Goal: Communication & Community: Participate in discussion

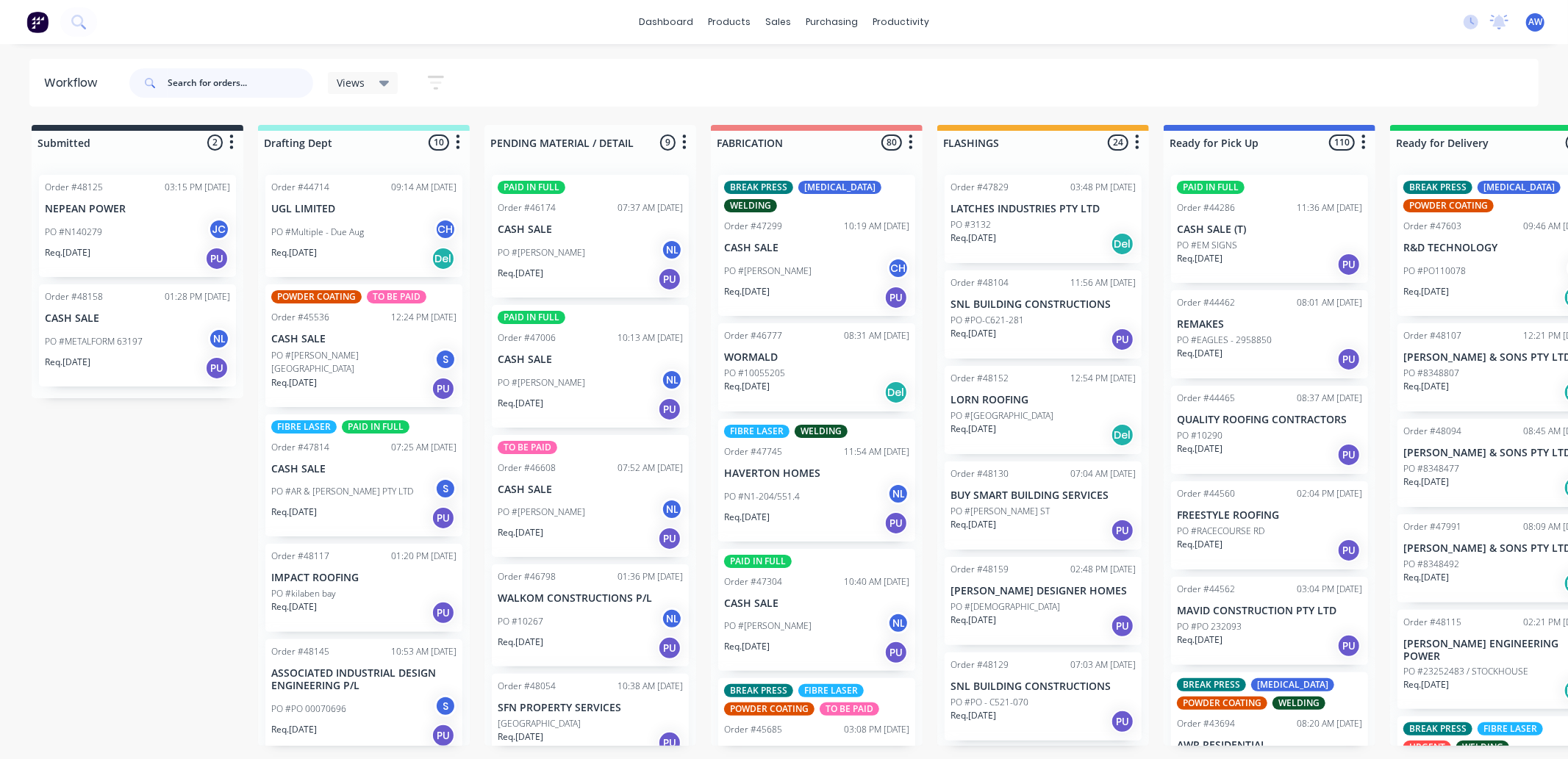
click at [244, 78] on input "text" at bounding box center [241, 83] width 146 height 29
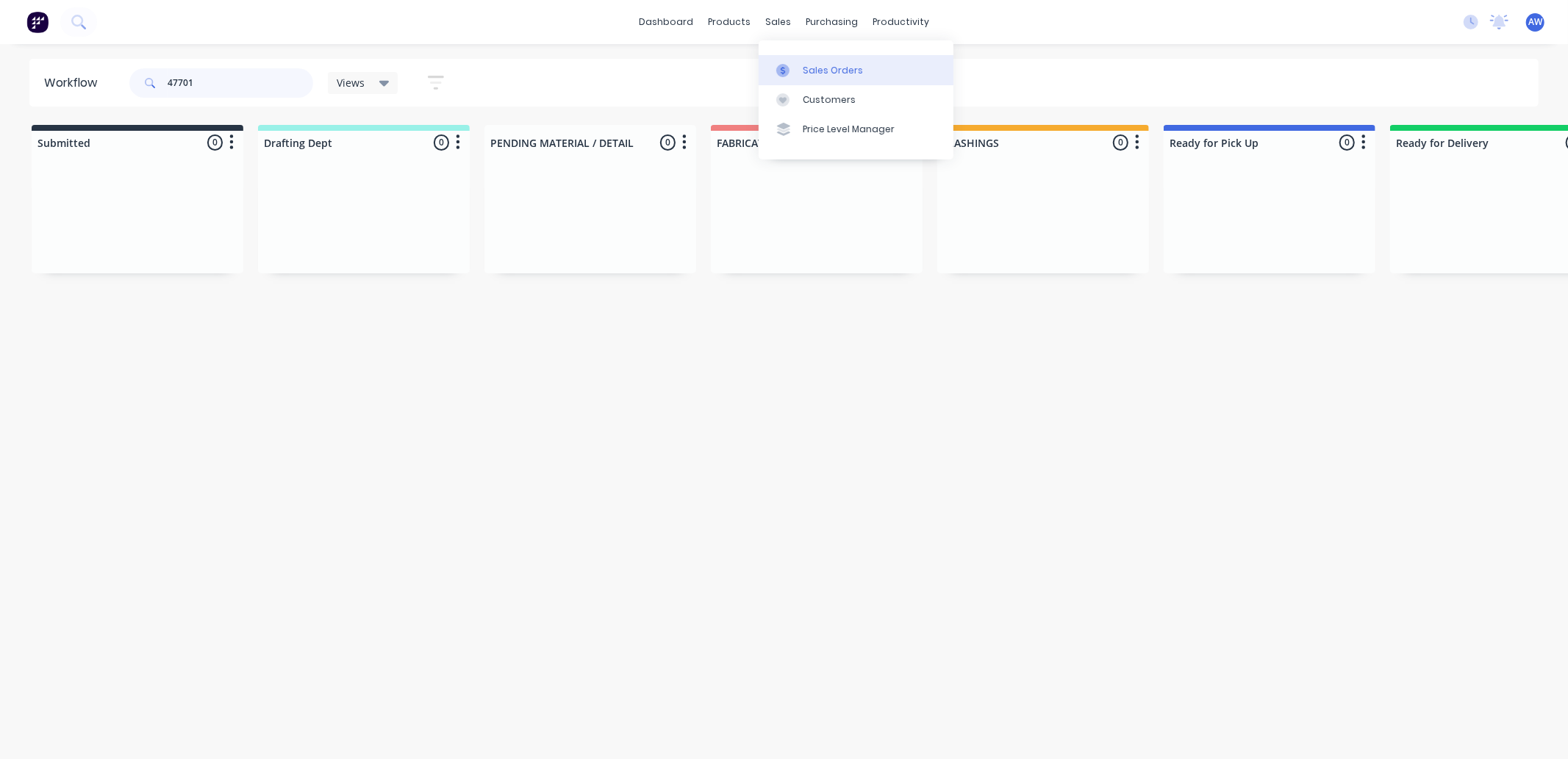
type input "47701"
click at [798, 74] on div at bounding box center [787, 71] width 22 height 13
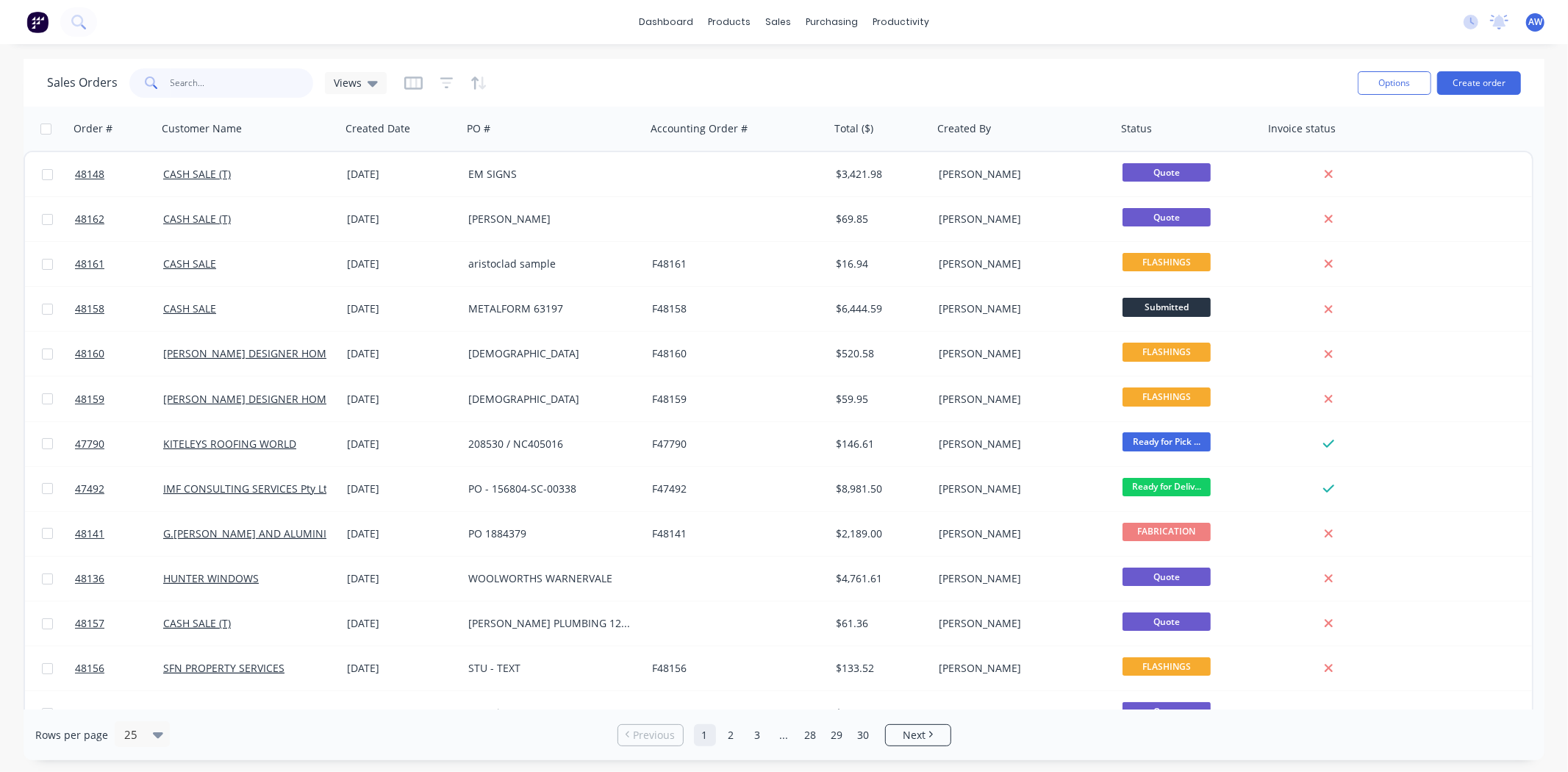
drag, startPoint x: 185, startPoint y: 78, endPoint x: 184, endPoint y: 90, distance: 12.0
click at [185, 81] on input "text" at bounding box center [242, 83] width 143 height 29
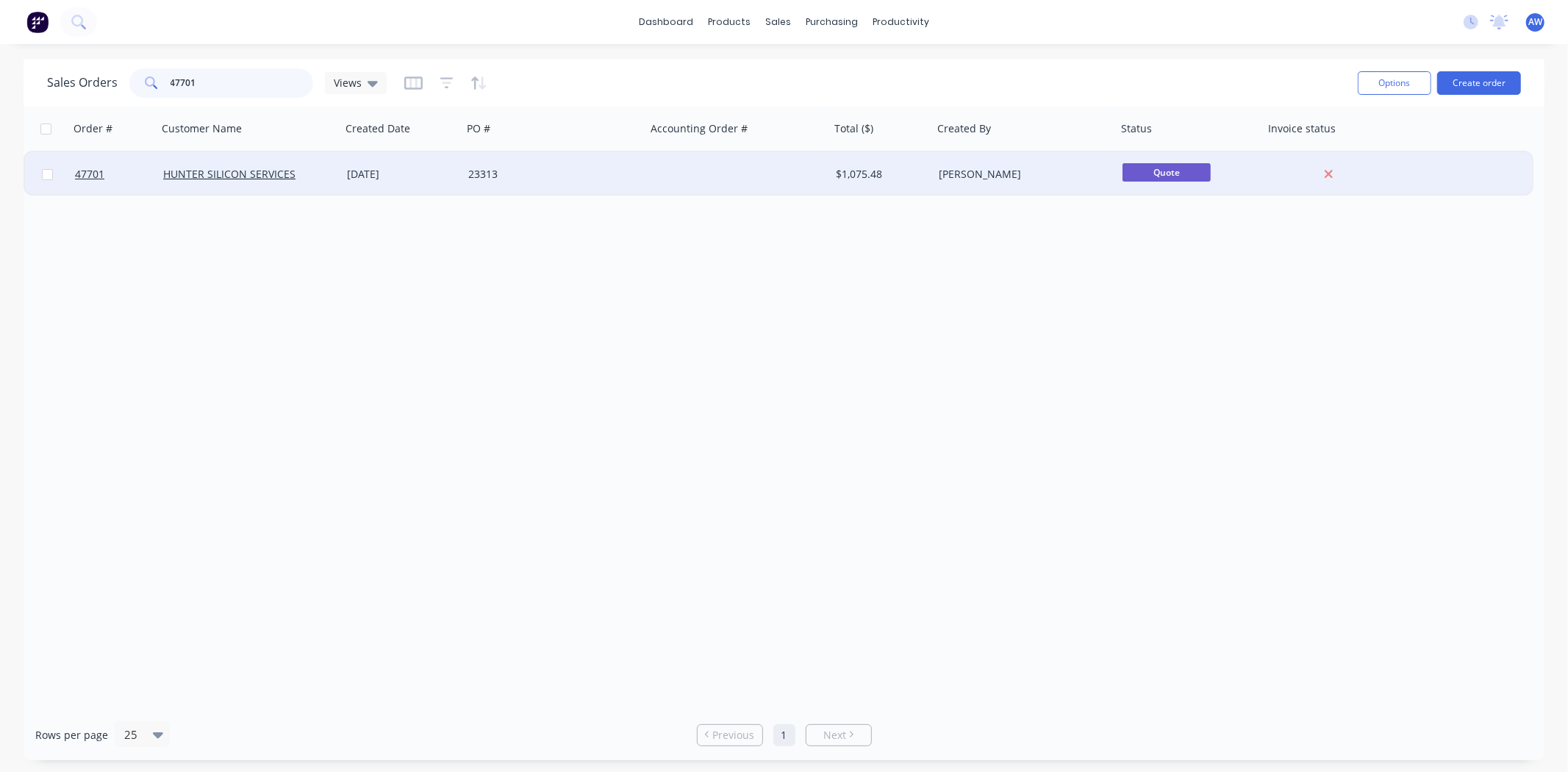
type input "47701"
click at [363, 171] on div "15 Sep 2025" at bounding box center [402, 174] width 110 height 15
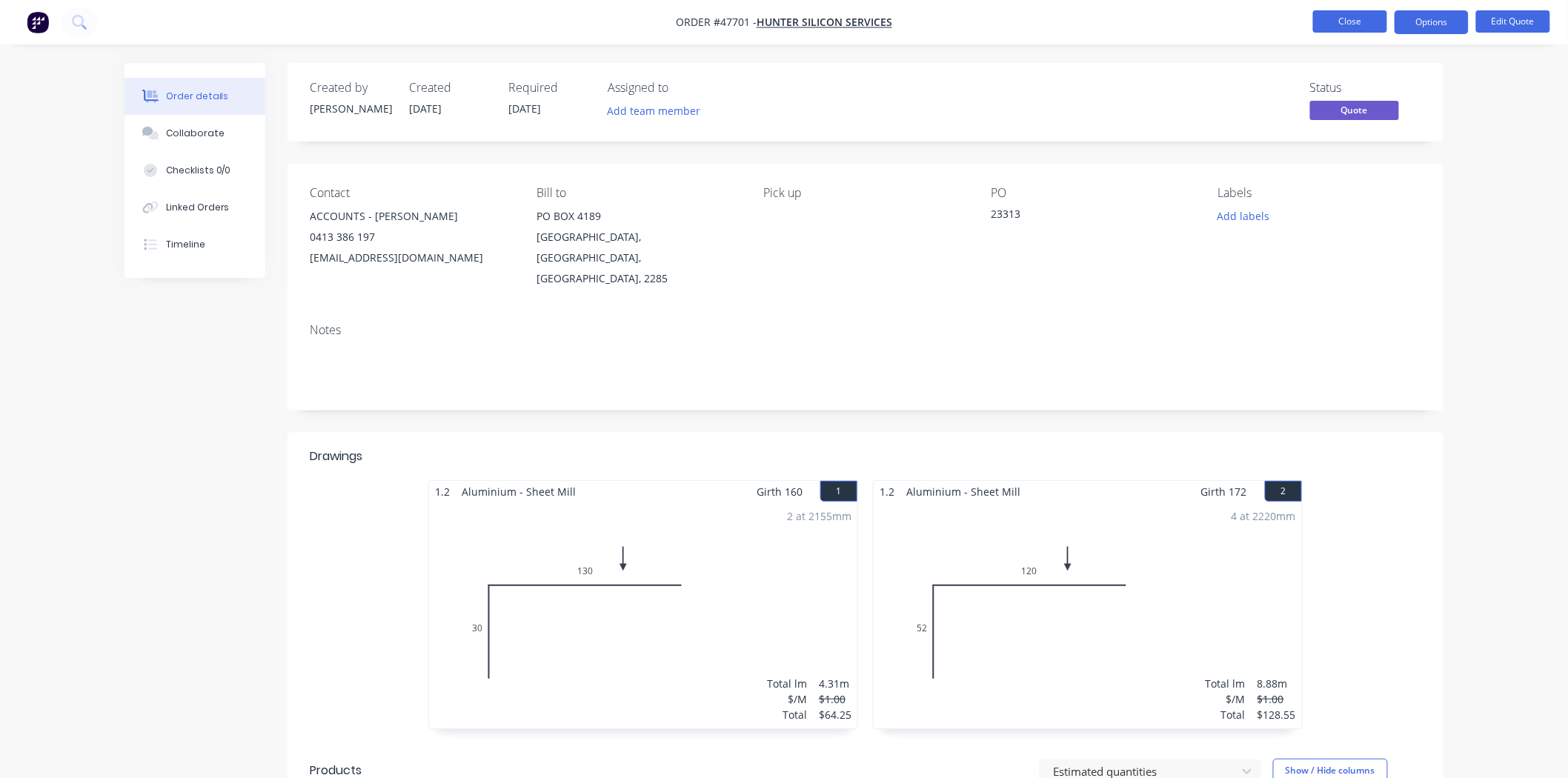
click at [1346, 20] on button "Close" at bounding box center [1351, 22] width 74 height 22
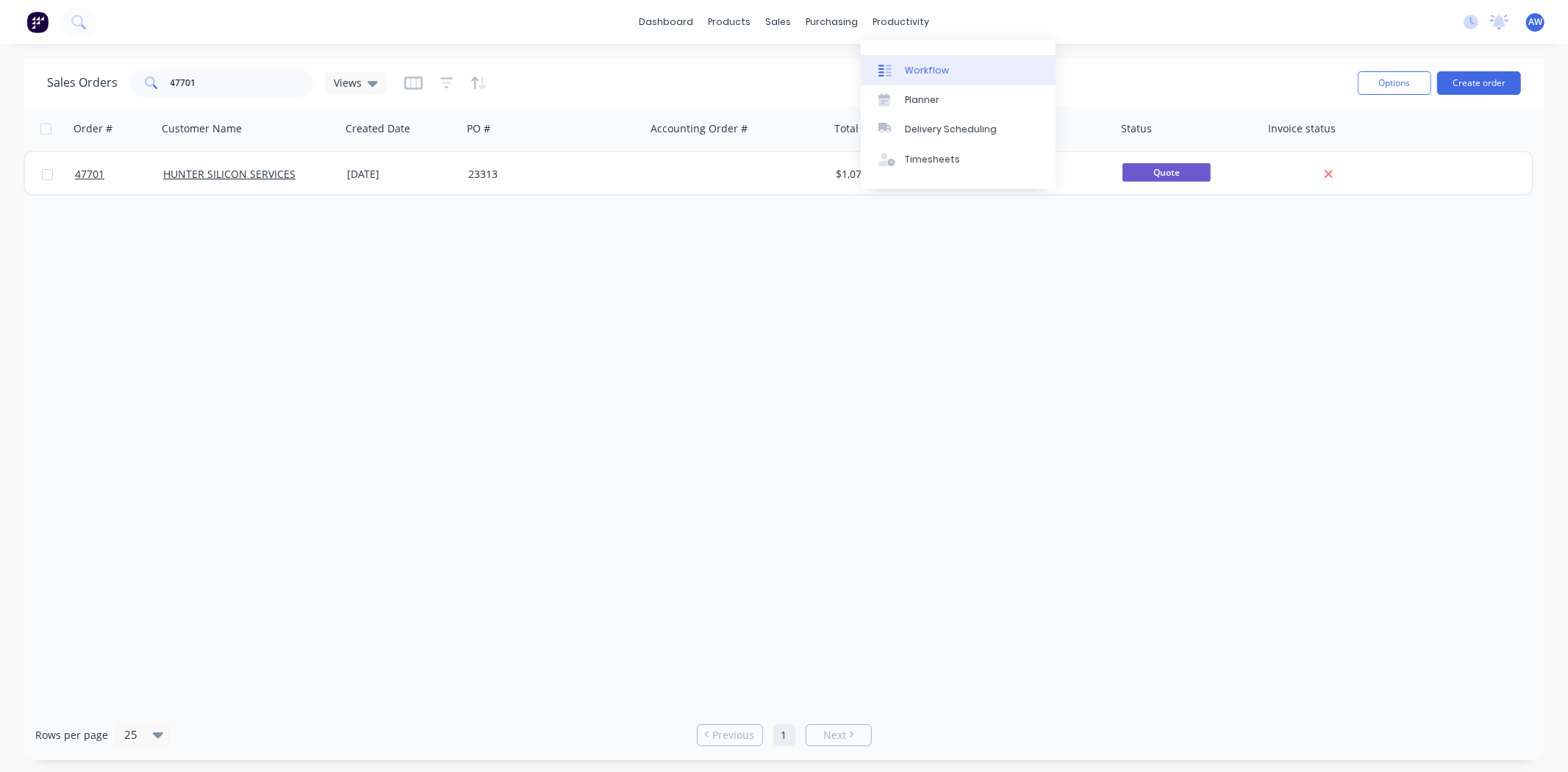
click at [909, 76] on div "Workflow" at bounding box center [927, 71] width 44 height 13
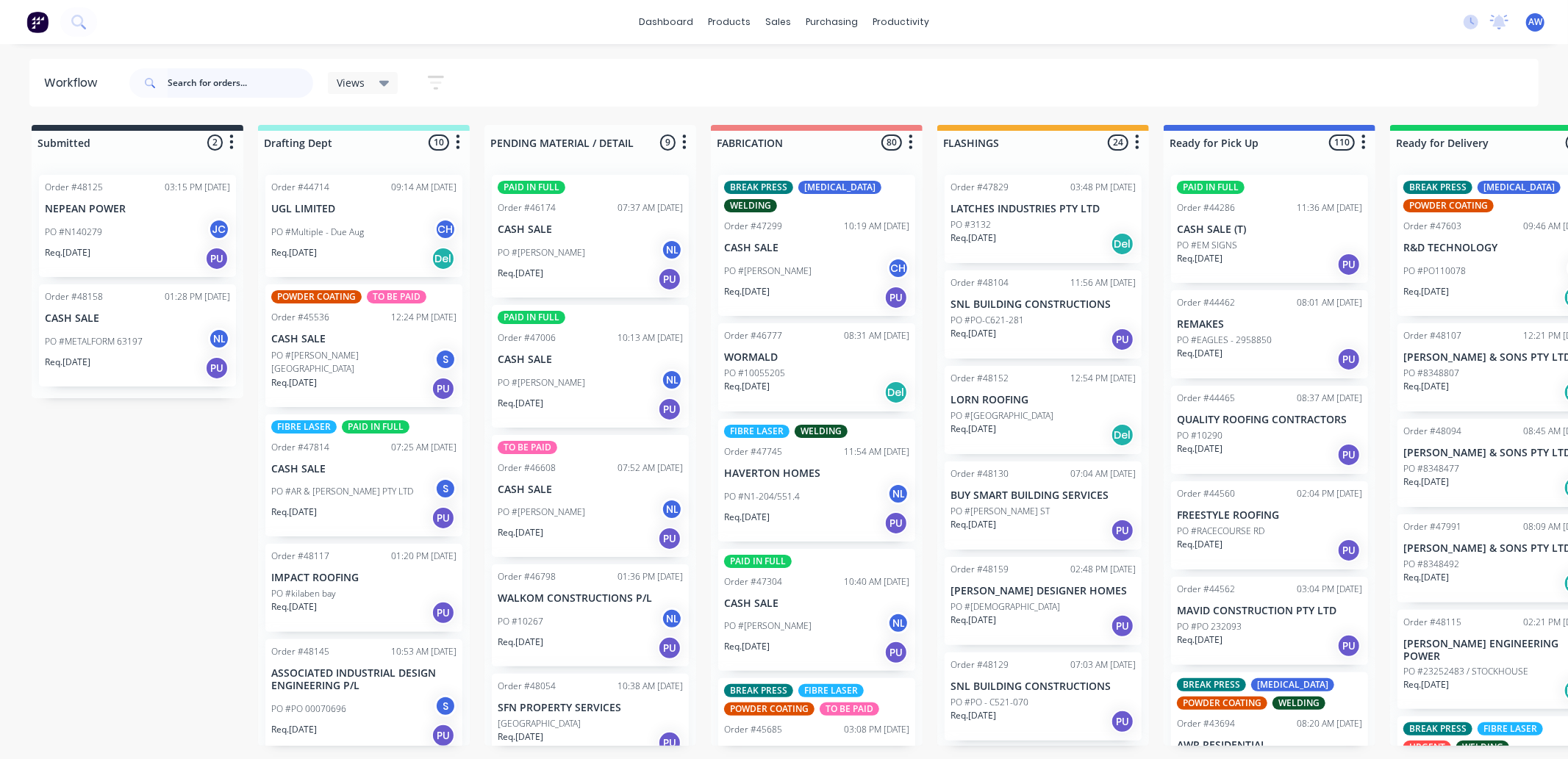
click at [192, 86] on input "text" at bounding box center [241, 83] width 146 height 29
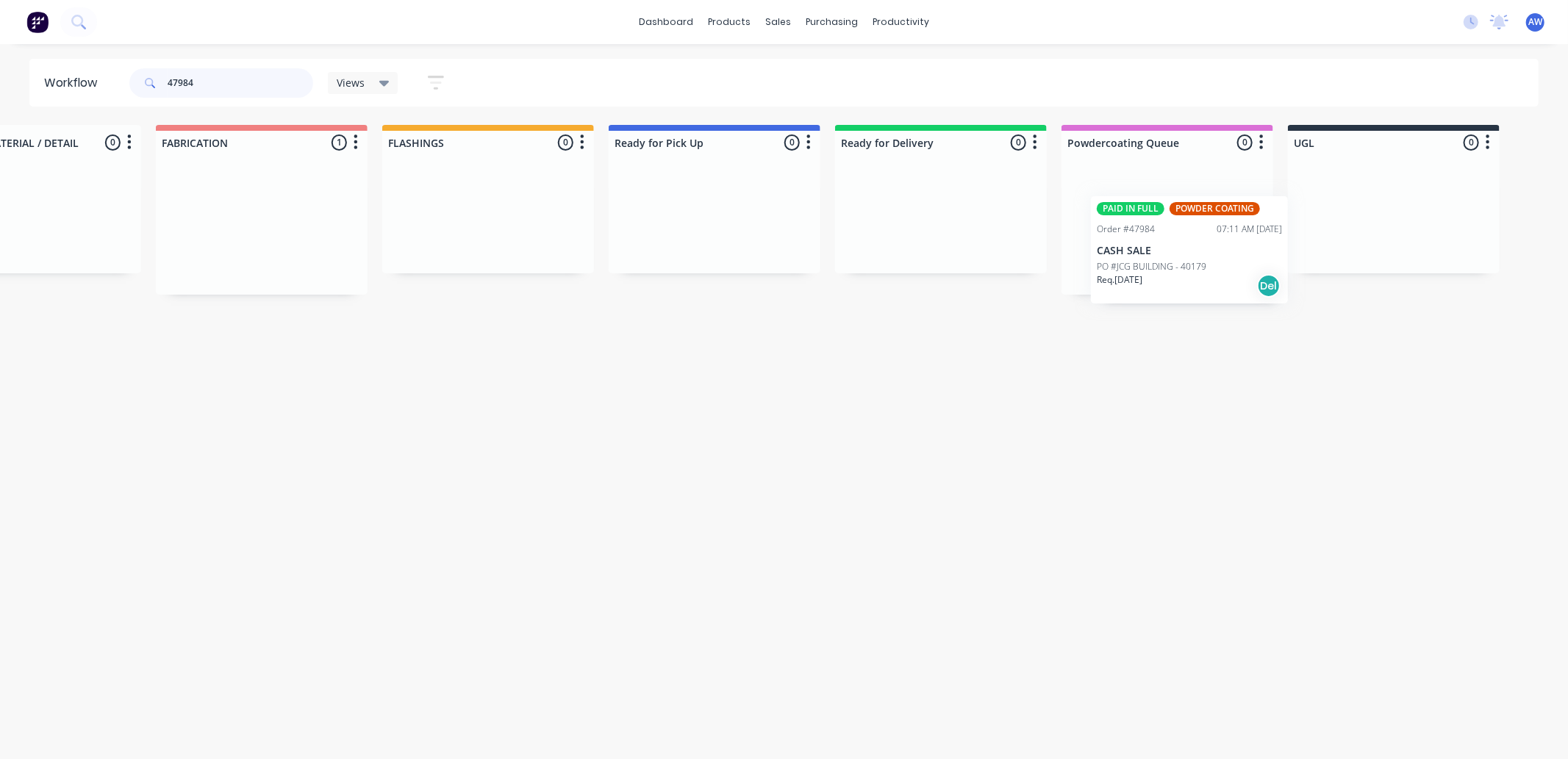
scroll to position [0, 557]
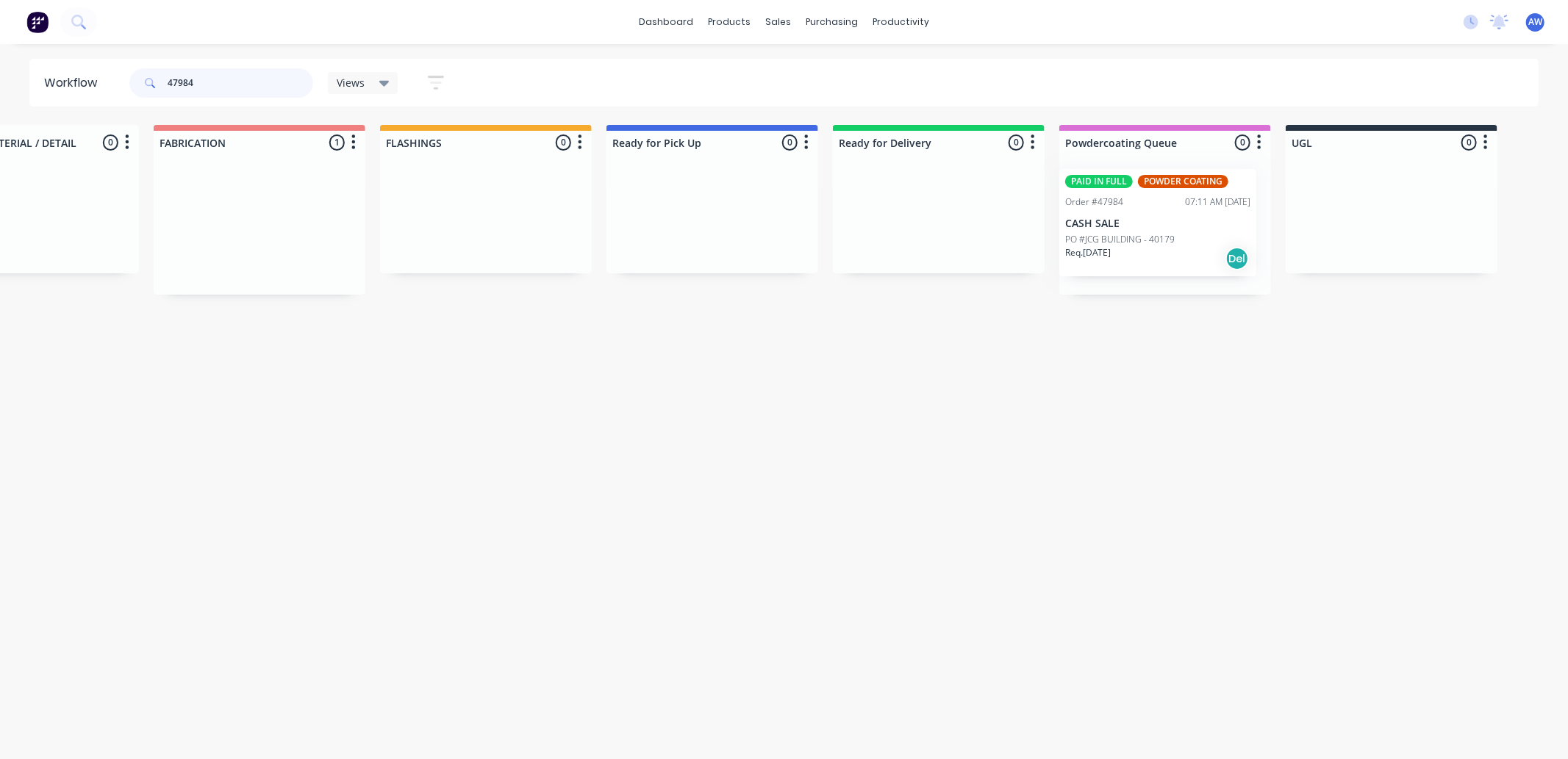
drag, startPoint x: 753, startPoint y: 246, endPoint x: 1099, endPoint y: 240, distance: 346.1
click at [1099, 240] on div "Submitted 0 Sort By Created date Required date Order number Customer name Most …" at bounding box center [658, 210] width 2452 height 170
type input "47745"
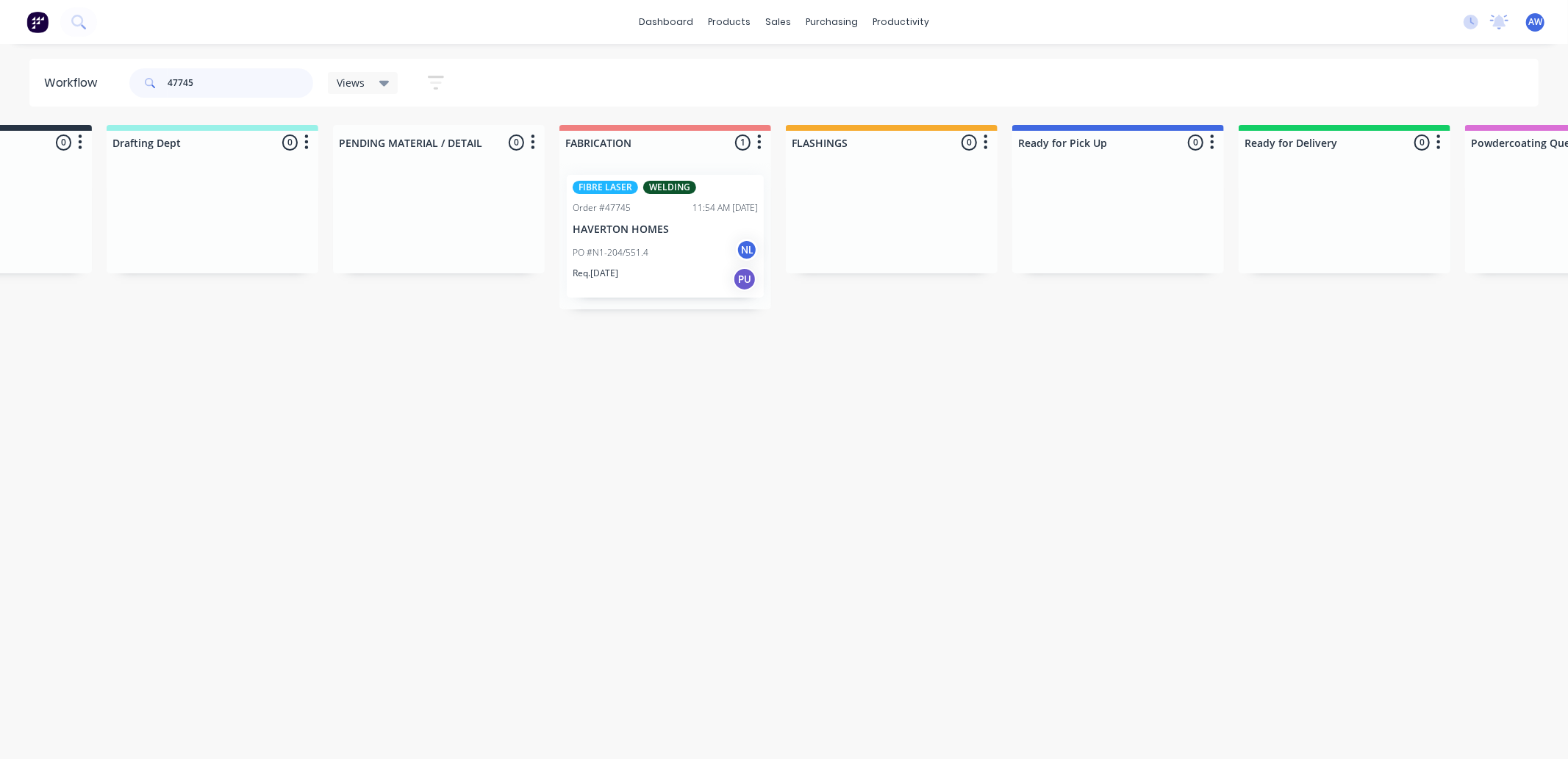
scroll to position [0, 145]
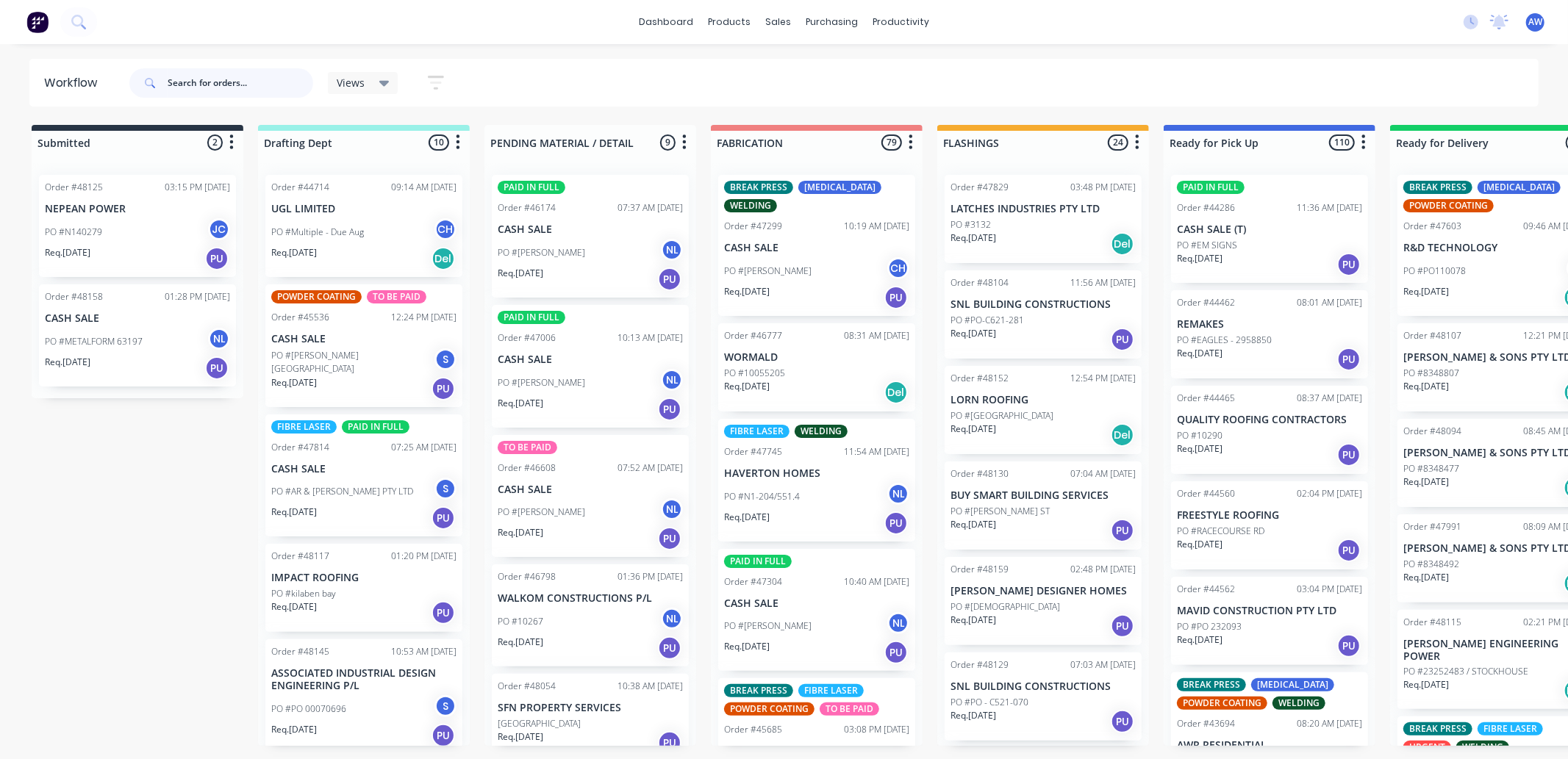
click at [237, 85] on input "text" at bounding box center [241, 83] width 146 height 29
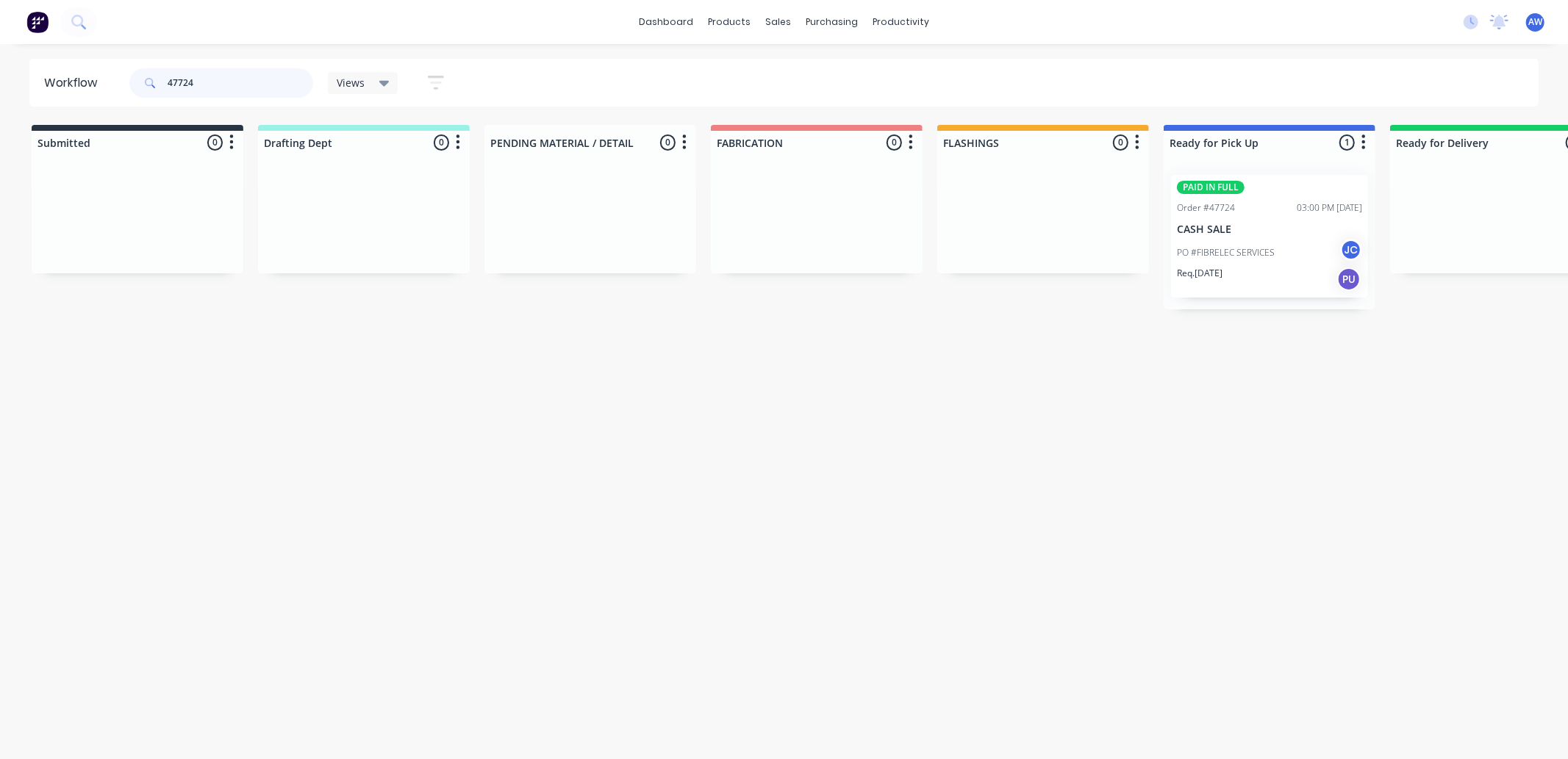
type input "47724"
click at [1280, 276] on div "Req. [DATE] PU" at bounding box center [1270, 279] width 185 height 25
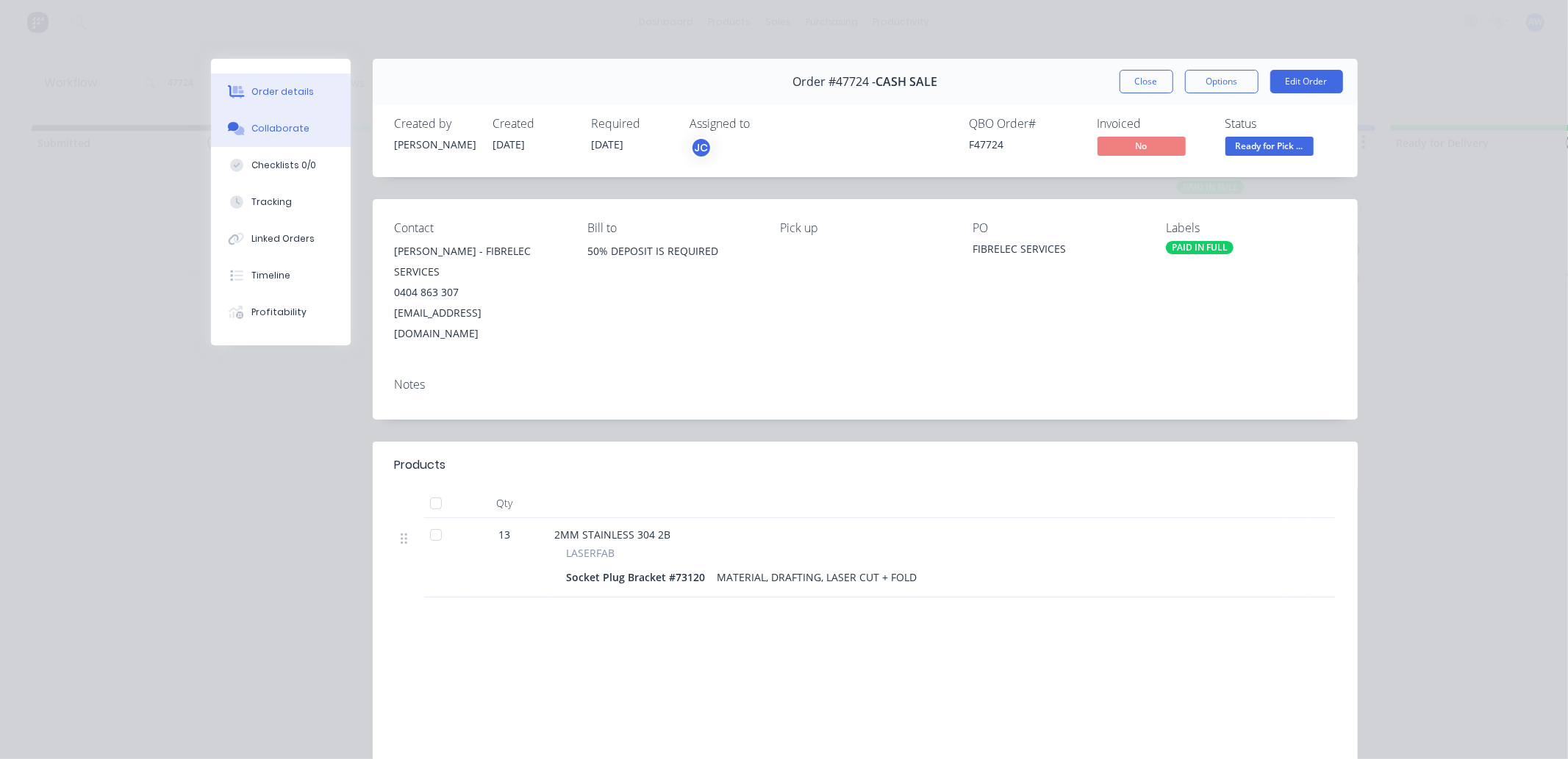
click at [260, 121] on button "Collaborate" at bounding box center [281, 129] width 140 height 37
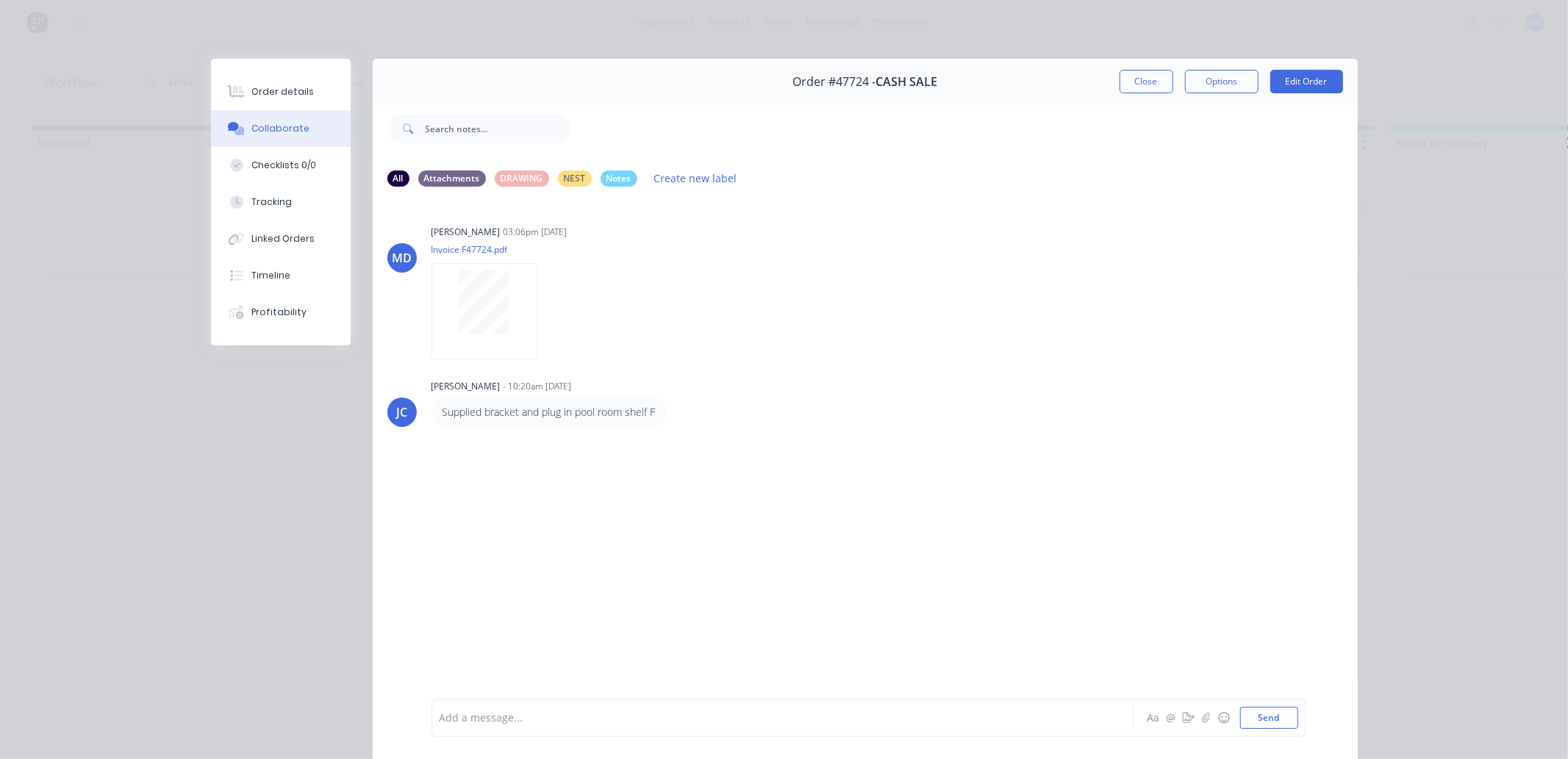
click at [483, 715] on div at bounding box center [762, 718] width 643 height 15
click at [1150, 74] on button "Close" at bounding box center [1146, 82] width 54 height 24
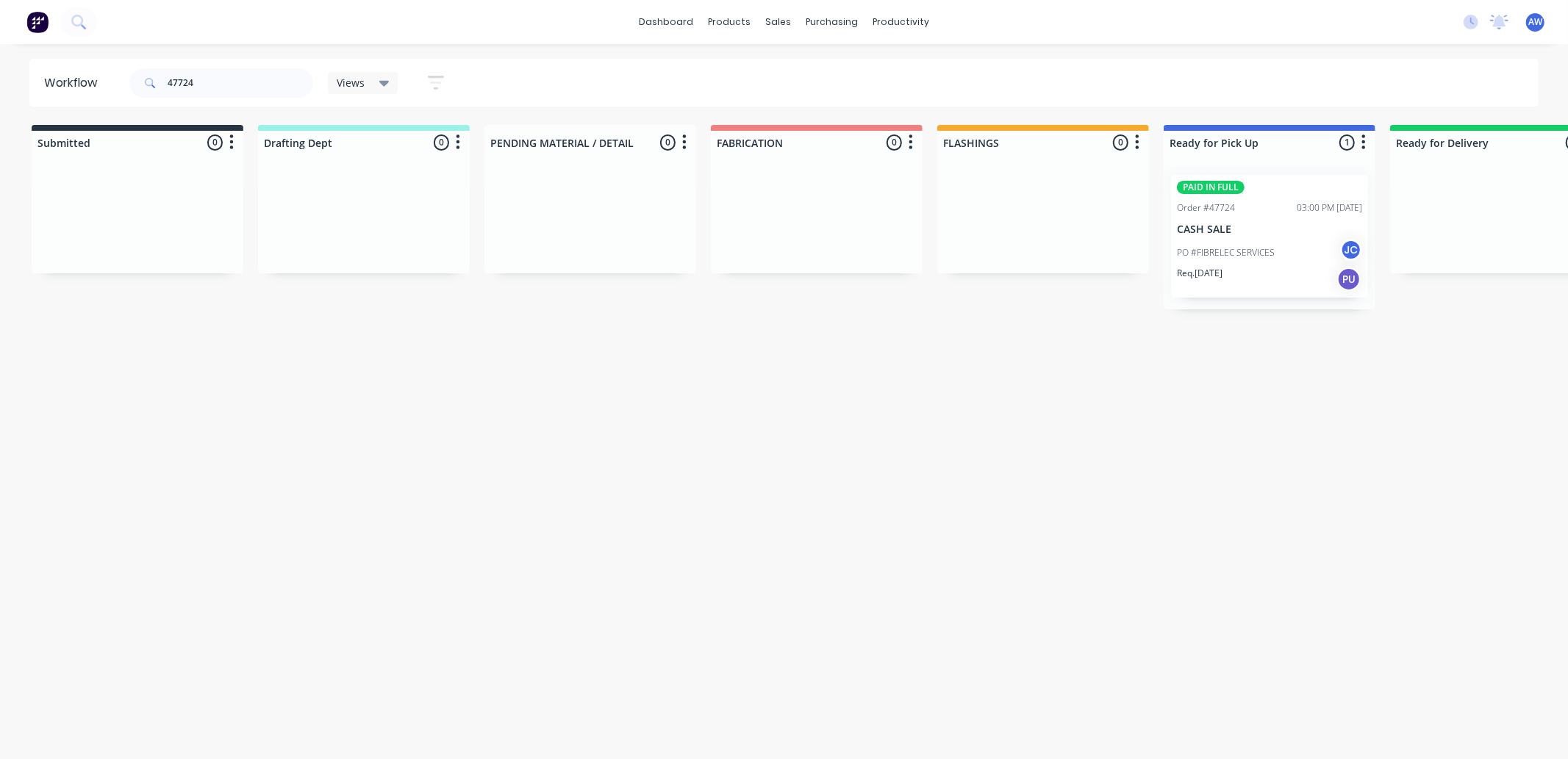
click at [1252, 275] on div "Req. 26/09/25 PU" at bounding box center [1270, 279] width 185 height 25
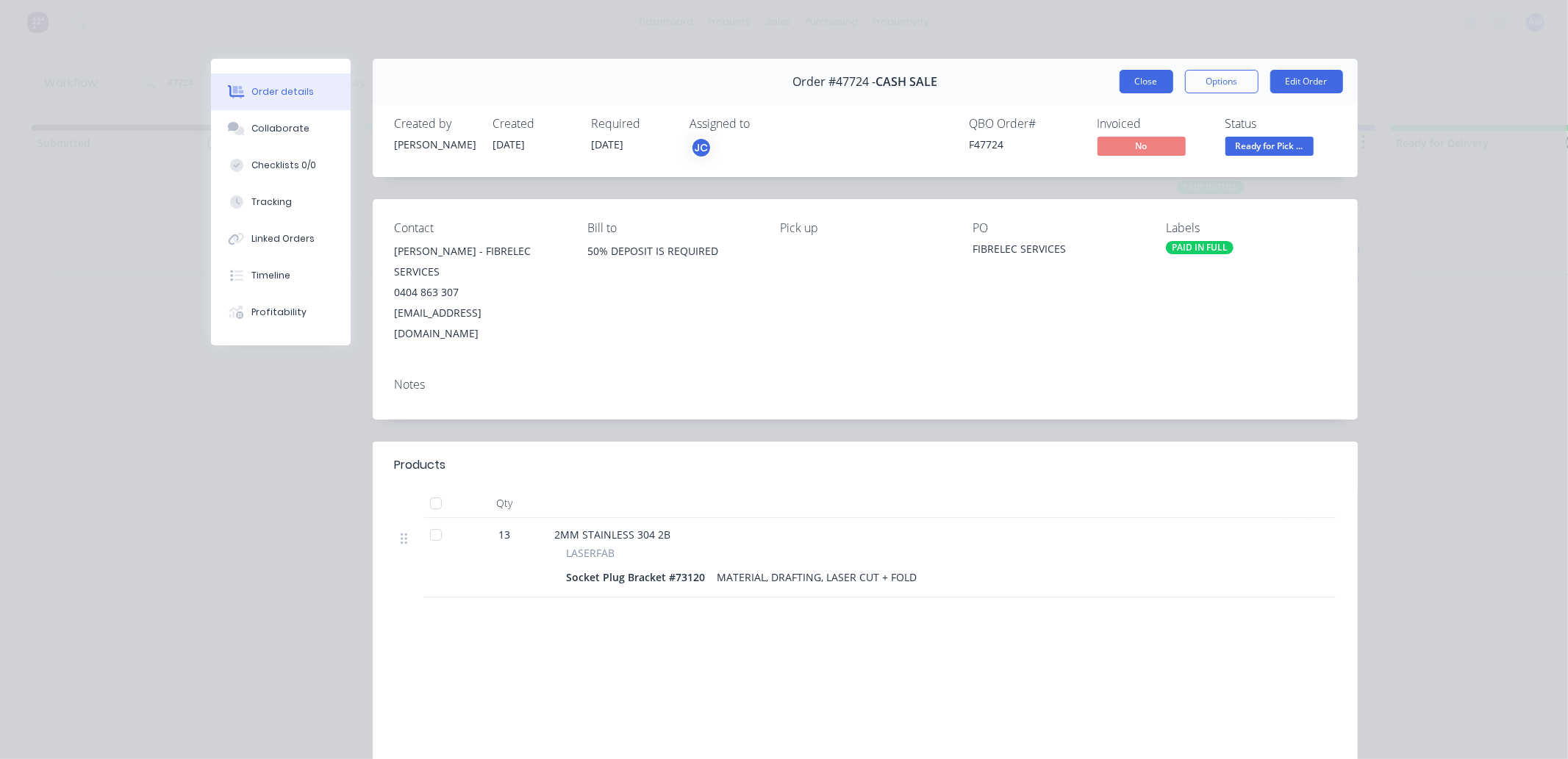
click at [1141, 88] on button "Close" at bounding box center [1146, 82] width 54 height 24
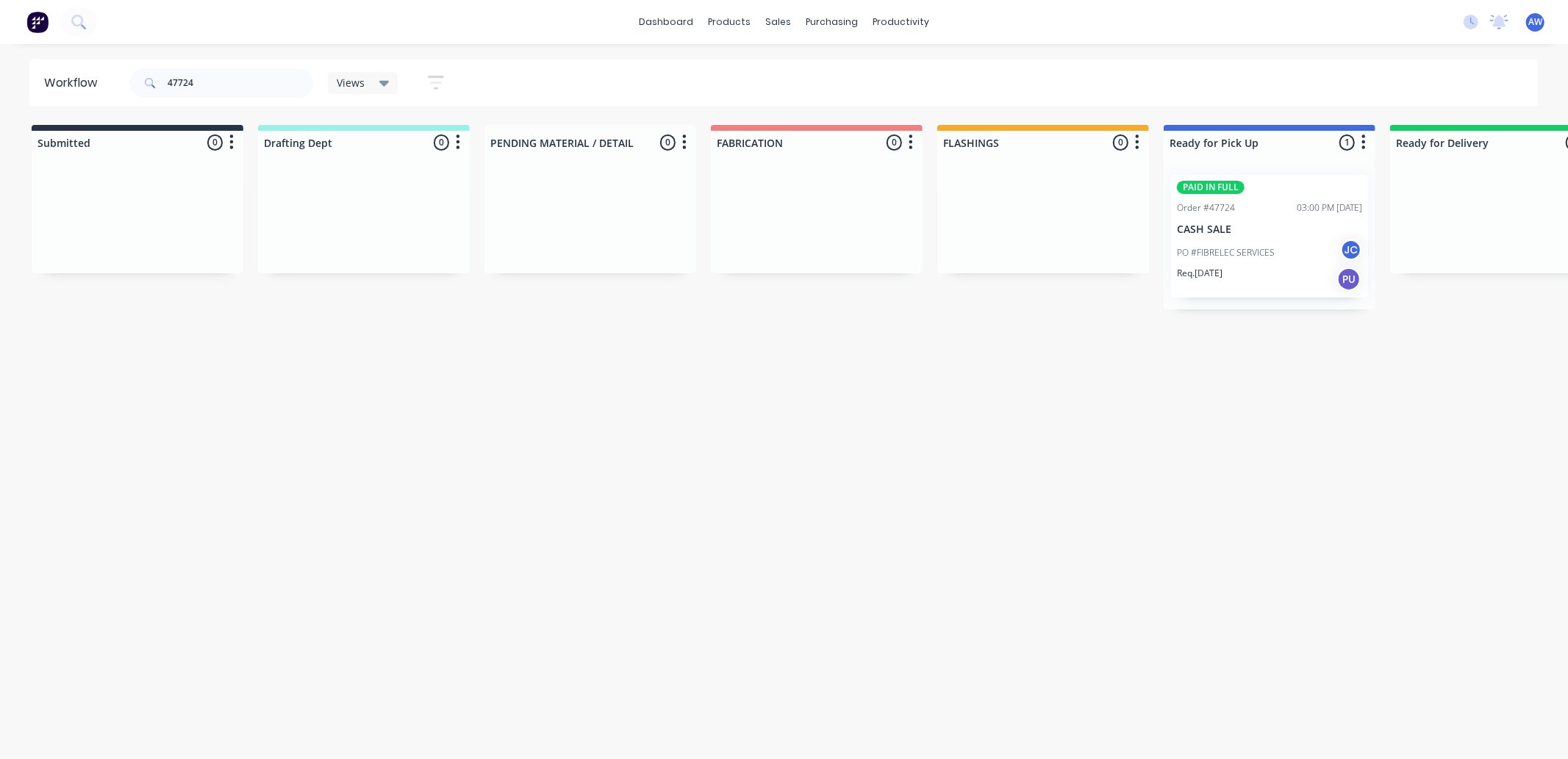
click at [1221, 239] on div "PO #FIBRELEC SERVICES JC" at bounding box center [1270, 253] width 185 height 28
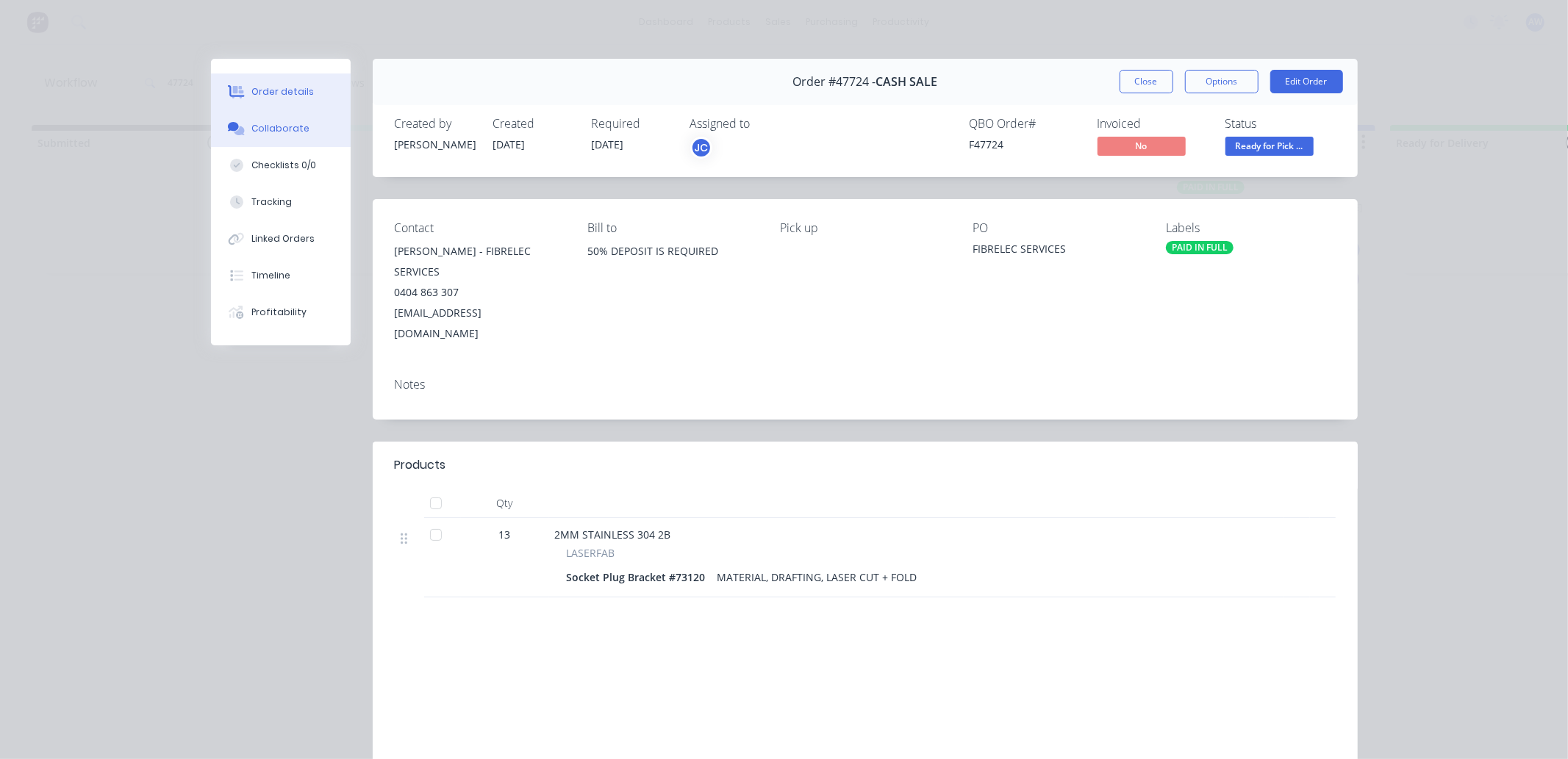
click at [280, 128] on div "Collaborate" at bounding box center [280, 129] width 58 height 13
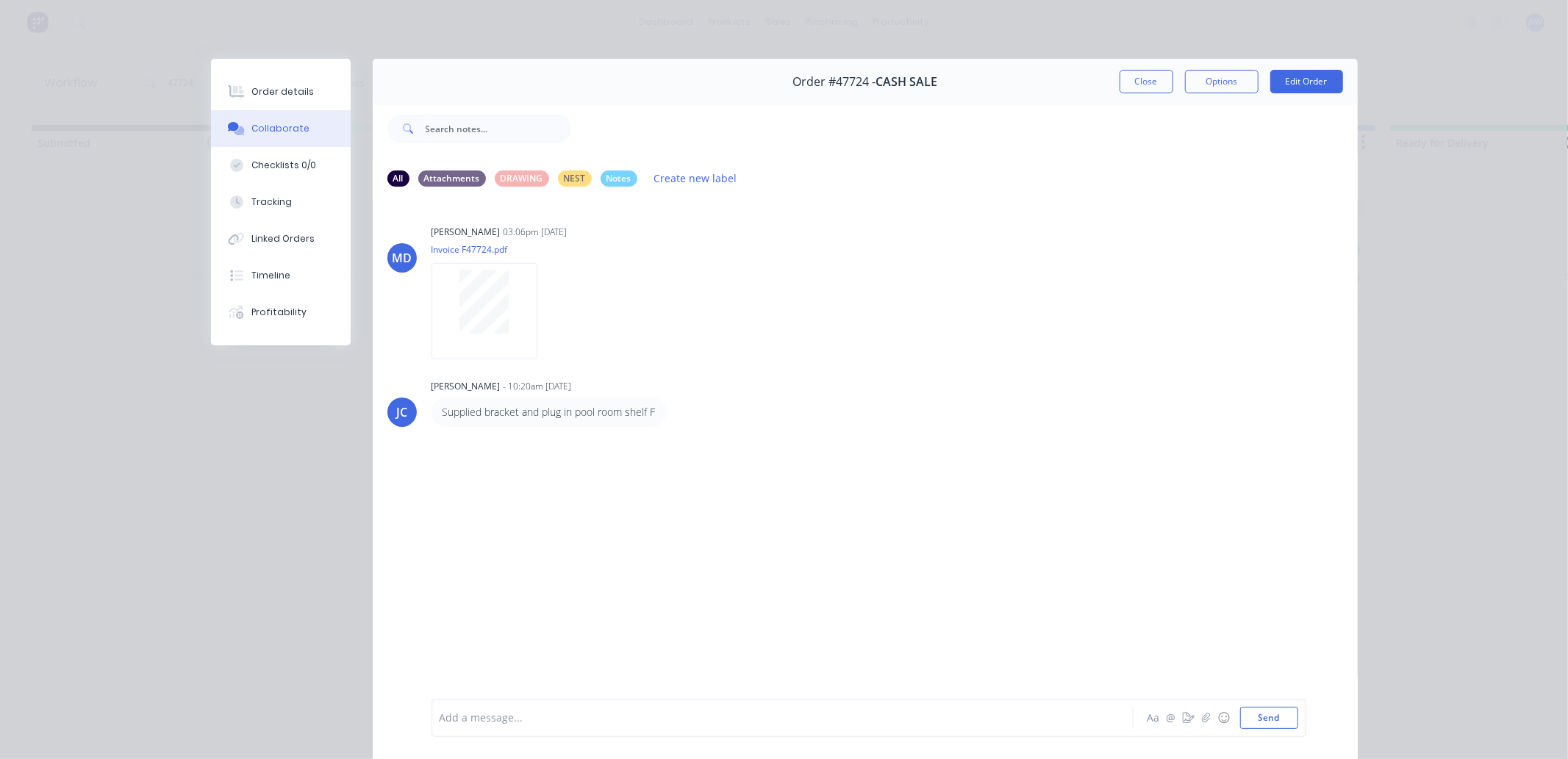
click at [453, 720] on div at bounding box center [762, 718] width 643 height 15
click at [1142, 78] on button "Close" at bounding box center [1146, 82] width 54 height 24
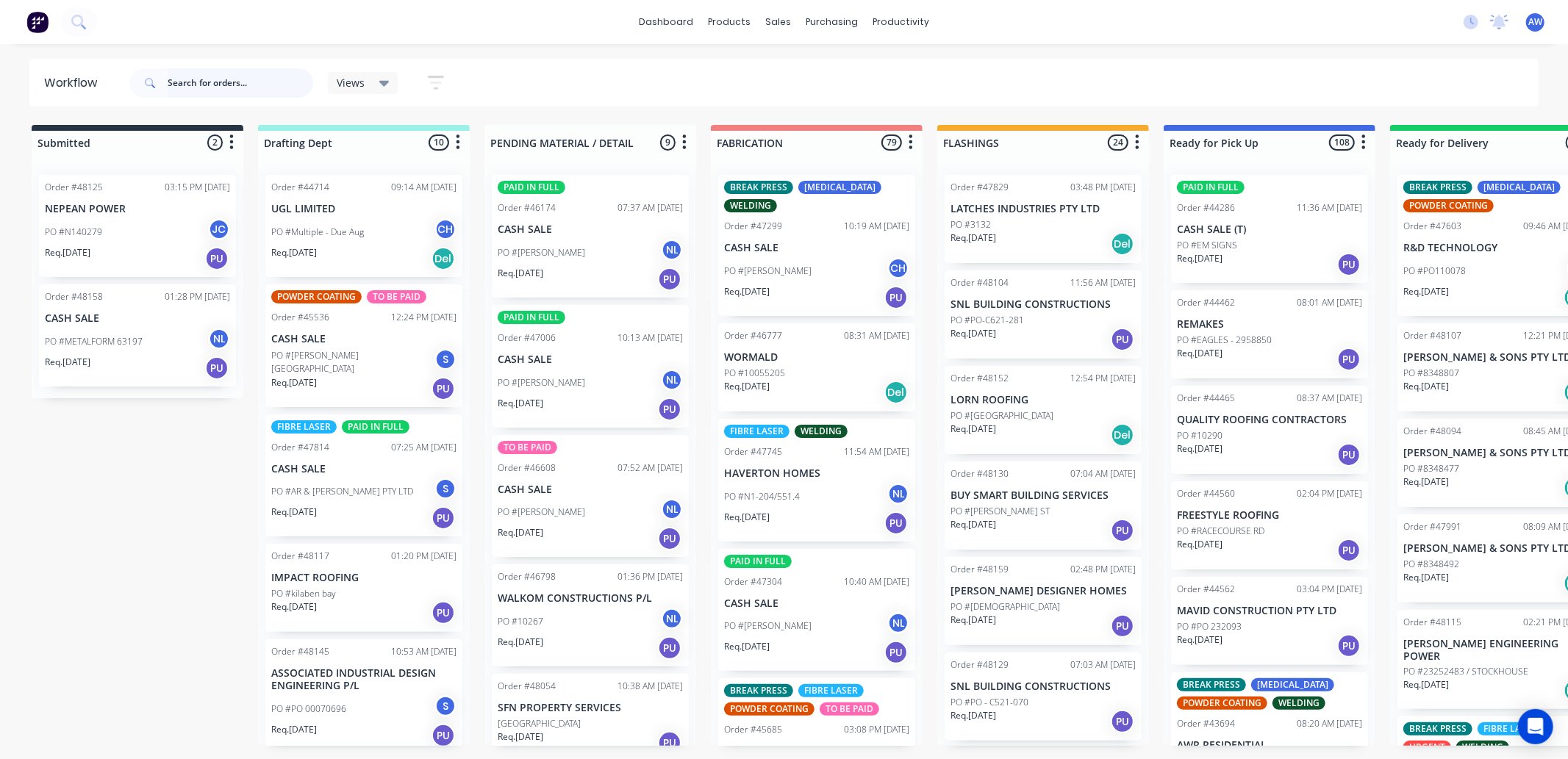
click at [223, 86] on input "text" at bounding box center [241, 83] width 146 height 29
type input "47598"
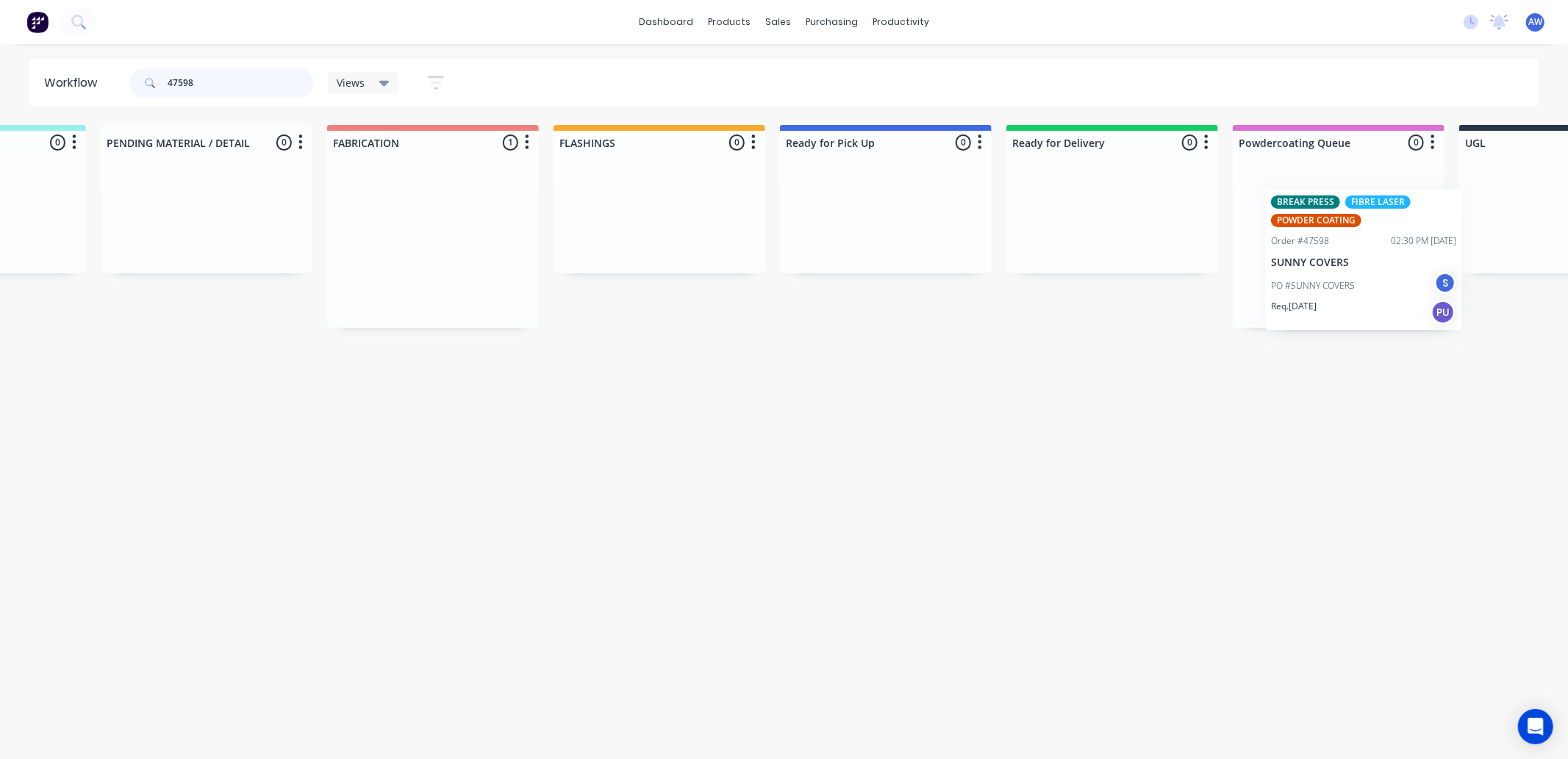
drag, startPoint x: 784, startPoint y: 263, endPoint x: 1299, endPoint y: 257, distance: 515.0
click at [1342, 226] on div "Submitted 0 Sort By Created date Required date Order number Customer name Most …" at bounding box center [831, 227] width 2452 height 203
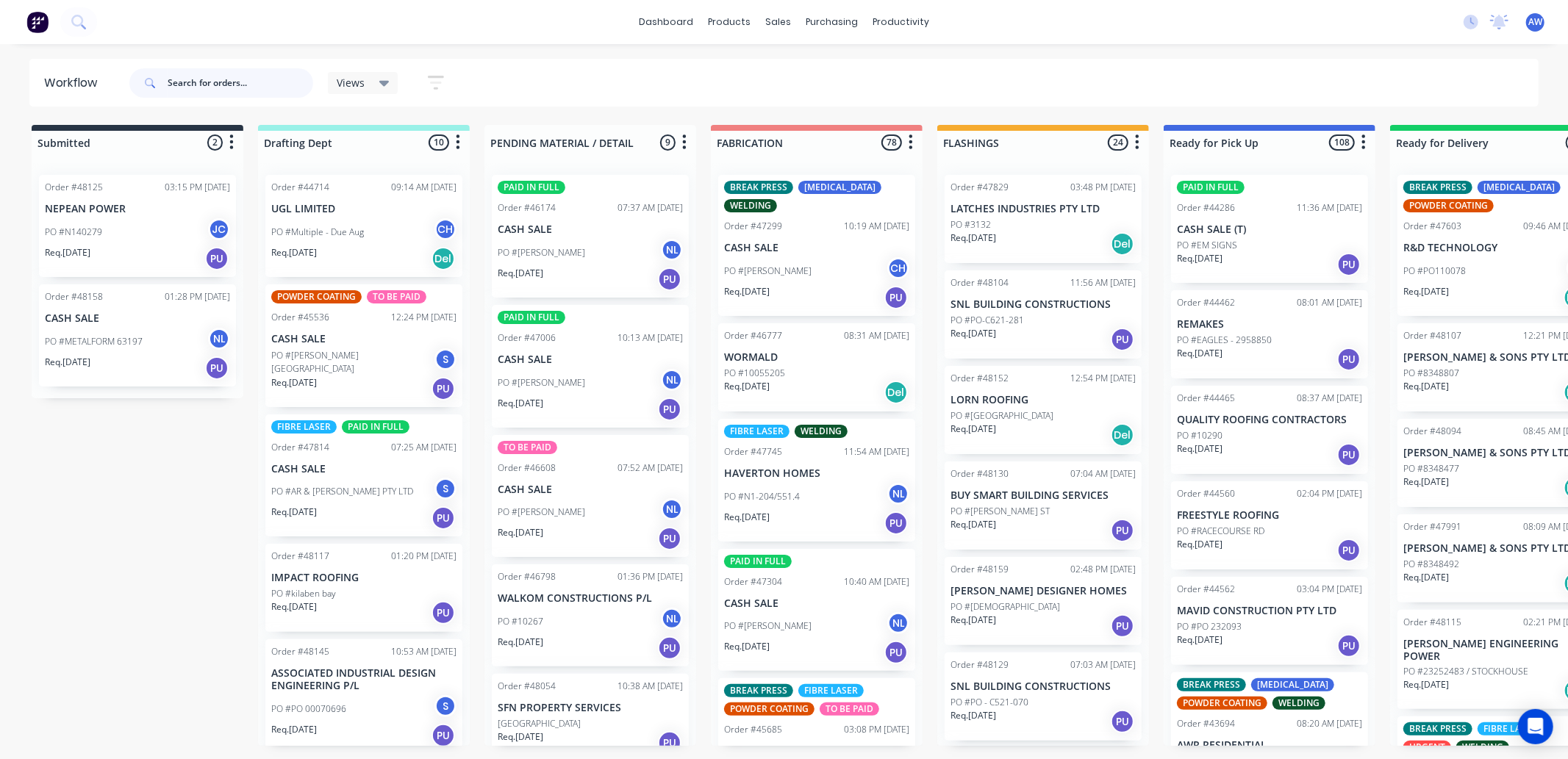
click at [199, 84] on input "text" at bounding box center [241, 83] width 146 height 29
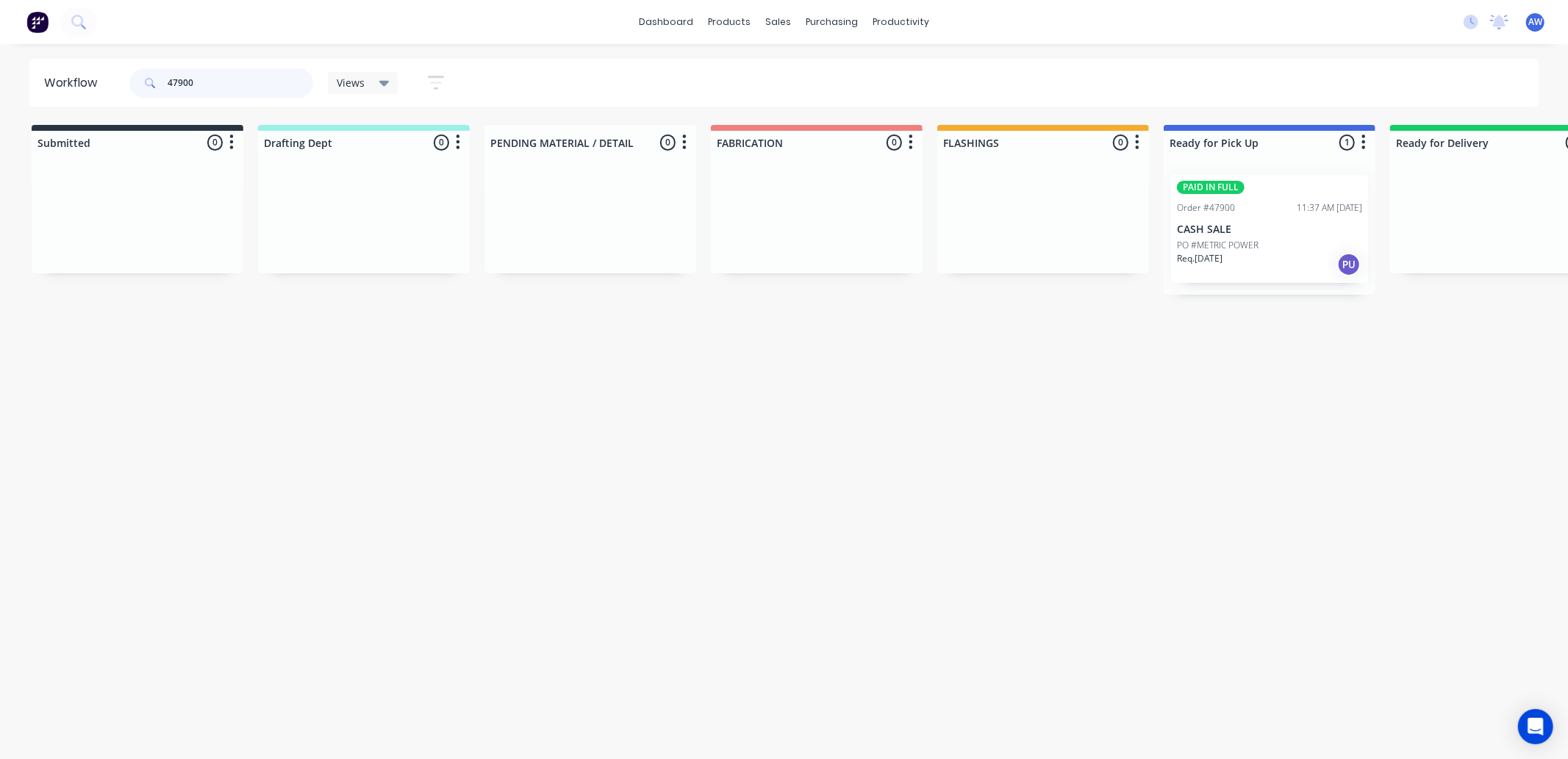
type input "47900"
click at [1320, 229] on p "CASH SALE" at bounding box center [1270, 229] width 185 height 13
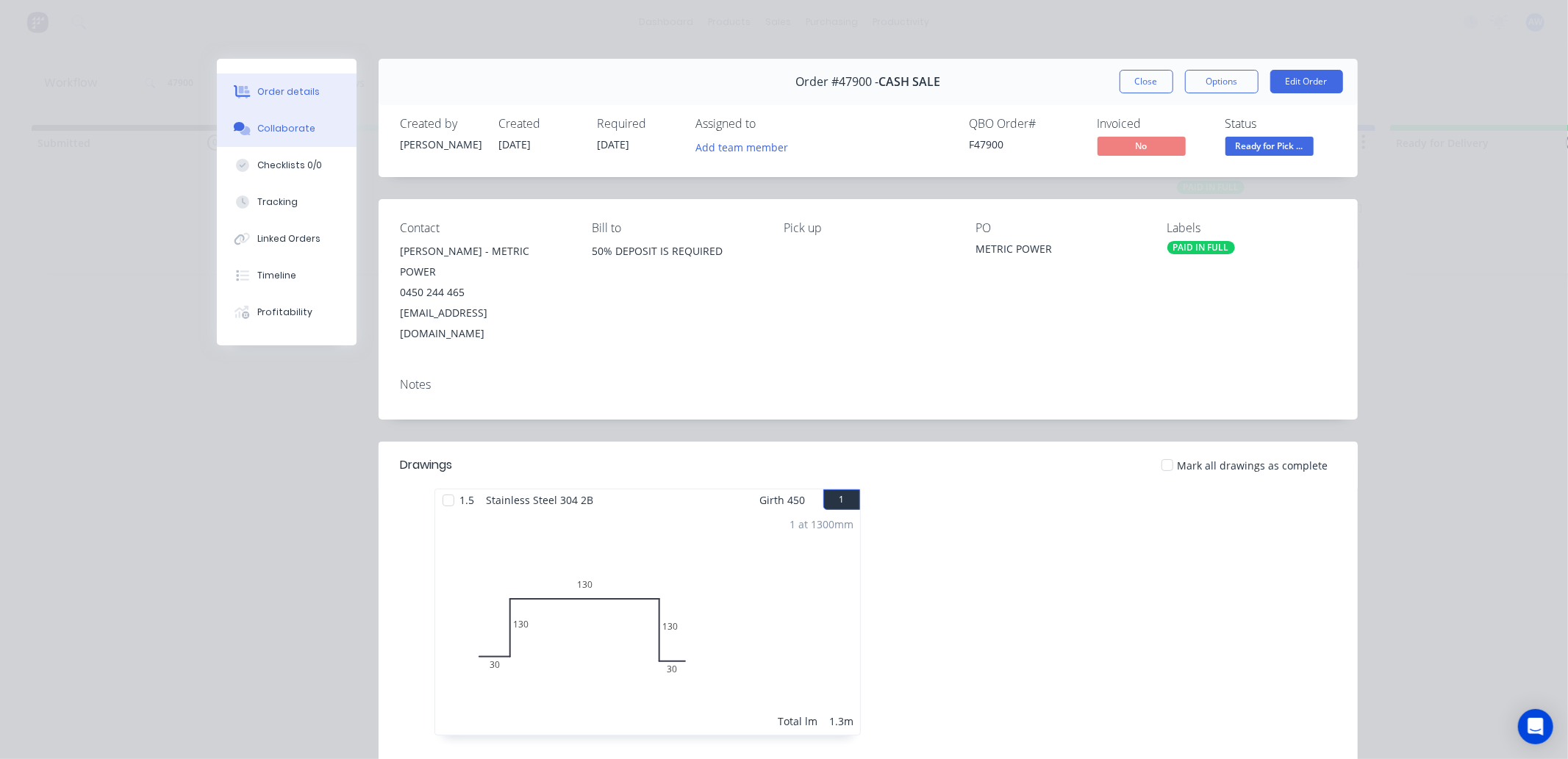
click at [274, 130] on div "Collaborate" at bounding box center [286, 129] width 58 height 13
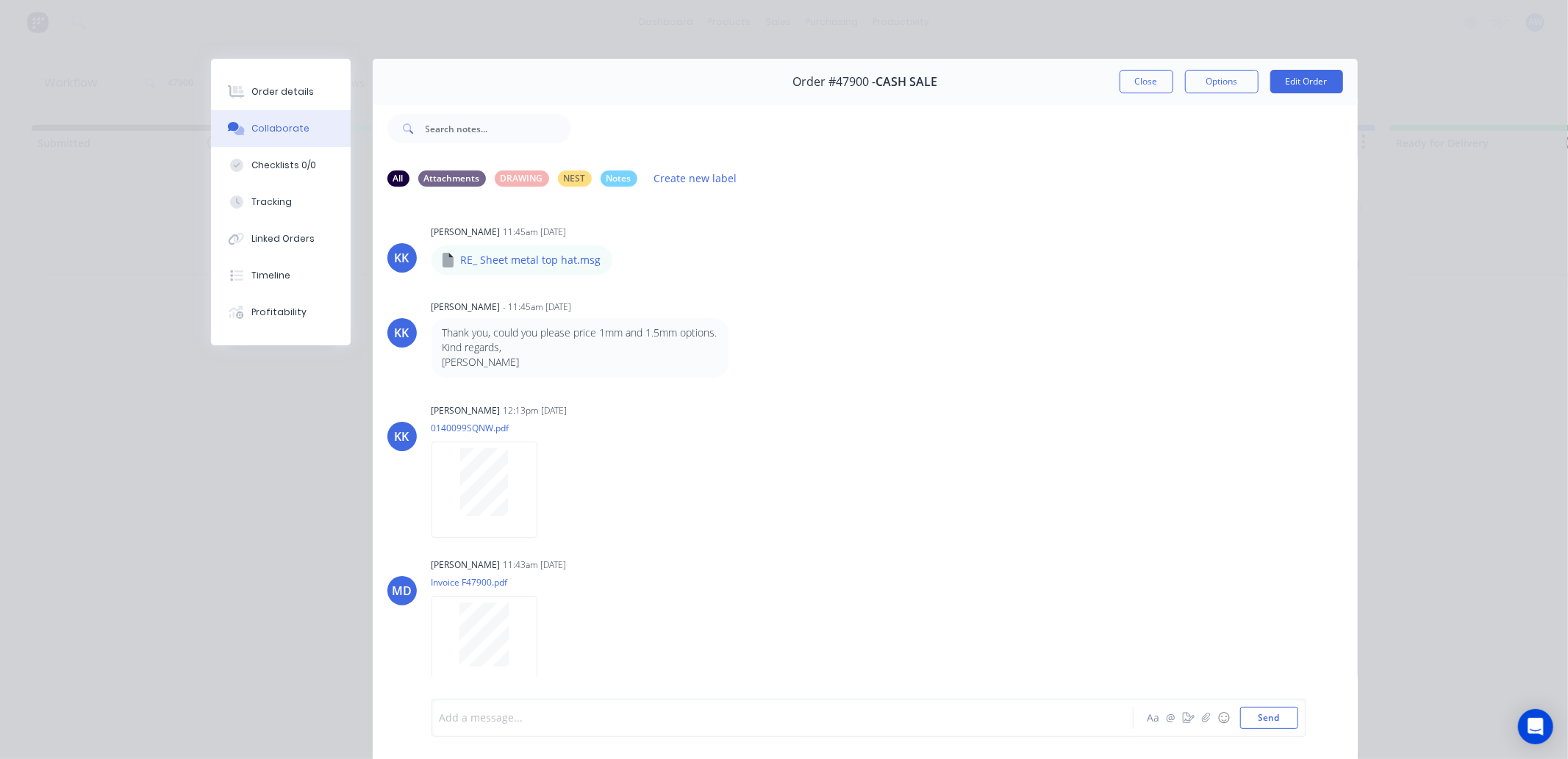
click at [493, 713] on div at bounding box center [762, 718] width 643 height 15
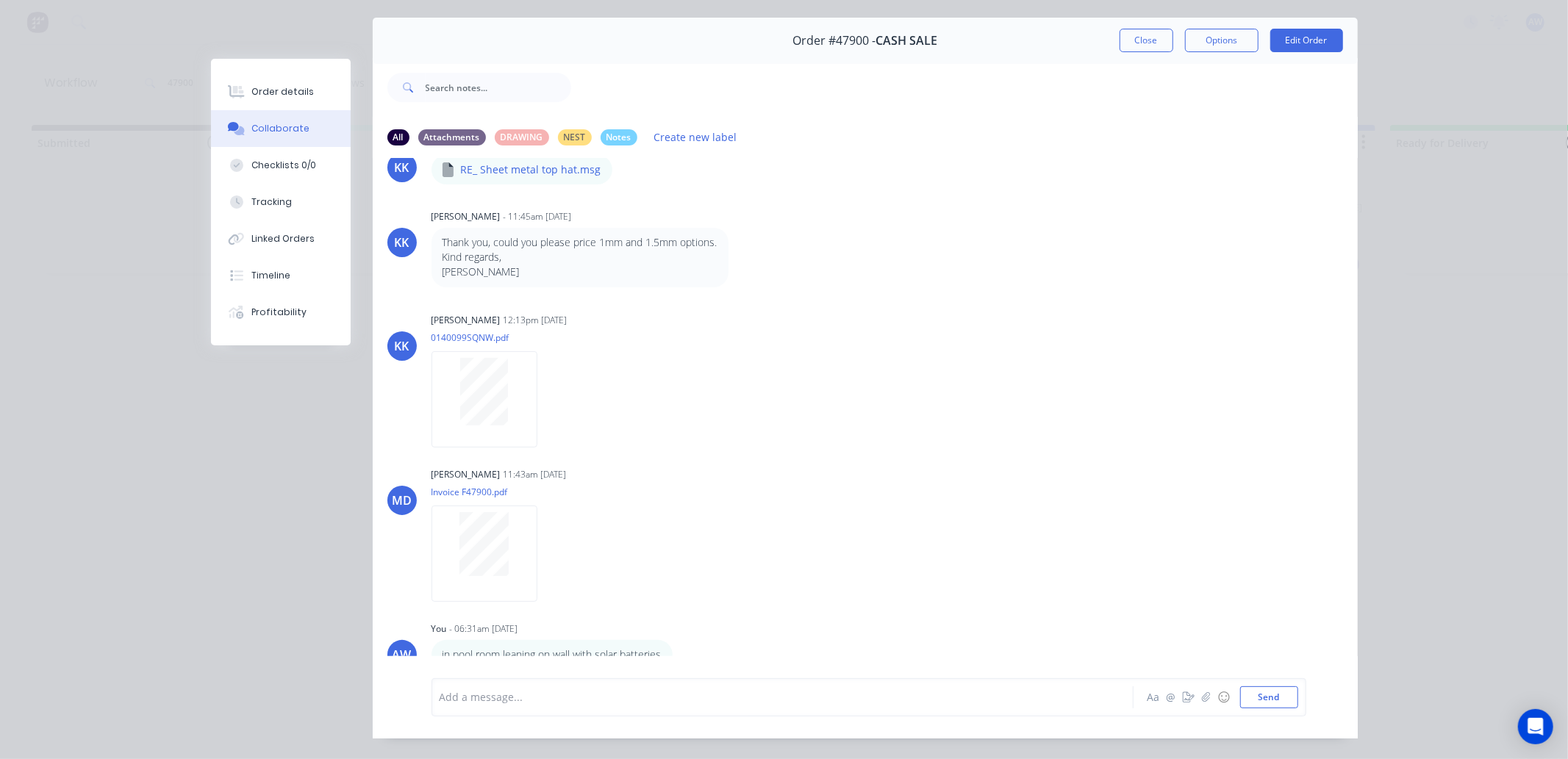
scroll to position [79, 0]
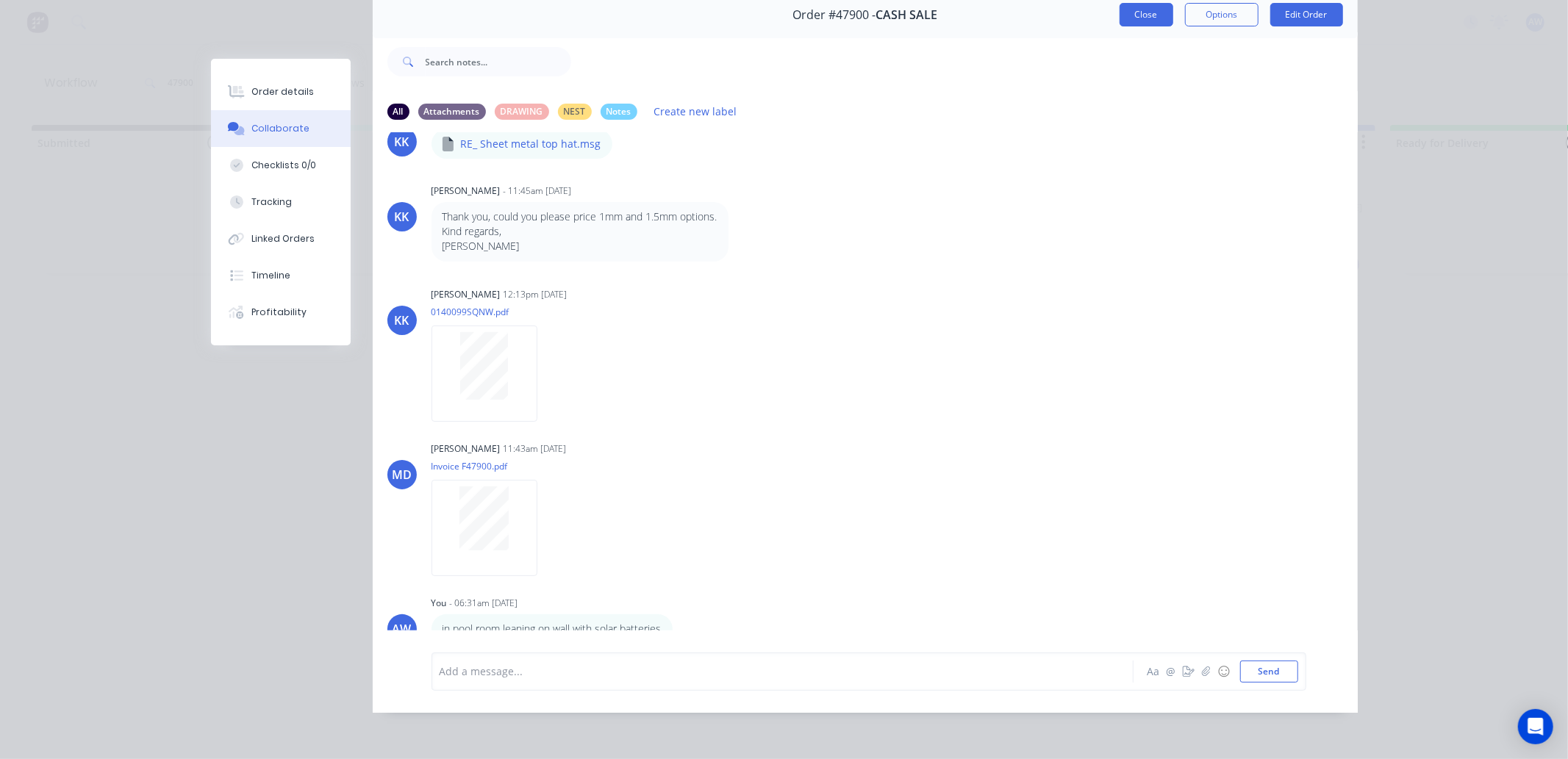
click at [1140, 4] on button "Close" at bounding box center [1146, 15] width 54 height 24
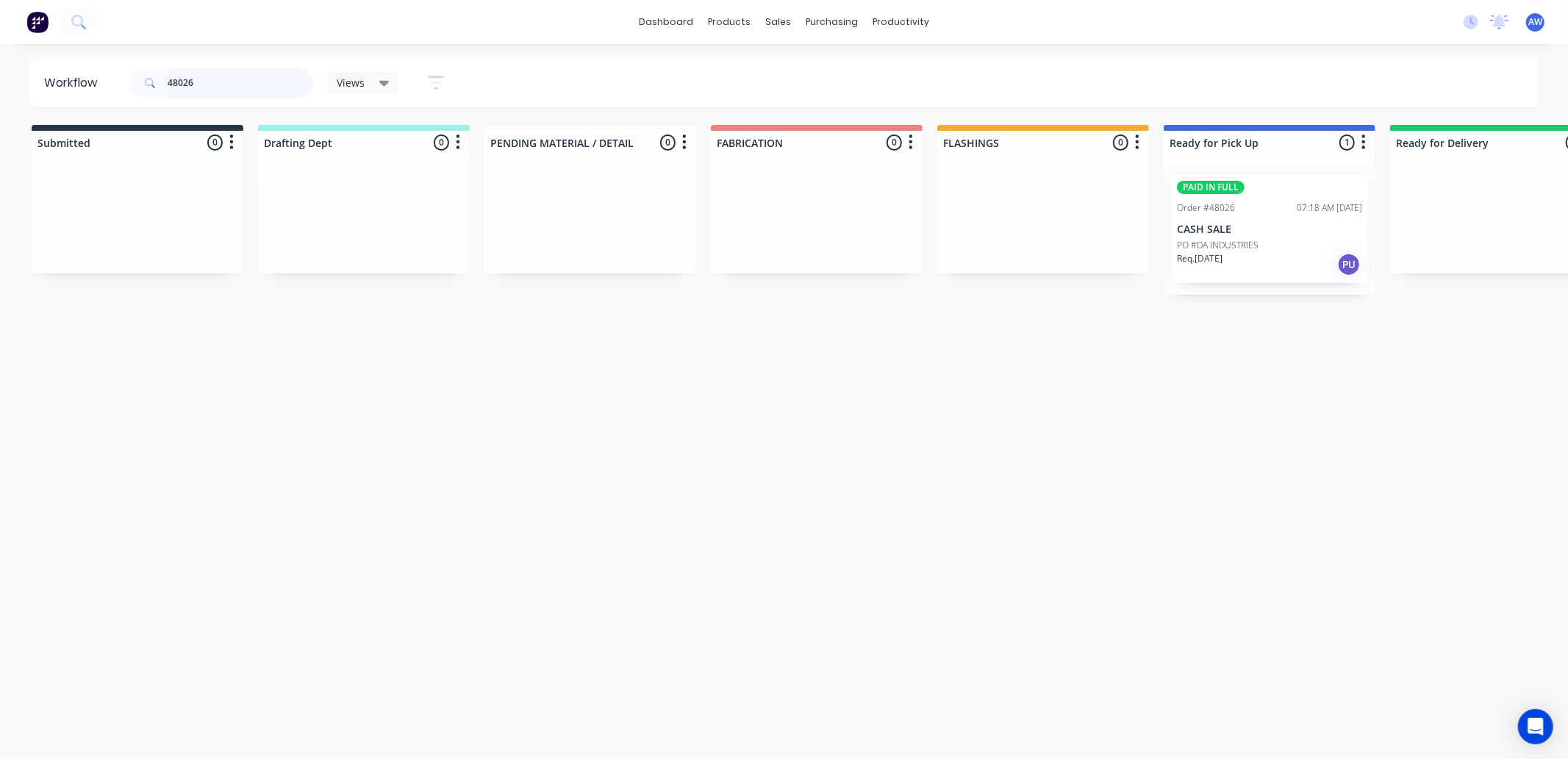
type input "48026"
click at [1282, 225] on p "CASH SALE" at bounding box center [1270, 229] width 185 height 13
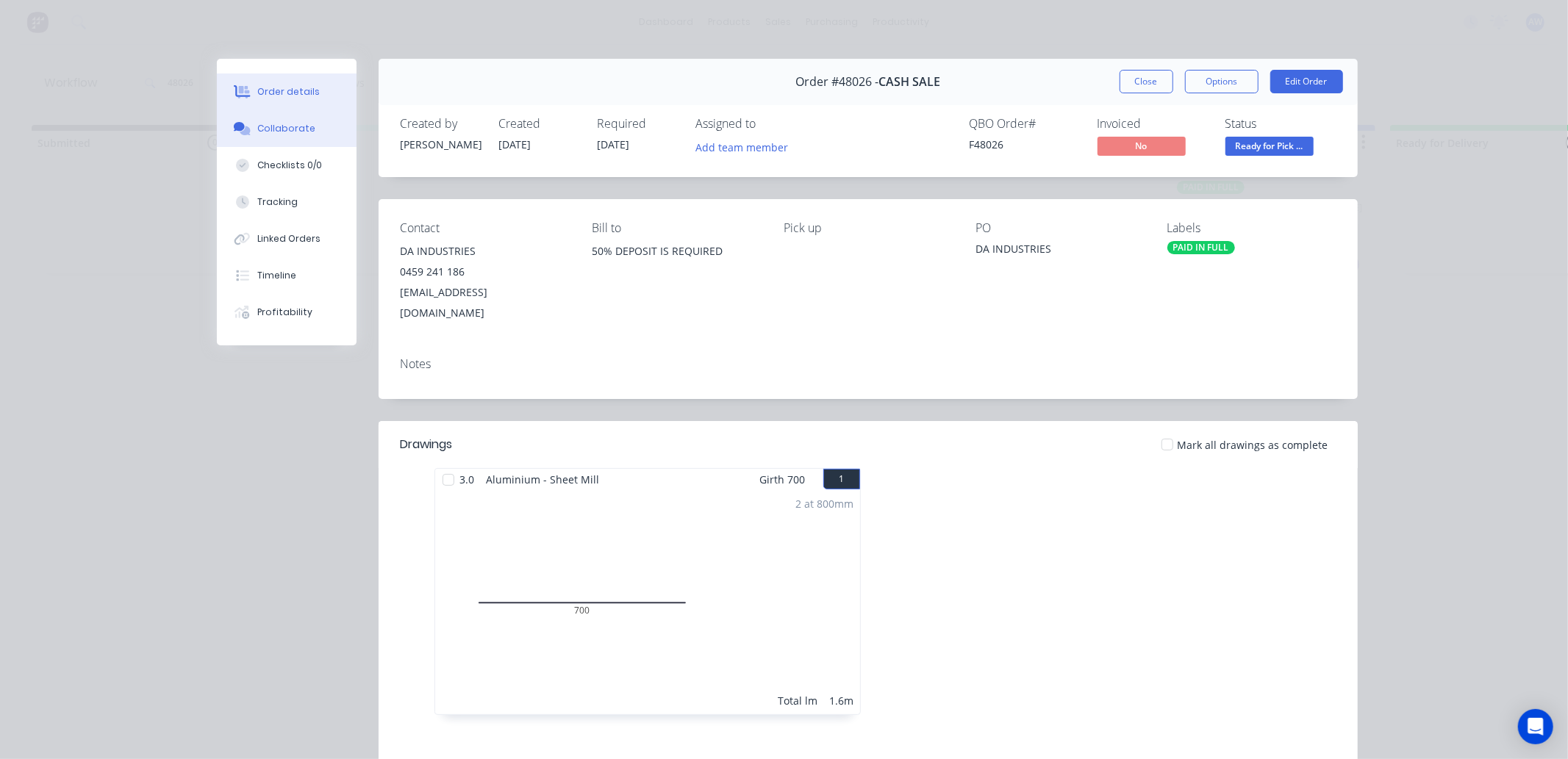
click at [295, 126] on div "Collaborate" at bounding box center [286, 129] width 58 height 13
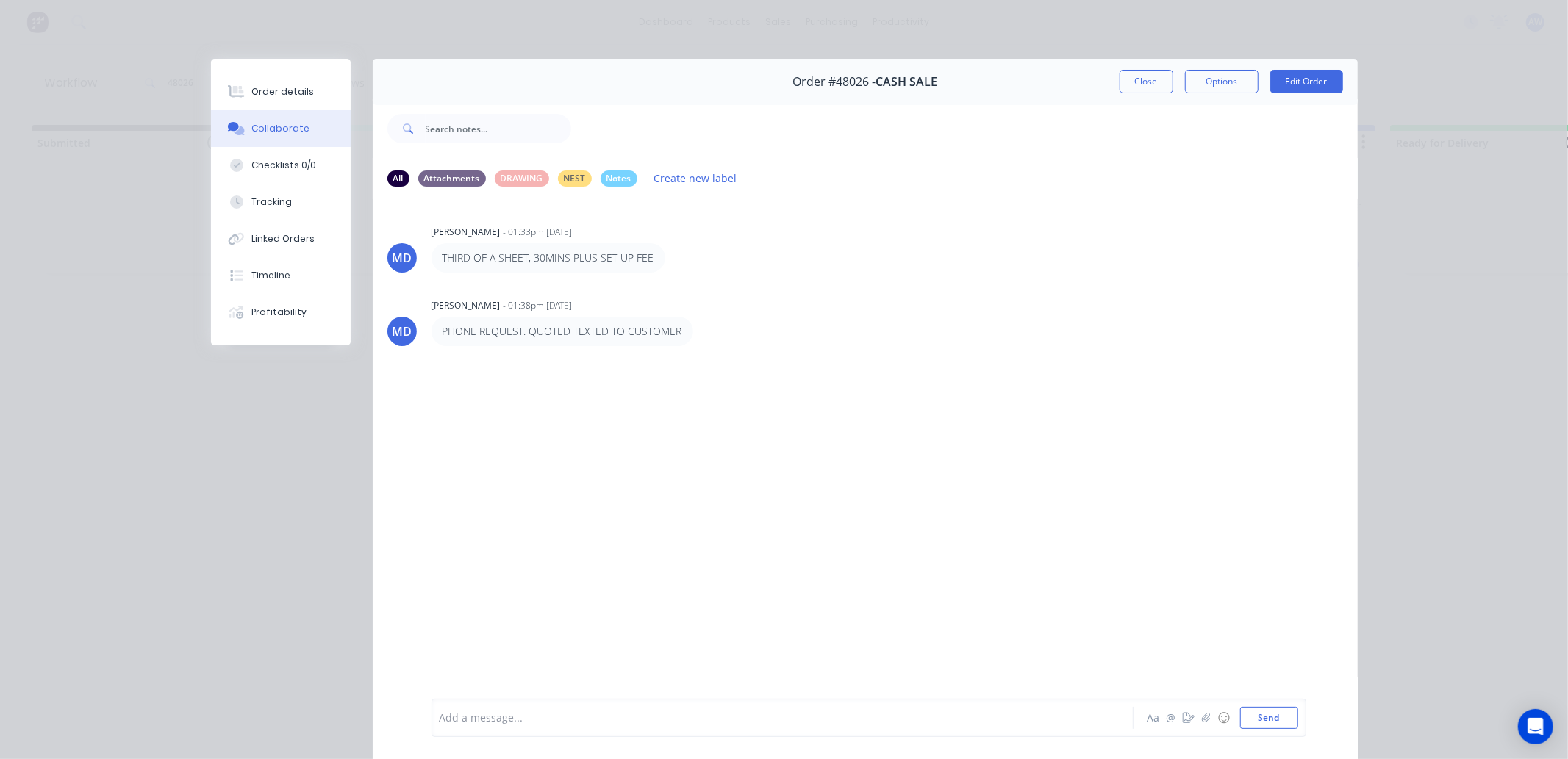
click at [464, 716] on div at bounding box center [762, 718] width 643 height 15
click at [1138, 85] on button "Close" at bounding box center [1146, 82] width 54 height 24
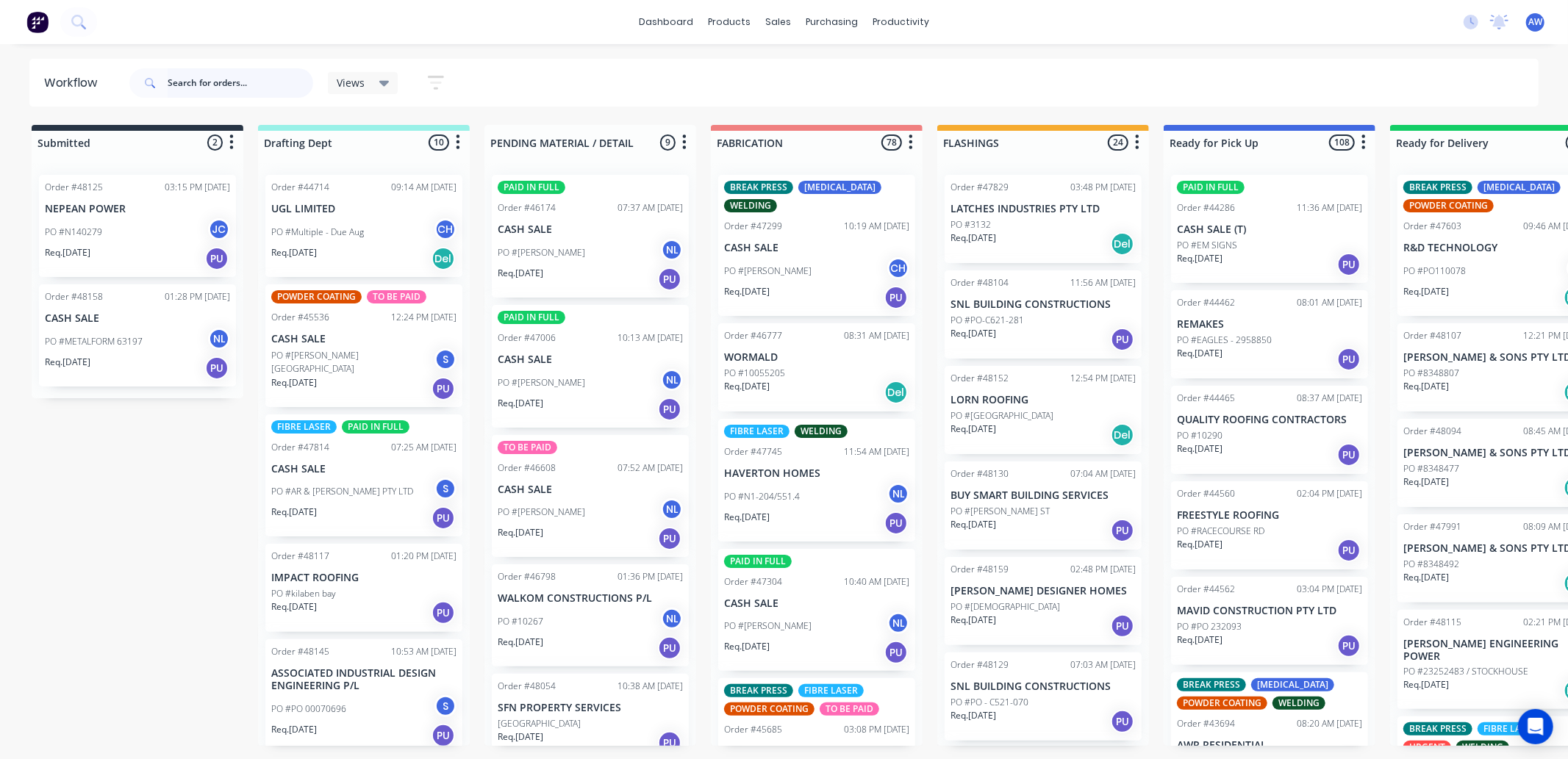
click at [217, 81] on input "text" at bounding box center [241, 83] width 146 height 29
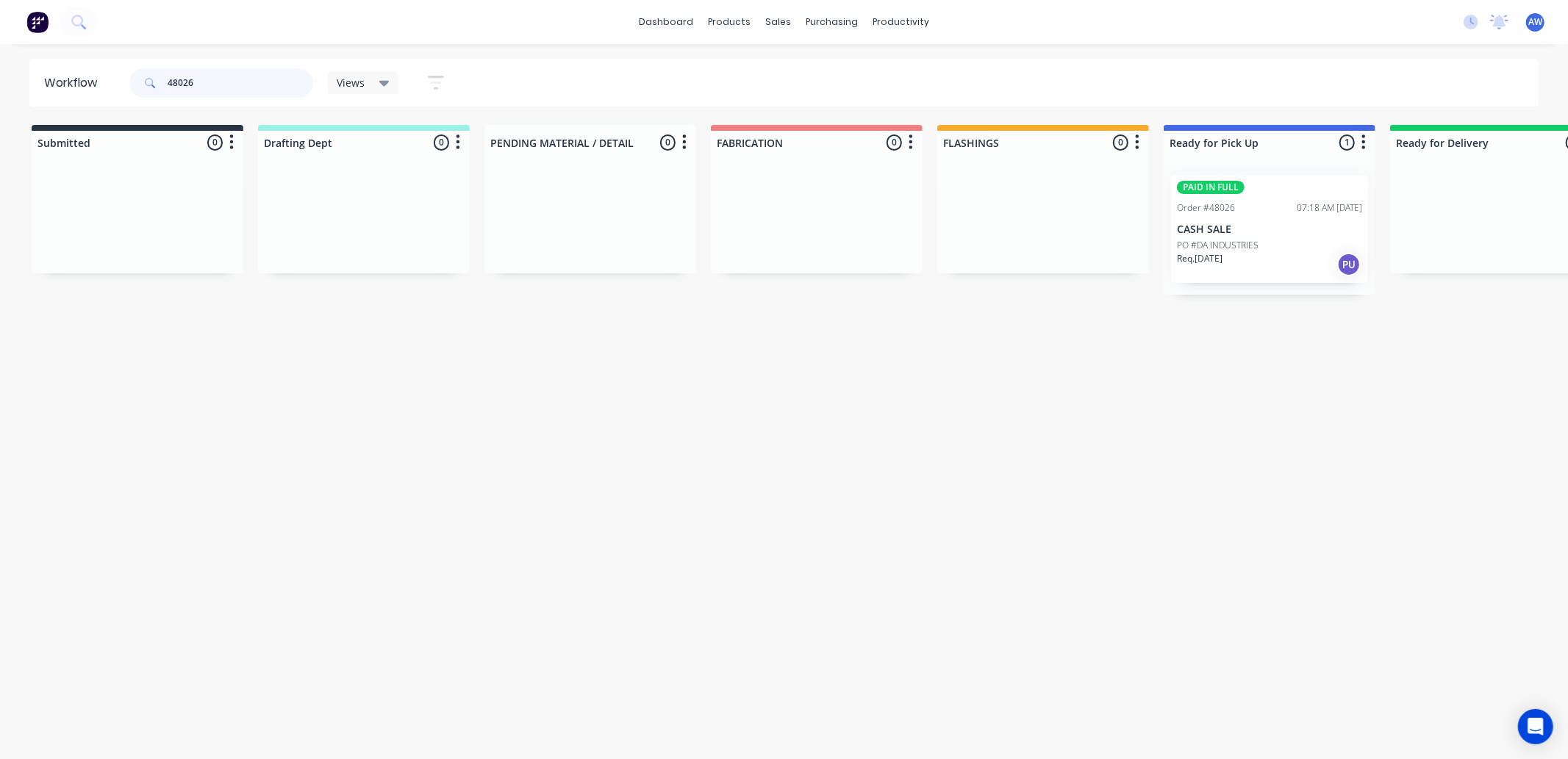
type input "48026"
click at [1288, 234] on p "CASH SALE" at bounding box center [1270, 229] width 185 height 13
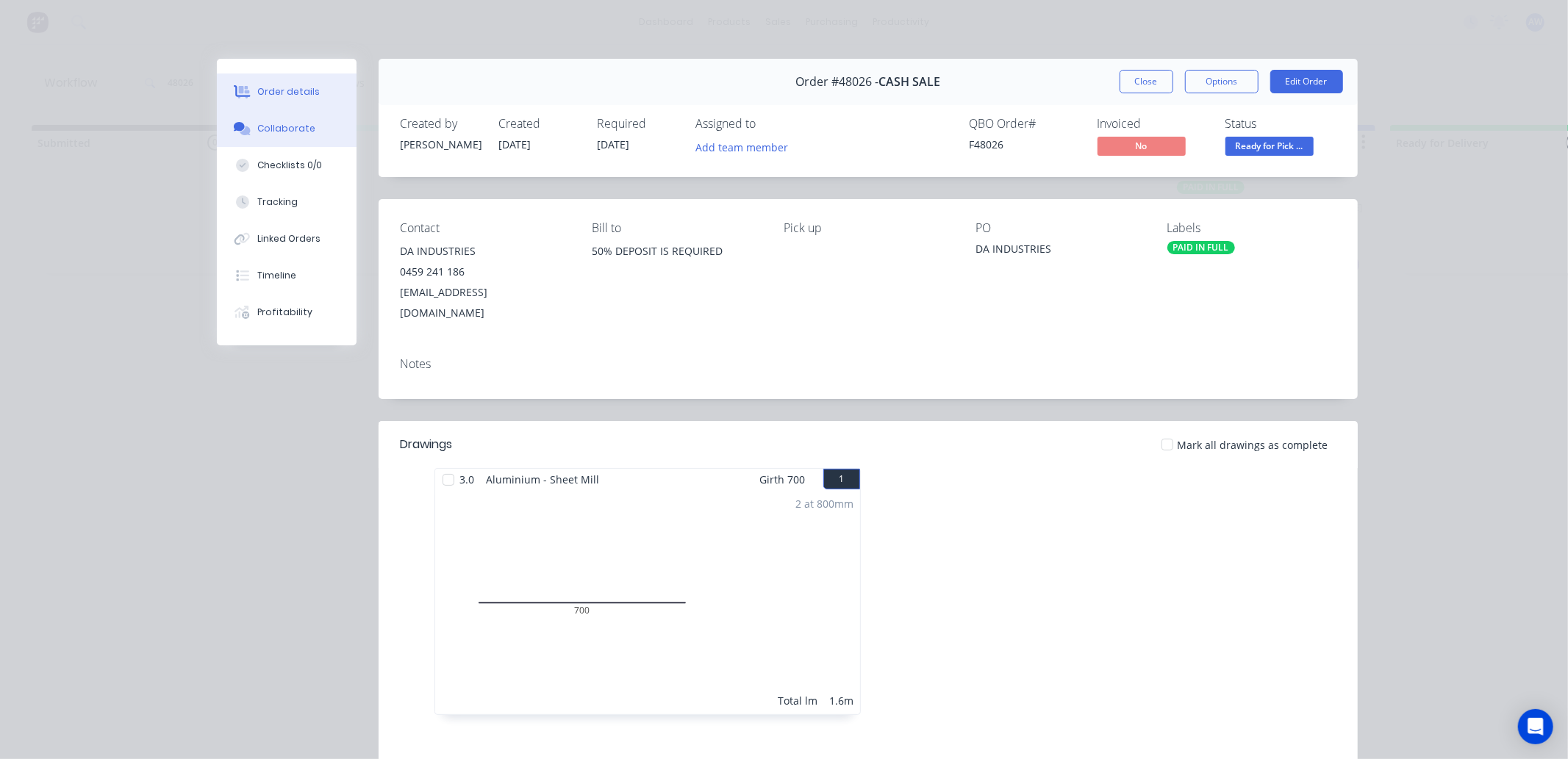
click at [271, 126] on div "Collaborate" at bounding box center [286, 129] width 58 height 13
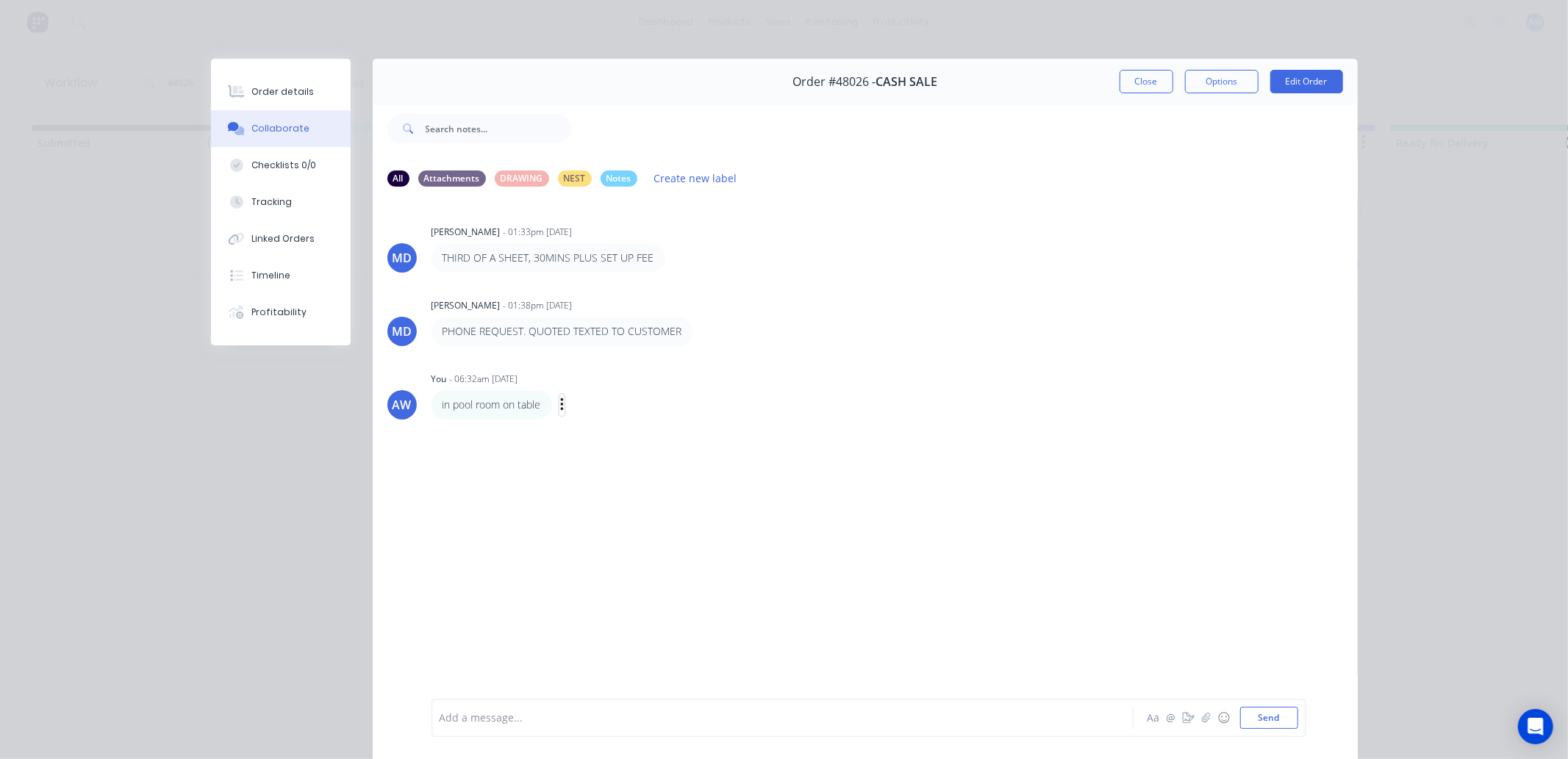
click at [560, 410] on icon "button" at bounding box center [561, 405] width 3 height 13
click at [588, 427] on button "Edit" at bounding box center [615, 432] width 93 height 24
click at [692, 716] on span "in pool room leaning on door which is leaning on solarbatteries" at bounding box center [597, 718] width 313 height 14
click at [695, 720] on span "in pool room leaning on door which is leaning on solarbatteries" at bounding box center [597, 718] width 313 height 14
click at [1121, 79] on button "Close" at bounding box center [1146, 82] width 54 height 24
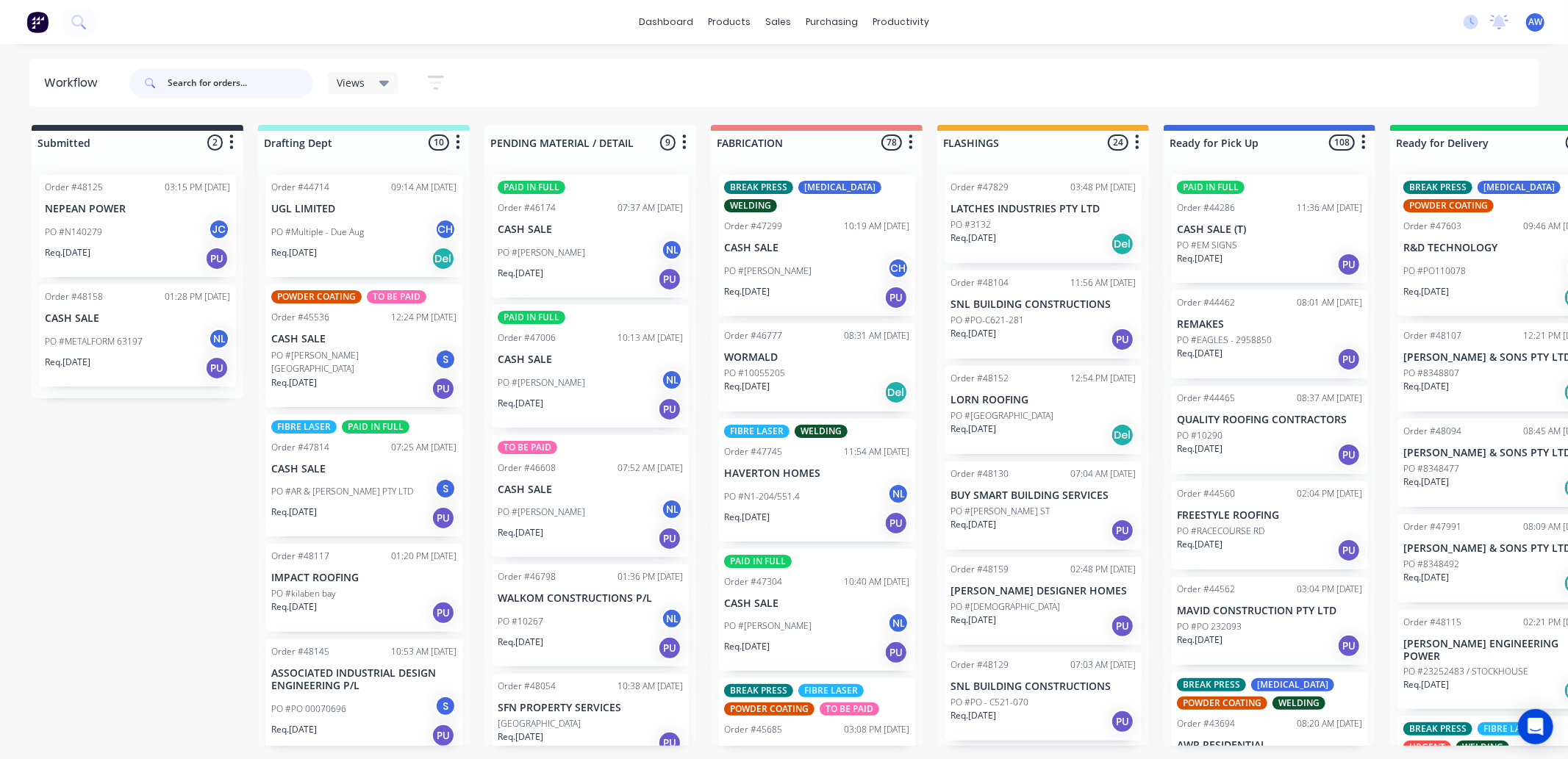
click at [188, 79] on input "text" at bounding box center [241, 83] width 146 height 29
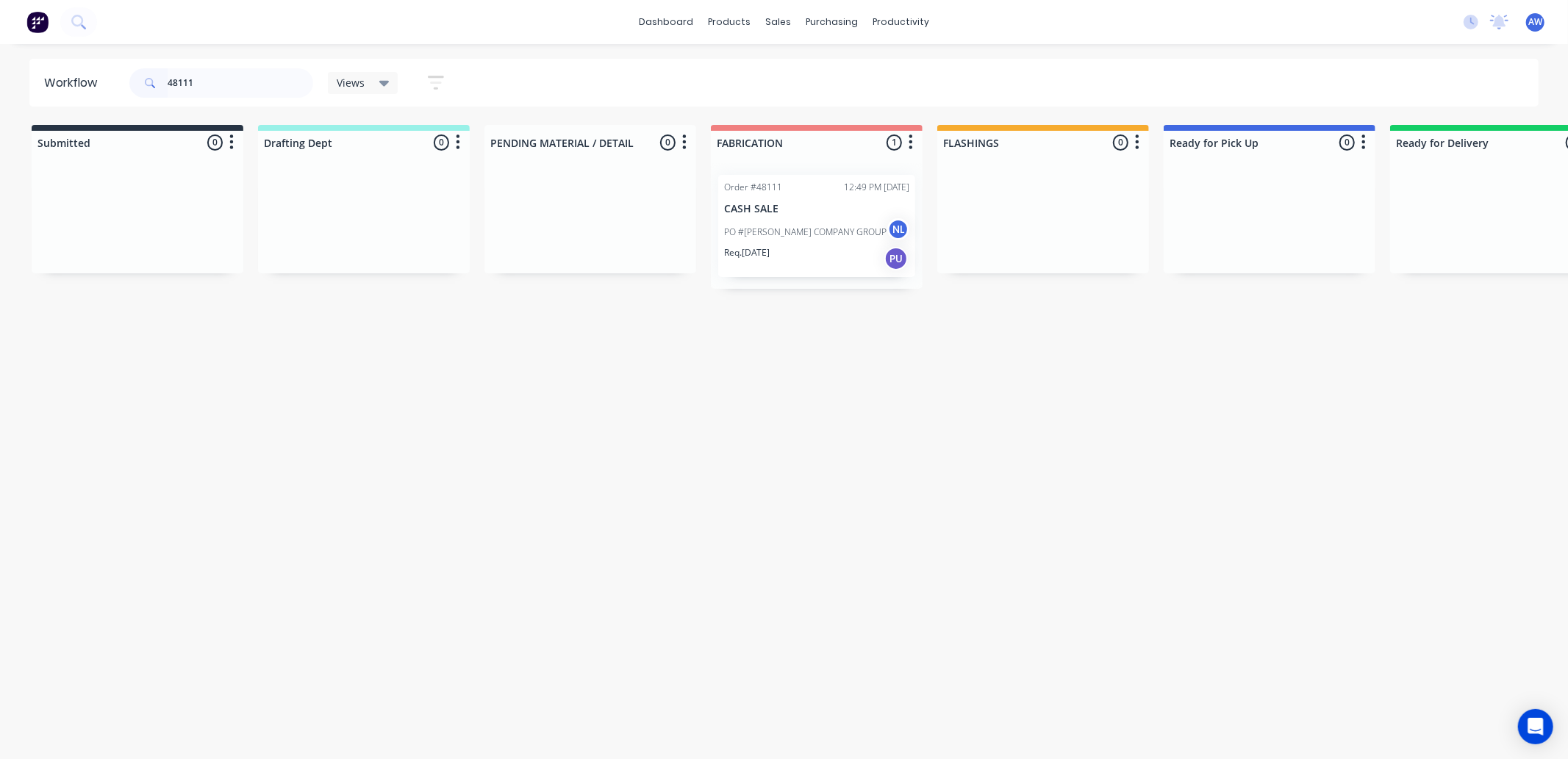
click at [834, 257] on div "Req. [DATE] PU" at bounding box center [817, 259] width 185 height 25
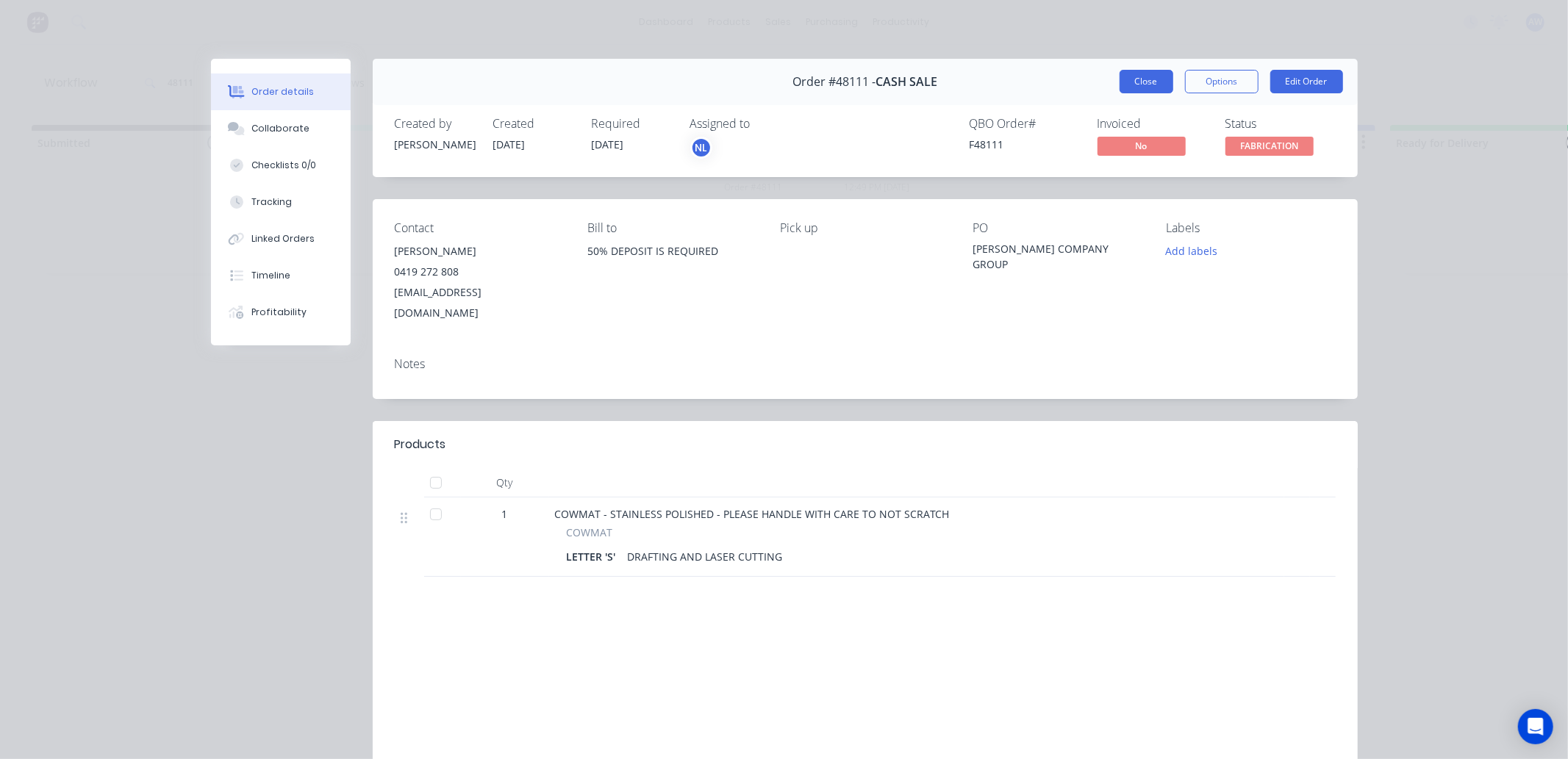
click at [1140, 84] on button "Close" at bounding box center [1146, 82] width 54 height 24
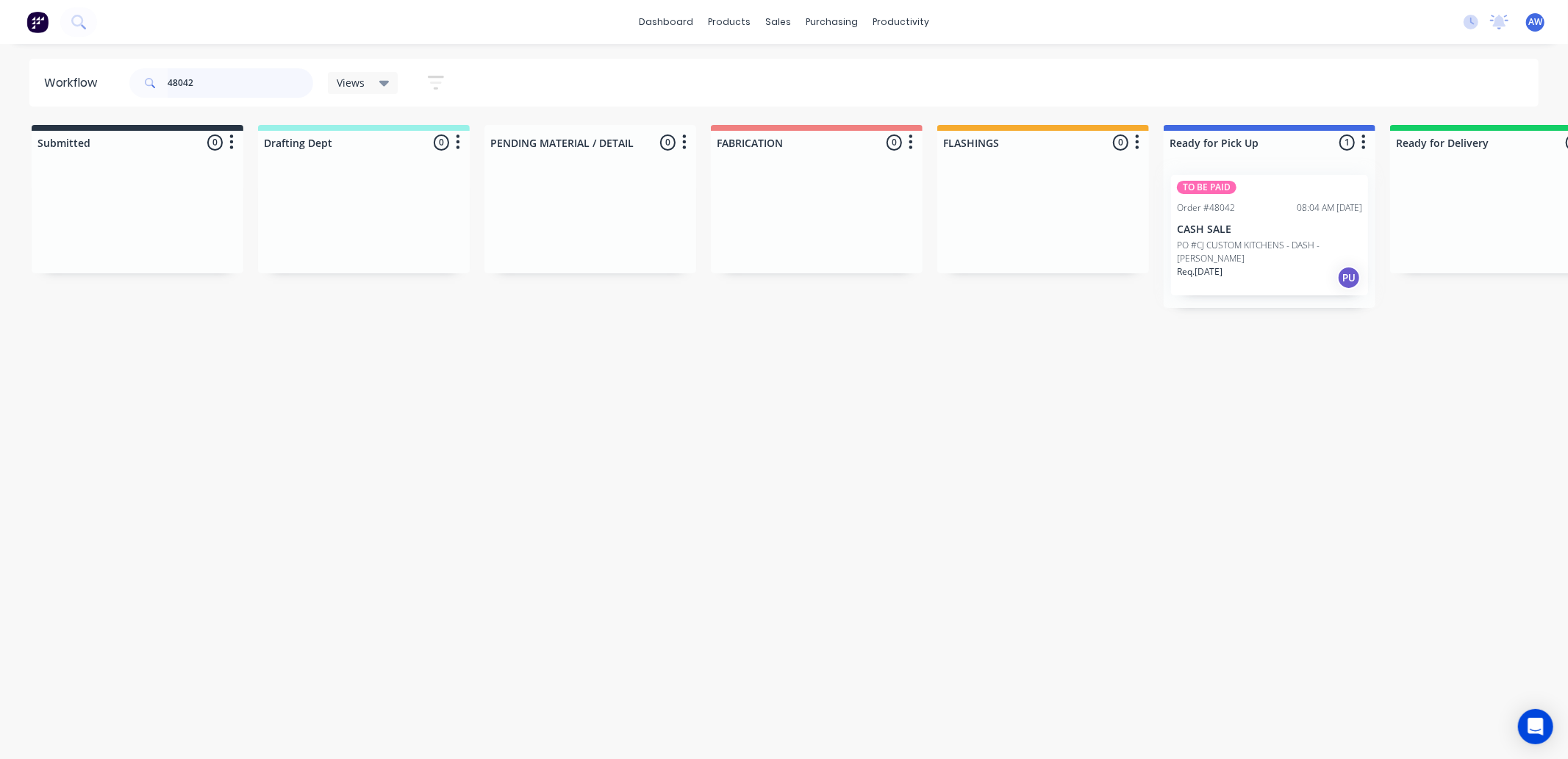
click at [1310, 285] on div "TO BE PAID Order #48042 08:04 AM 24/09/25 CASH SALE PO #CJ CUSTOM KITCHENS - DA…" at bounding box center [1270, 235] width 212 height 145
type input "48042"
click at [1296, 279] on div "Req. [DATE] PU" at bounding box center [1269, 278] width 185 height 25
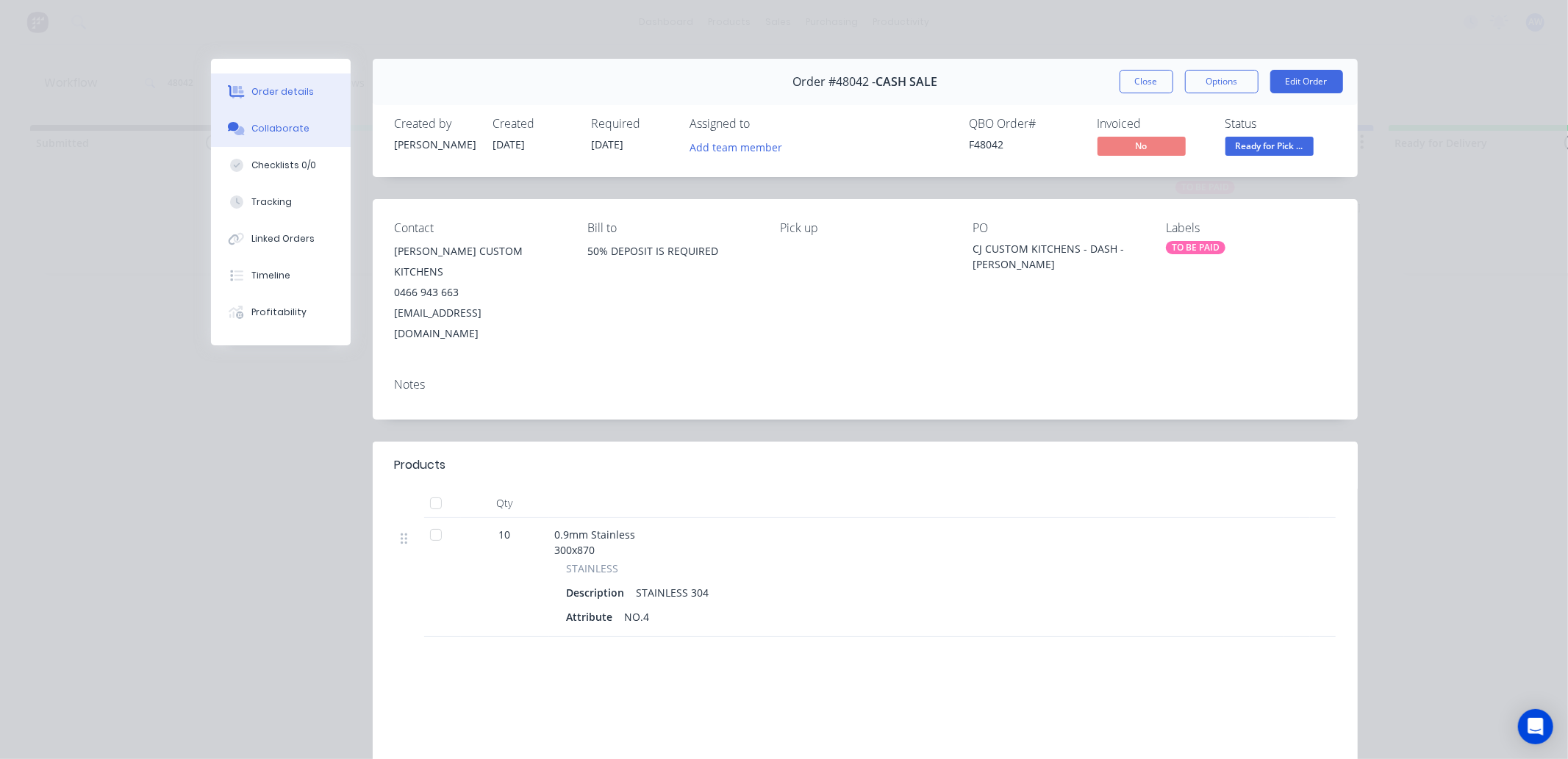
click at [288, 129] on div "Collaborate" at bounding box center [280, 129] width 58 height 13
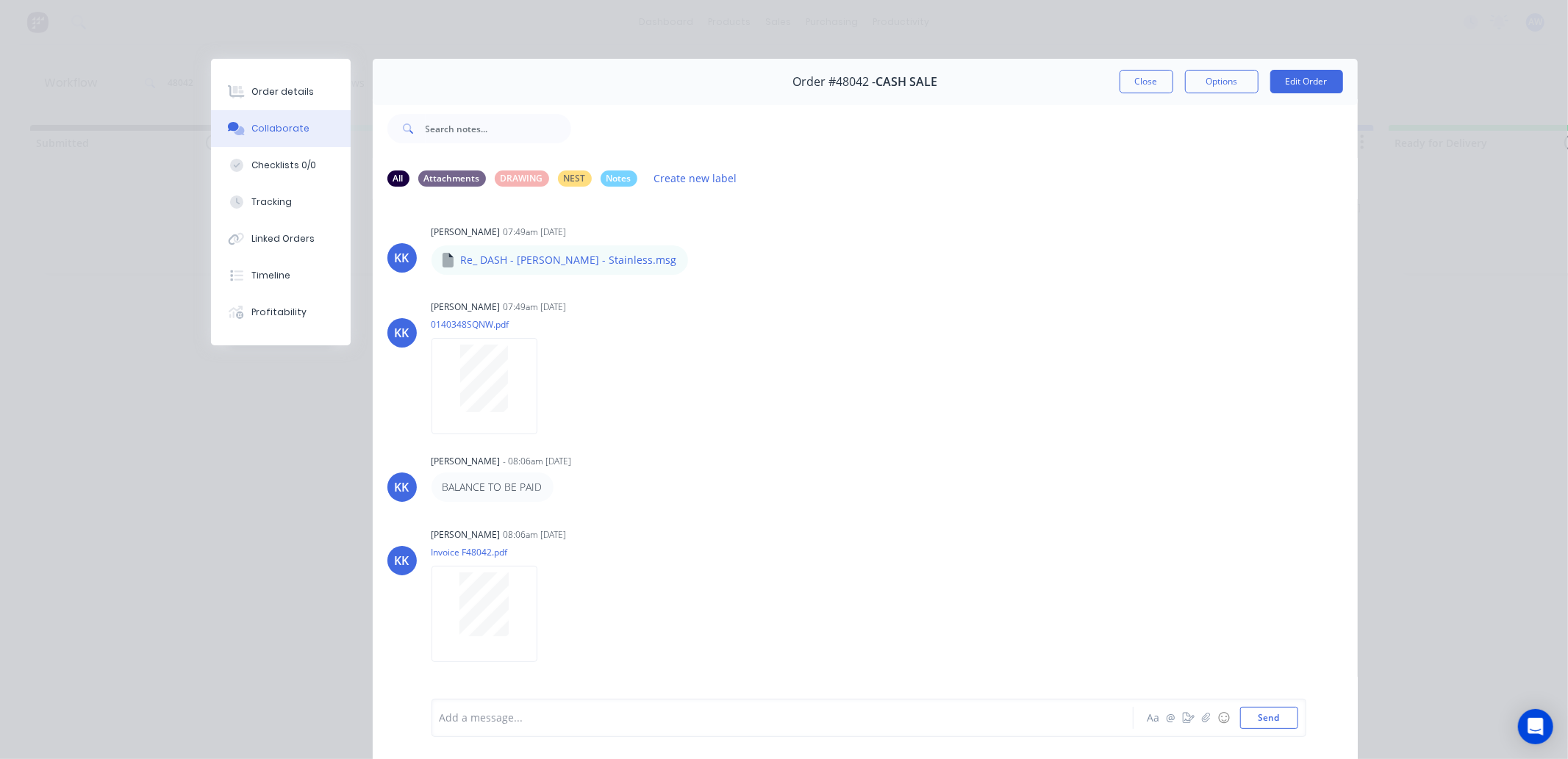
click at [489, 726] on div "Add a message..." at bounding box center [762, 718] width 644 height 22
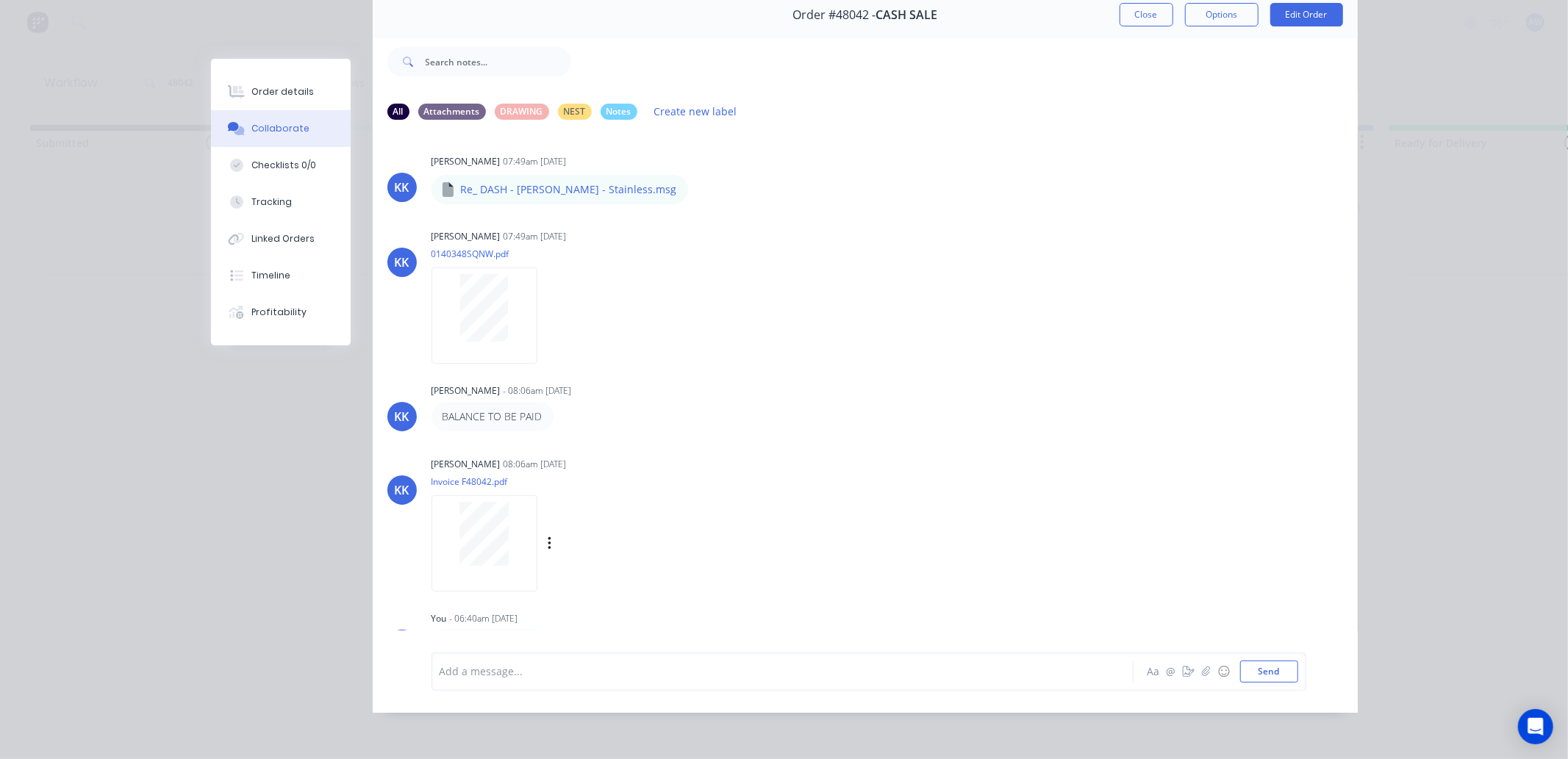
scroll to position [0, 0]
click at [1153, 8] on button "Close" at bounding box center [1146, 15] width 54 height 24
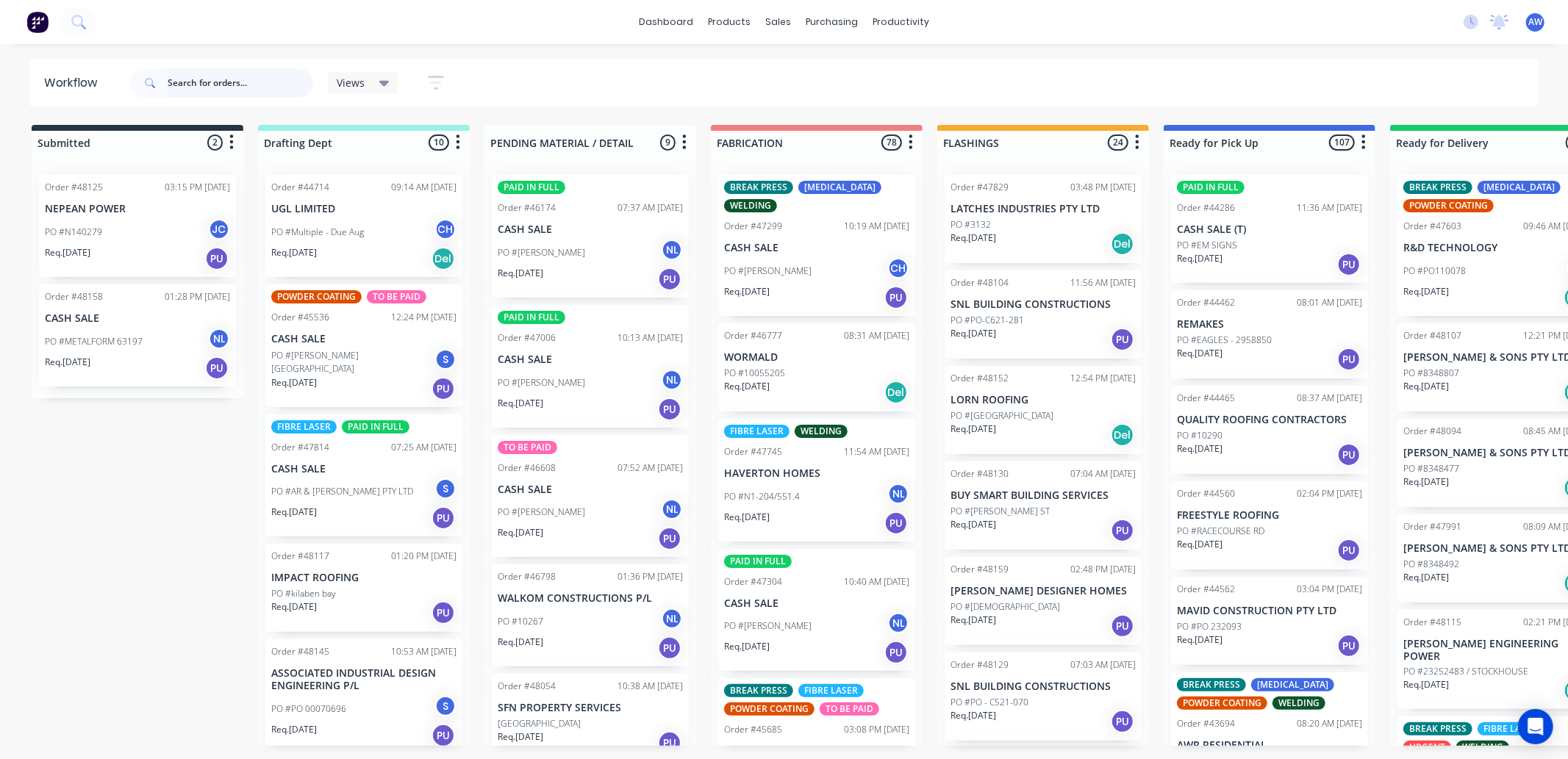
click at [216, 76] on input "text" at bounding box center [241, 83] width 146 height 29
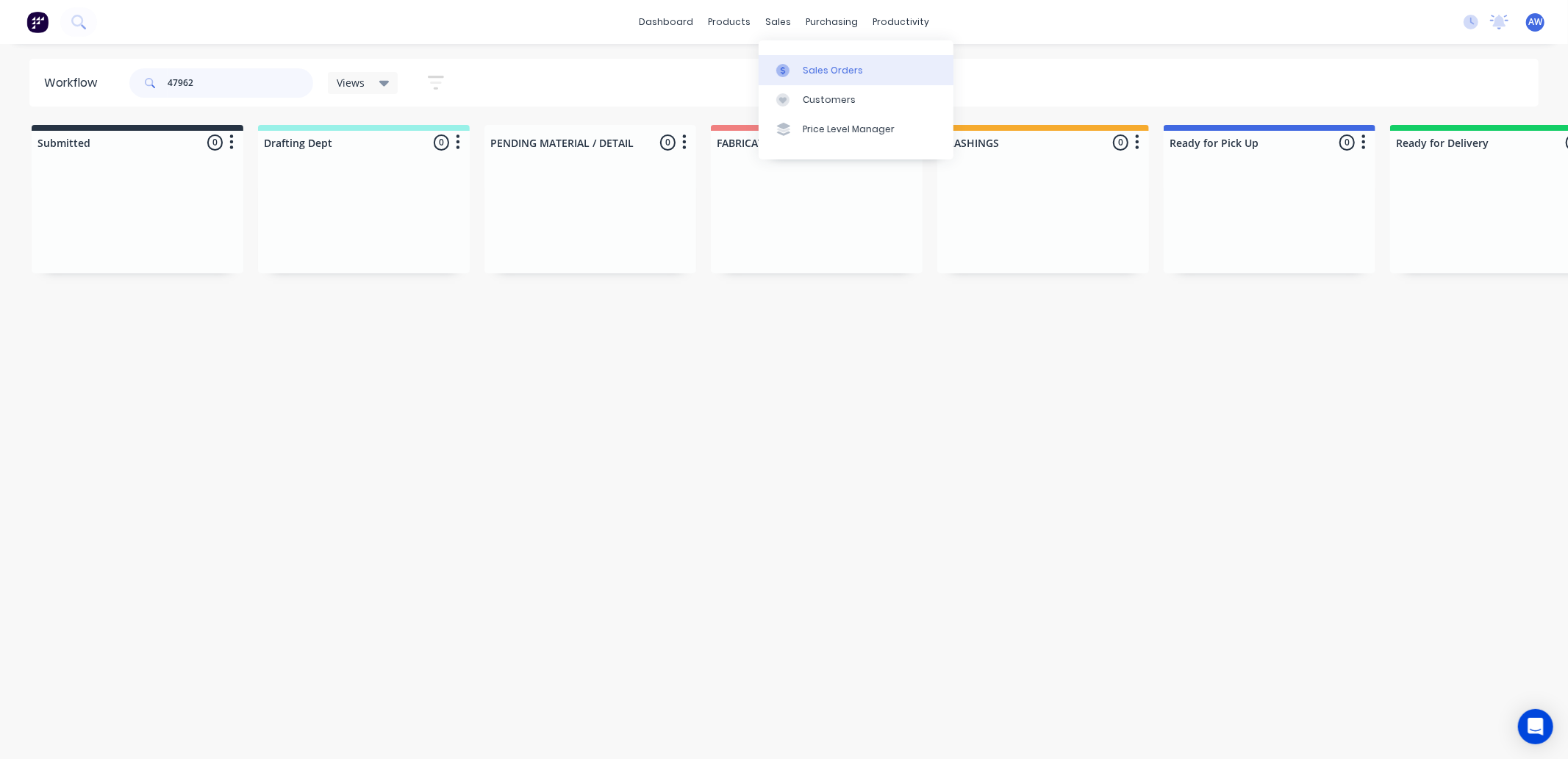
type input "47962"
drag, startPoint x: 826, startPoint y: 77, endPoint x: 795, endPoint y: 74, distance: 31.1
click at [823, 76] on link "Sales Orders" at bounding box center [856, 70] width 195 height 29
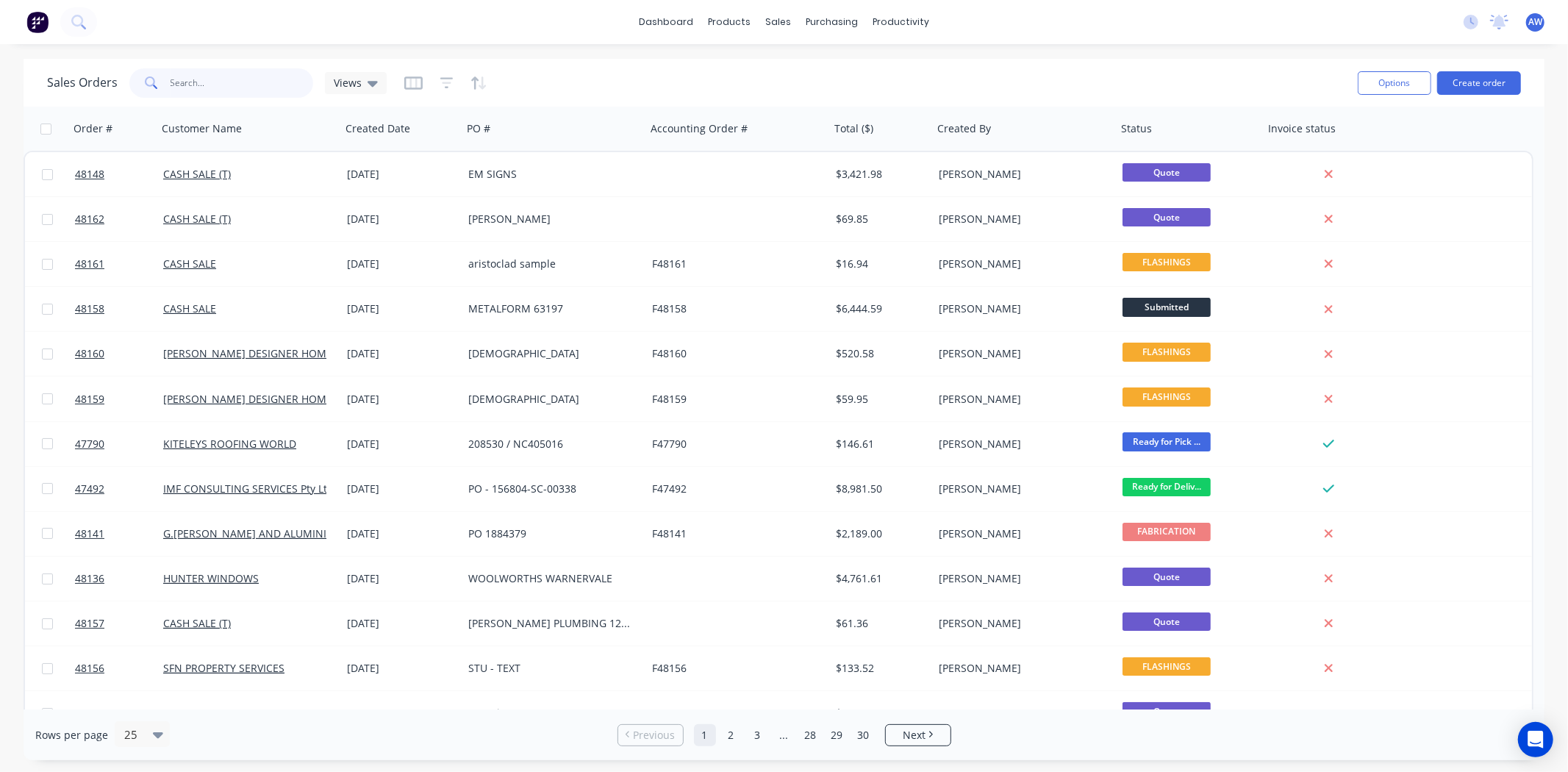
click at [190, 84] on input "text" at bounding box center [242, 83] width 143 height 29
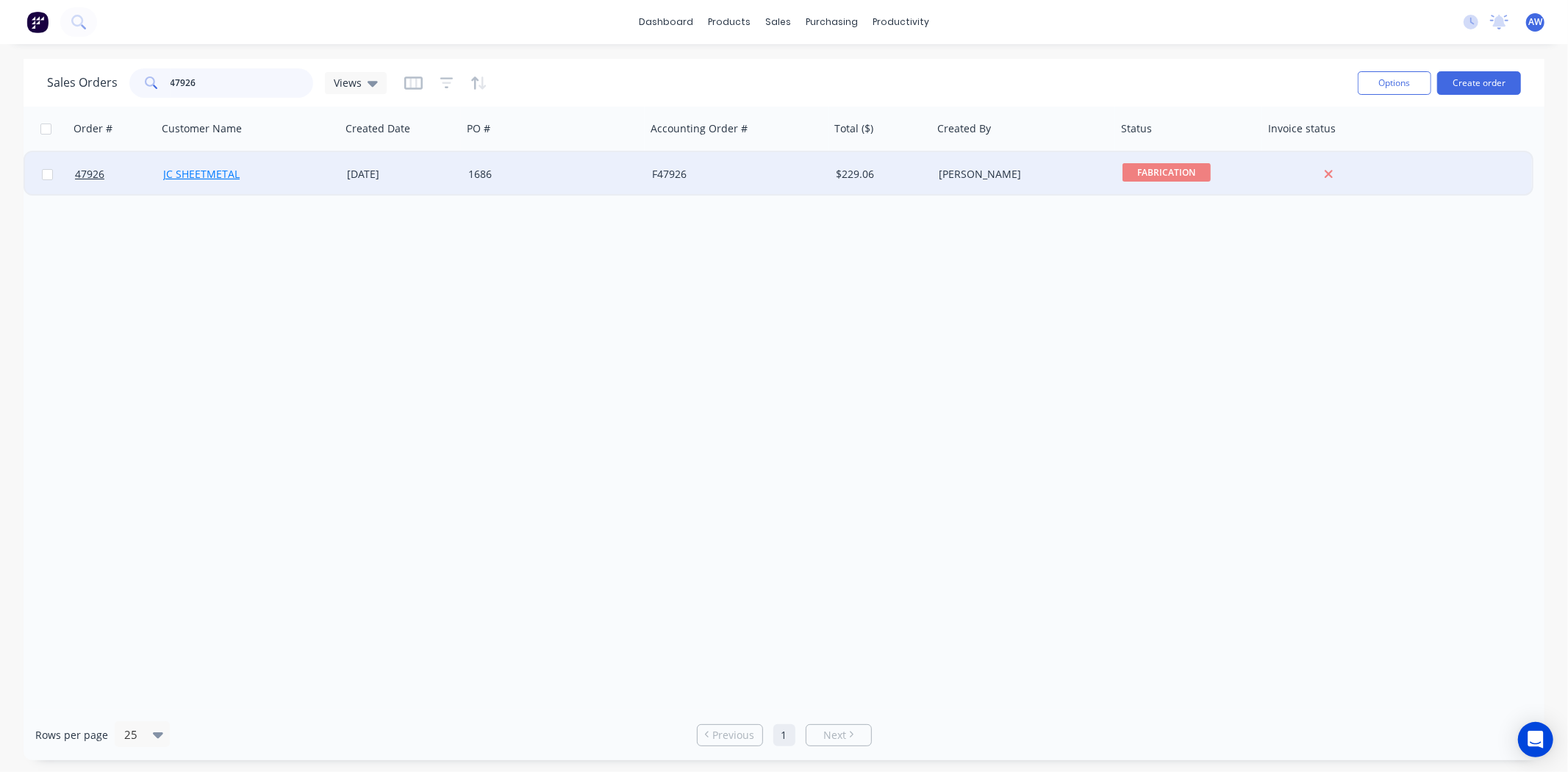
type input "47926"
click at [215, 179] on link "JC SHEETMETAL" at bounding box center [202, 174] width 77 height 14
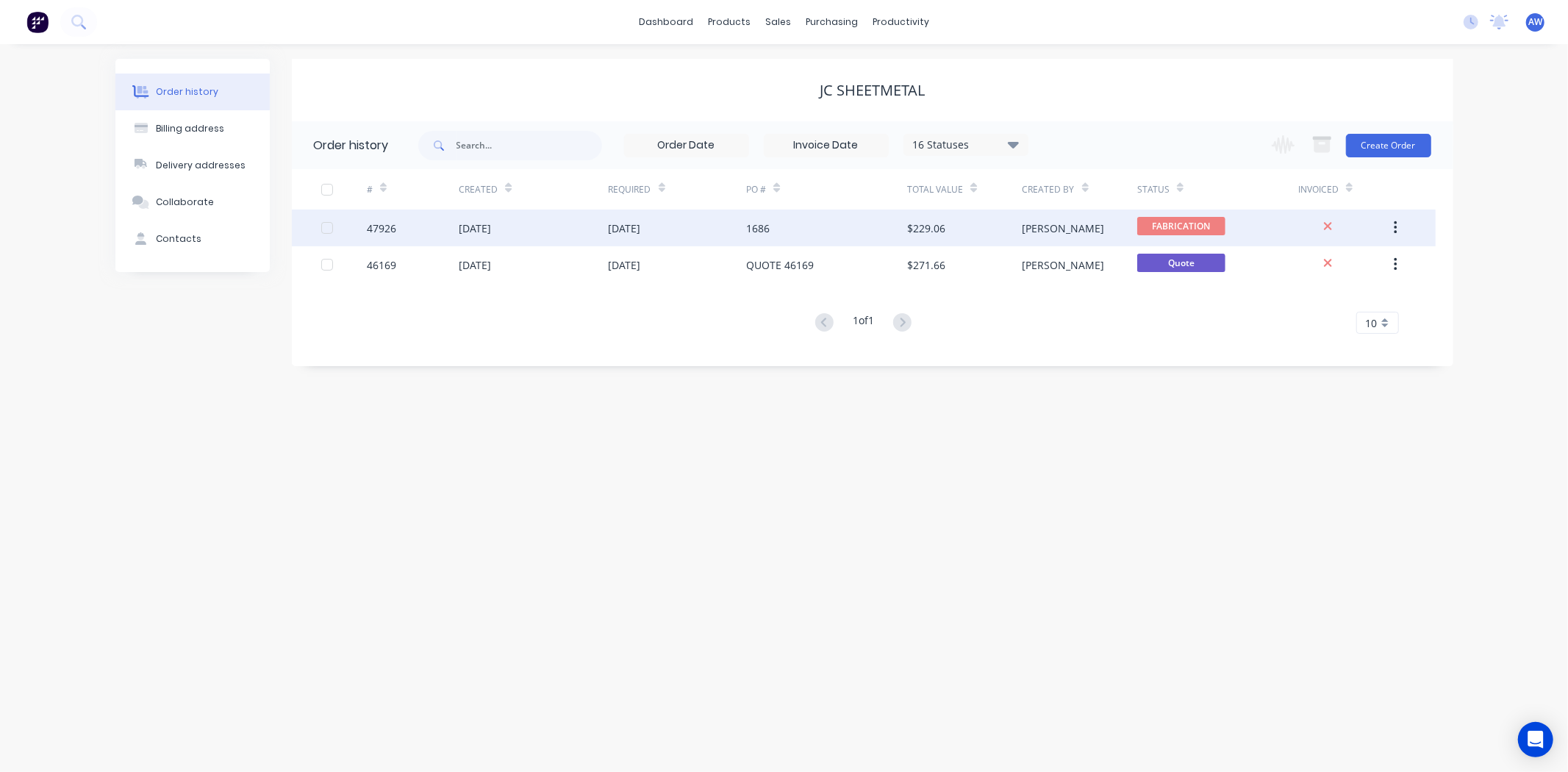
click at [465, 233] on div "19 Sep 2025" at bounding box center [475, 228] width 32 height 15
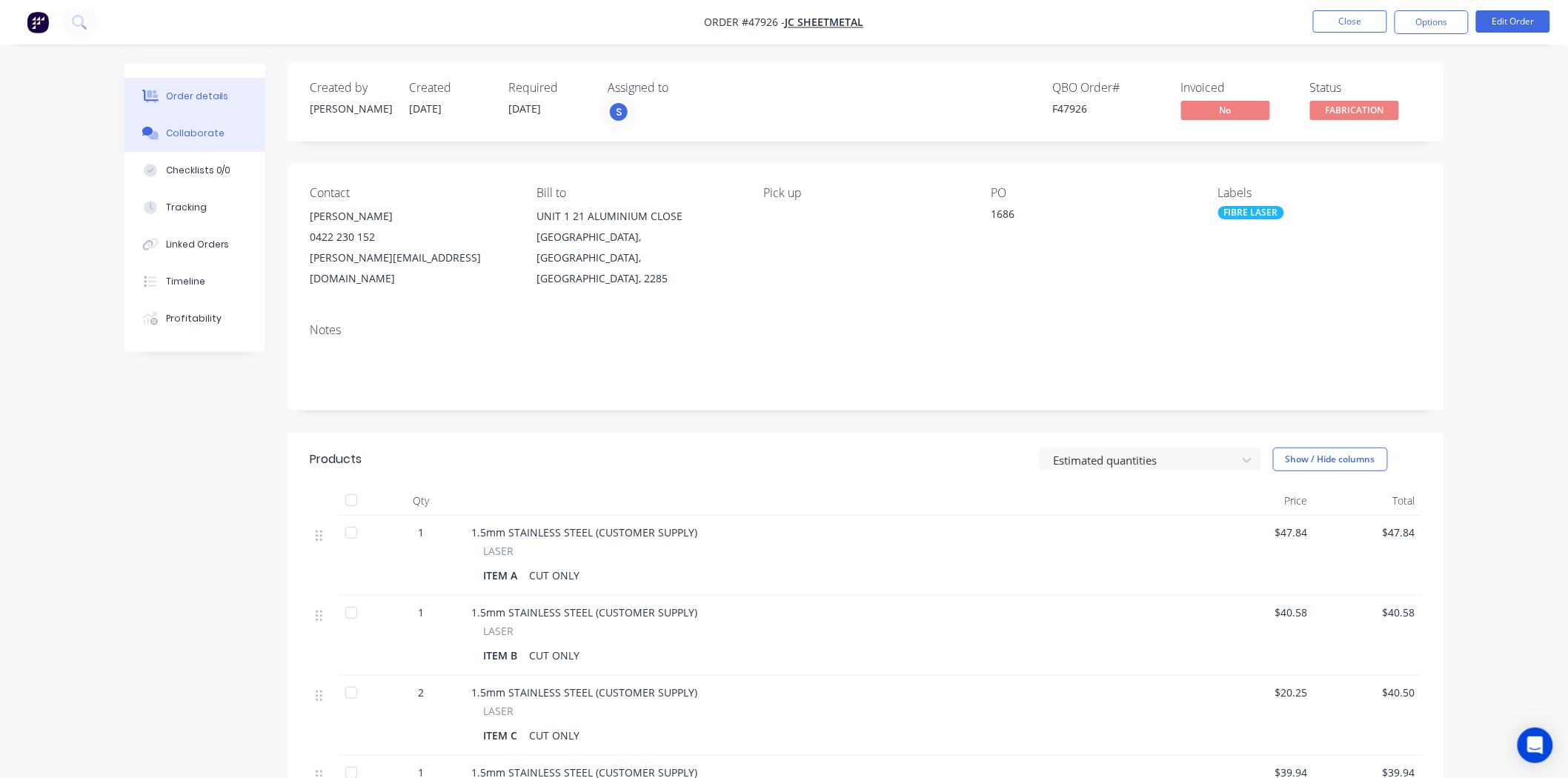
click at [195, 133] on div "Collaborate" at bounding box center [195, 133] width 59 height 13
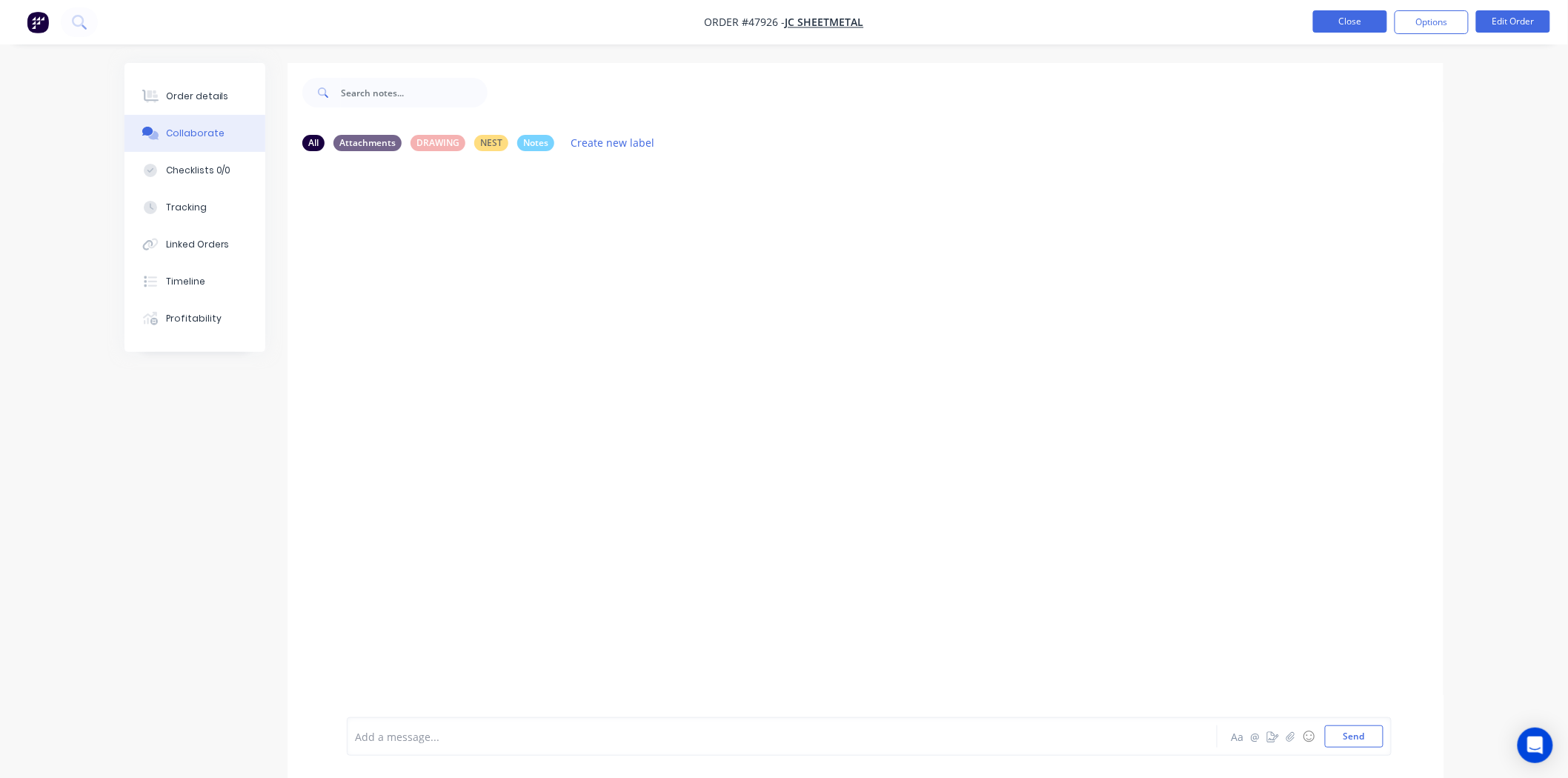
click at [1357, 30] on button "Close" at bounding box center [1351, 22] width 74 height 22
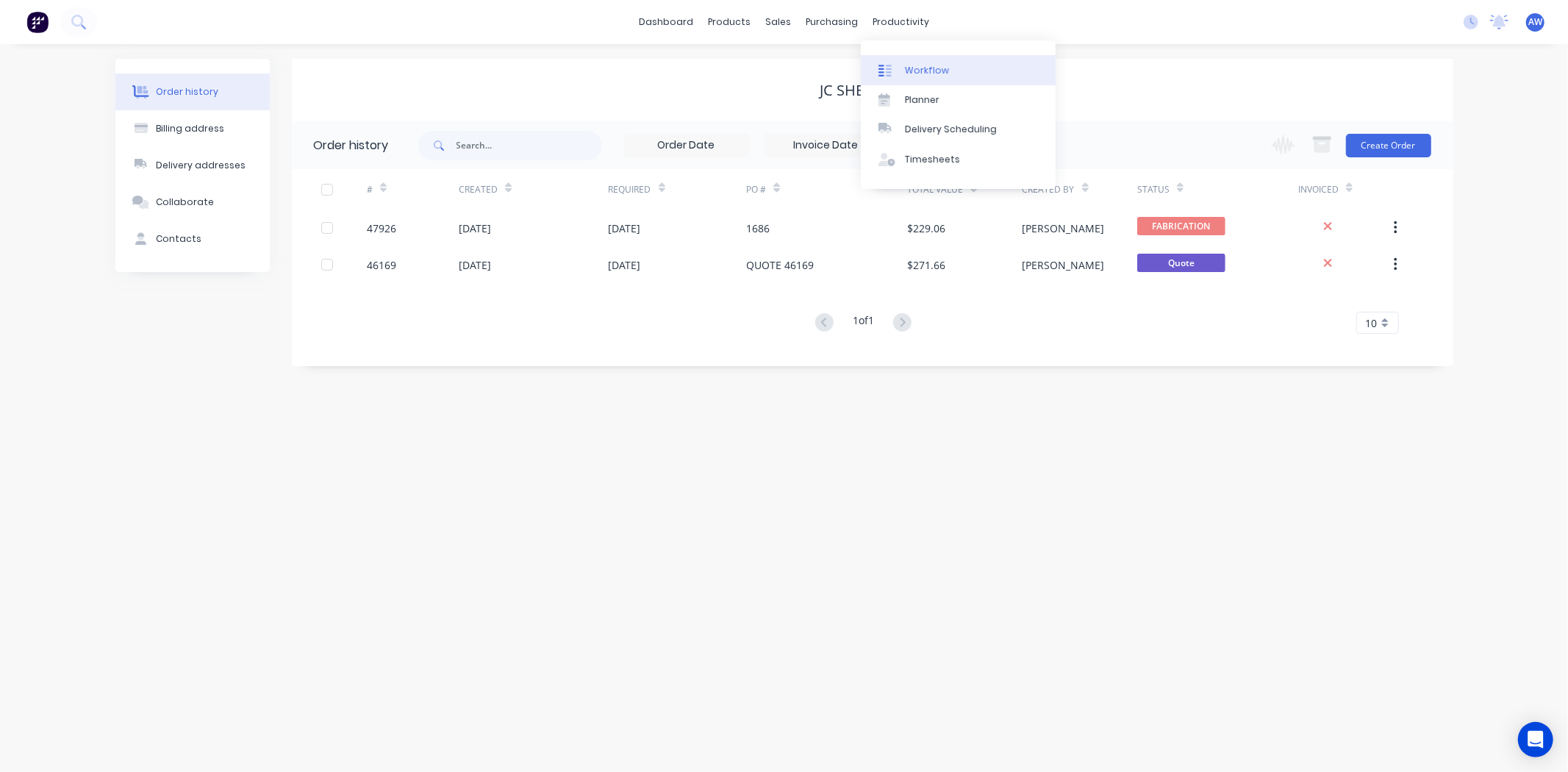
click at [932, 68] on div "Workflow" at bounding box center [927, 71] width 44 height 13
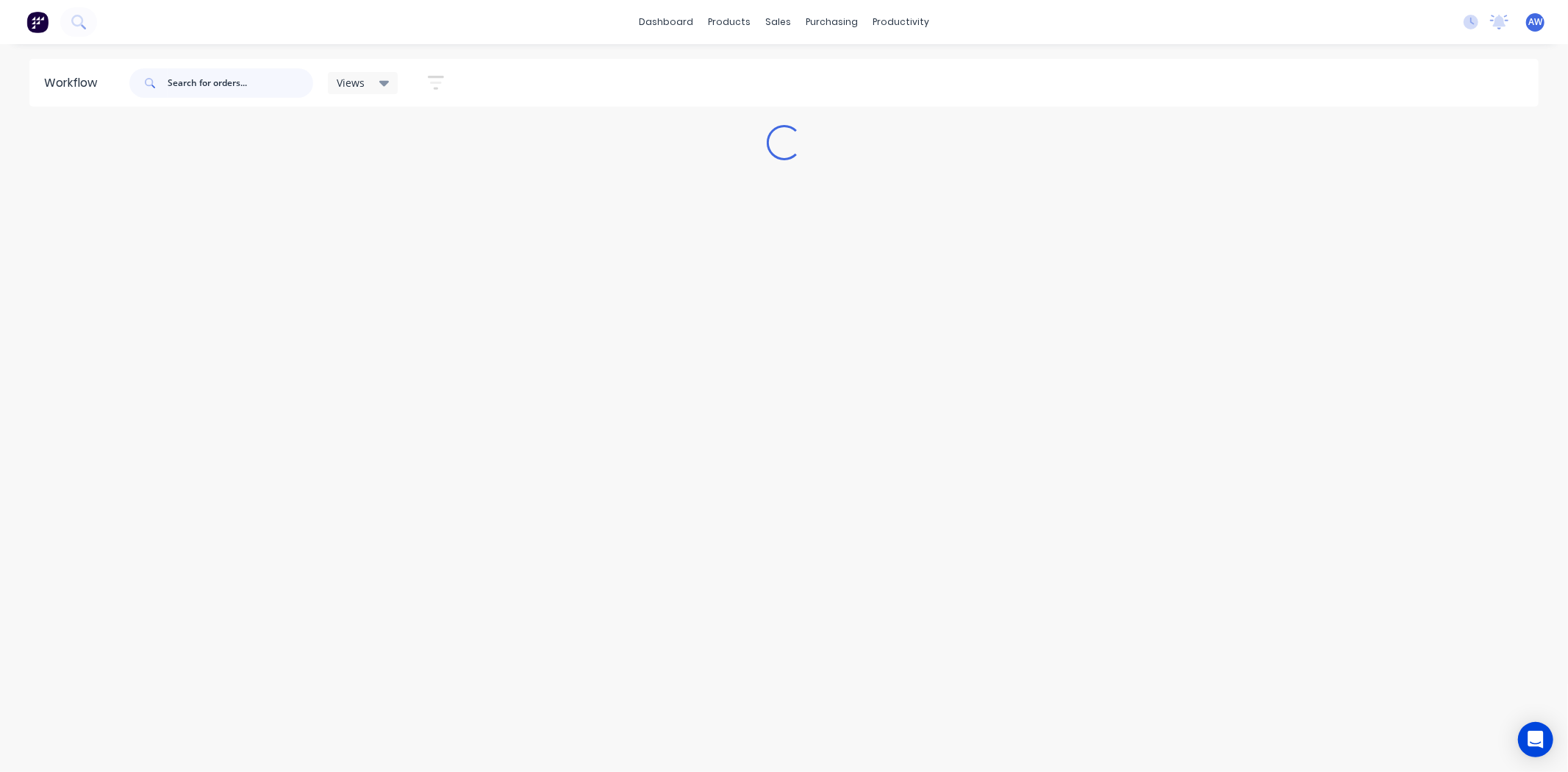
click at [216, 86] on input "text" at bounding box center [241, 83] width 146 height 29
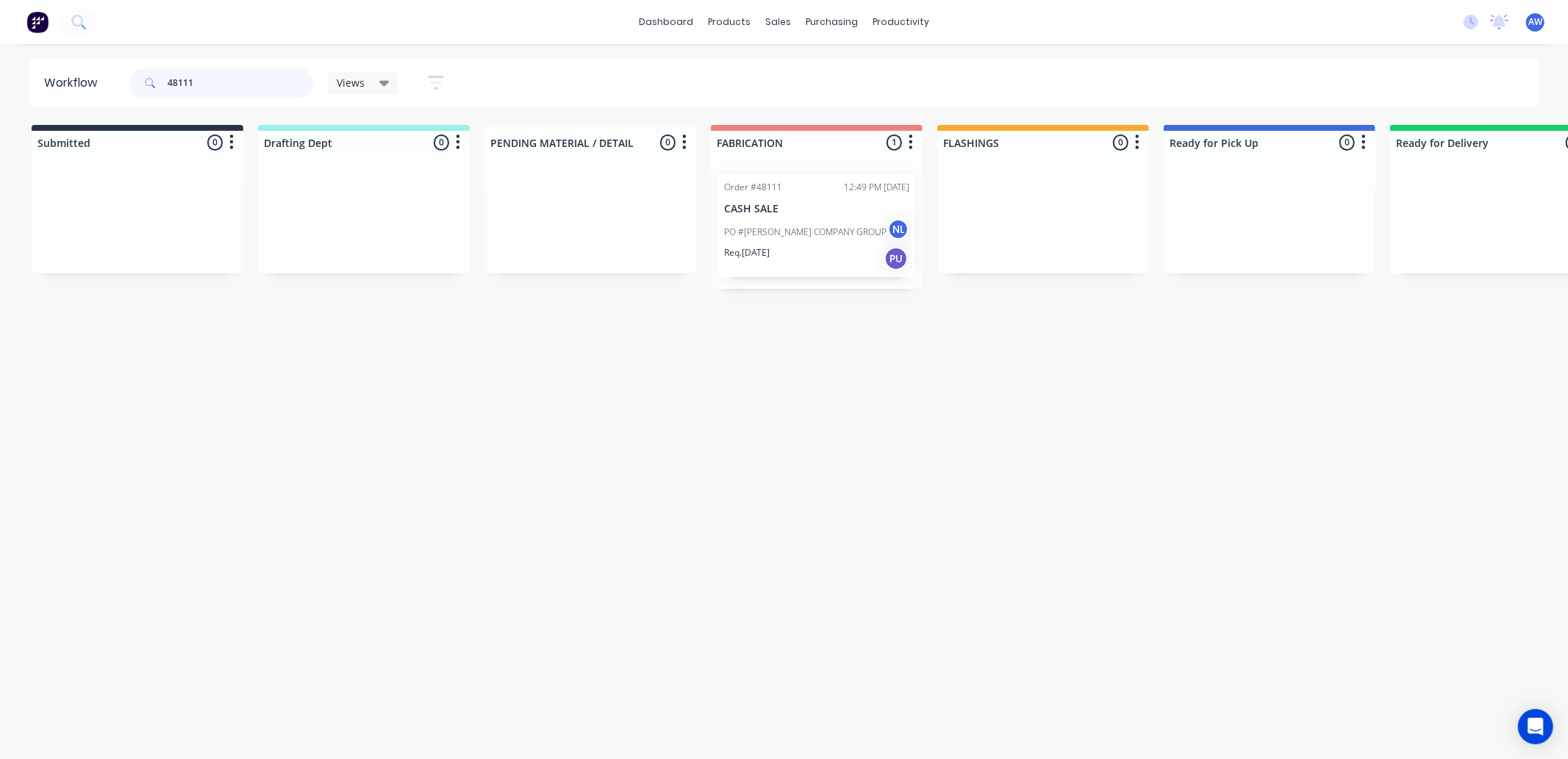
type input "48111"
click at [848, 259] on div "Req. [DATE] PU" at bounding box center [817, 259] width 185 height 25
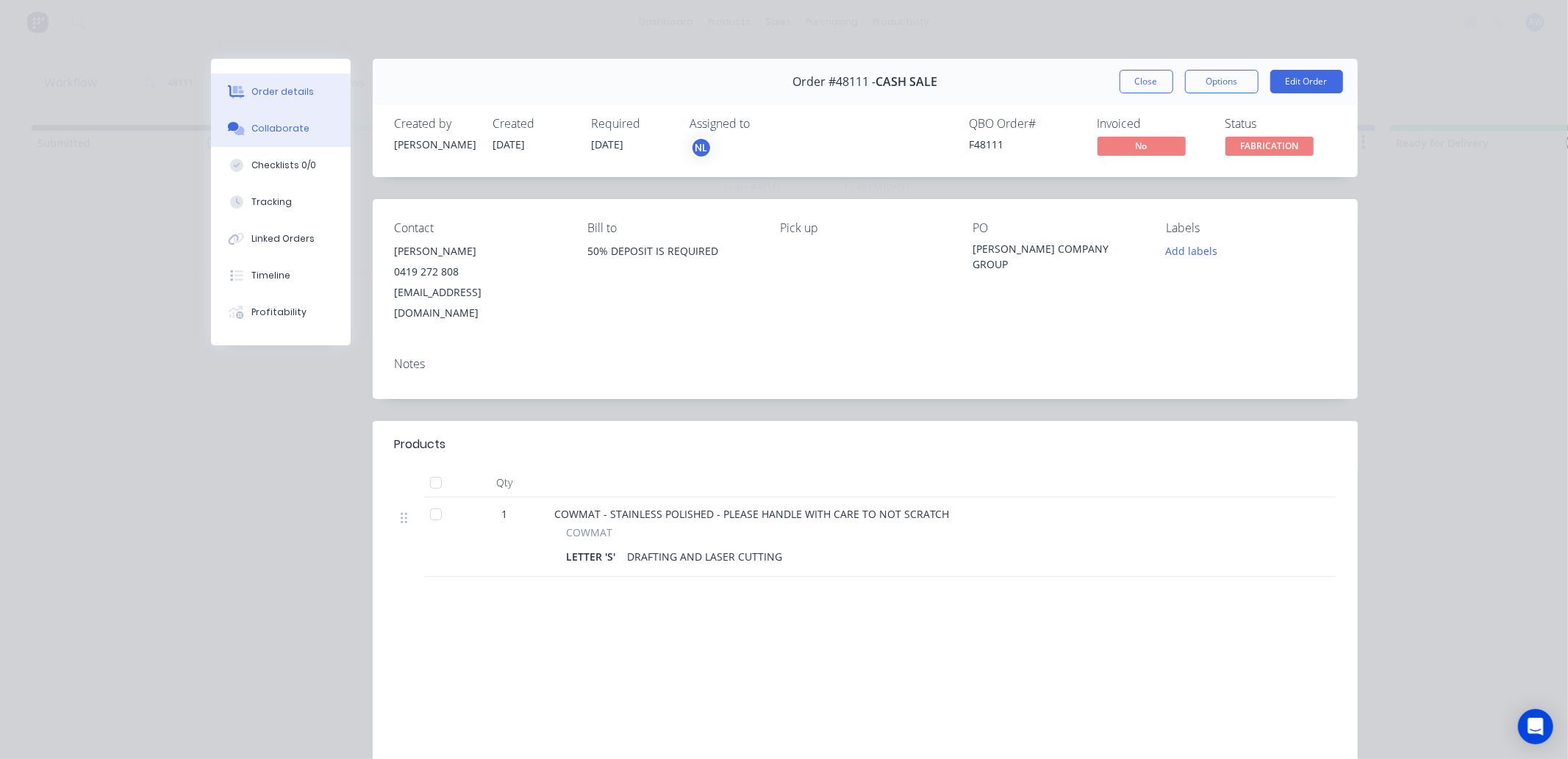
click at [266, 132] on div "Collaborate" at bounding box center [280, 129] width 58 height 13
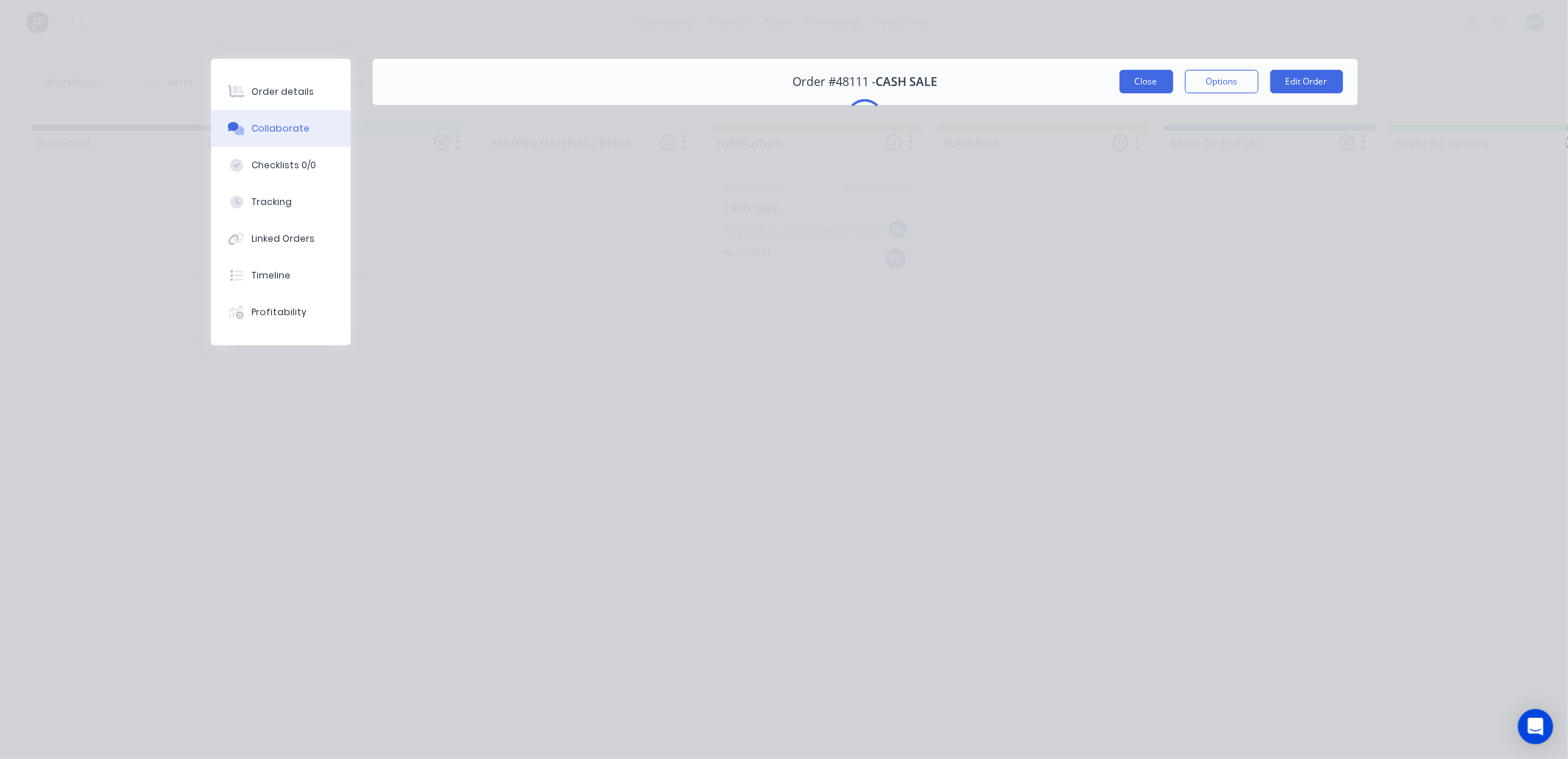
click at [1152, 78] on button "Close" at bounding box center [1146, 82] width 54 height 24
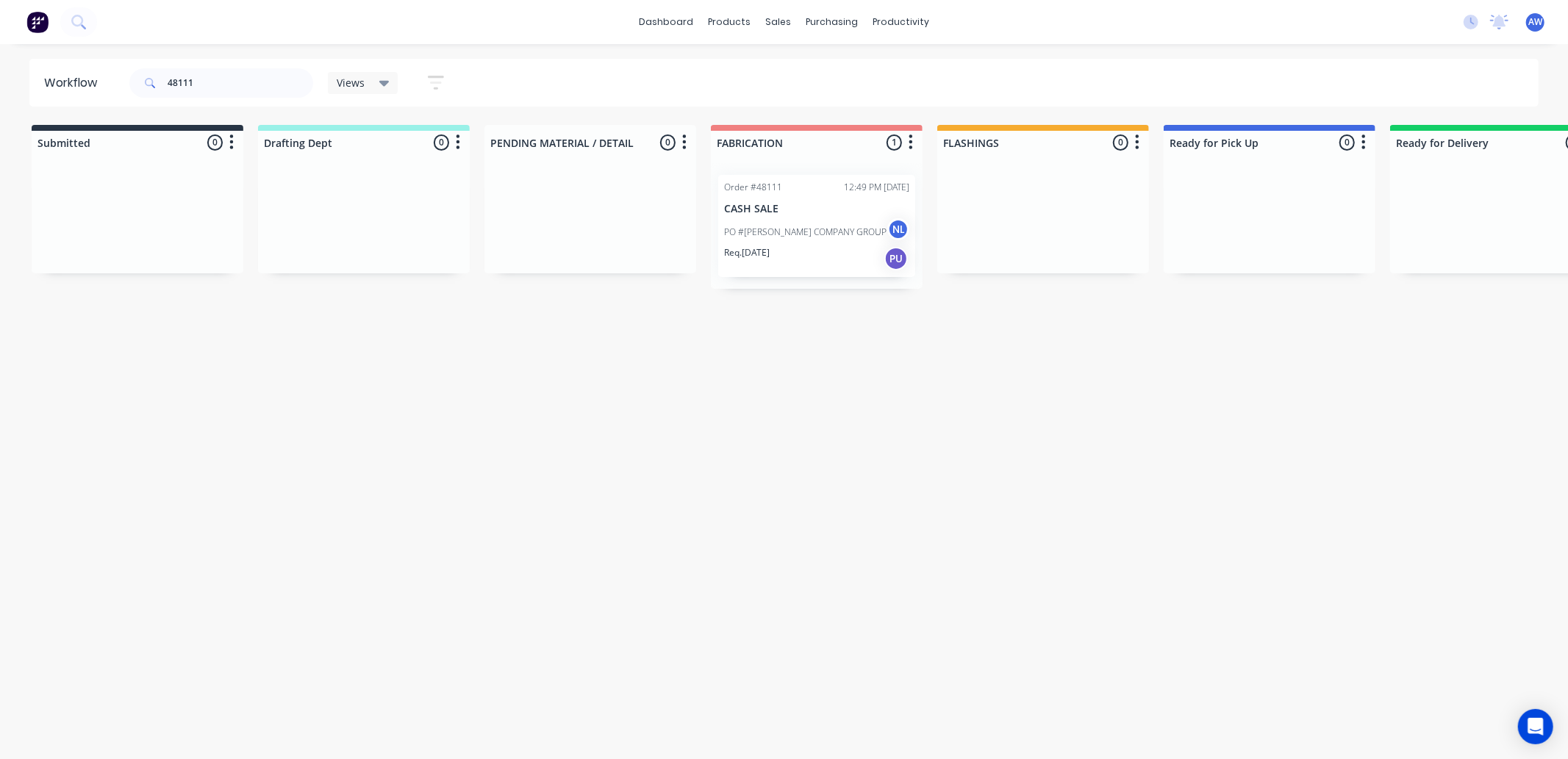
click at [805, 263] on div "Req. [DATE] PU" at bounding box center [817, 259] width 185 height 25
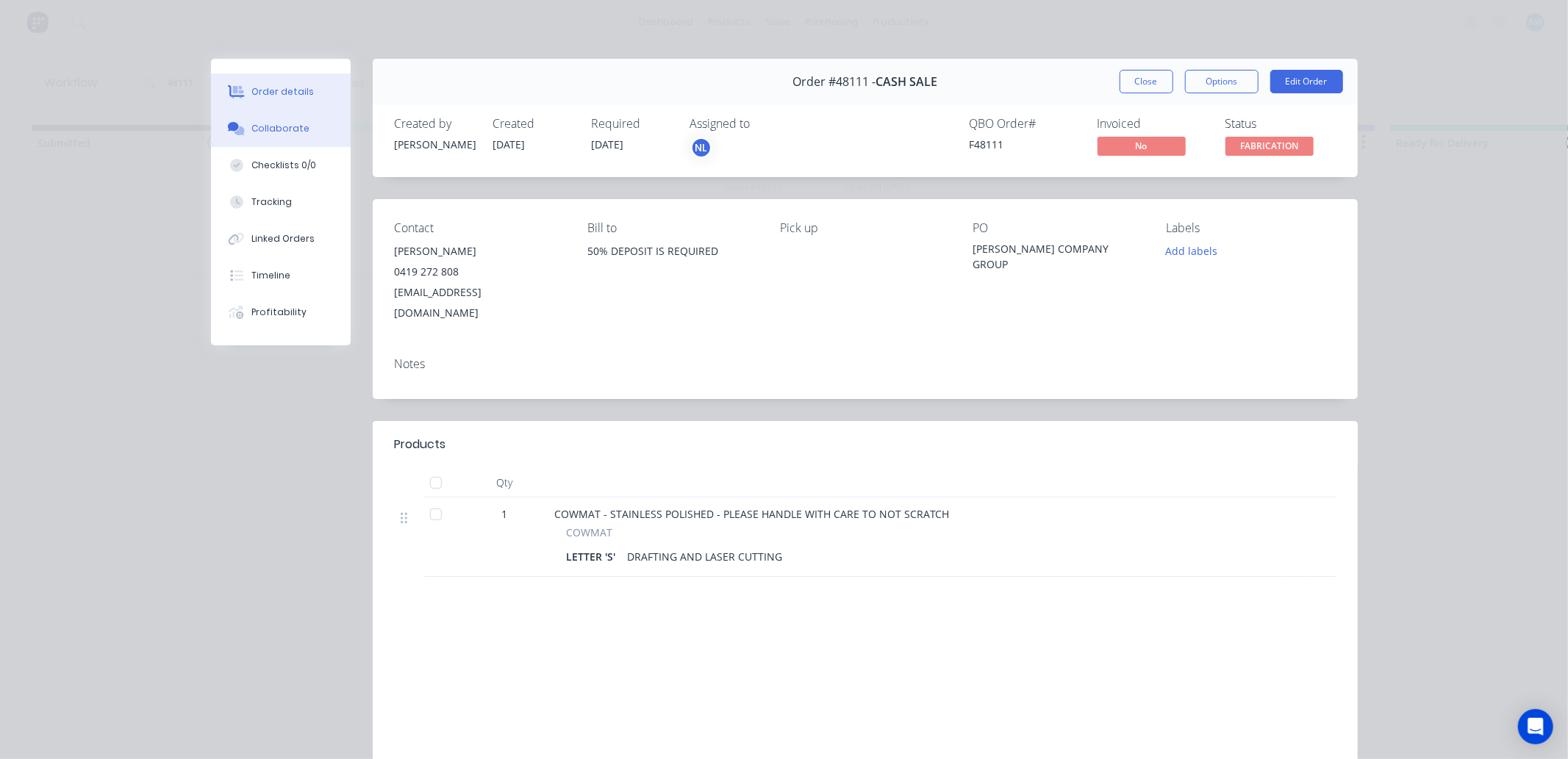
click at [276, 127] on div "Collaborate" at bounding box center [280, 129] width 58 height 13
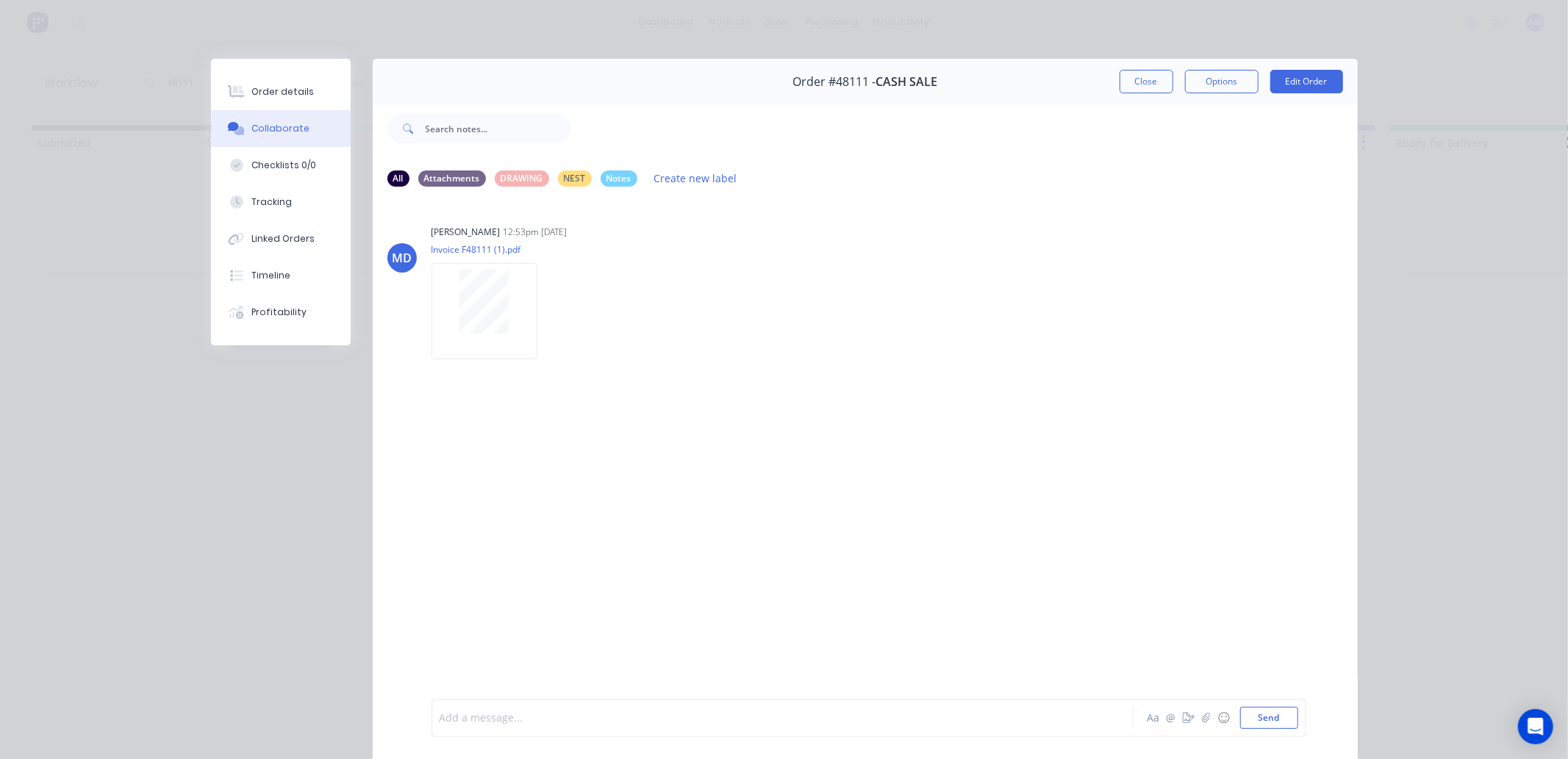
click at [491, 713] on div at bounding box center [762, 718] width 643 height 15
click at [1142, 85] on button "Close" at bounding box center [1146, 82] width 54 height 24
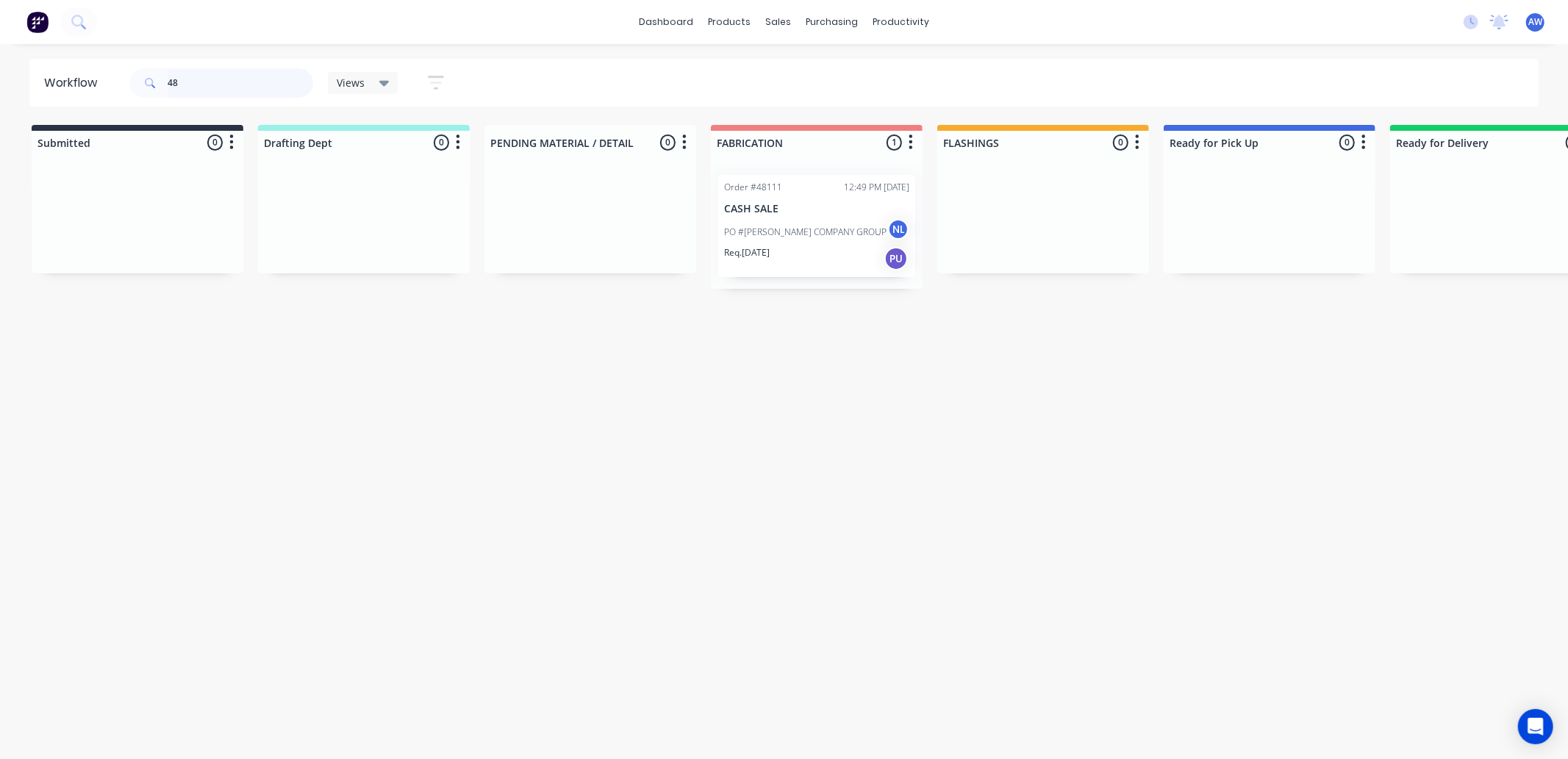
type input "4"
type input "Heath"
click at [1299, 229] on div "S Stuart" at bounding box center [1278, 211] width 221 height 44
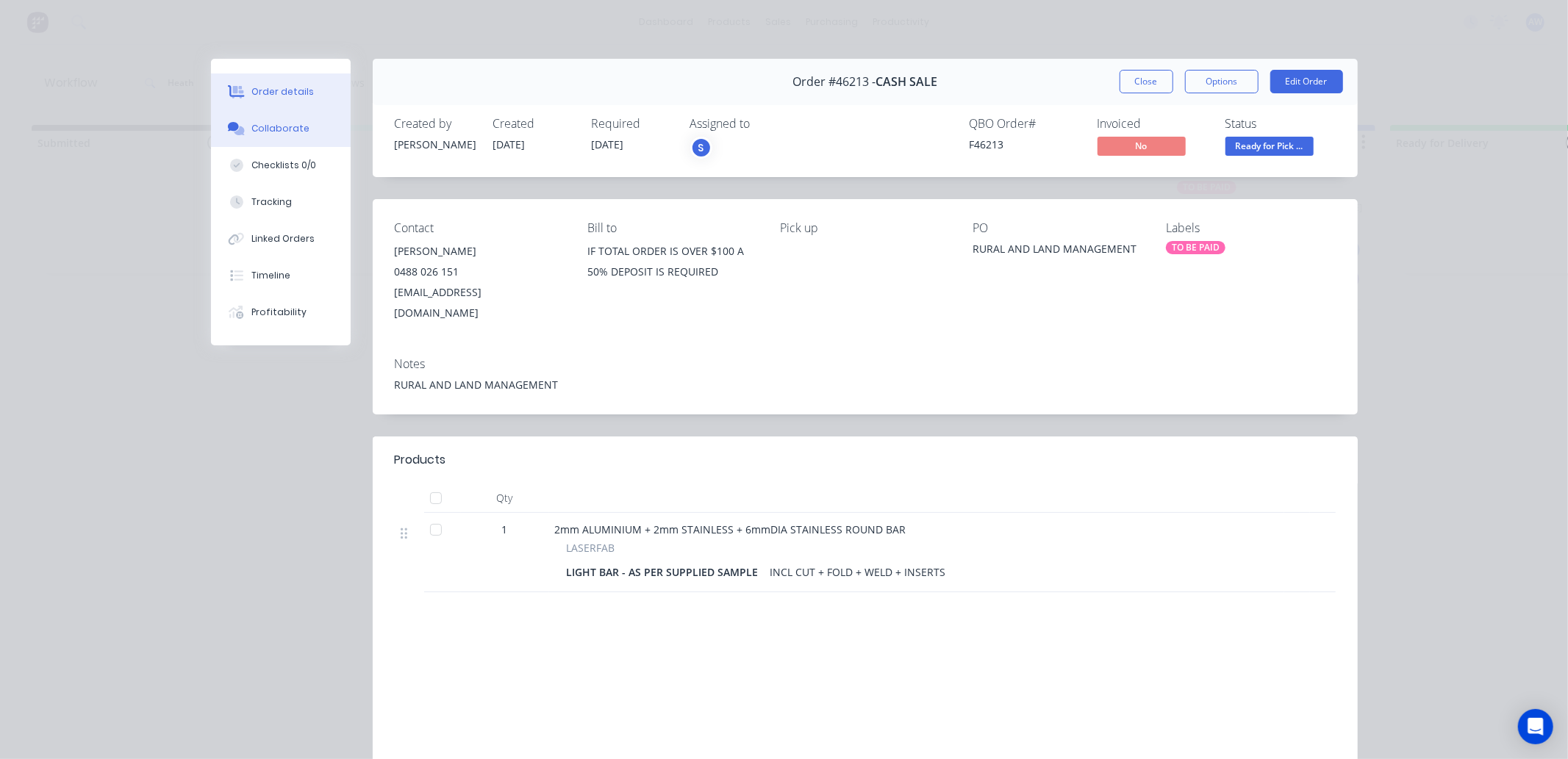
click at [278, 126] on div "Collaborate" at bounding box center [280, 129] width 58 height 13
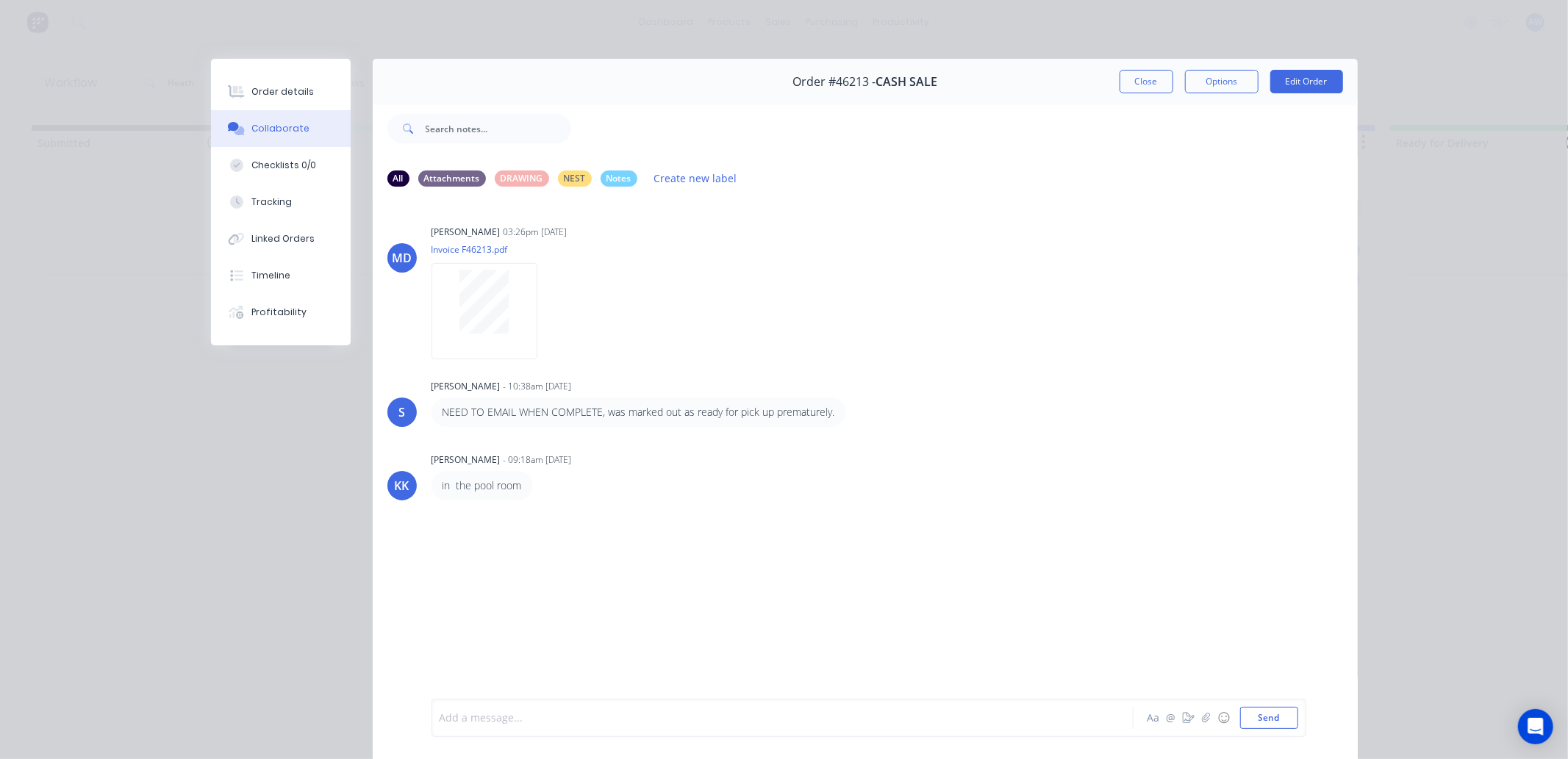
click at [508, 713] on div at bounding box center [762, 718] width 643 height 15
click at [1149, 79] on button "Close" at bounding box center [1146, 82] width 54 height 24
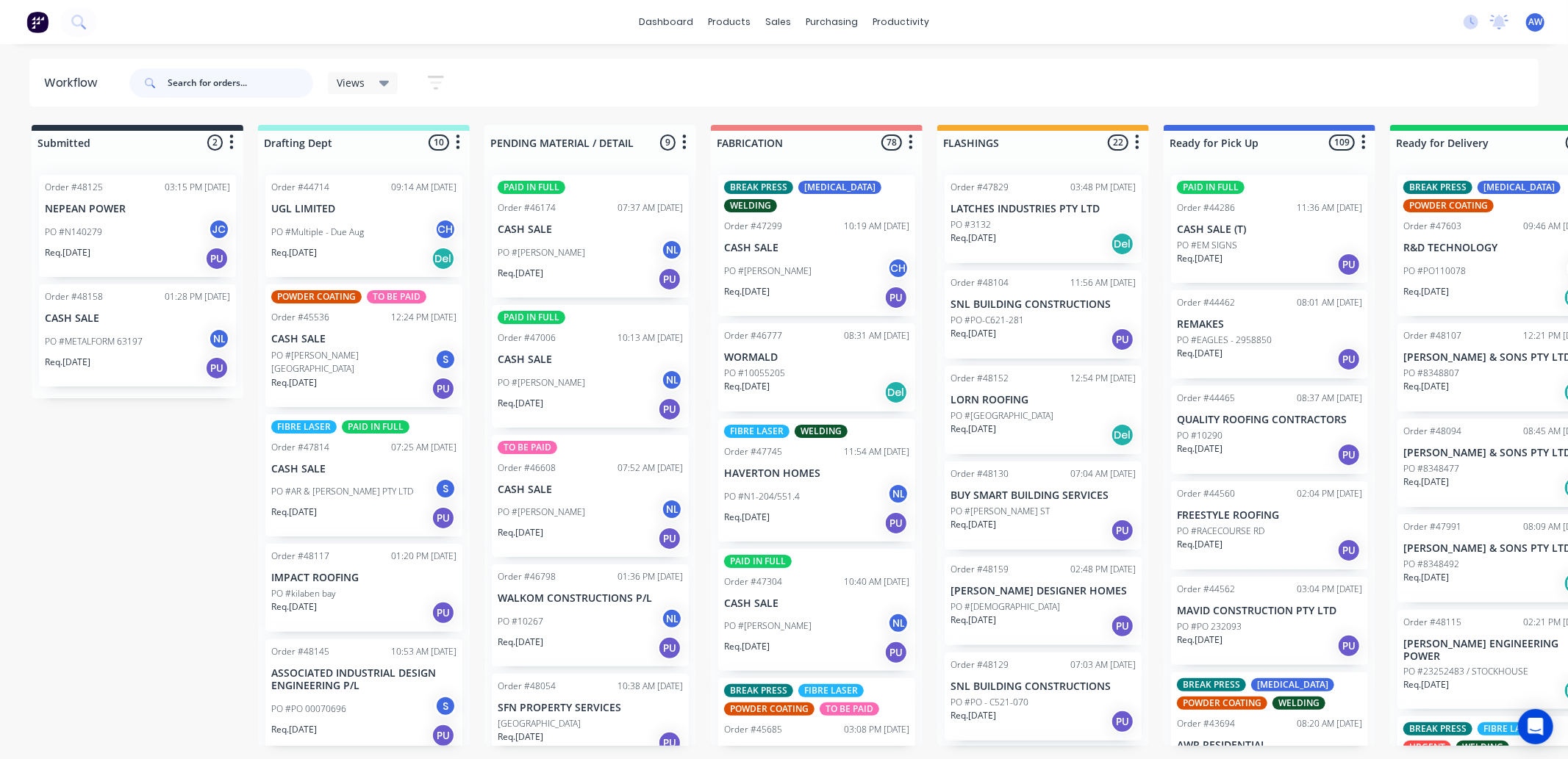
click at [201, 85] on input "text" at bounding box center [241, 83] width 146 height 29
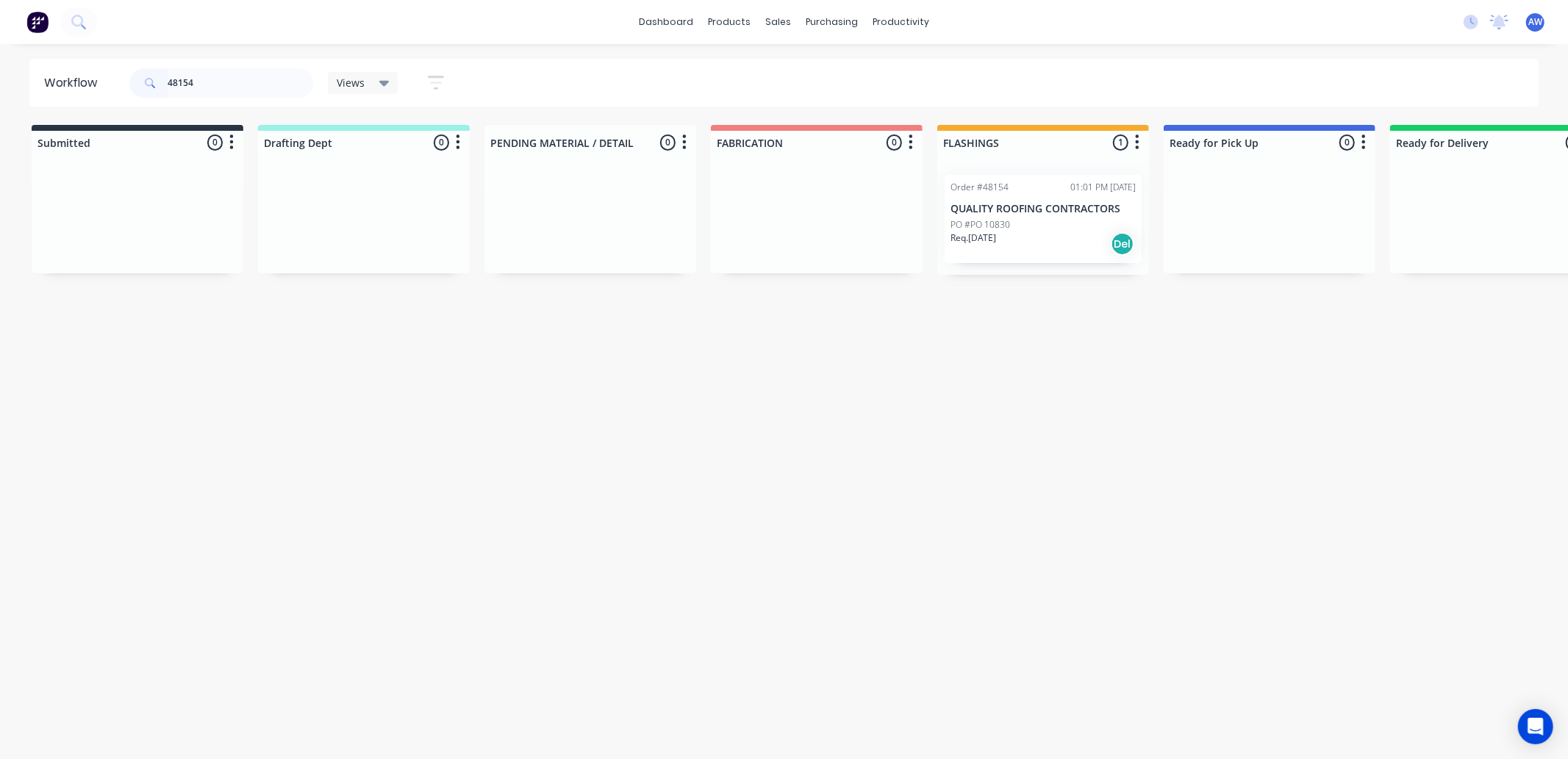
click at [1041, 240] on div "Req. 29/09/25 Del" at bounding box center [1043, 244] width 185 height 25
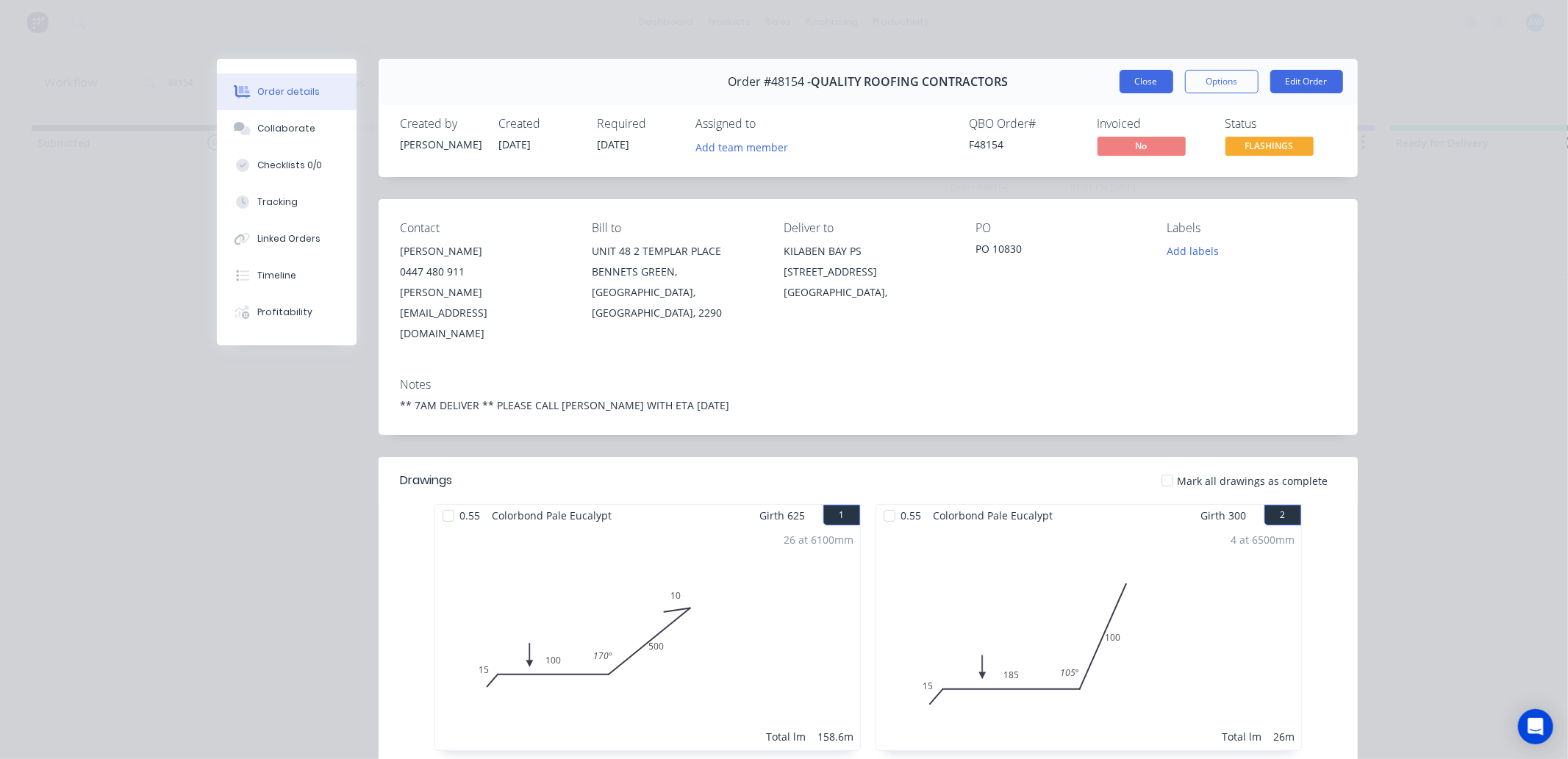
click at [1140, 86] on button "Close" at bounding box center [1146, 82] width 54 height 24
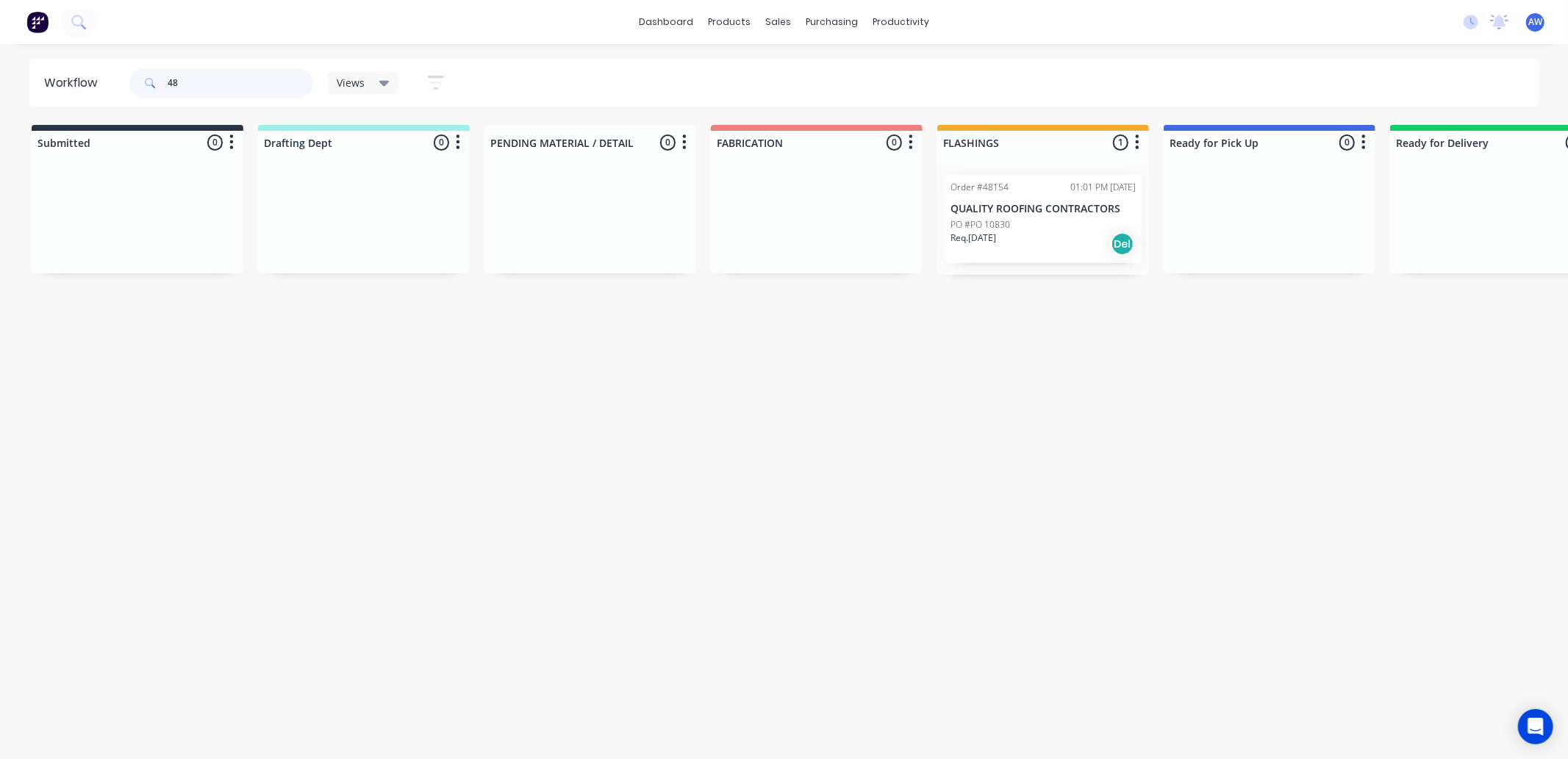
type input "4"
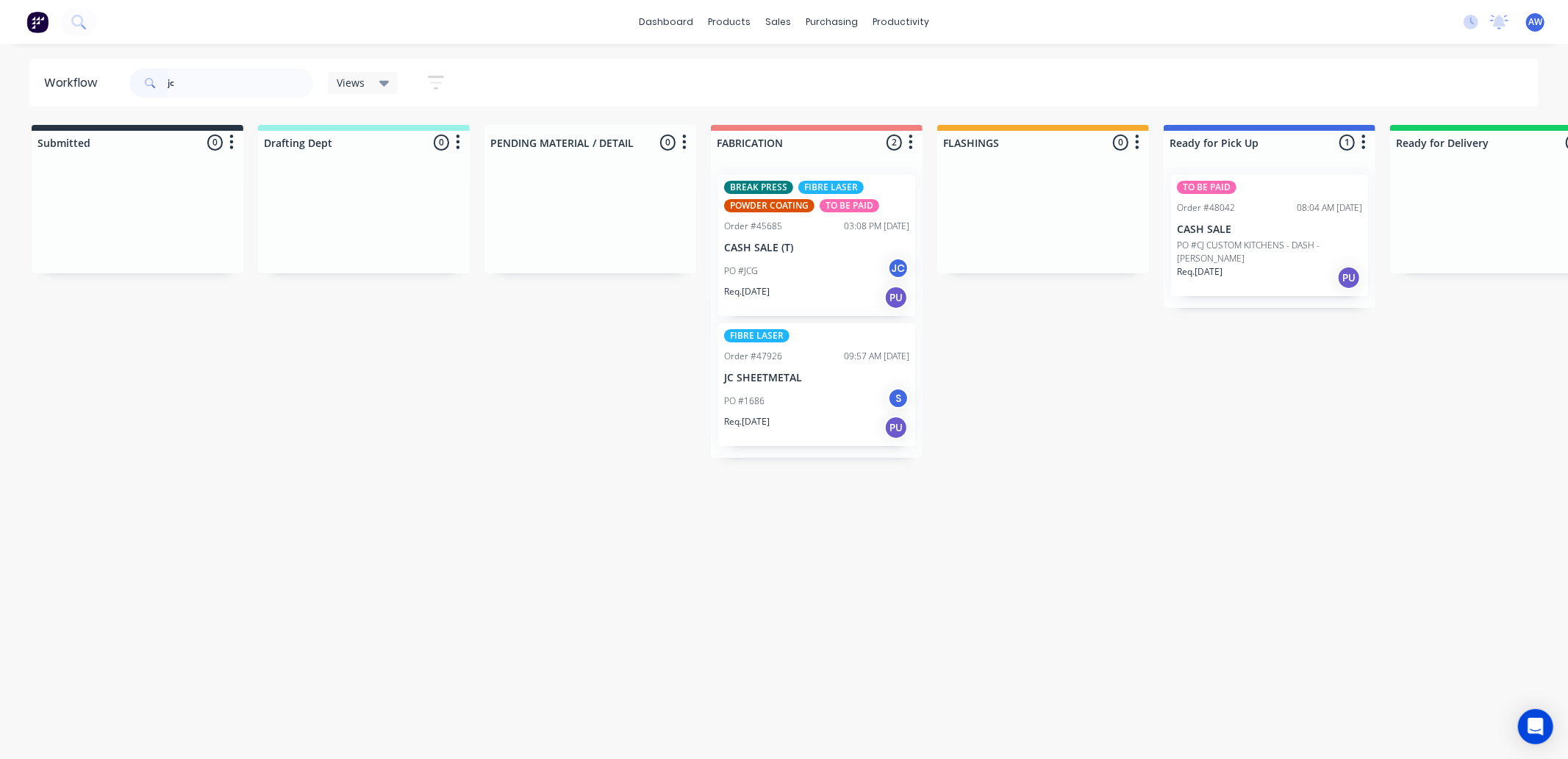
click at [809, 269] on div "PO #JCG JC" at bounding box center [817, 271] width 185 height 28
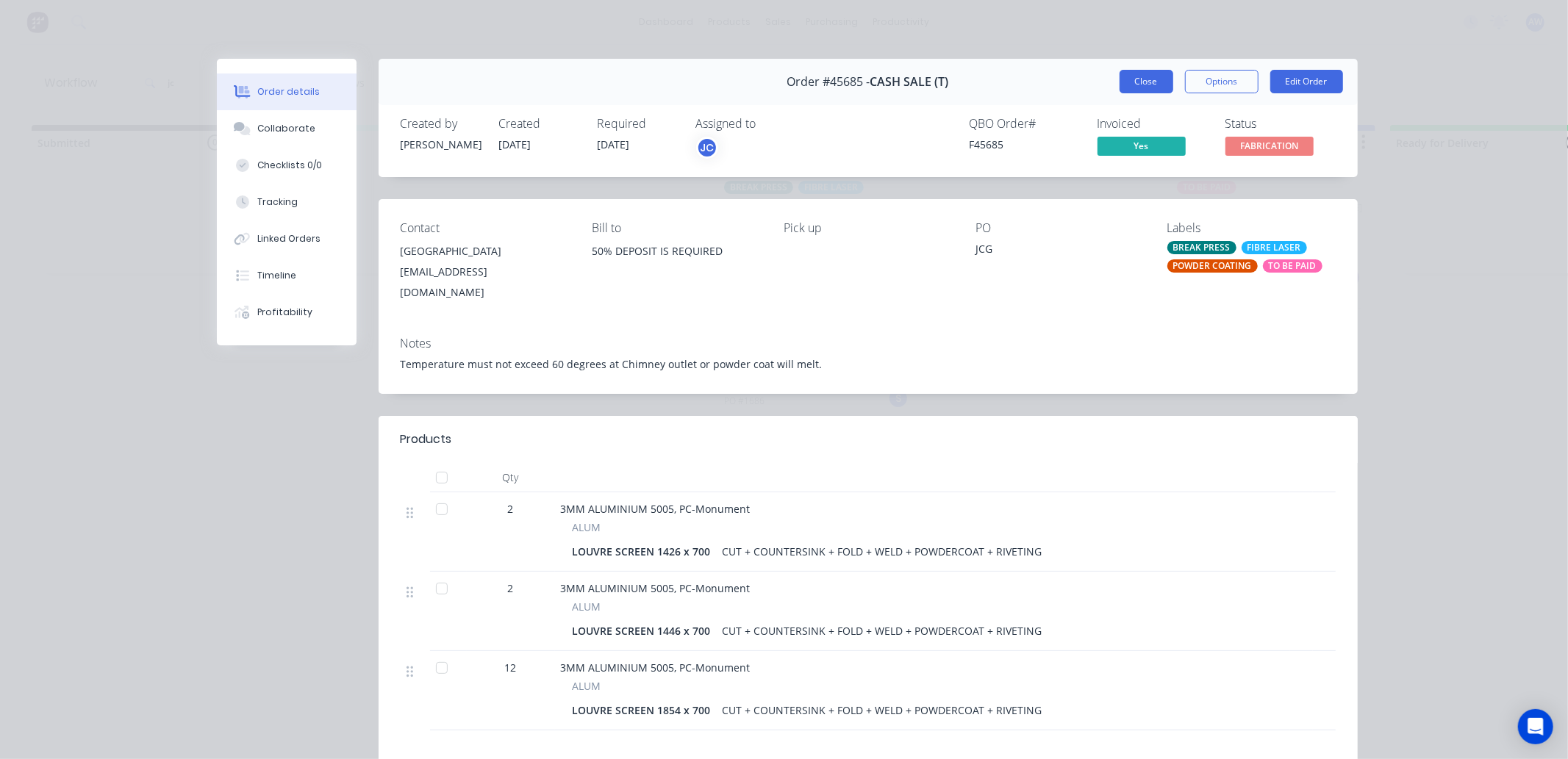
click at [1135, 76] on button "Close" at bounding box center [1146, 82] width 54 height 24
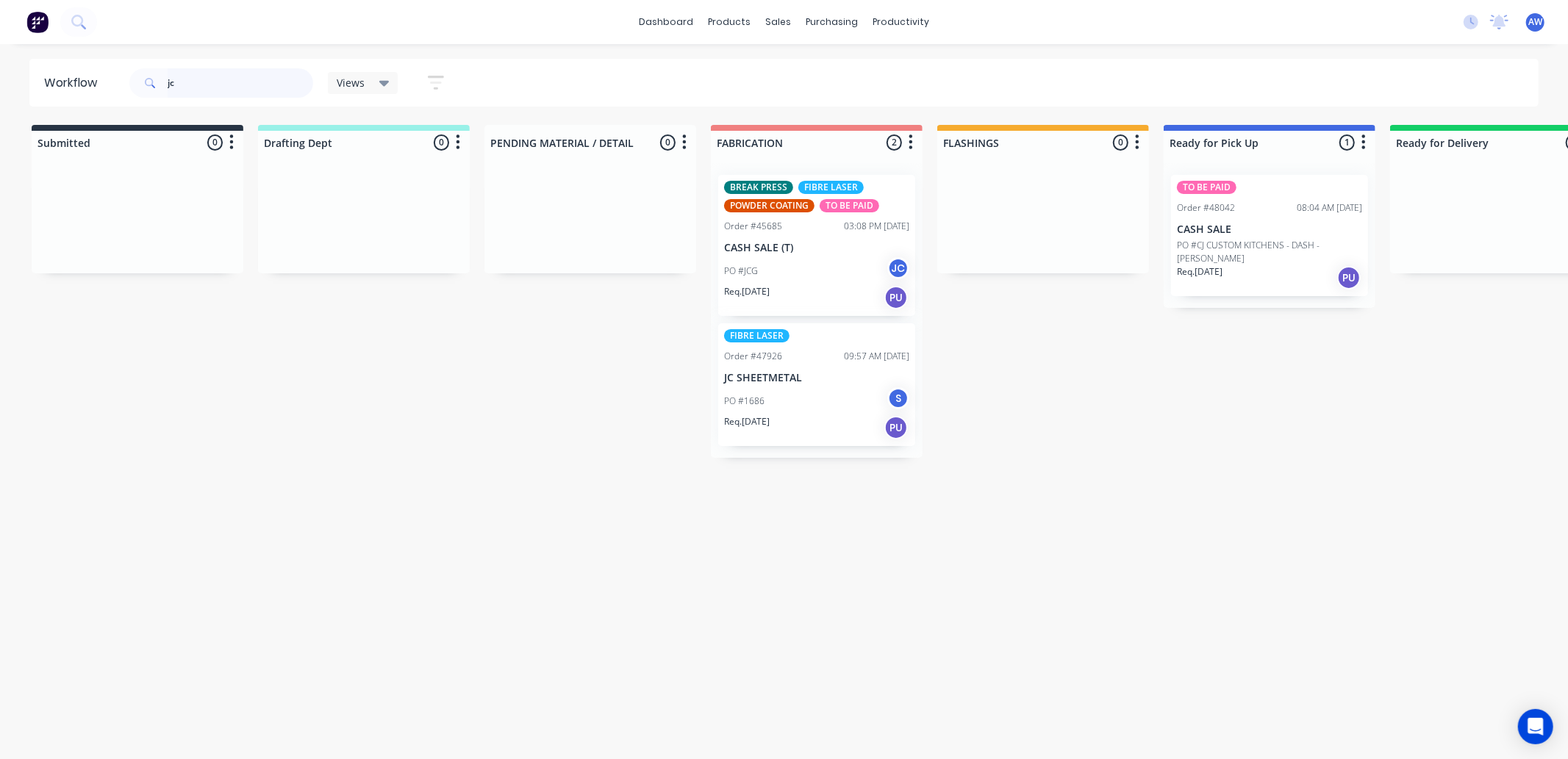
type input "j"
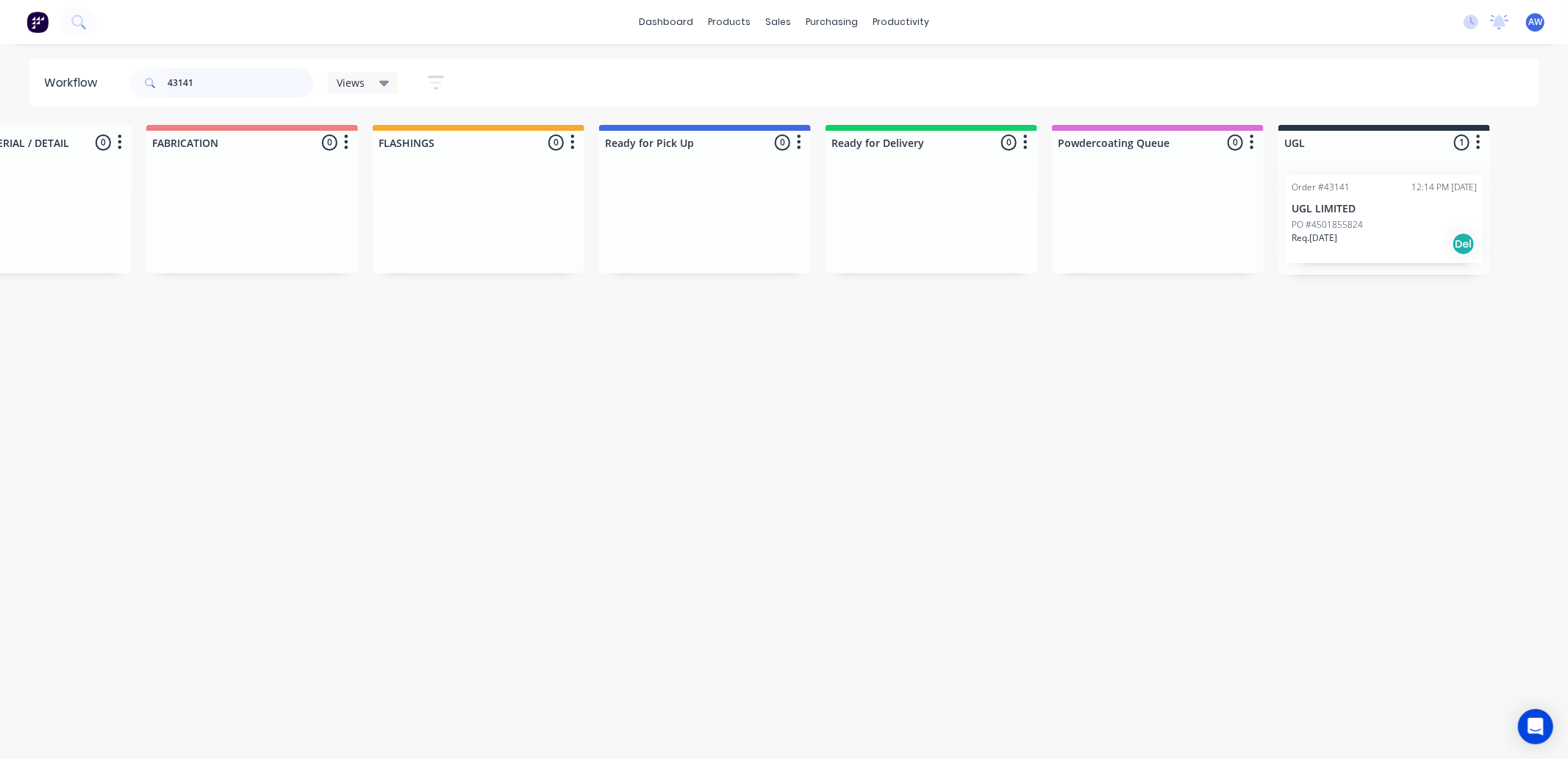
scroll to position [0, 884]
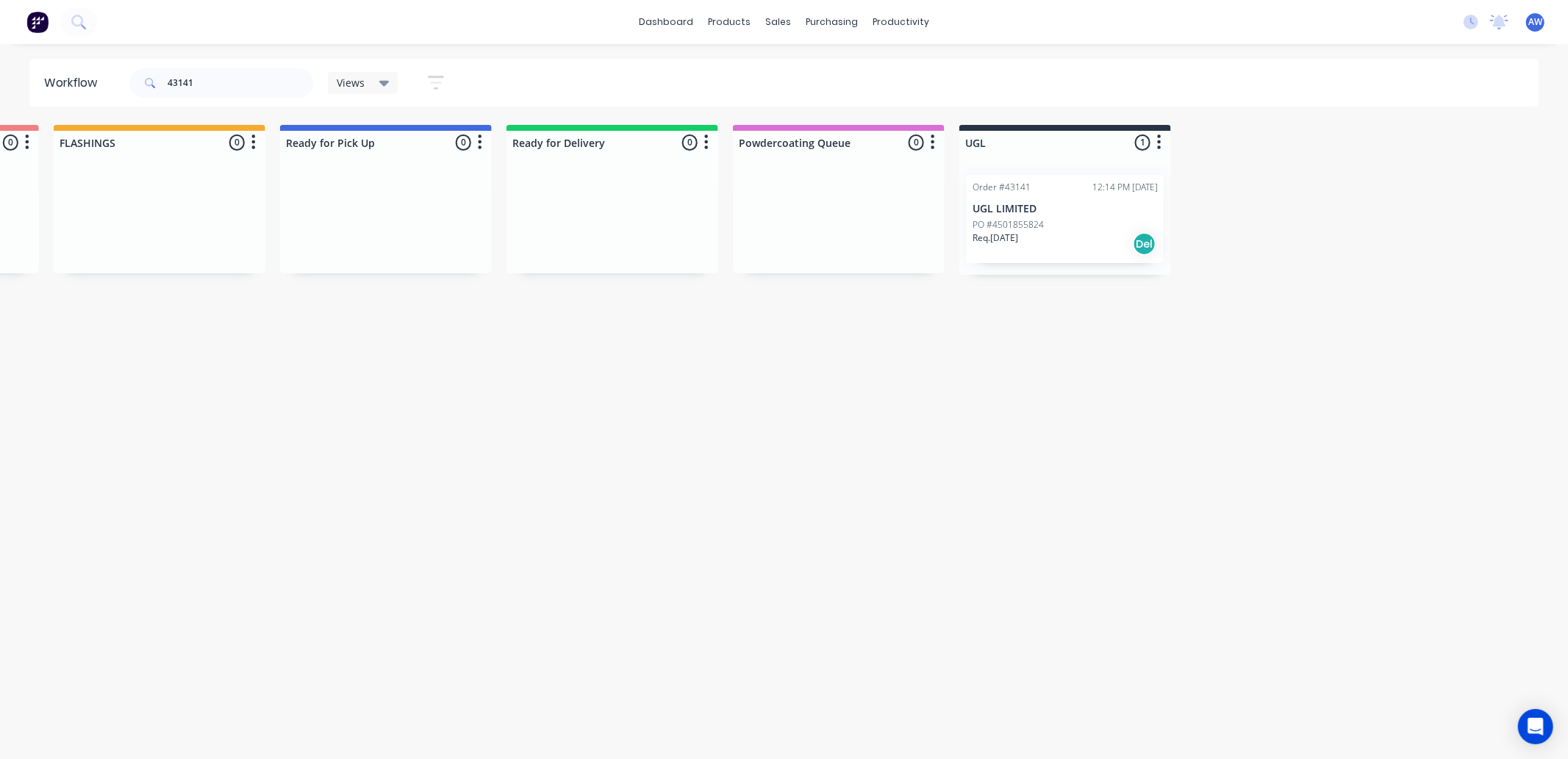
click at [1107, 233] on div "Req. 30/05/25 Del" at bounding box center [1065, 244] width 185 height 25
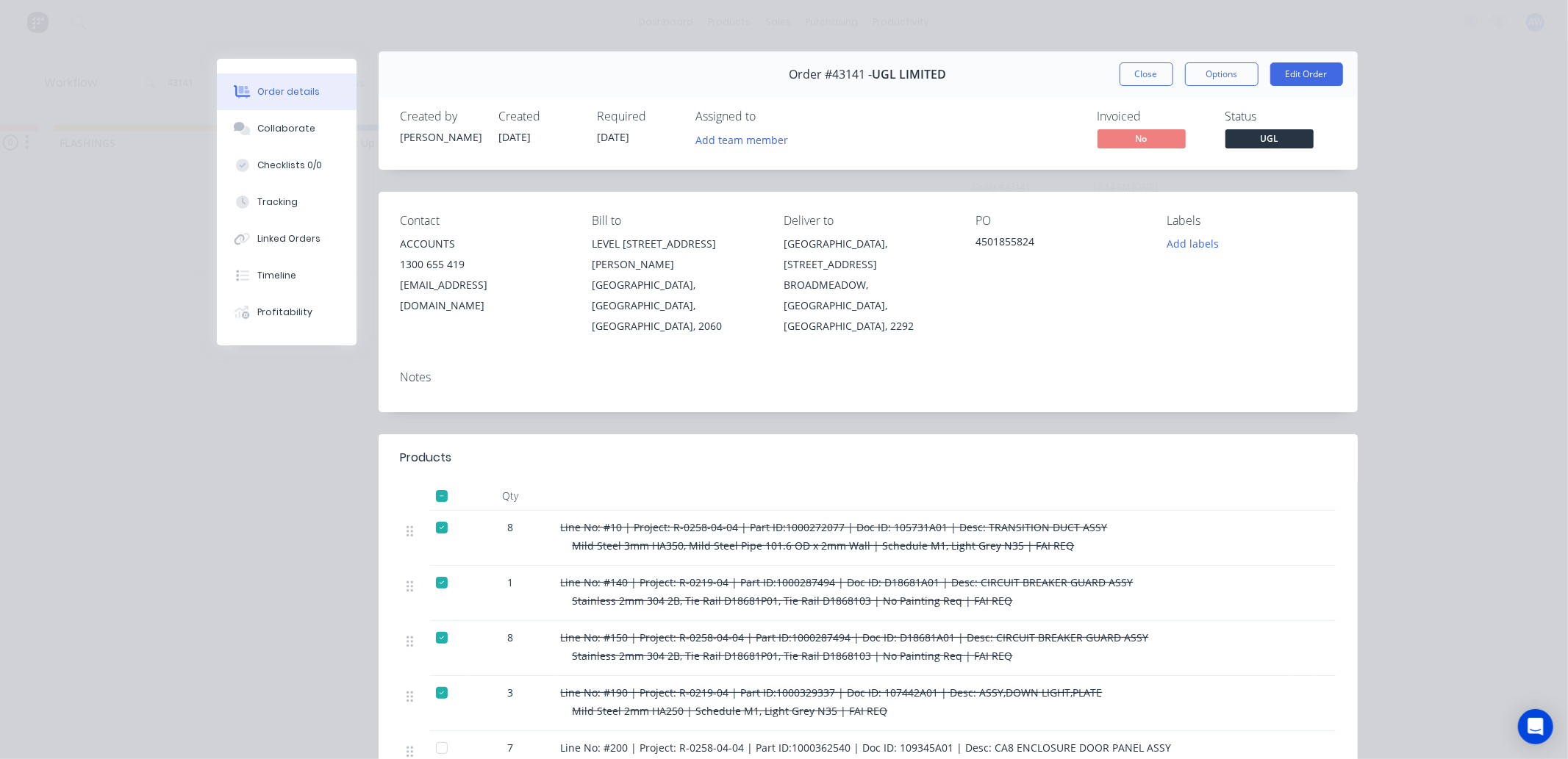
scroll to position [0, 0]
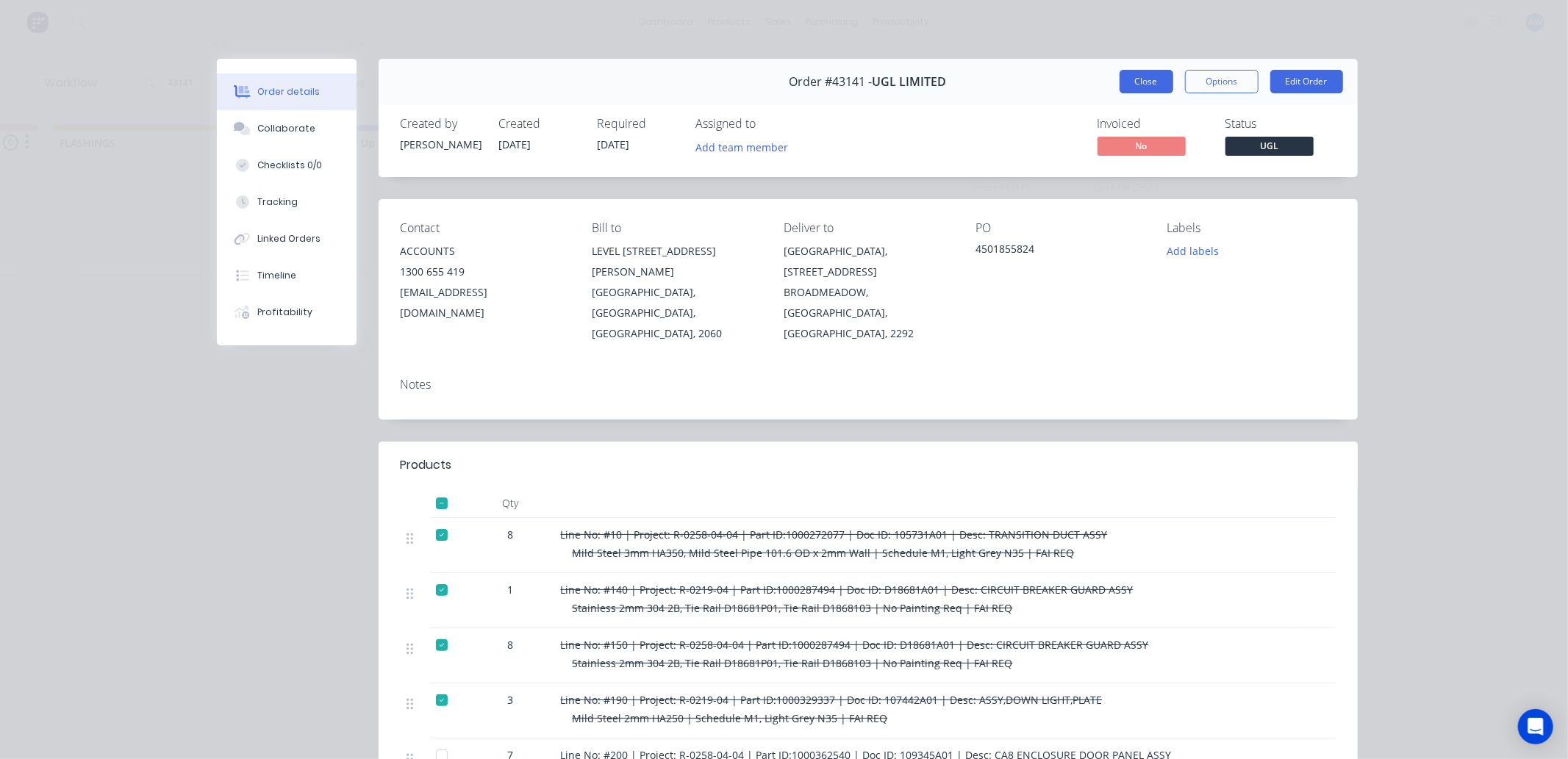
click at [1120, 79] on button "Close" at bounding box center [1146, 82] width 54 height 24
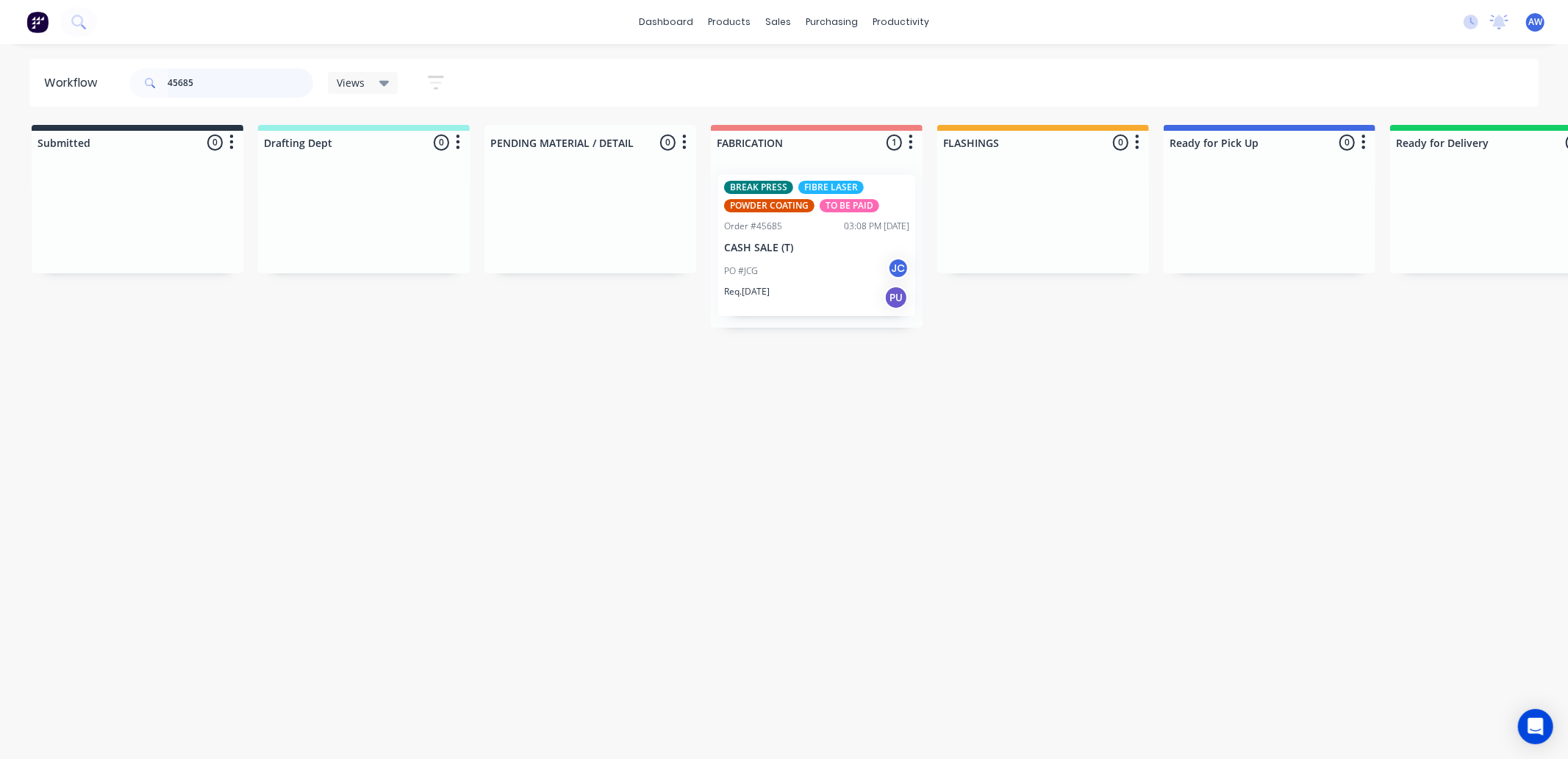
type input "45685"
click at [812, 294] on div "Req. 19/09/25 PU" at bounding box center [817, 298] width 185 height 25
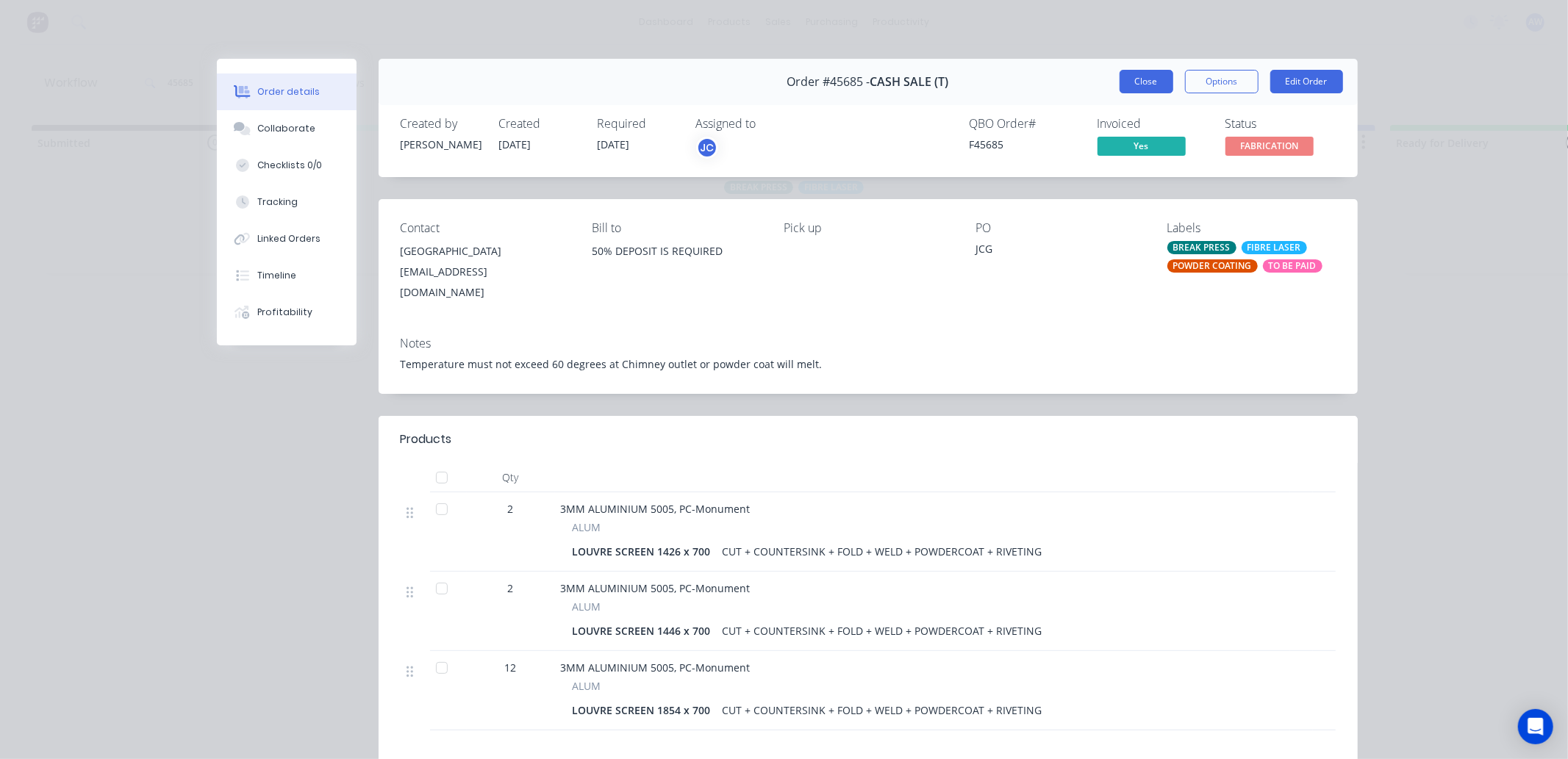
click at [1140, 78] on button "Close" at bounding box center [1146, 82] width 54 height 24
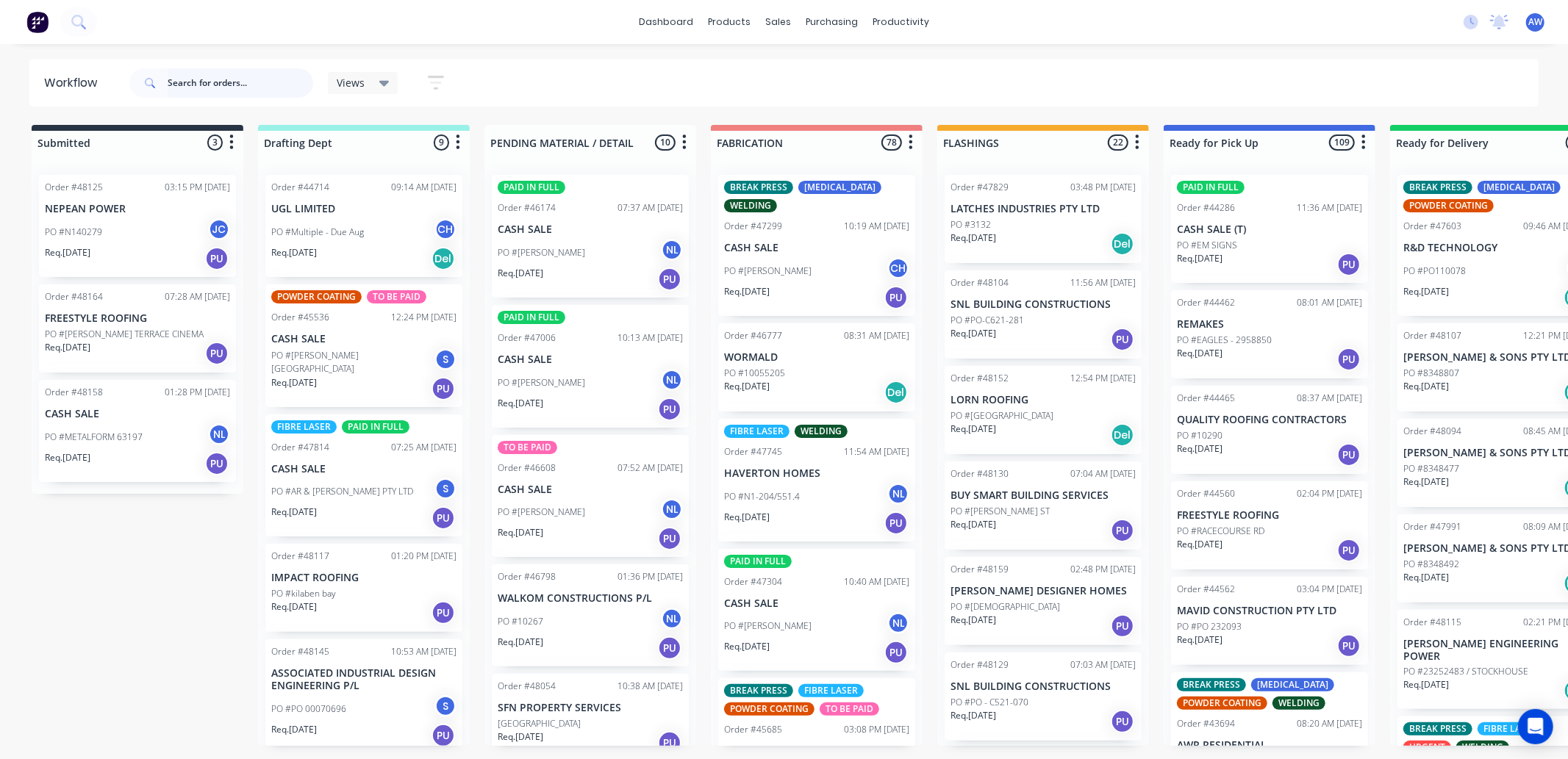
click at [200, 90] on input "text" at bounding box center [241, 83] width 146 height 29
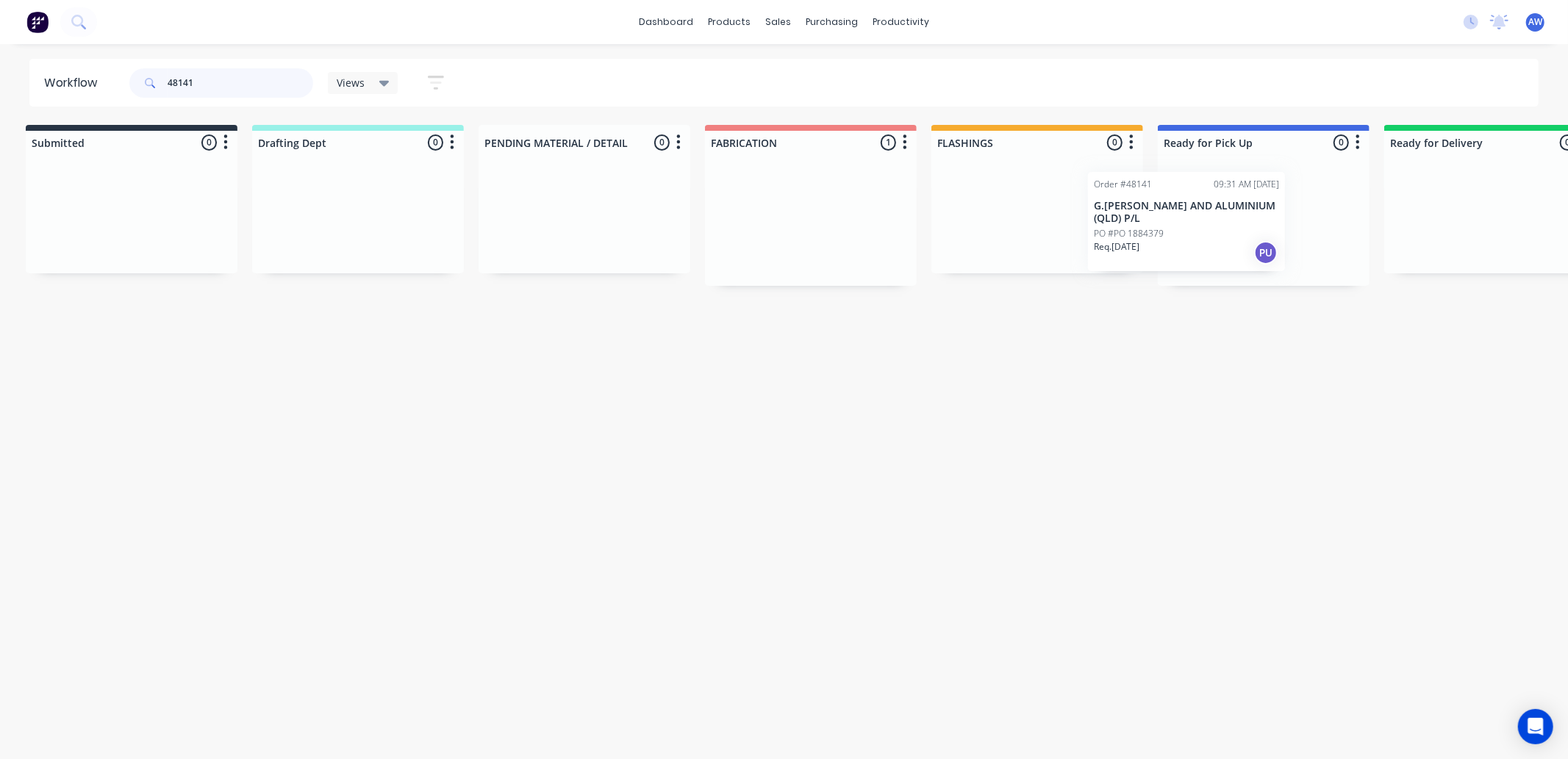
scroll to position [0, 17]
drag, startPoint x: 803, startPoint y: 238, endPoint x: 1193, endPoint y: 229, distance: 390.1
click at [1193, 229] on div "Submitted 0 Sort By Created date Required date Order number Customer name Most …" at bounding box center [1199, 205] width 2452 height 161
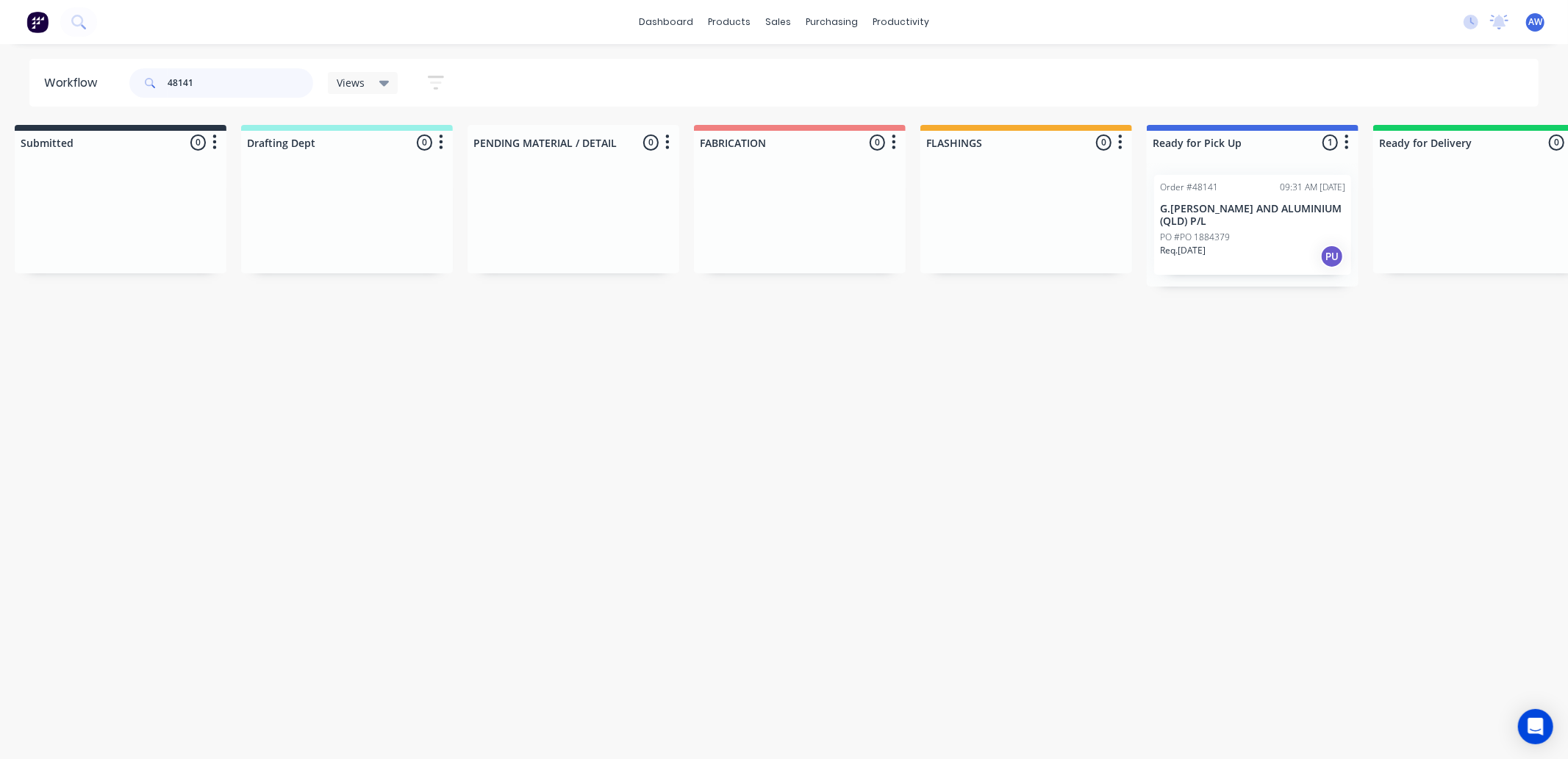
type input "48141"
click at [1216, 238] on p "PO #PO 1884379" at bounding box center [1195, 238] width 70 height 13
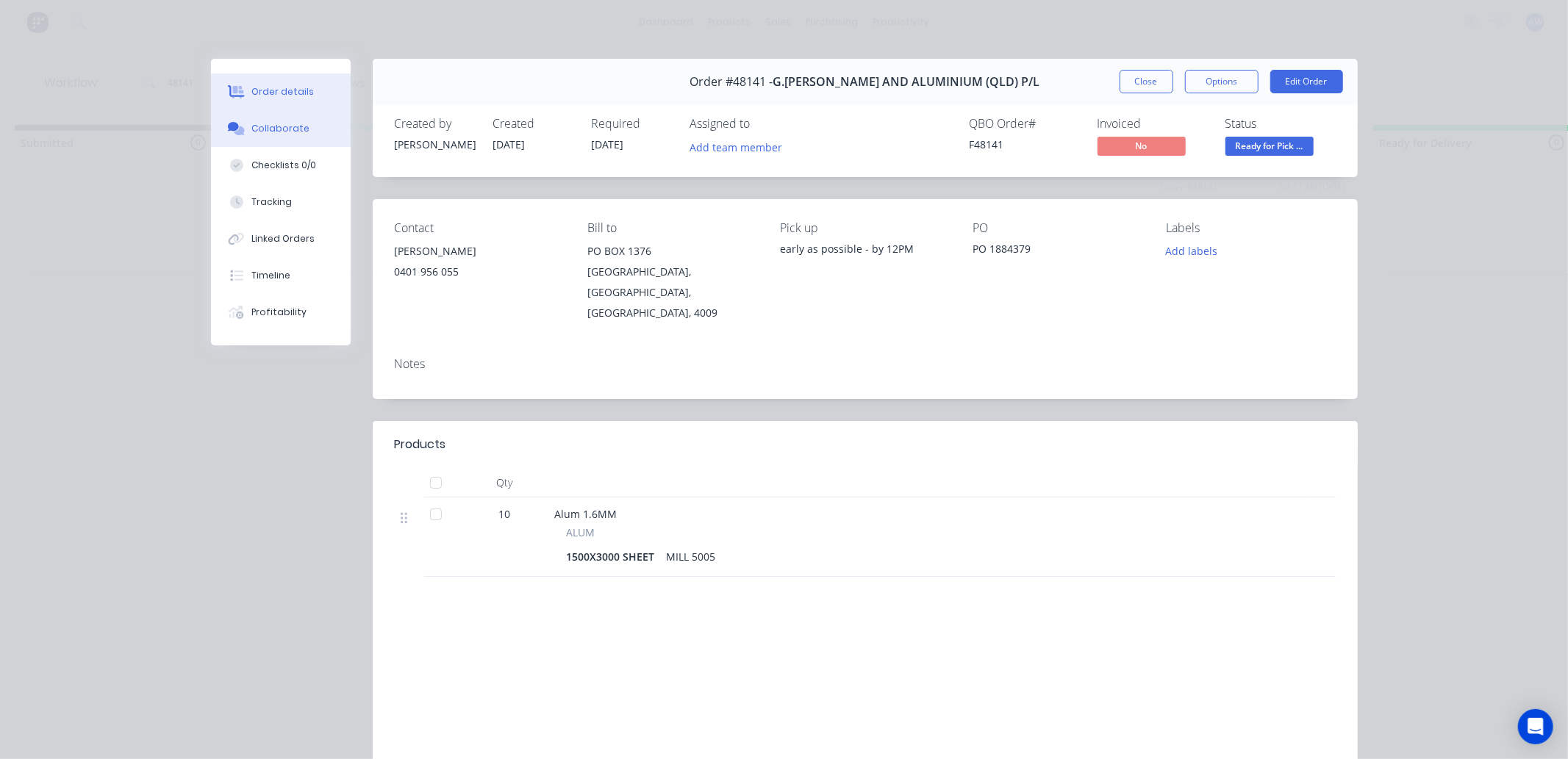
drag, startPoint x: 274, startPoint y: 133, endPoint x: 276, endPoint y: 143, distance: 10.2
click at [276, 136] on button "Collaborate" at bounding box center [281, 129] width 140 height 37
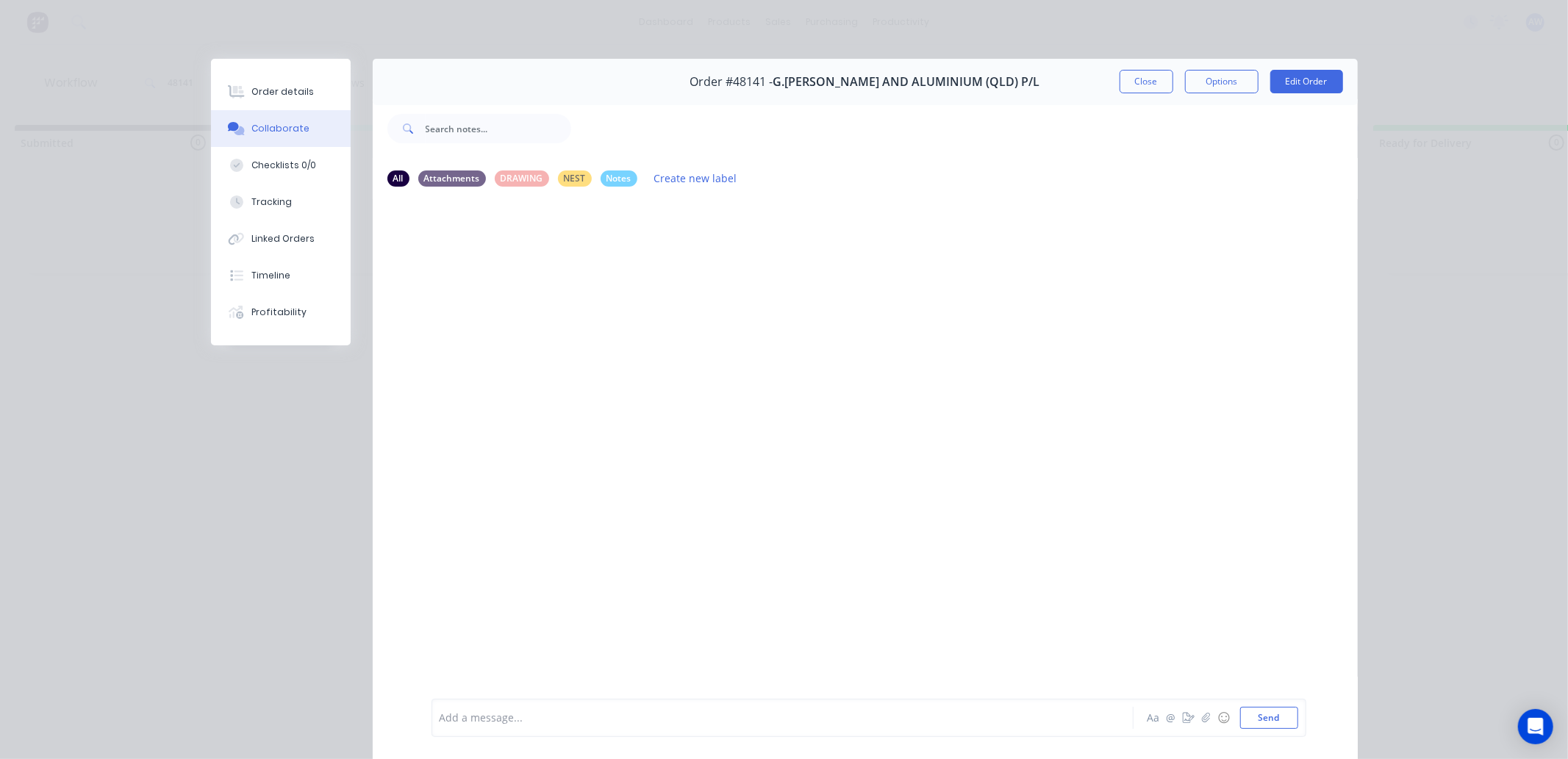
click at [469, 724] on div at bounding box center [762, 718] width 643 height 15
click at [1121, 78] on button "Close" at bounding box center [1146, 82] width 54 height 24
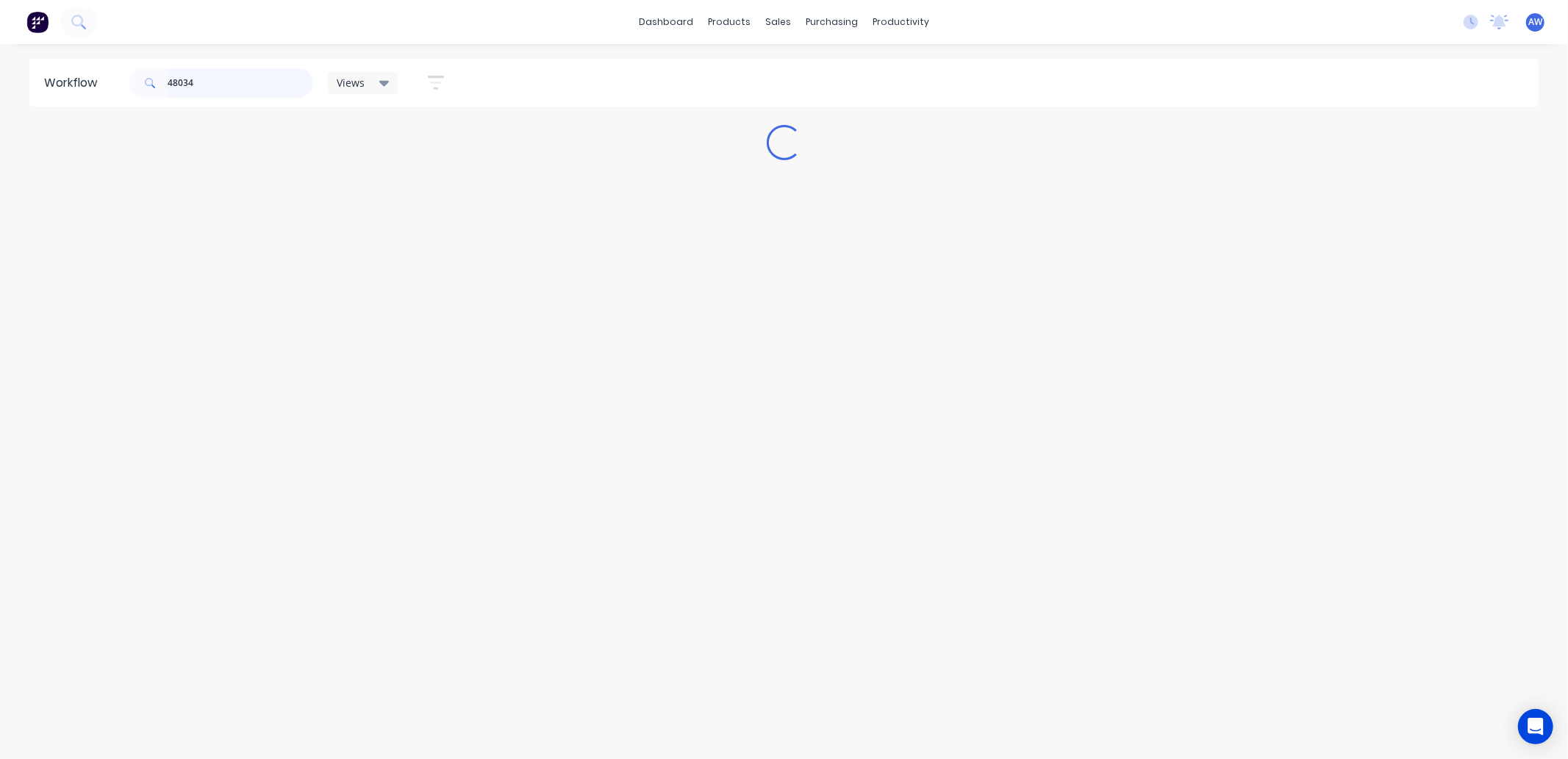
scroll to position [0, 0]
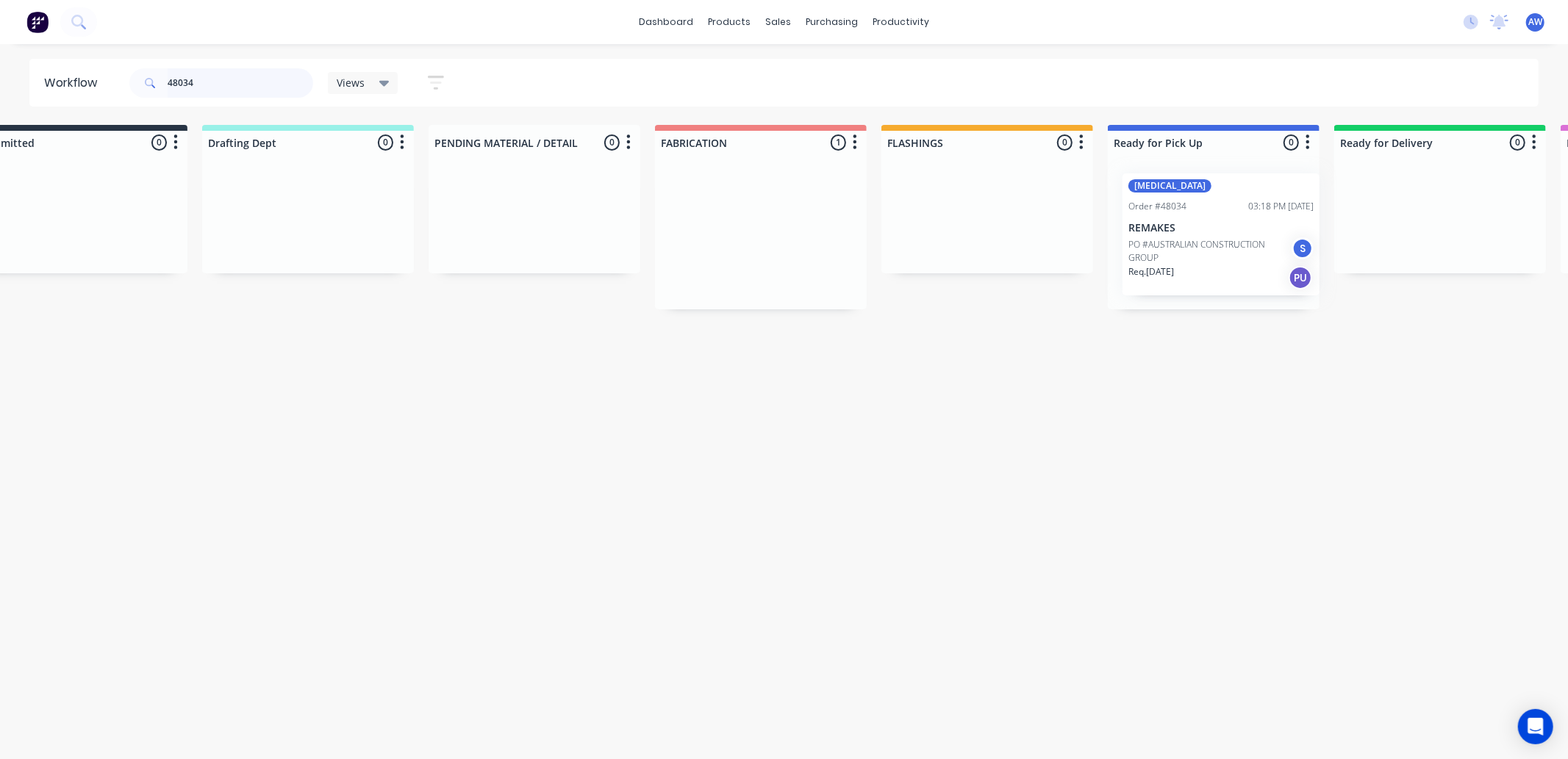
drag, startPoint x: 861, startPoint y: 248, endPoint x: 1167, endPoint y: 240, distance: 306.1
click at [1169, 240] on div "Submitted 0 Sort By Created date Required date Order number Customer name Most …" at bounding box center [1159, 217] width 2452 height 185
type input "48034"
click at [1152, 252] on p "PO #AUSTRALIAN CONSTRUCTION GROUP" at bounding box center [1199, 253] width 163 height 26
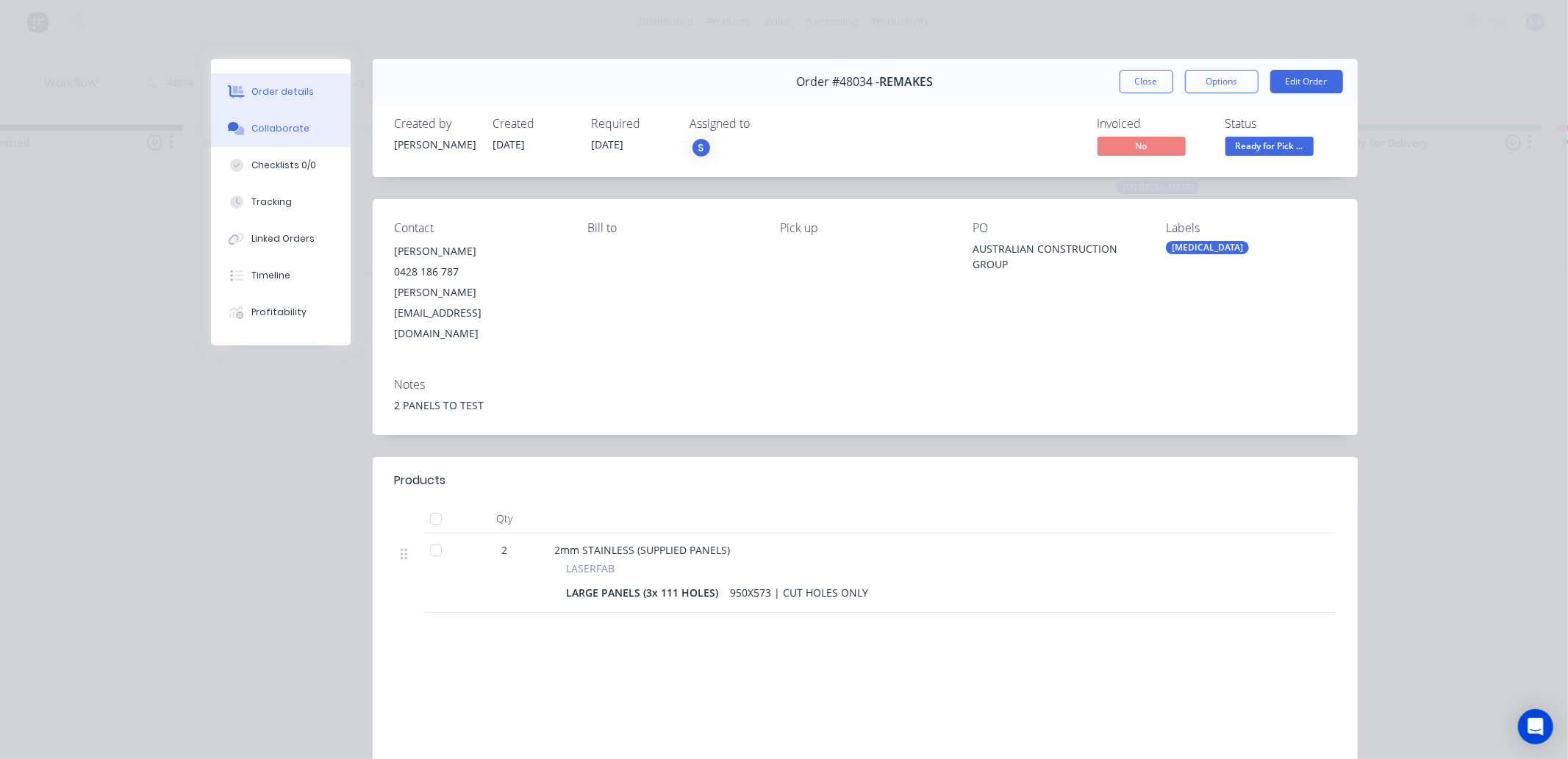
click at [280, 127] on div "Collaborate" at bounding box center [280, 129] width 58 height 13
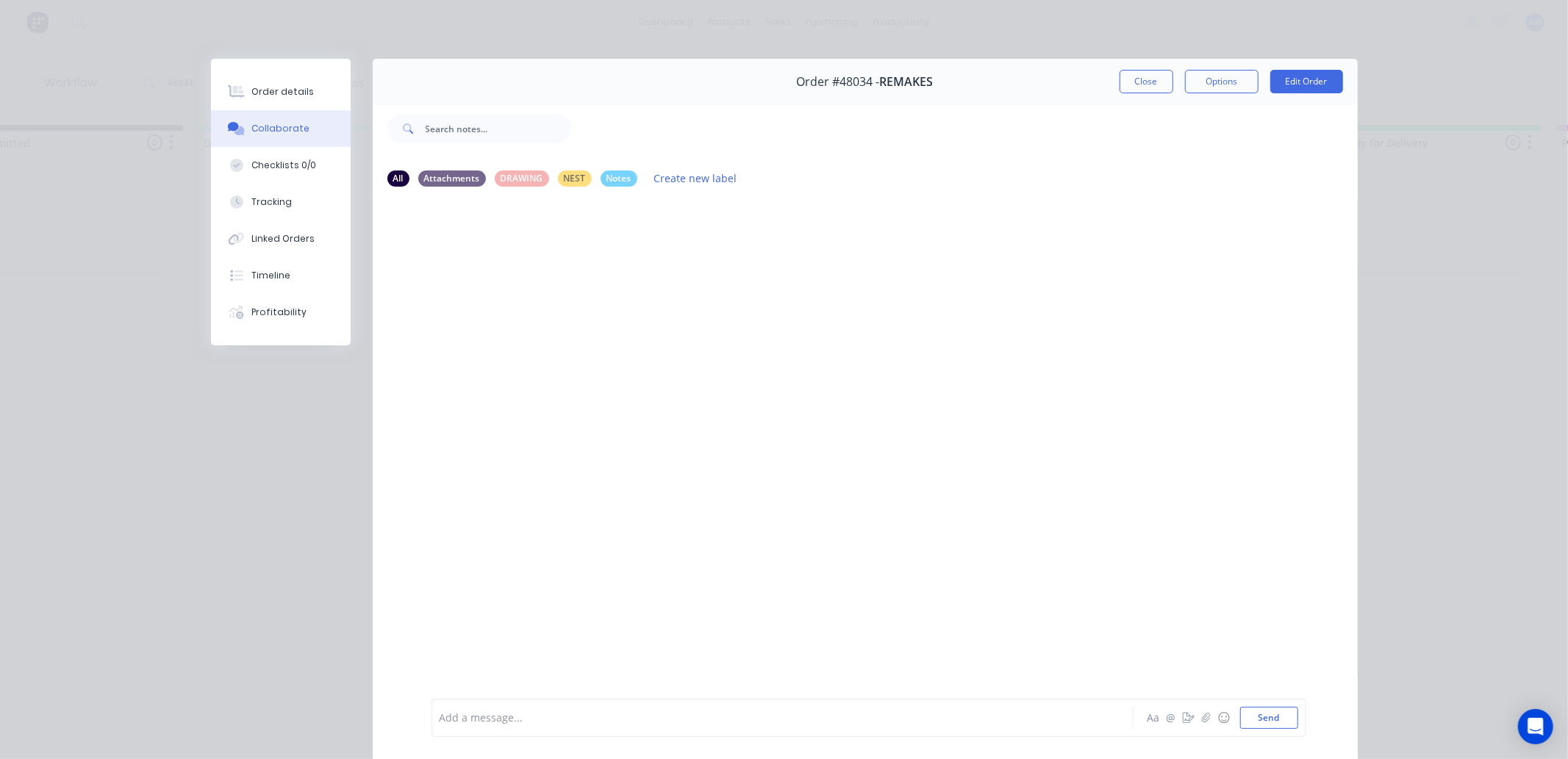
click at [503, 730] on div "Add a message... Aa @ ☺ Send" at bounding box center [869, 718] width 875 height 38
click at [492, 720] on div at bounding box center [762, 718] width 643 height 15
click at [1143, 76] on button "Close" at bounding box center [1146, 82] width 54 height 24
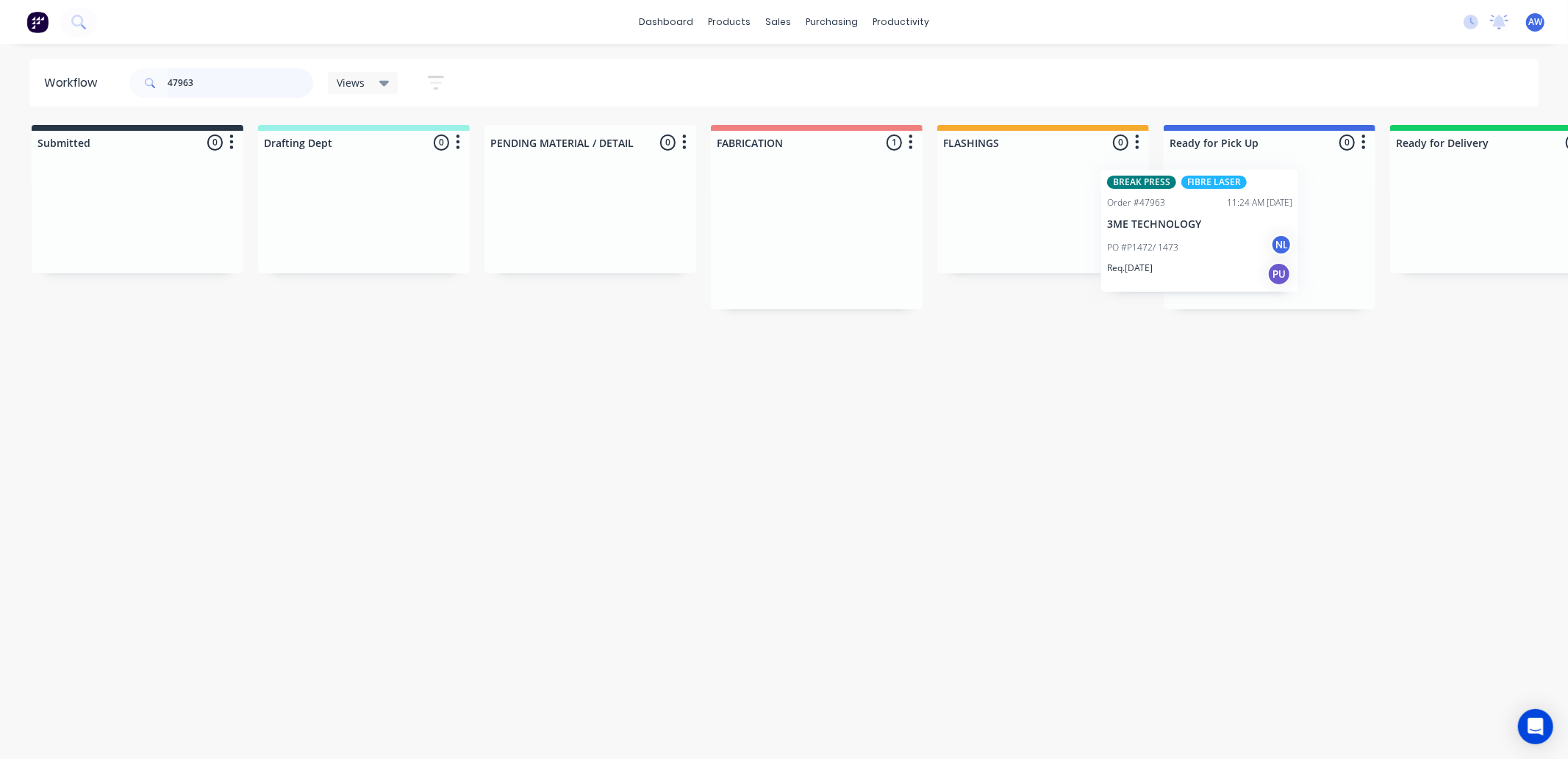
scroll to position [0, 13]
drag, startPoint x: 884, startPoint y: 267, endPoint x: 1143, endPoint y: 224, distance: 262.5
click at [1143, 224] on div "Submitted 0 Sort By Created date Required date Order number Customer name Most …" at bounding box center [1202, 217] width 2452 height 185
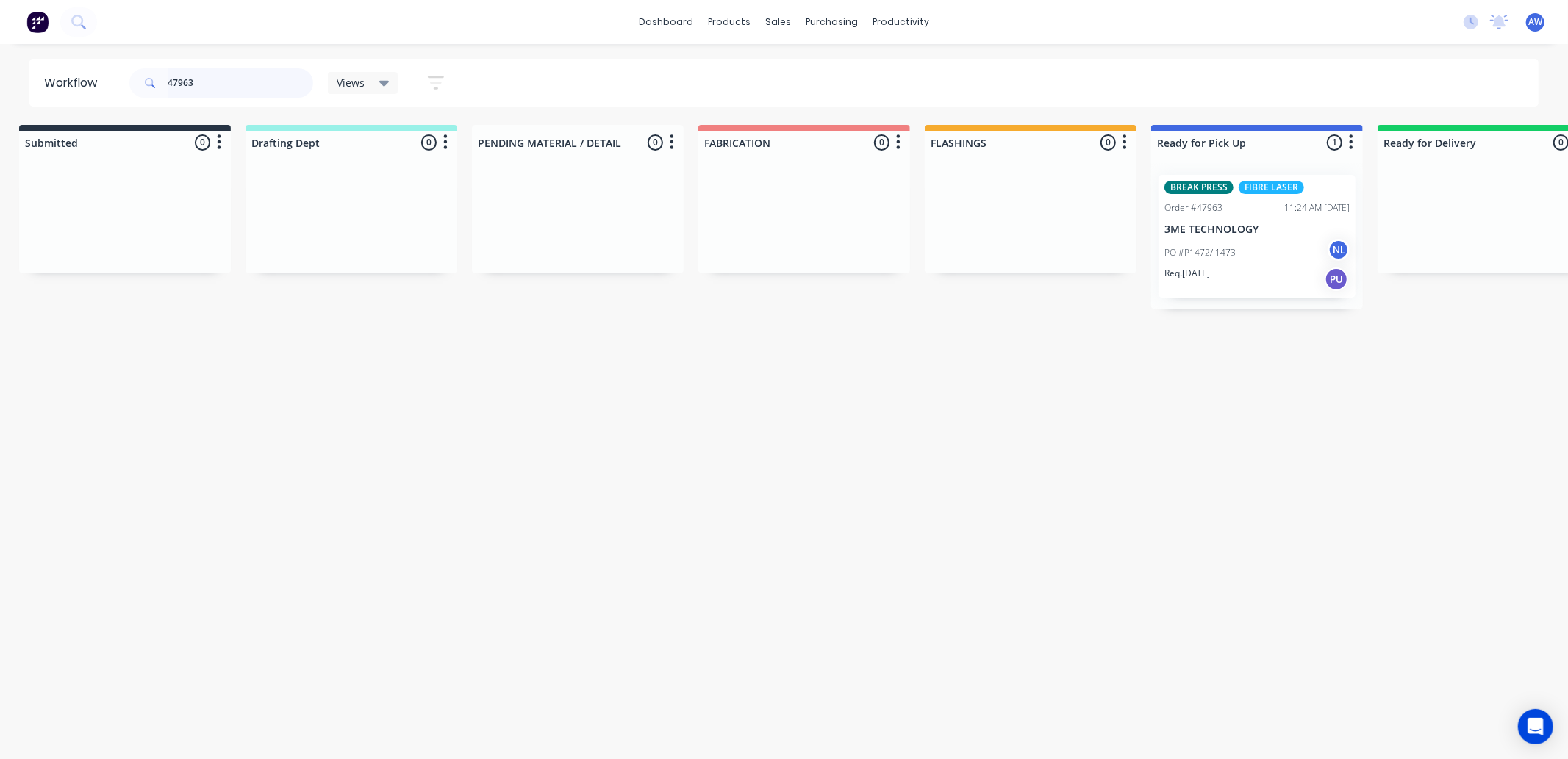
type input "47963"
click at [1193, 236] on div "BREAK PRESS FIBRE LASER Order #47963 11:24 AM 22/09/25 3ME TECHNOLOGY PO #P1472…" at bounding box center [1257, 236] width 197 height 123
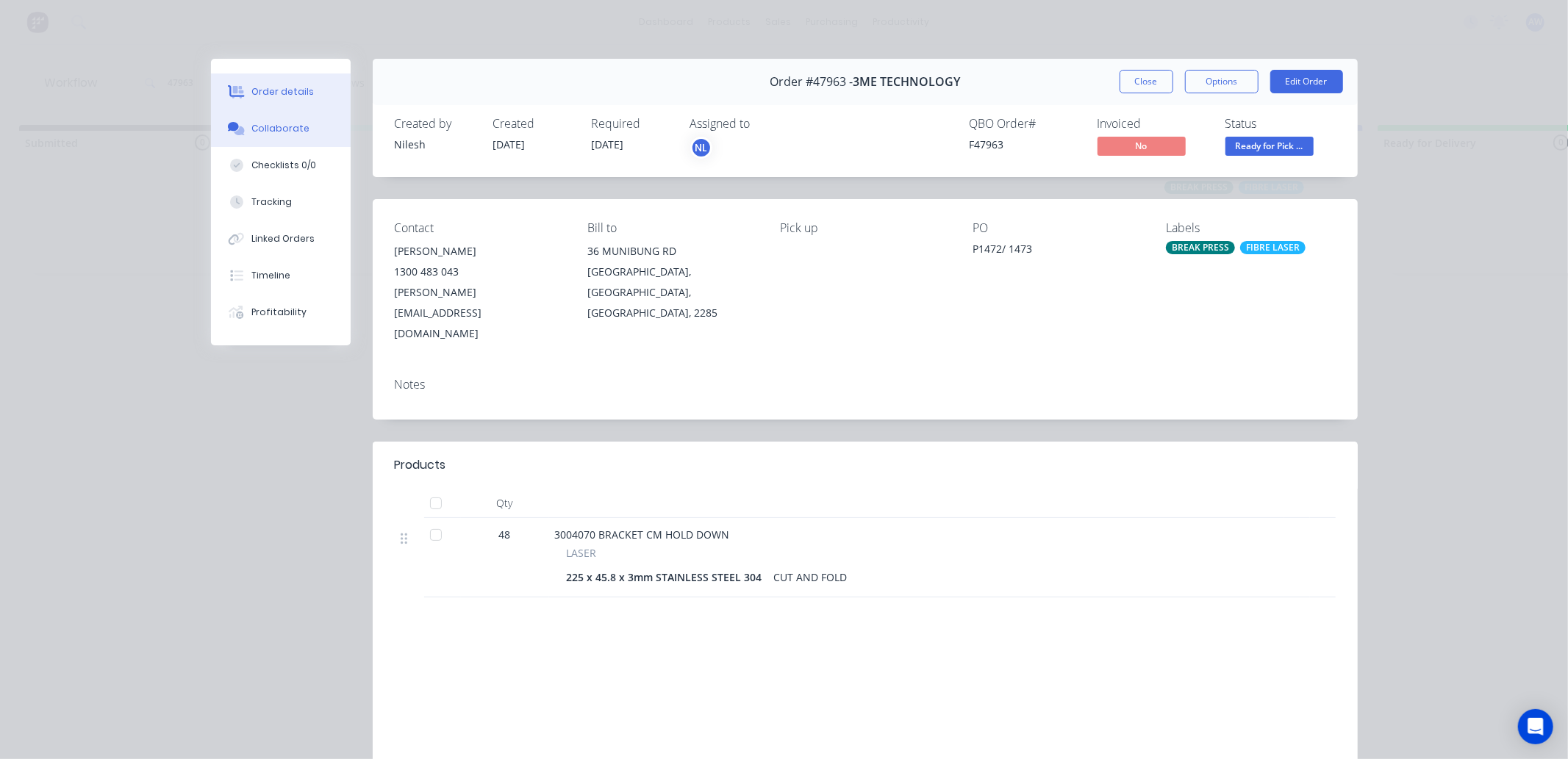
click at [278, 126] on div "Collaborate" at bounding box center [280, 129] width 58 height 13
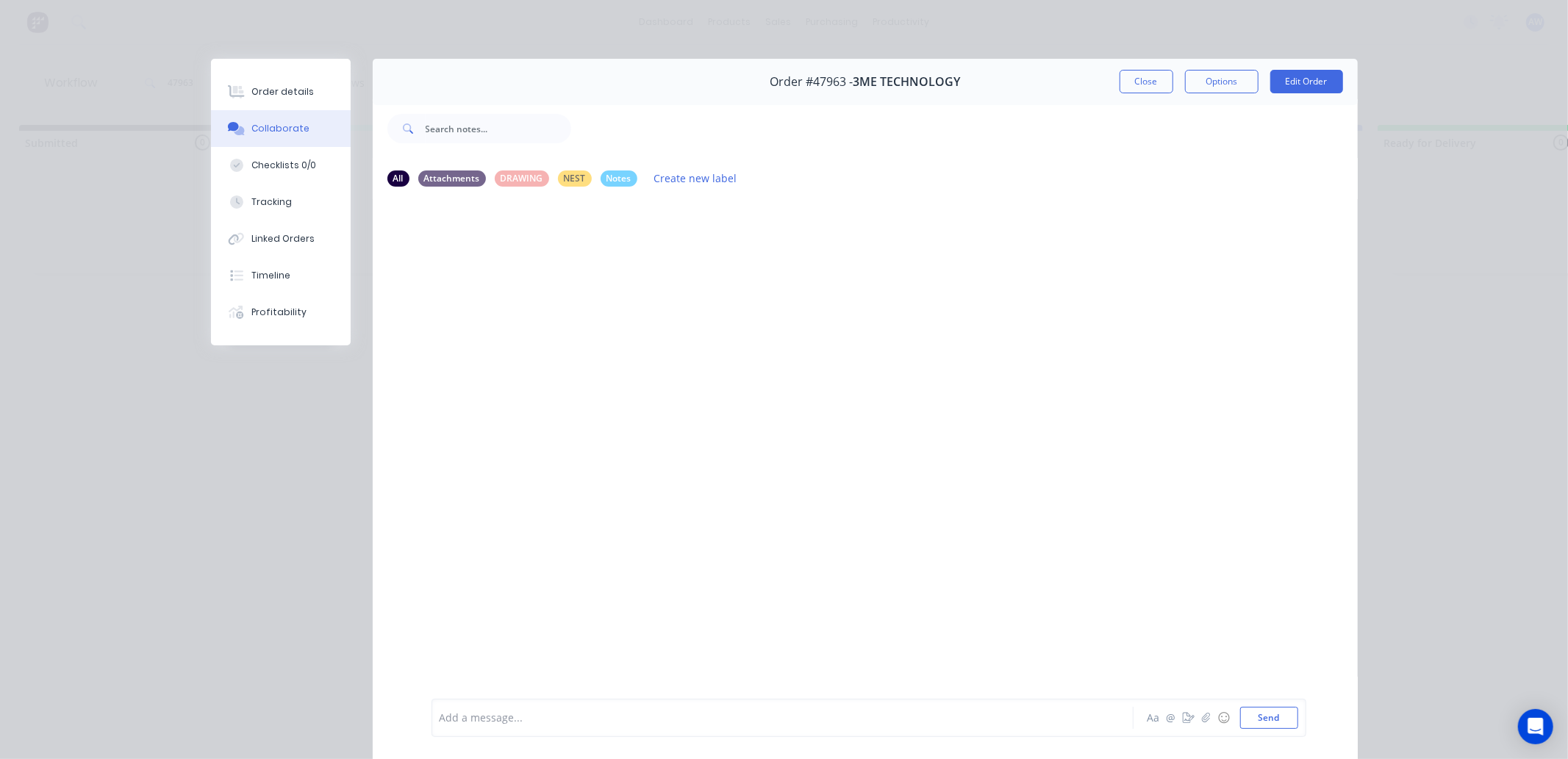
click at [459, 716] on div at bounding box center [762, 718] width 643 height 15
click at [1150, 81] on button "Close" at bounding box center [1146, 82] width 54 height 24
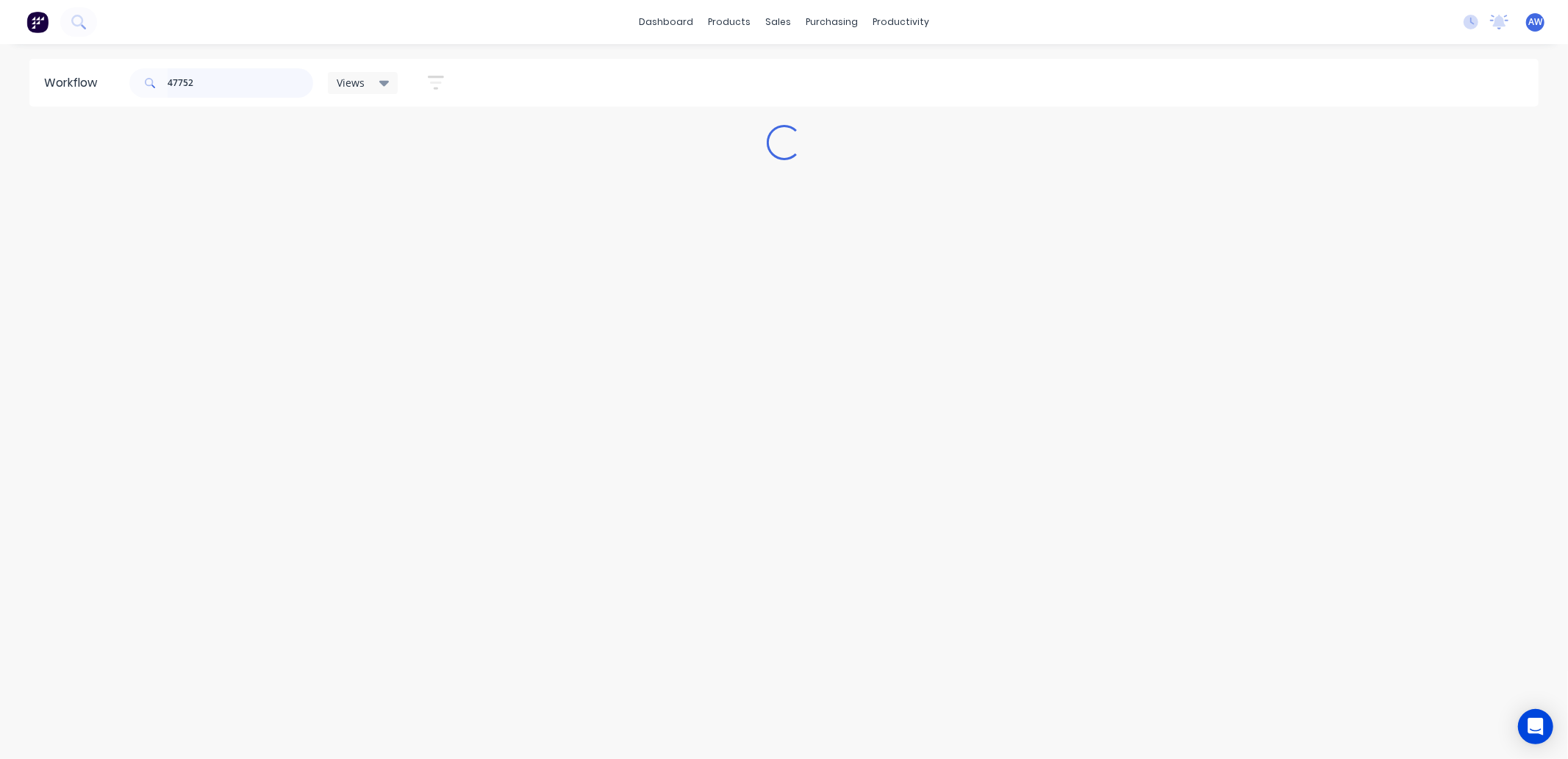
scroll to position [0, 0]
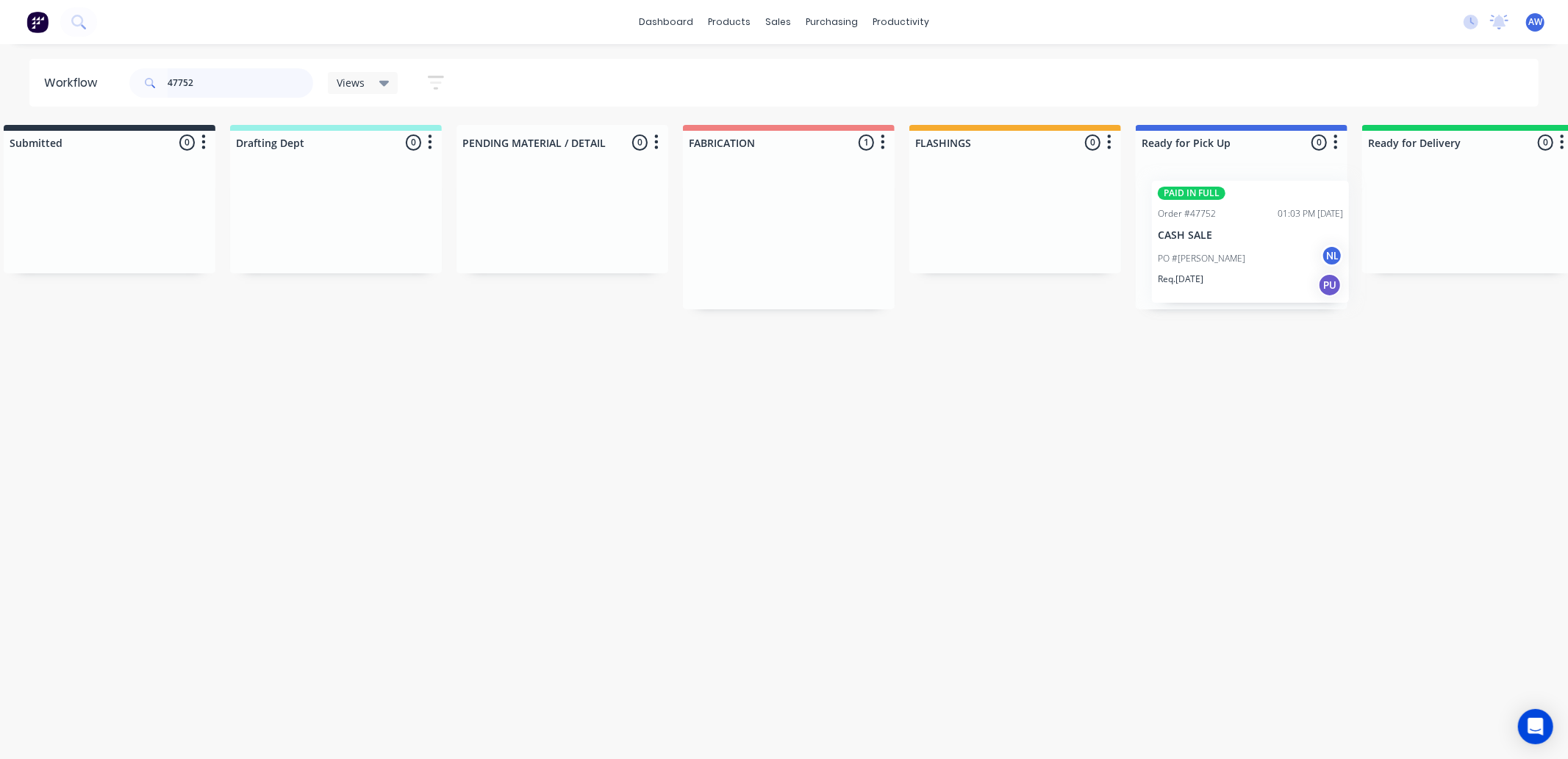
drag, startPoint x: 795, startPoint y: 238, endPoint x: 1238, endPoint y: 240, distance: 443.0
click at [1238, 240] on div "Submitted 0 Sort By Created date Required date Order number Customer name Most …" at bounding box center [1187, 217] width 2452 height 185
type input "47752"
click at [1232, 269] on div "Req. 26/09/25 PU" at bounding box center [1240, 279] width 185 height 25
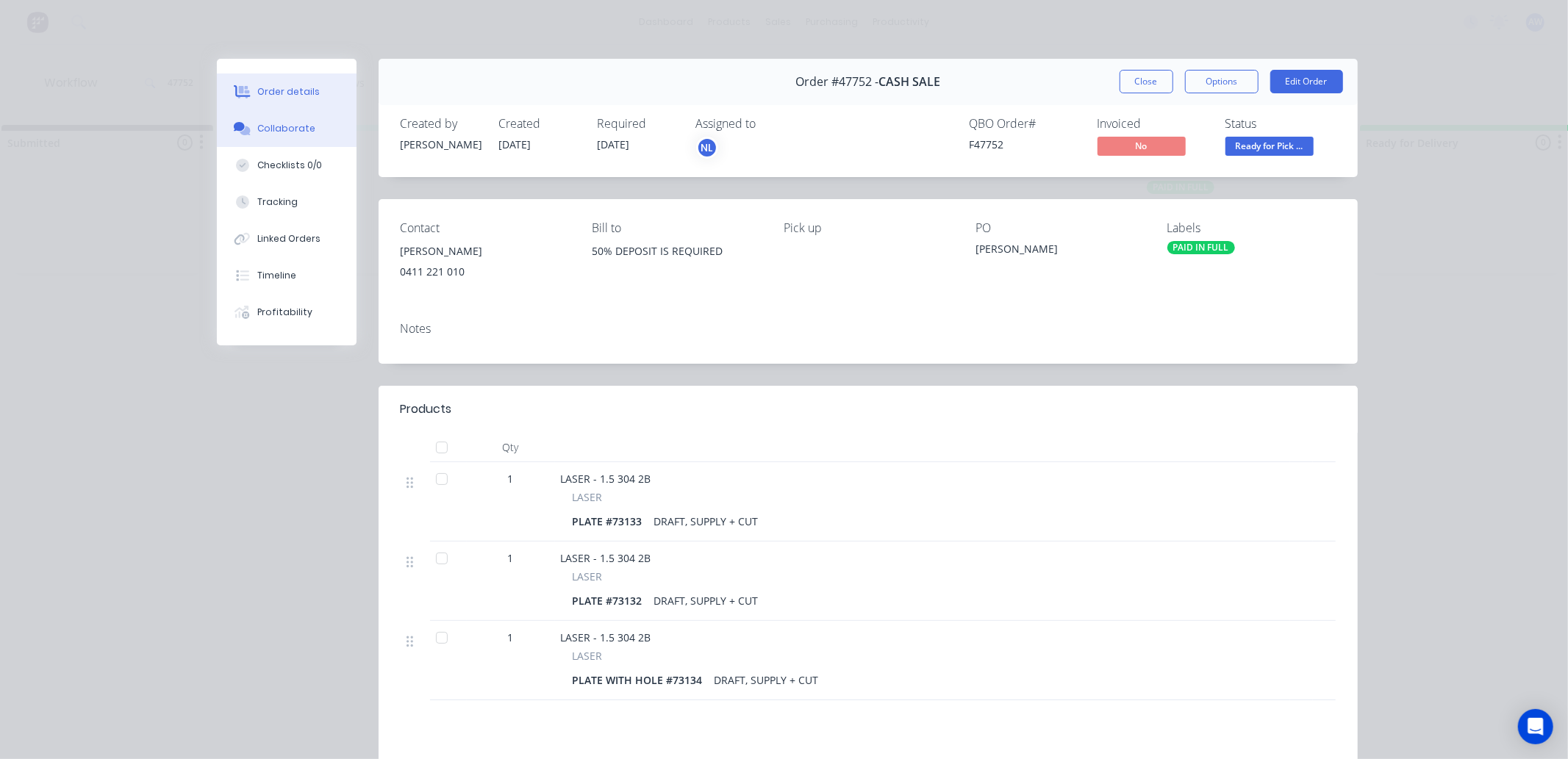
click at [260, 121] on button "Collaborate" at bounding box center [287, 129] width 140 height 37
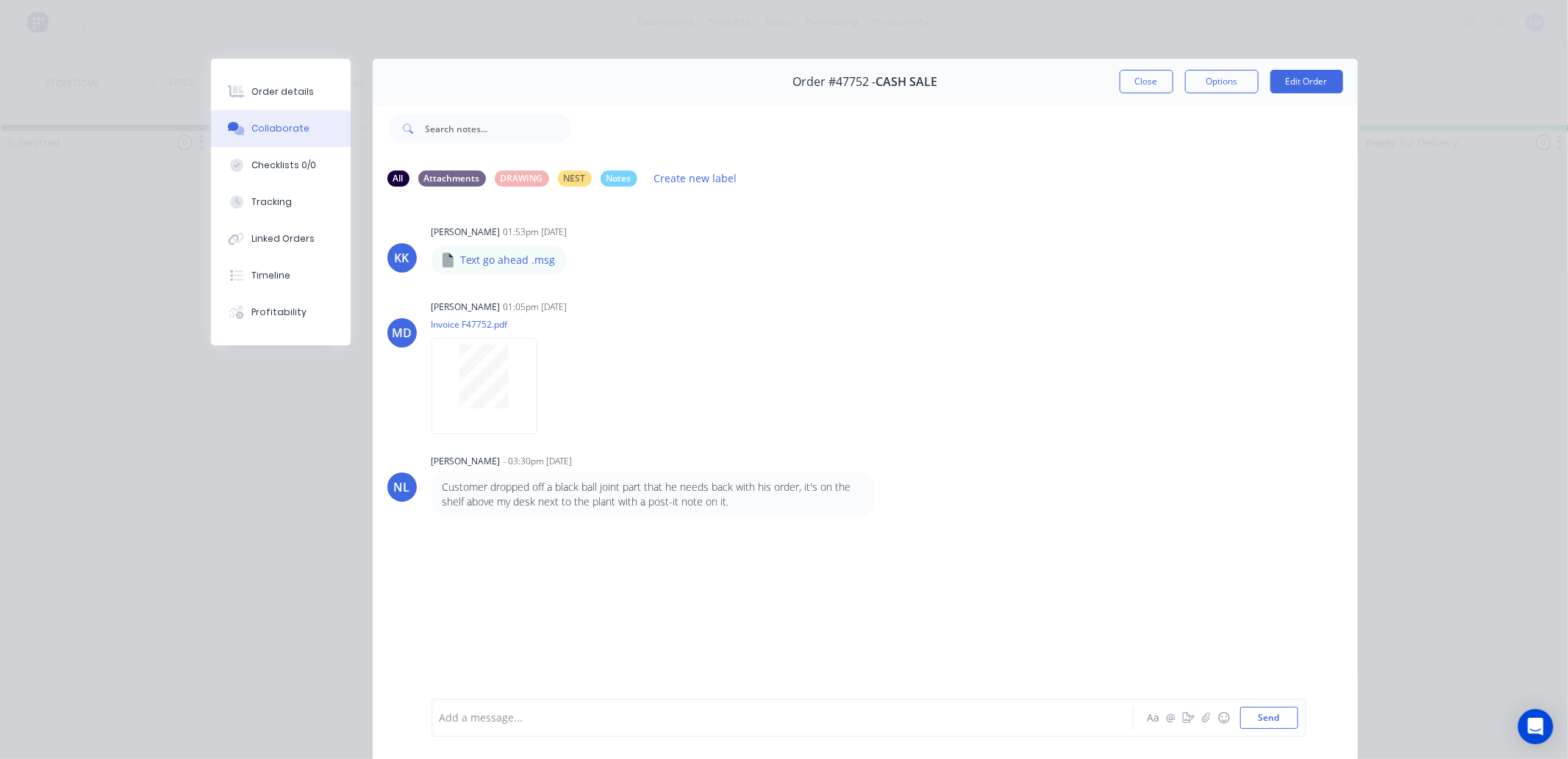
click at [497, 713] on div at bounding box center [762, 718] width 643 height 15
click at [1138, 75] on button "Close" at bounding box center [1146, 82] width 54 height 24
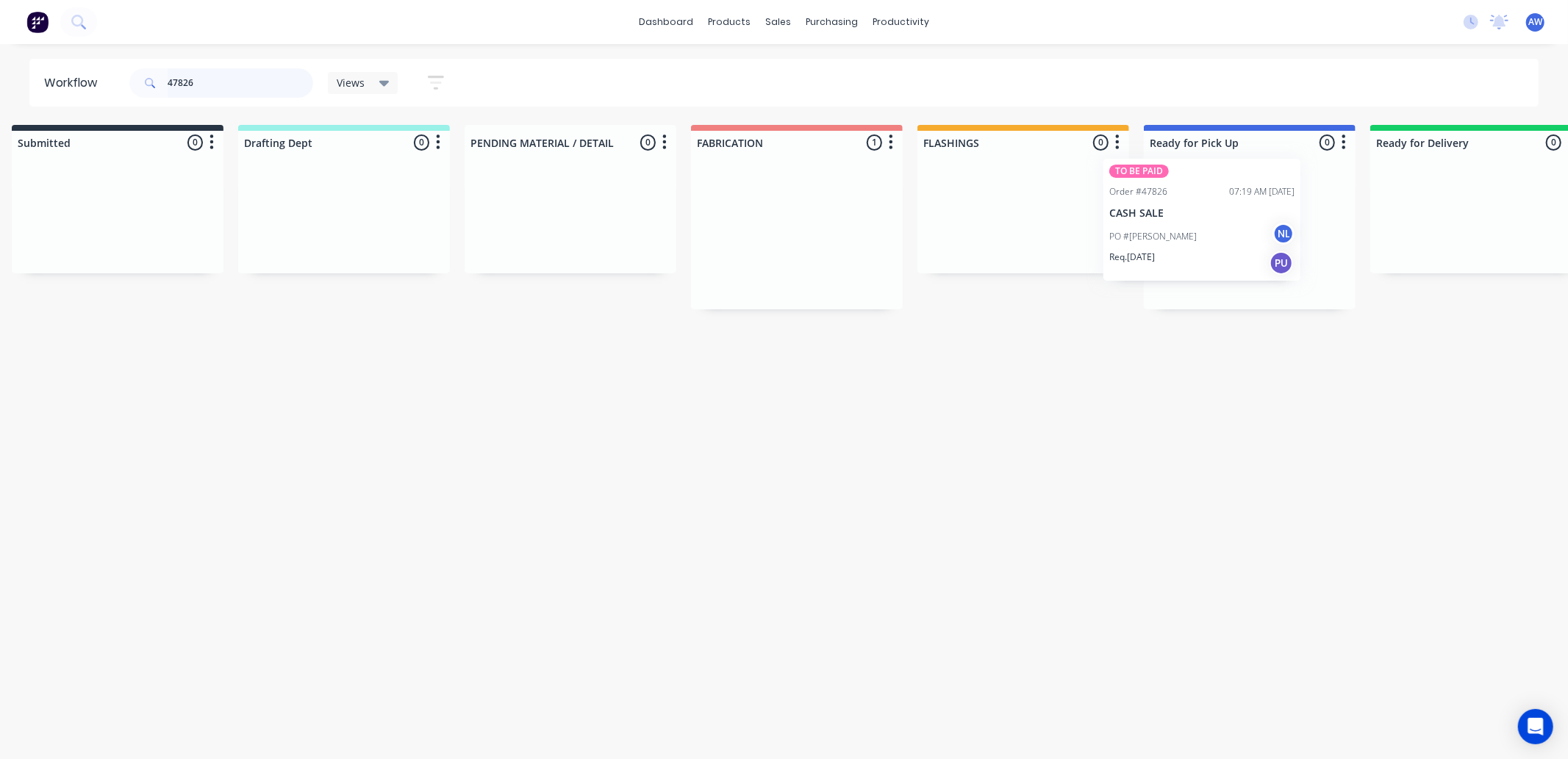
scroll to position [0, 26]
drag, startPoint x: 762, startPoint y: 238, endPoint x: 1153, endPoint y: 223, distance: 391.3
click at [1153, 223] on div "Submitted 0 Sort By Created date Required date Order number Customer name Most …" at bounding box center [1190, 217] width 2452 height 185
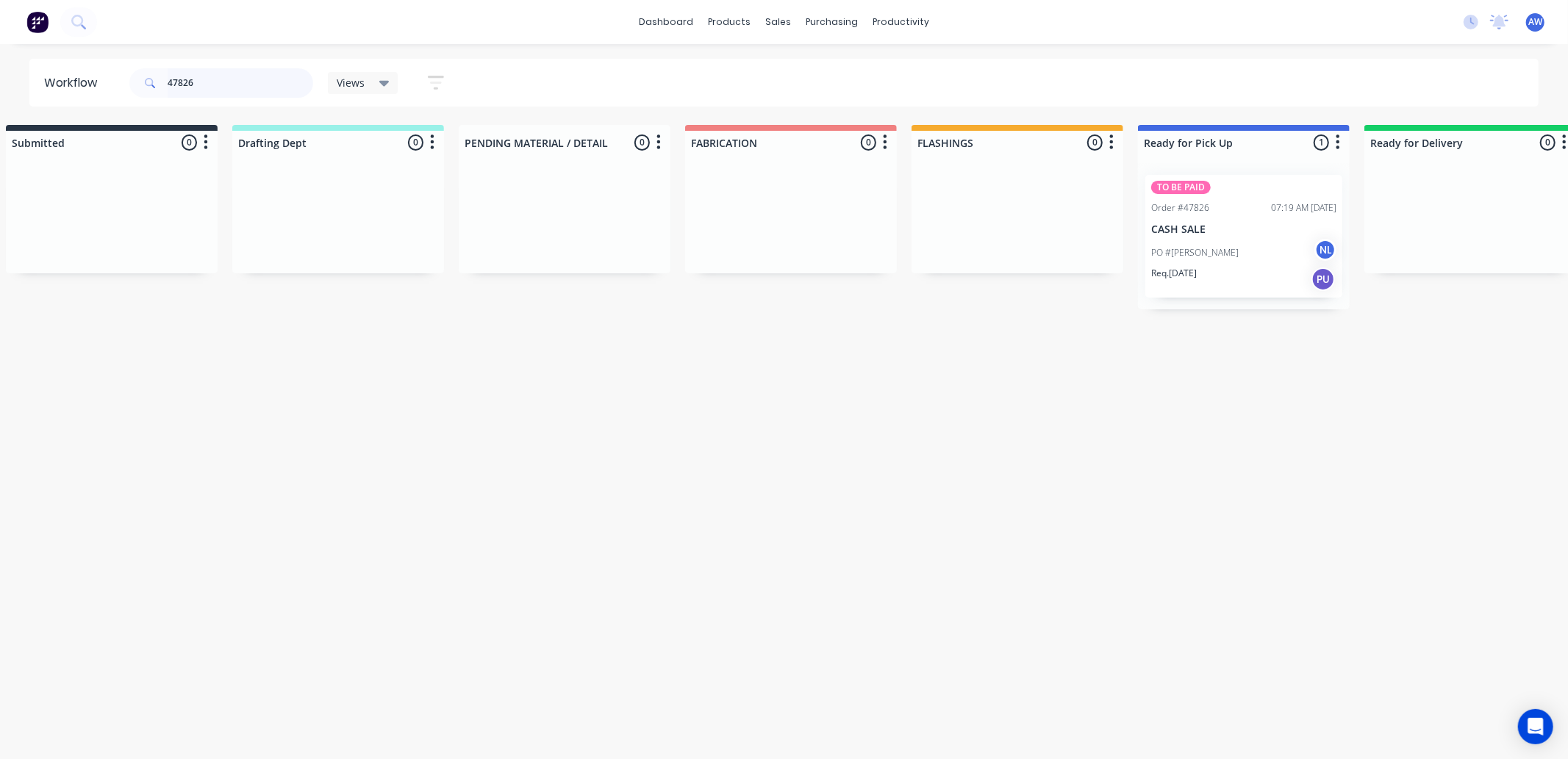
type input "47826"
click at [1227, 241] on div "PO #SEAN DRUITT NL" at bounding box center [1244, 253] width 185 height 28
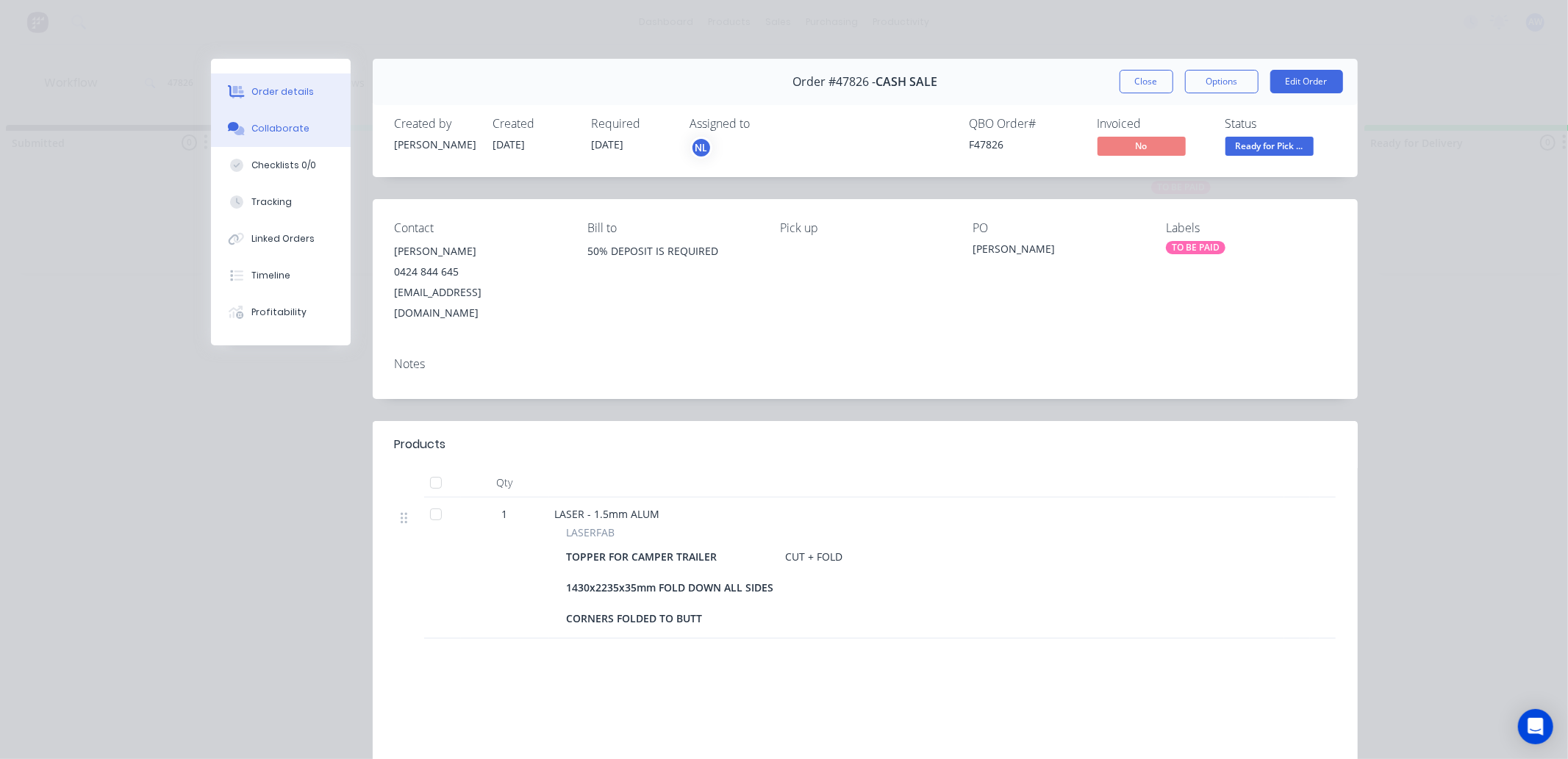
click at [265, 126] on div "Collaborate" at bounding box center [280, 129] width 58 height 13
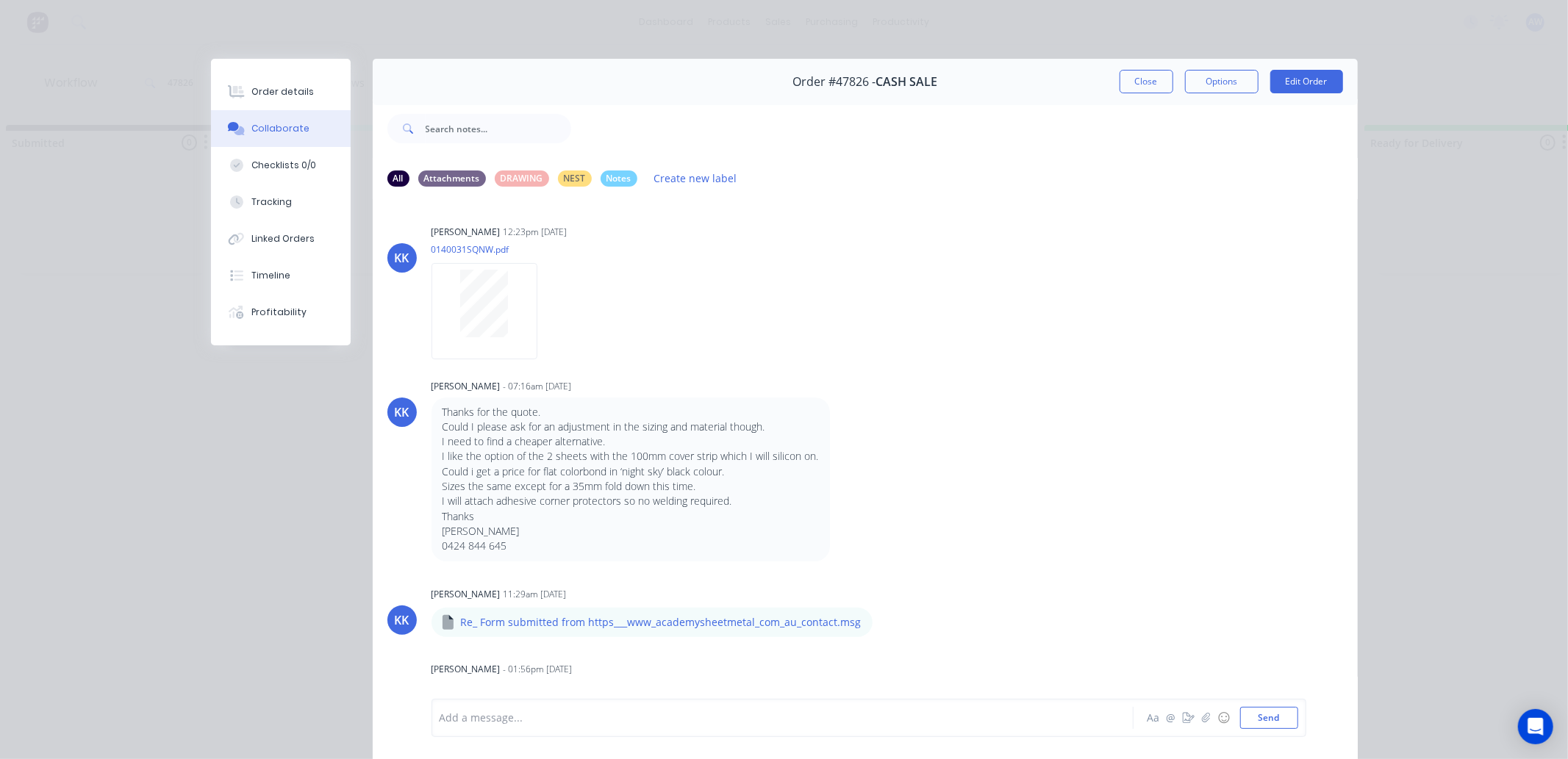
click at [497, 713] on div at bounding box center [762, 718] width 643 height 15
click at [692, 721] on span "in shed leaning on UGL table ** will need two to caryy **" at bounding box center [584, 718] width 288 height 14
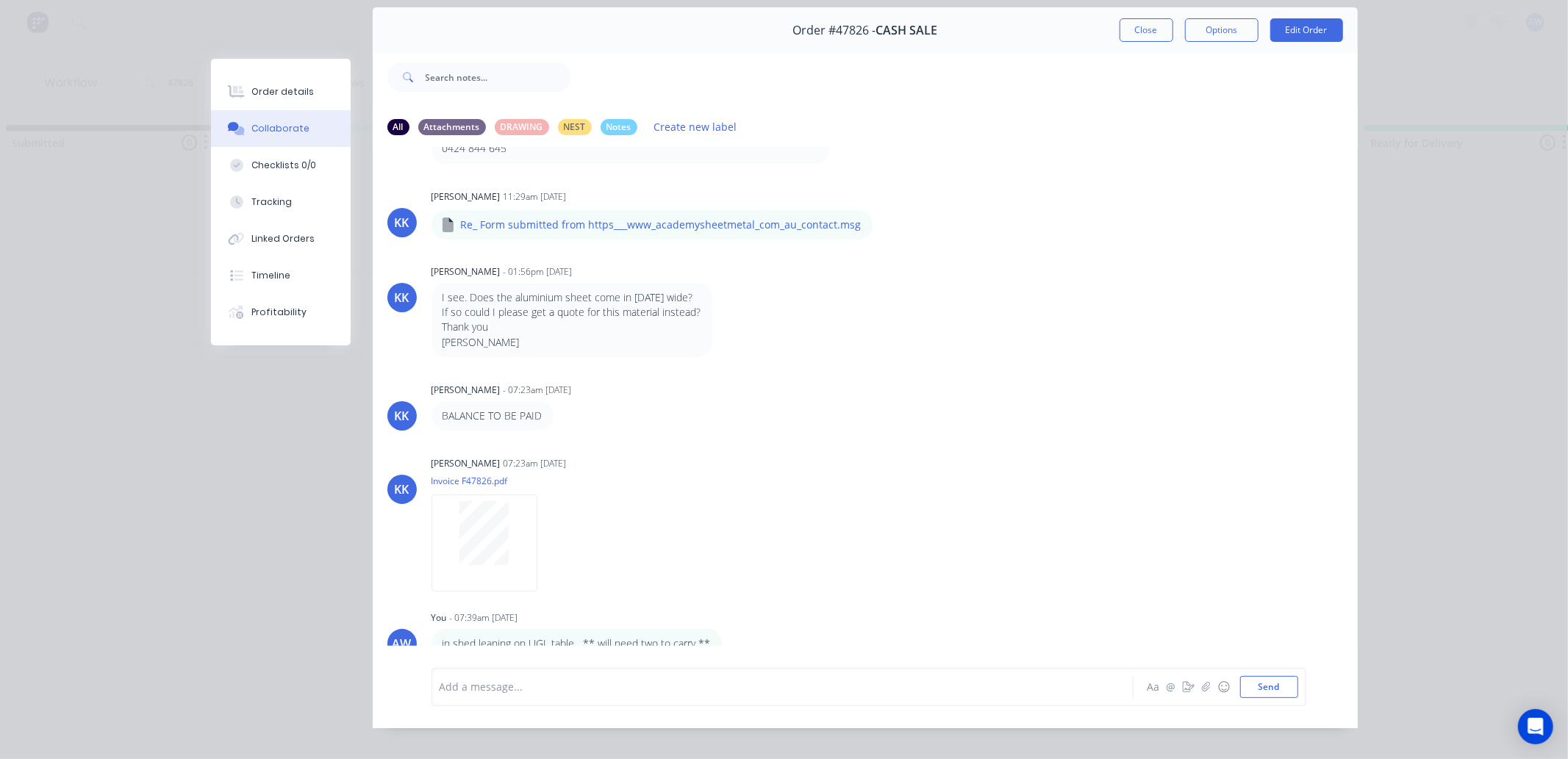
scroll to position [79, 0]
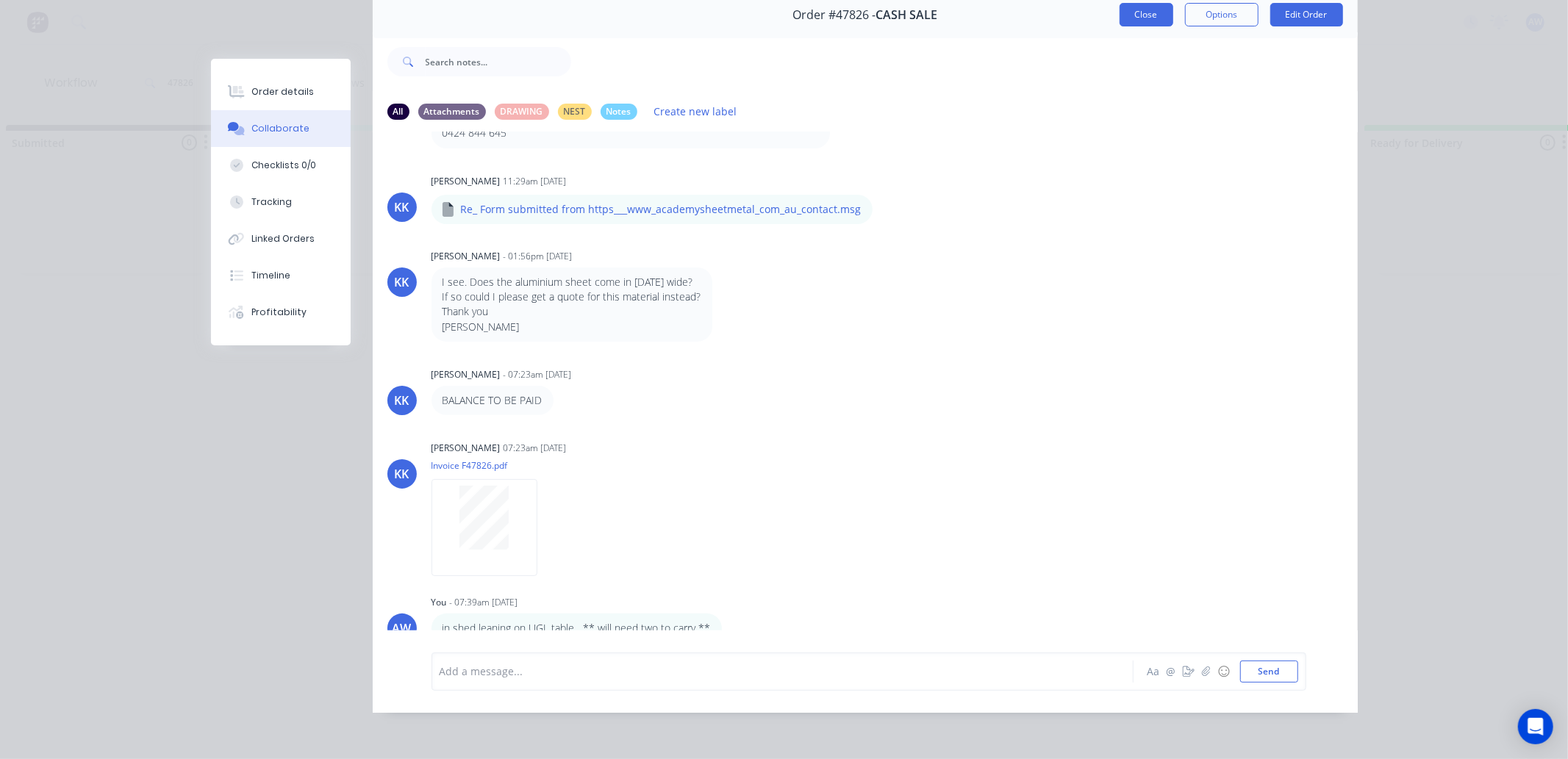
click at [1127, 4] on button "Close" at bounding box center [1146, 15] width 54 height 24
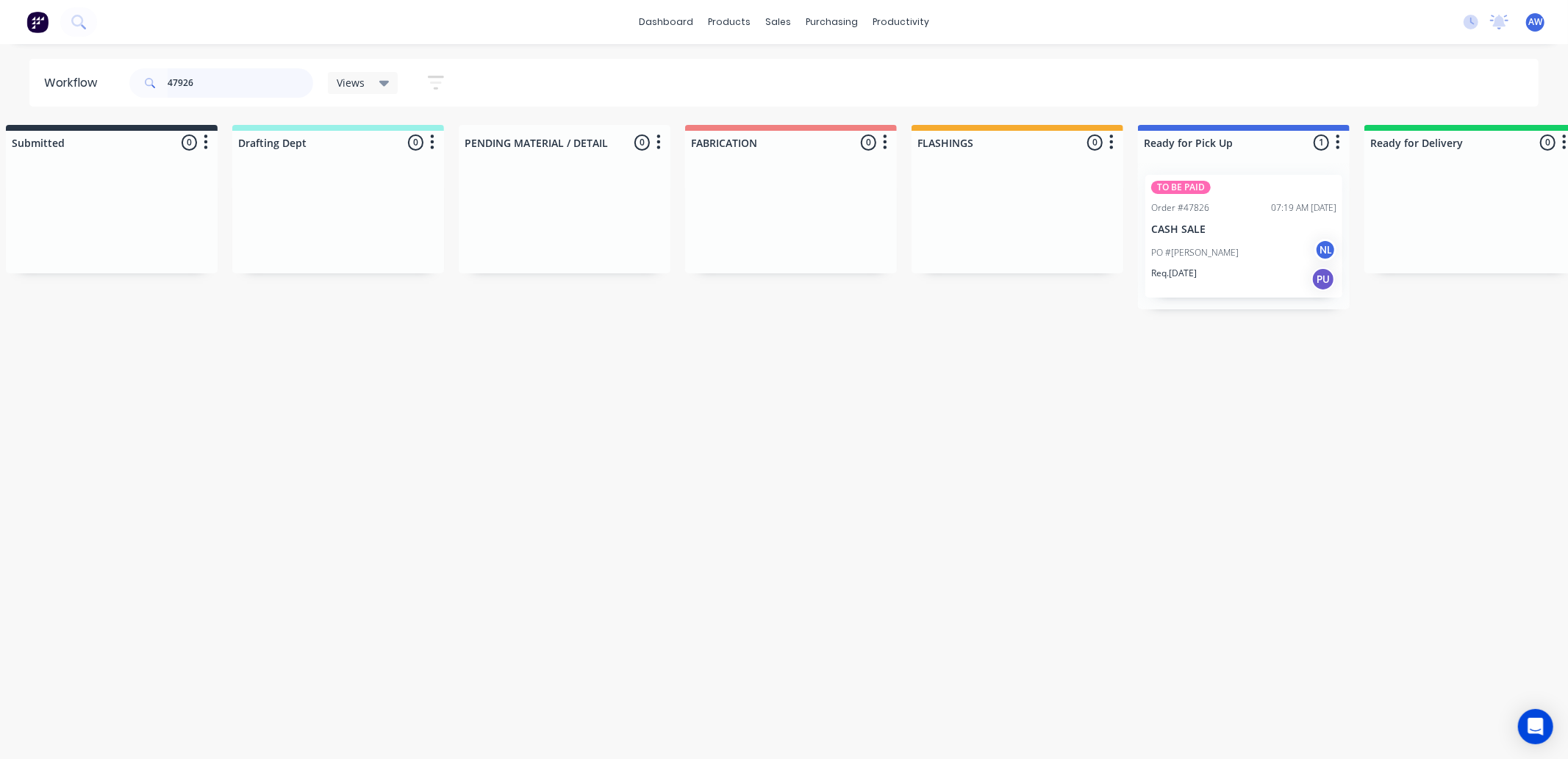
scroll to position [0, 0]
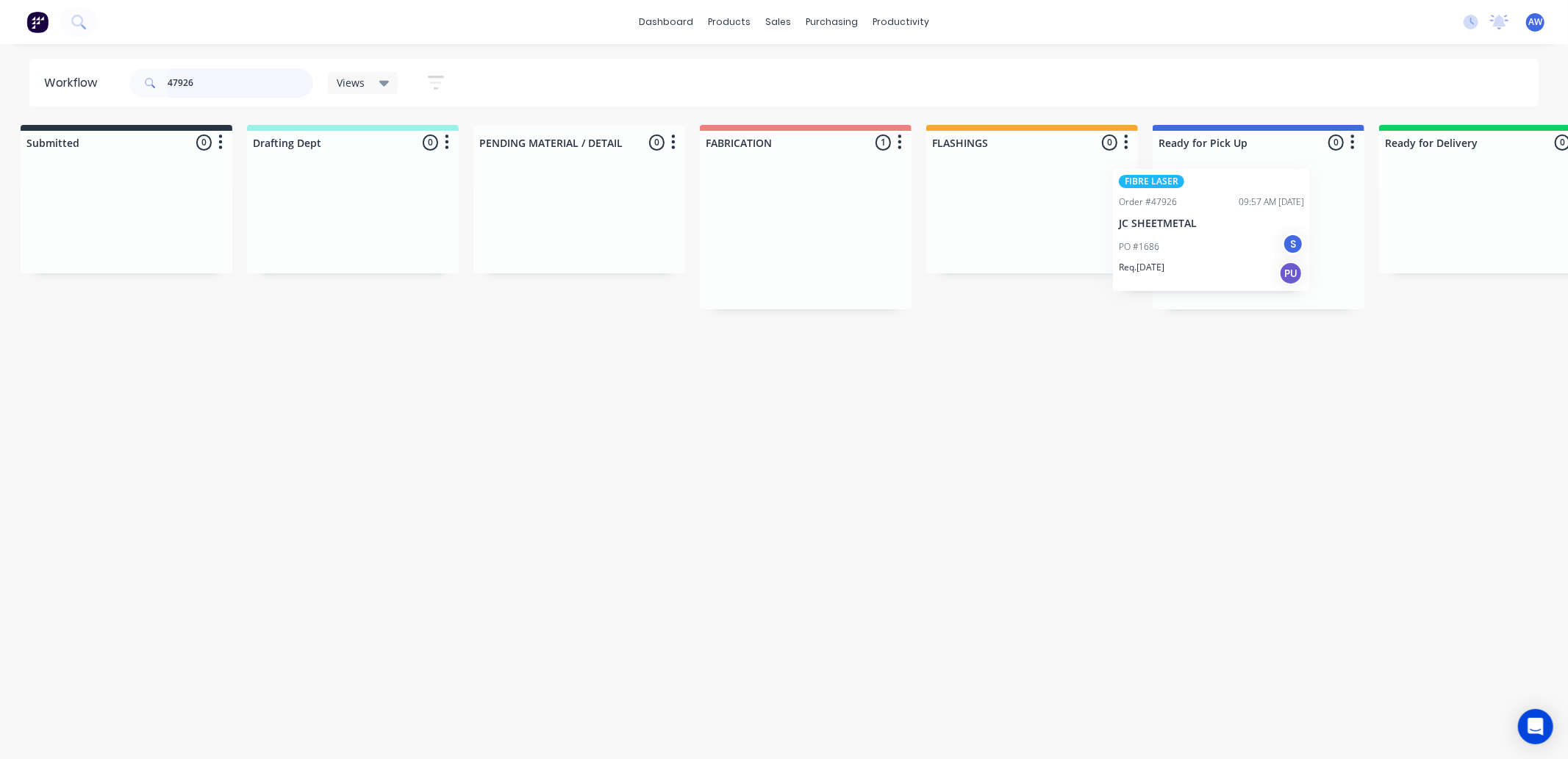
drag, startPoint x: 913, startPoint y: 278, endPoint x: 1171, endPoint y: 222, distance: 264.0
click at [1170, 222] on div "Submitted 0 Sort By Created date Required date Order number Customer name Most …" at bounding box center [1204, 217] width 2452 height 185
type input "47926"
click at [1219, 239] on div "PO #1686 S" at bounding box center [1257, 253] width 185 height 28
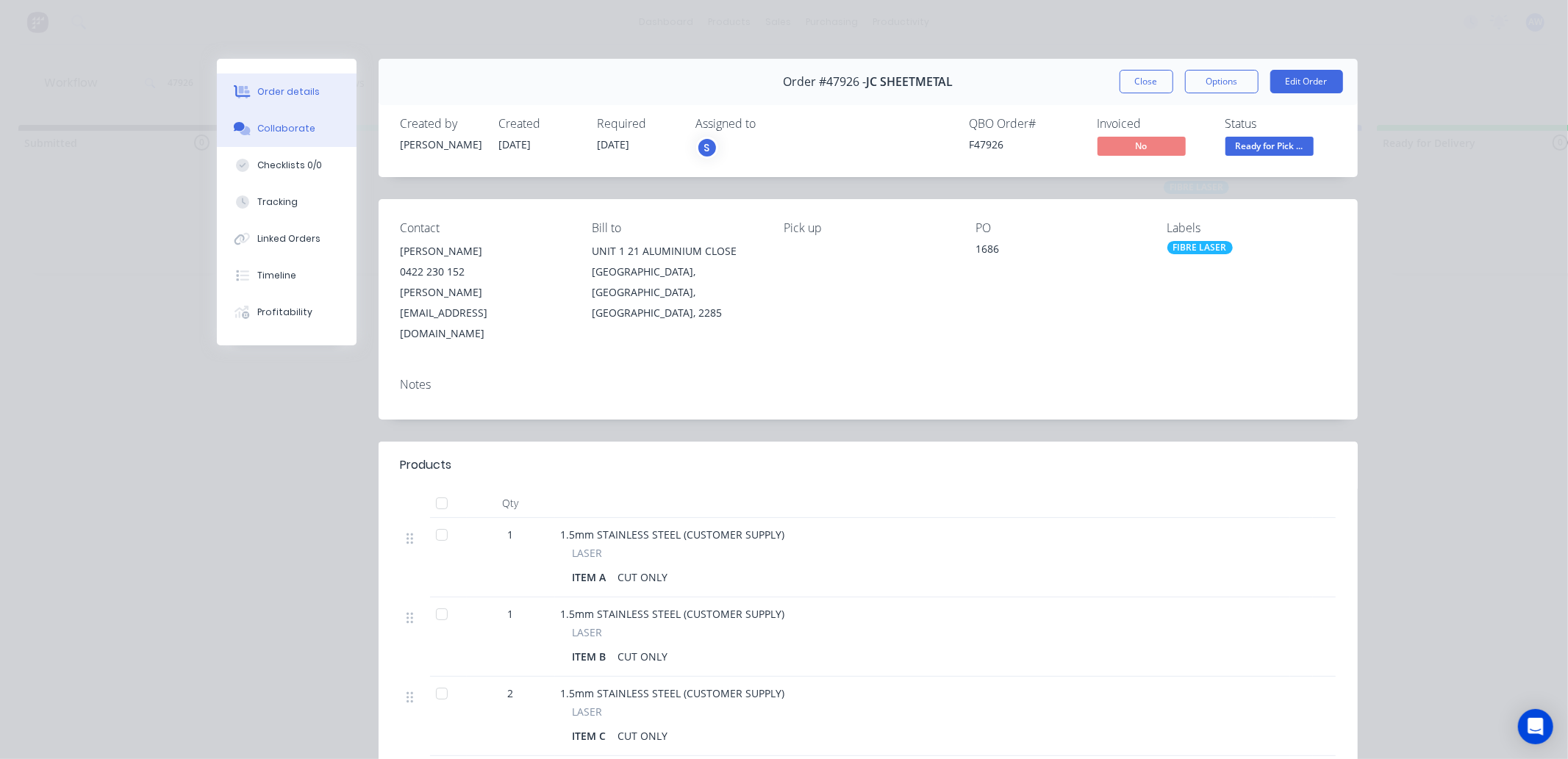
click at [275, 130] on div "Collaborate" at bounding box center [286, 129] width 58 height 13
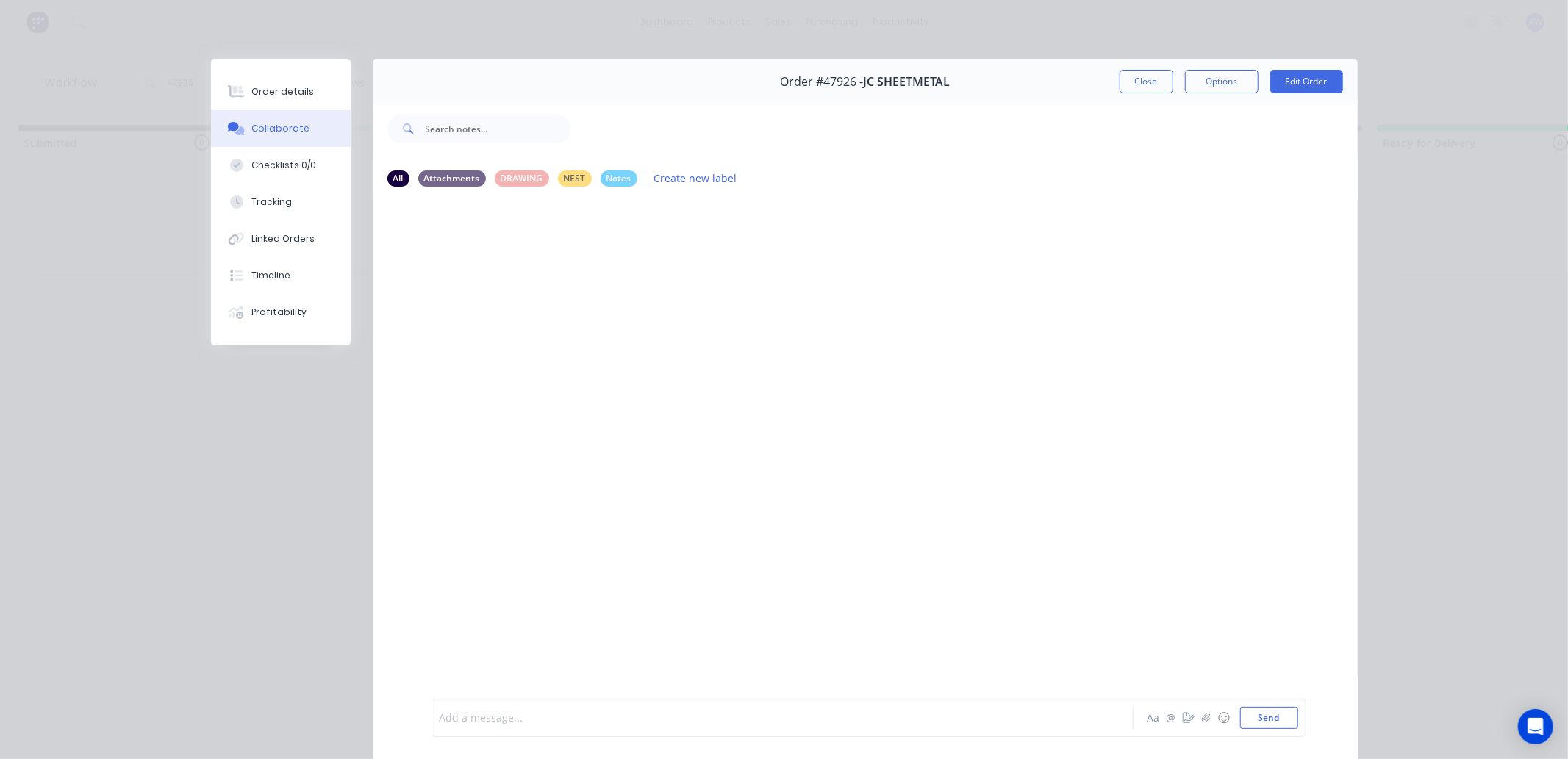
click at [500, 724] on div at bounding box center [762, 718] width 643 height 15
click at [1136, 81] on button "Close" at bounding box center [1146, 82] width 54 height 24
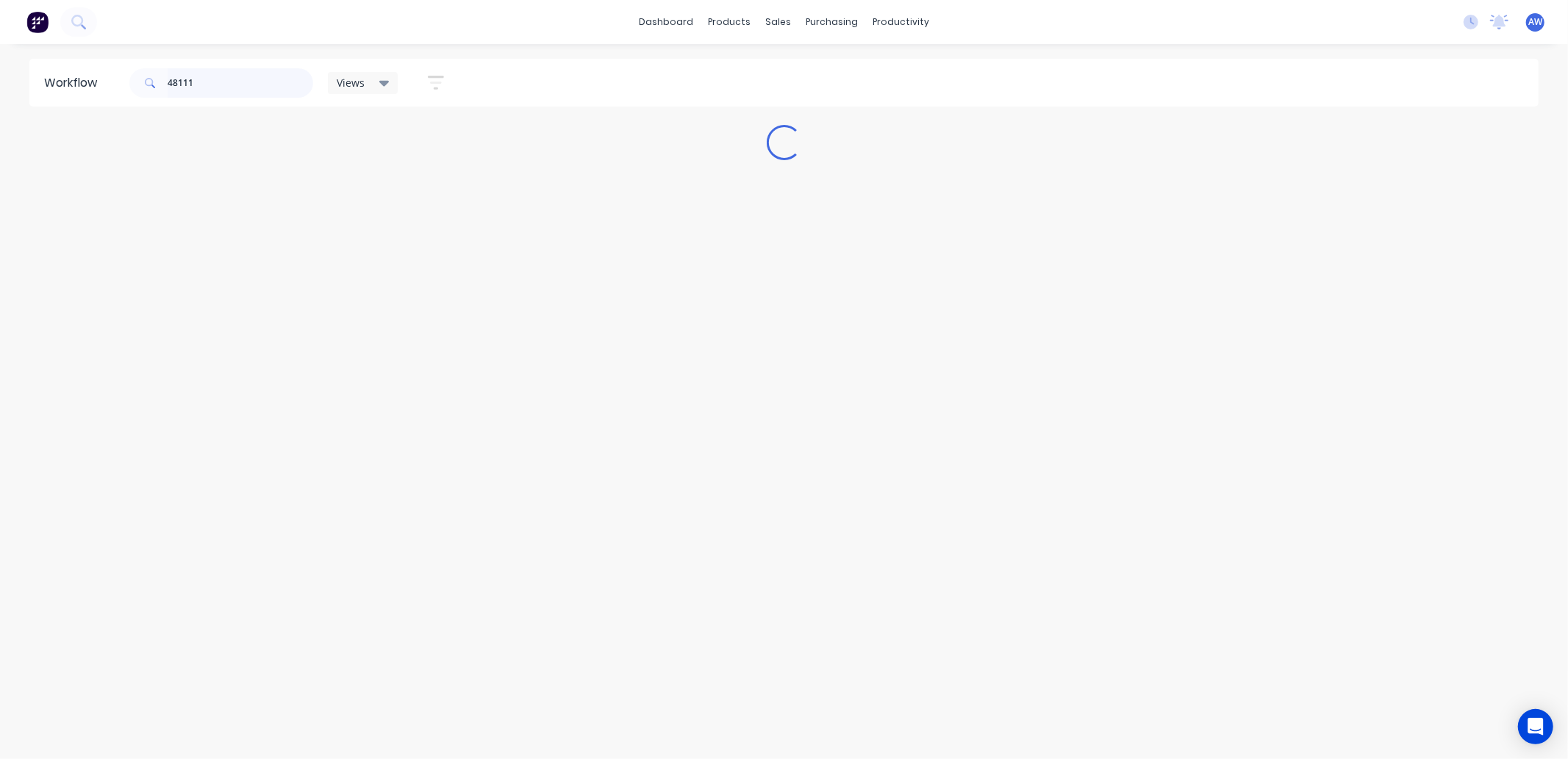
scroll to position [0, 0]
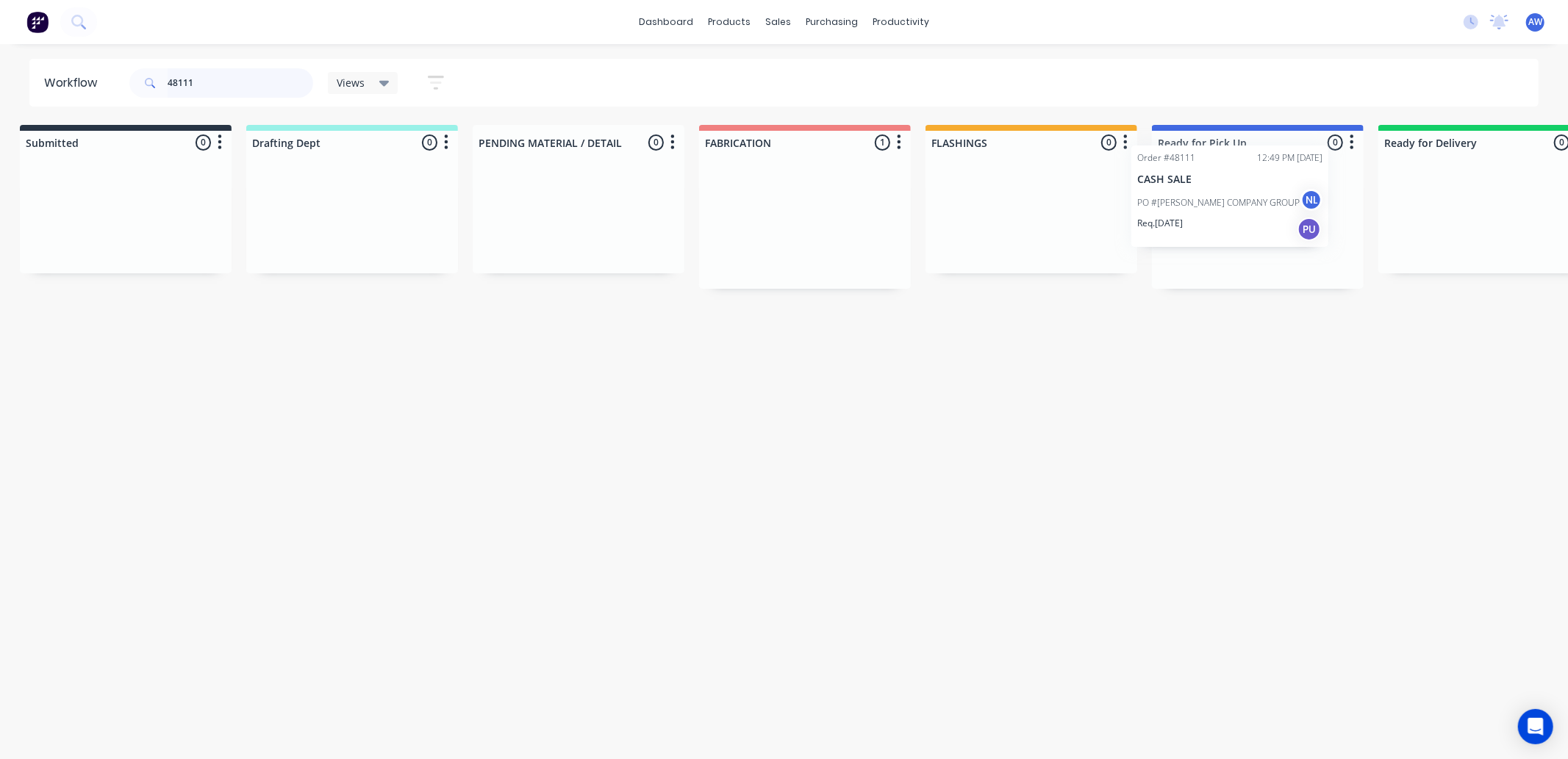
drag, startPoint x: 828, startPoint y: 245, endPoint x: 1155, endPoint y: 260, distance: 327.3
click at [1165, 206] on div "Submitted 0 Sort By Created date Required date Order number Customer name Most …" at bounding box center [1203, 207] width 2452 height 164
type input "48111"
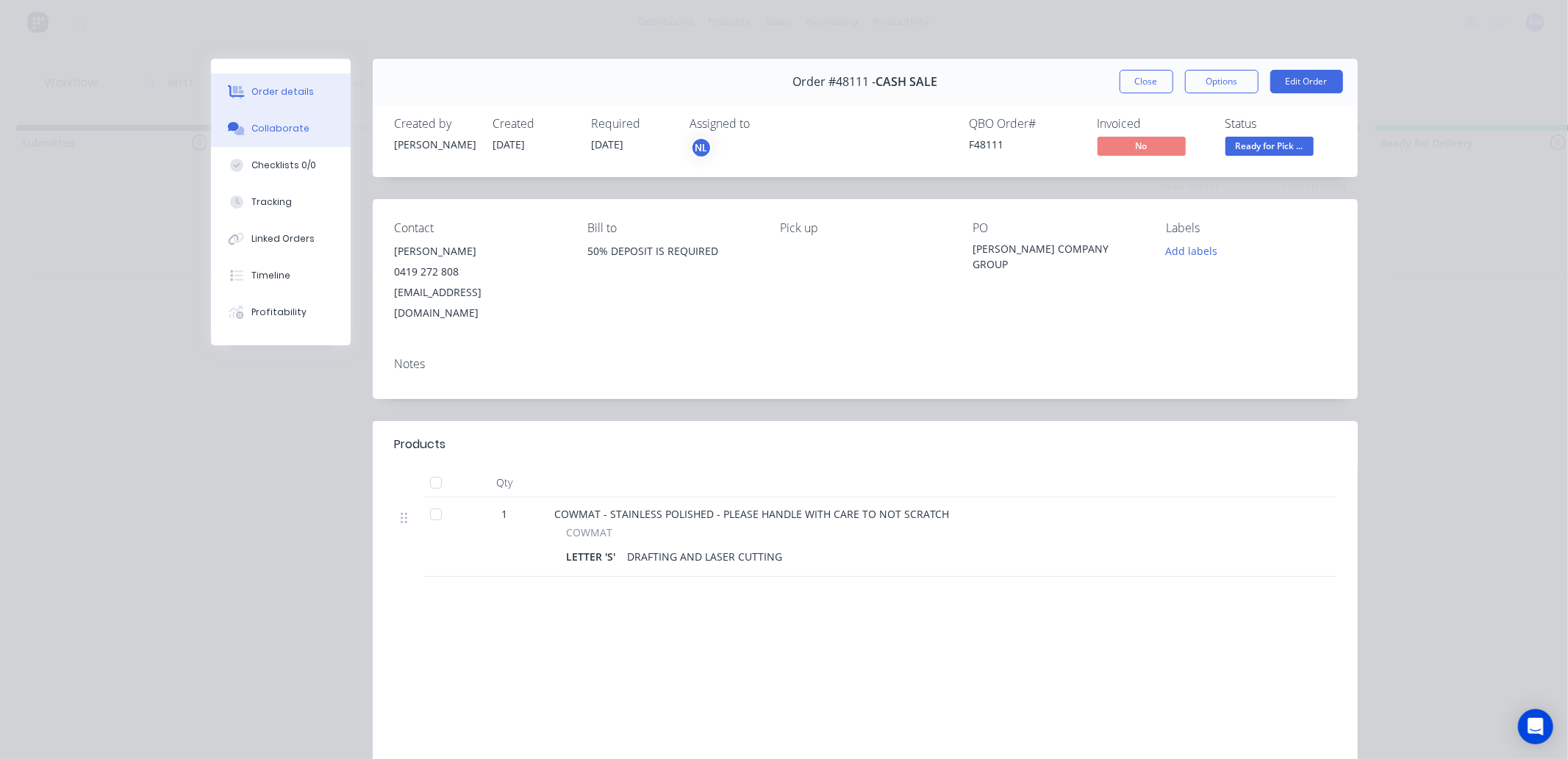
click at [274, 128] on div "Collaborate" at bounding box center [280, 129] width 58 height 13
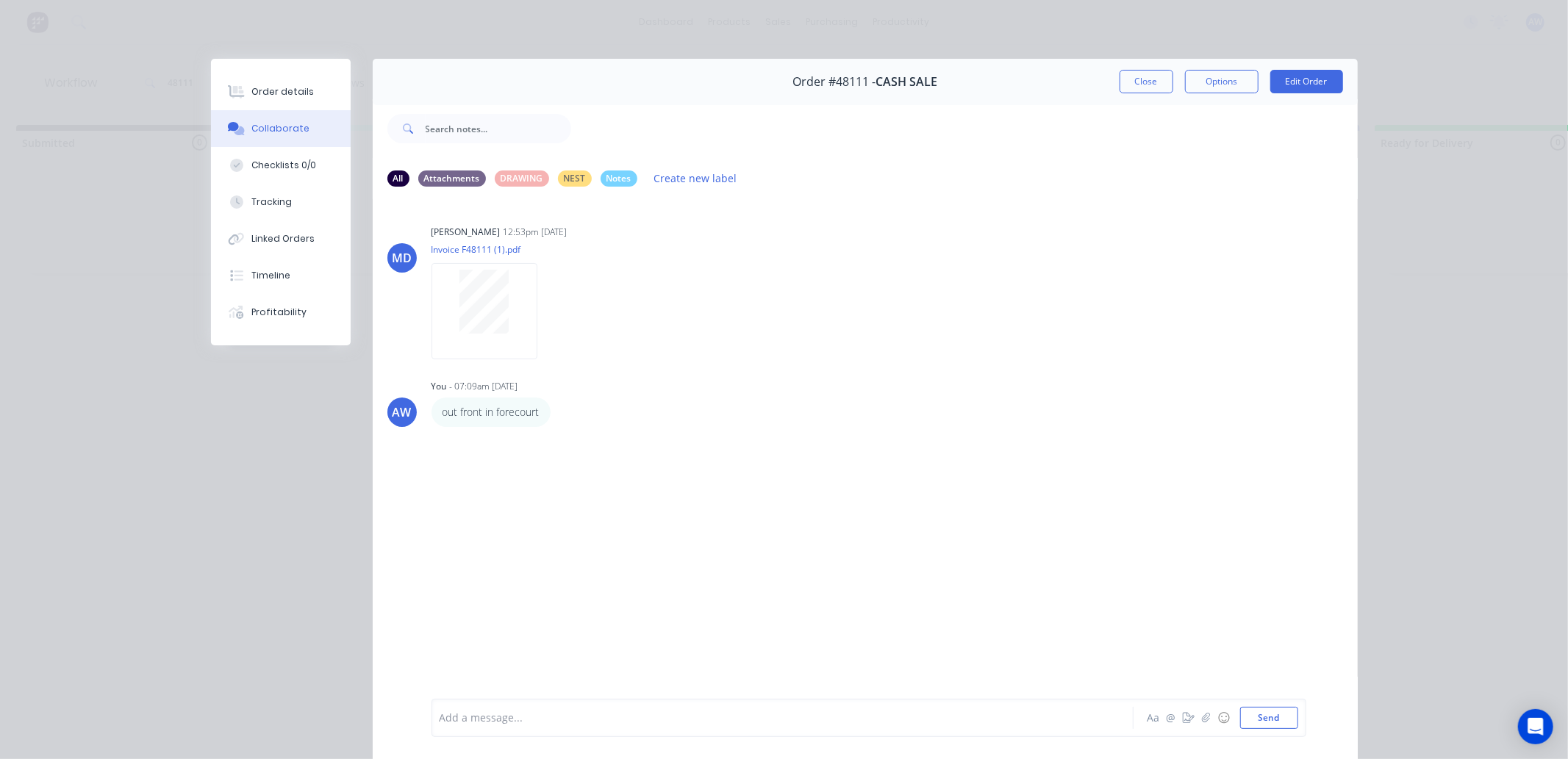
click at [500, 723] on div at bounding box center [762, 718] width 643 height 15
drag, startPoint x: 1138, startPoint y: 83, endPoint x: 1118, endPoint y: 163, distance: 82.5
click at [1135, 84] on button "Close" at bounding box center [1146, 82] width 54 height 24
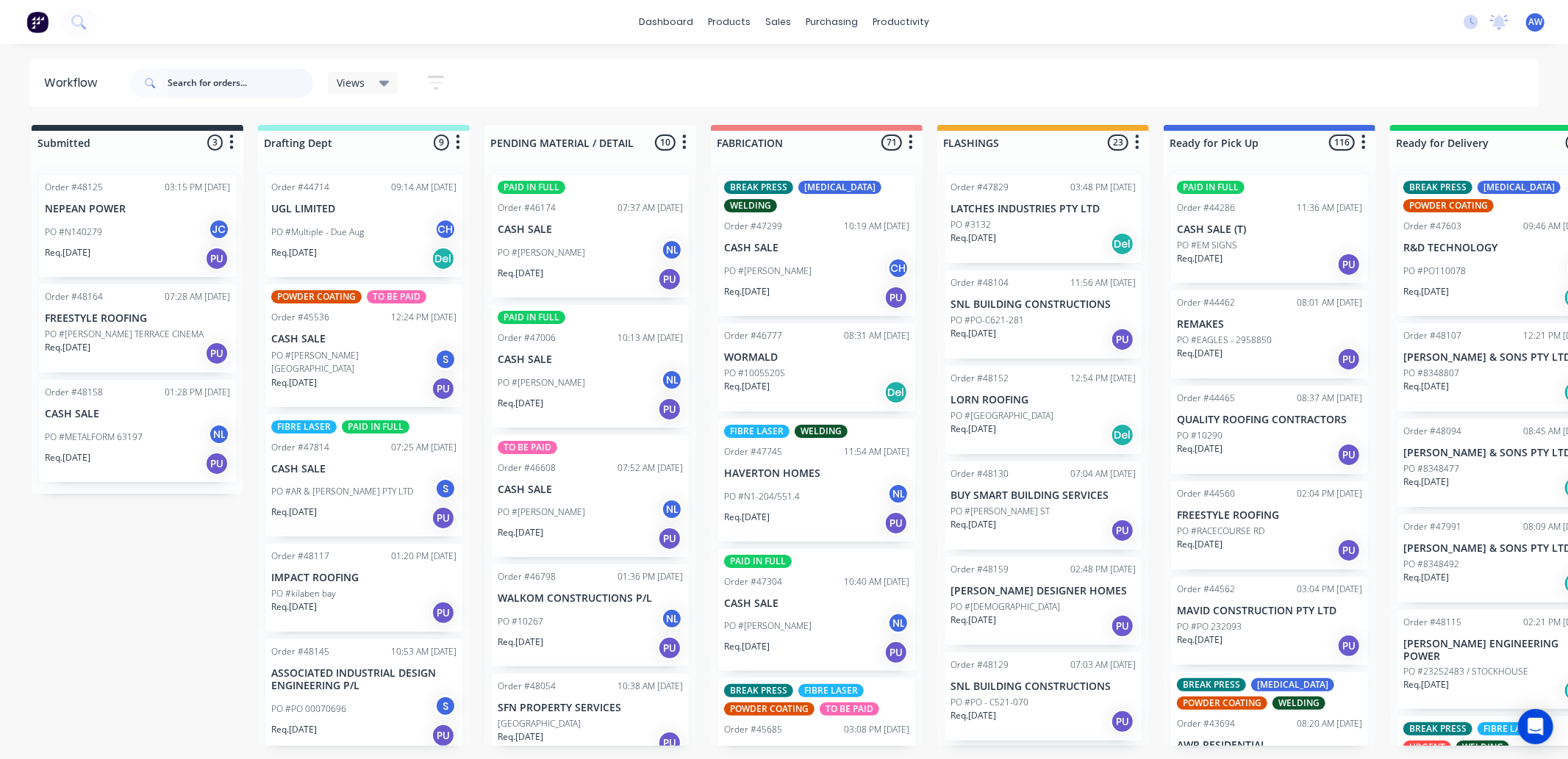
drag, startPoint x: 233, startPoint y: 87, endPoint x: 225, endPoint y: 91, distance: 8.9
click at [233, 86] on input "text" at bounding box center [241, 83] width 146 height 29
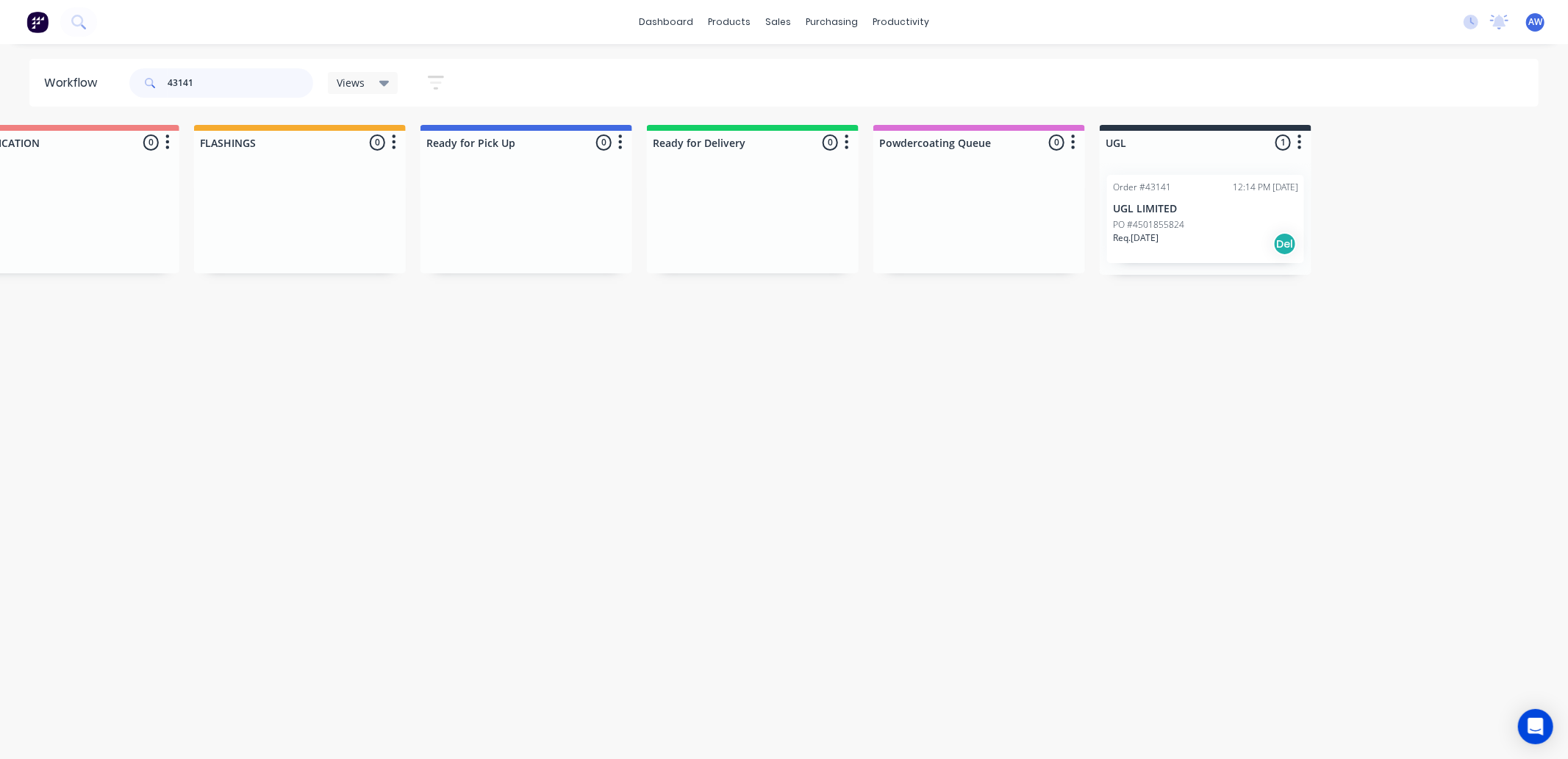
scroll to position [0, 884]
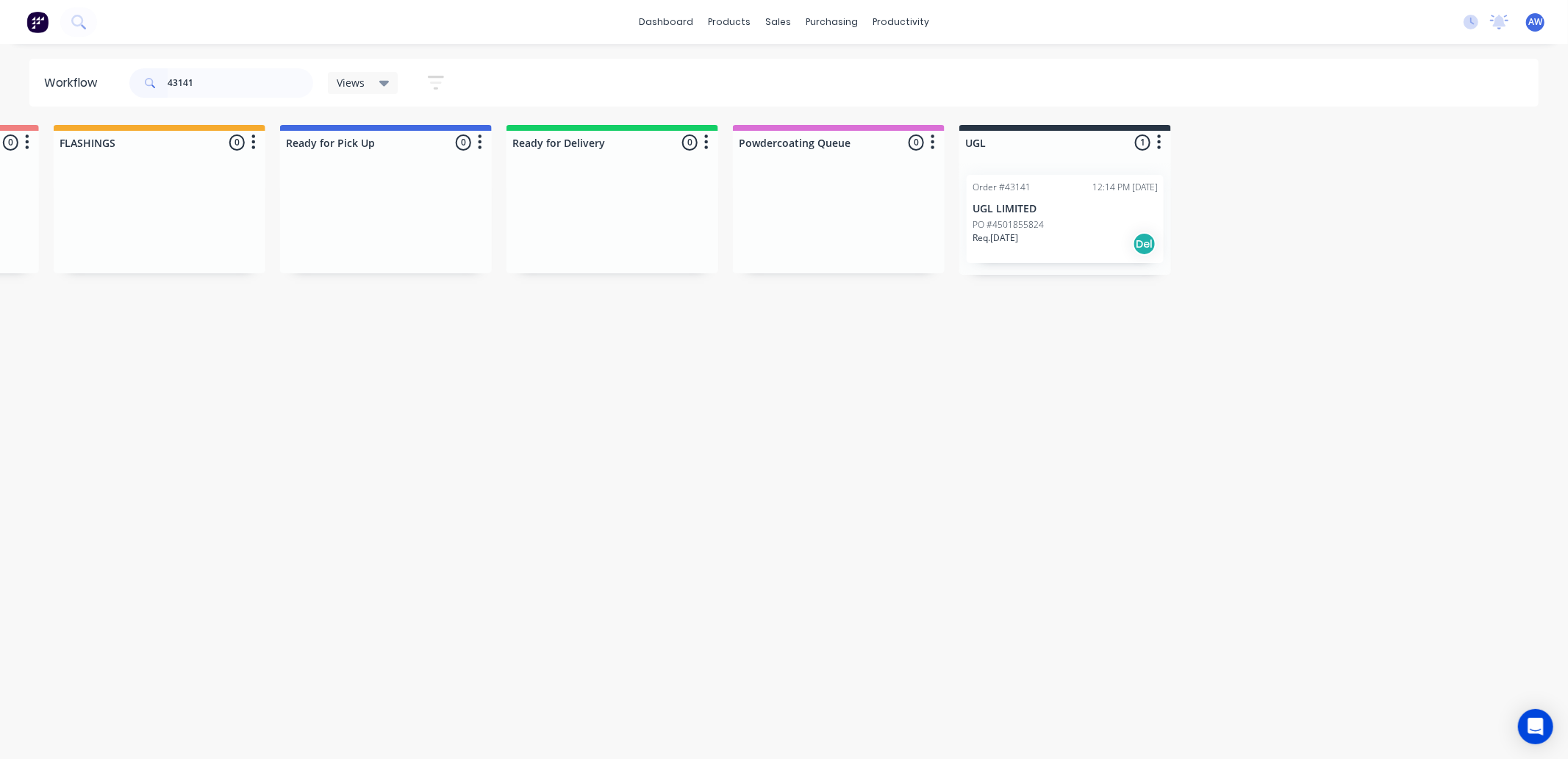
click at [1109, 225] on div "PO #4501855824" at bounding box center [1065, 225] width 185 height 13
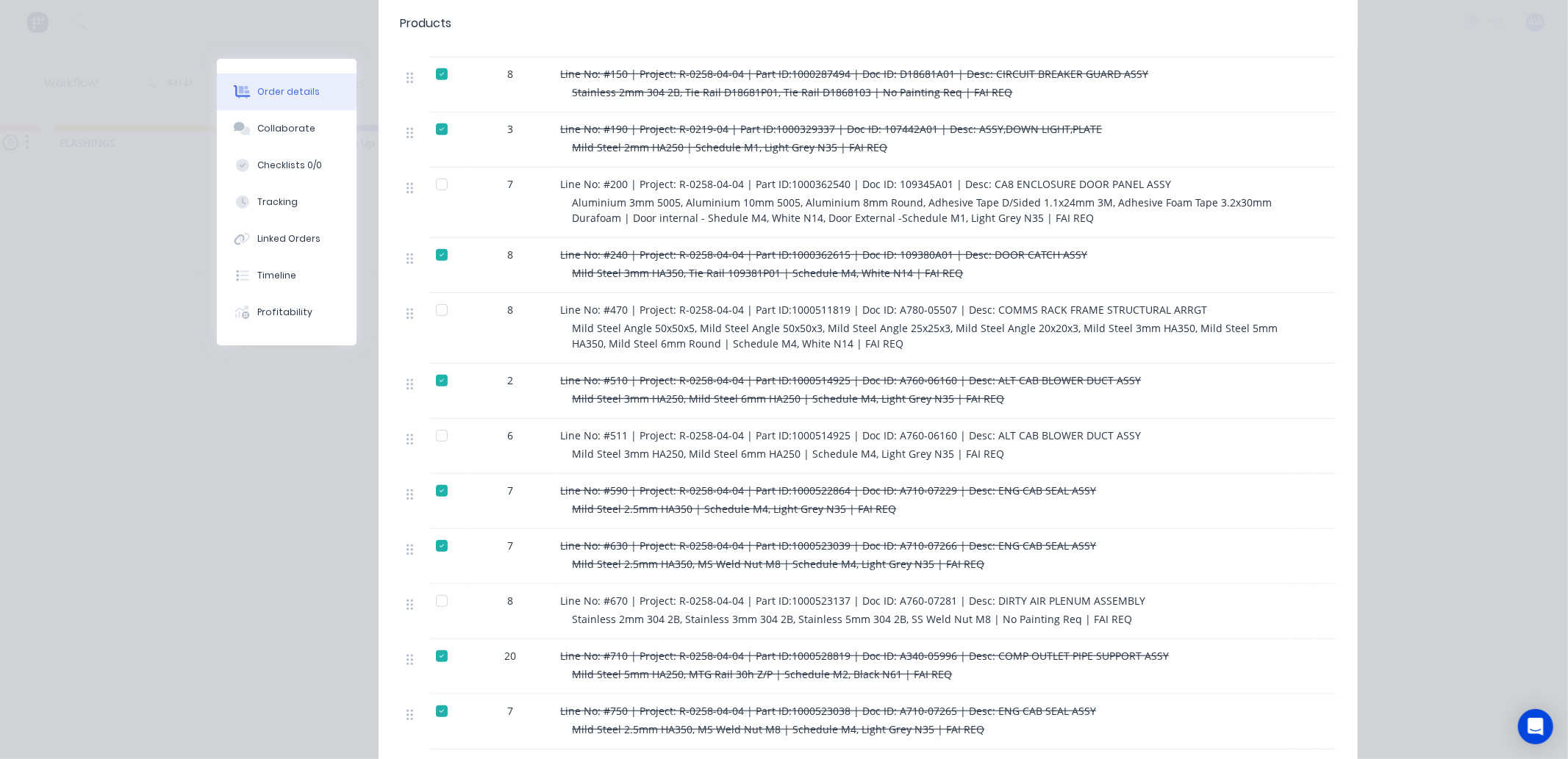
scroll to position [0, 0]
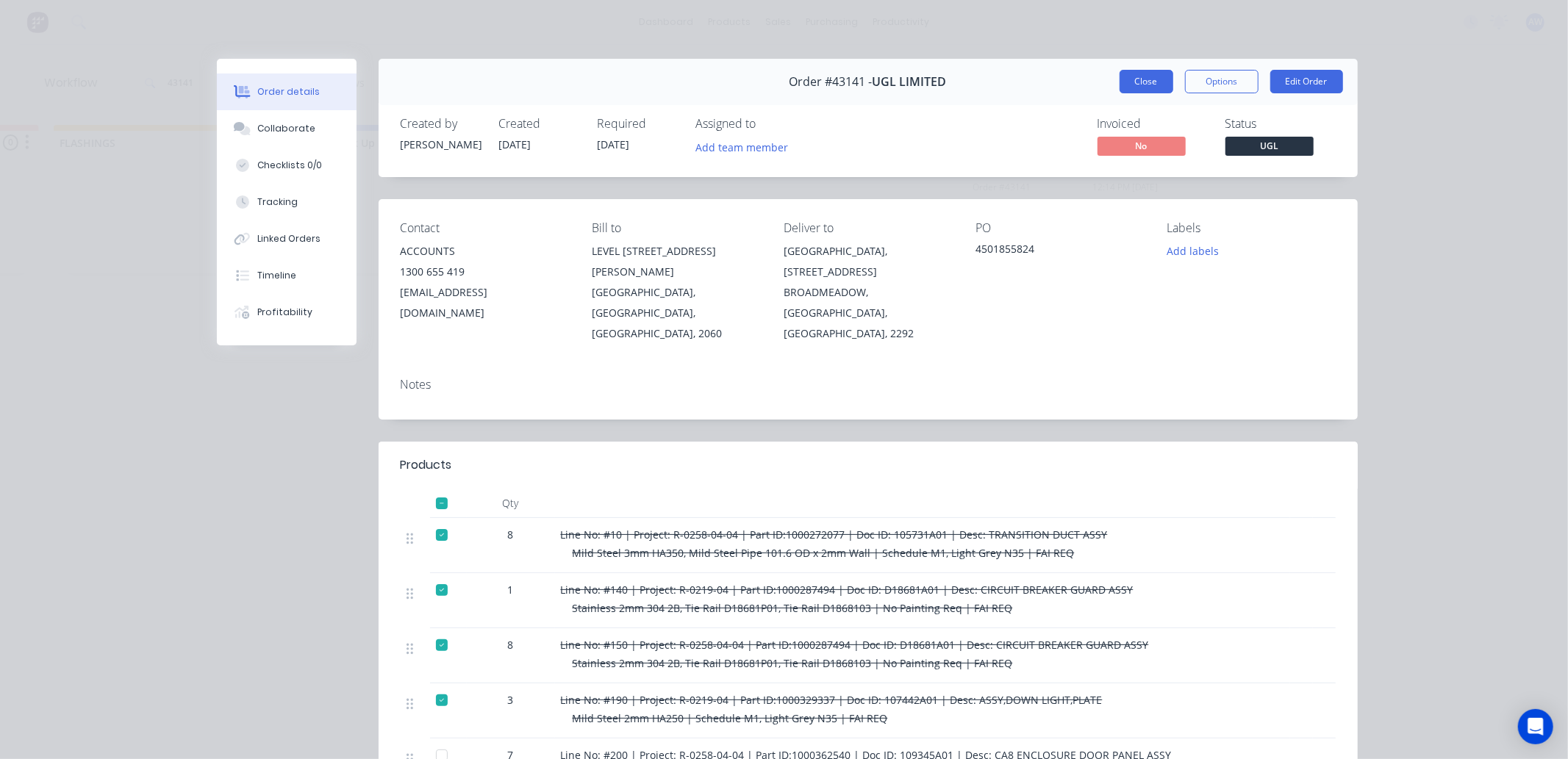
click at [1157, 87] on button "Close" at bounding box center [1146, 82] width 54 height 24
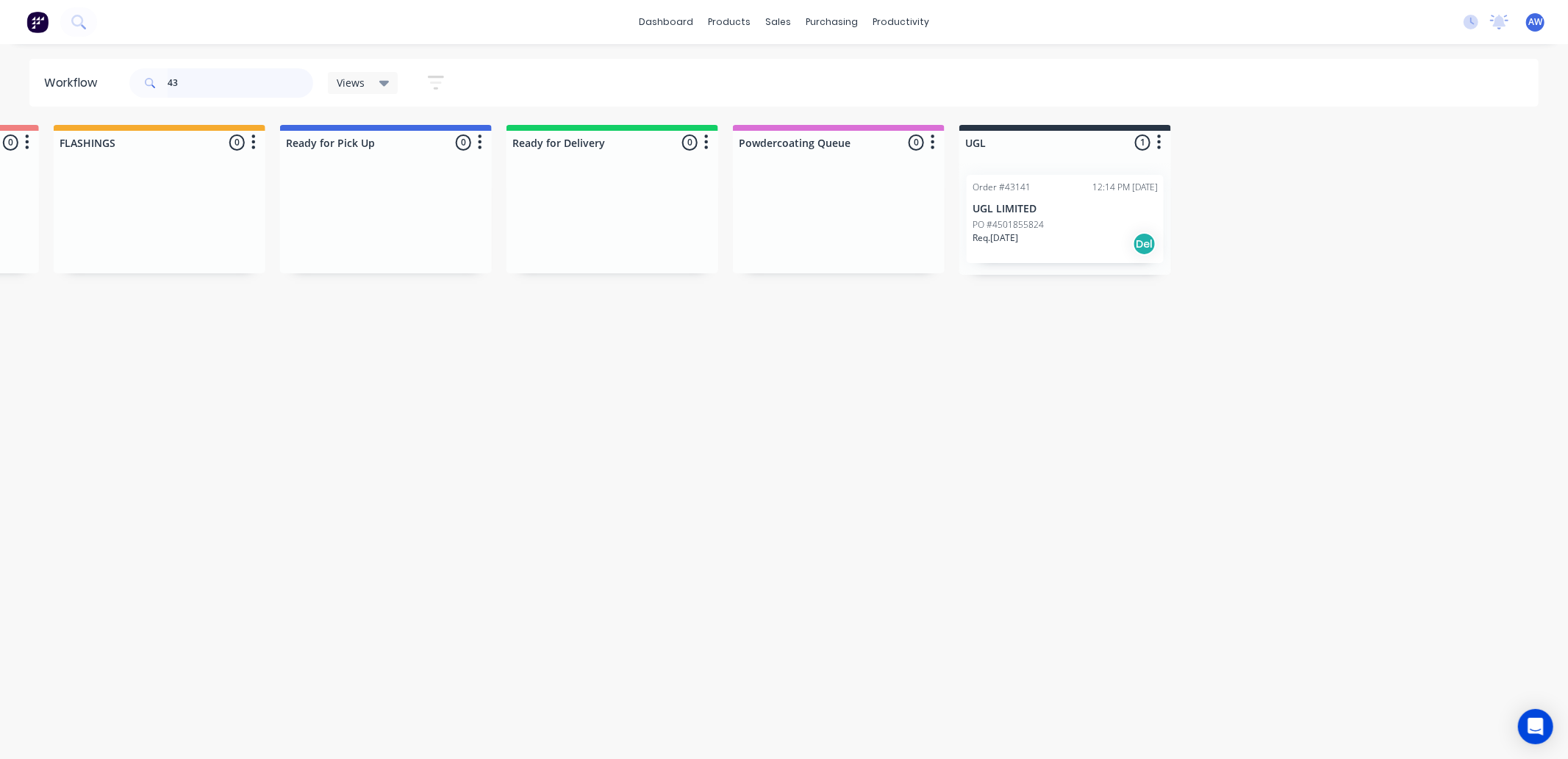
type input "4"
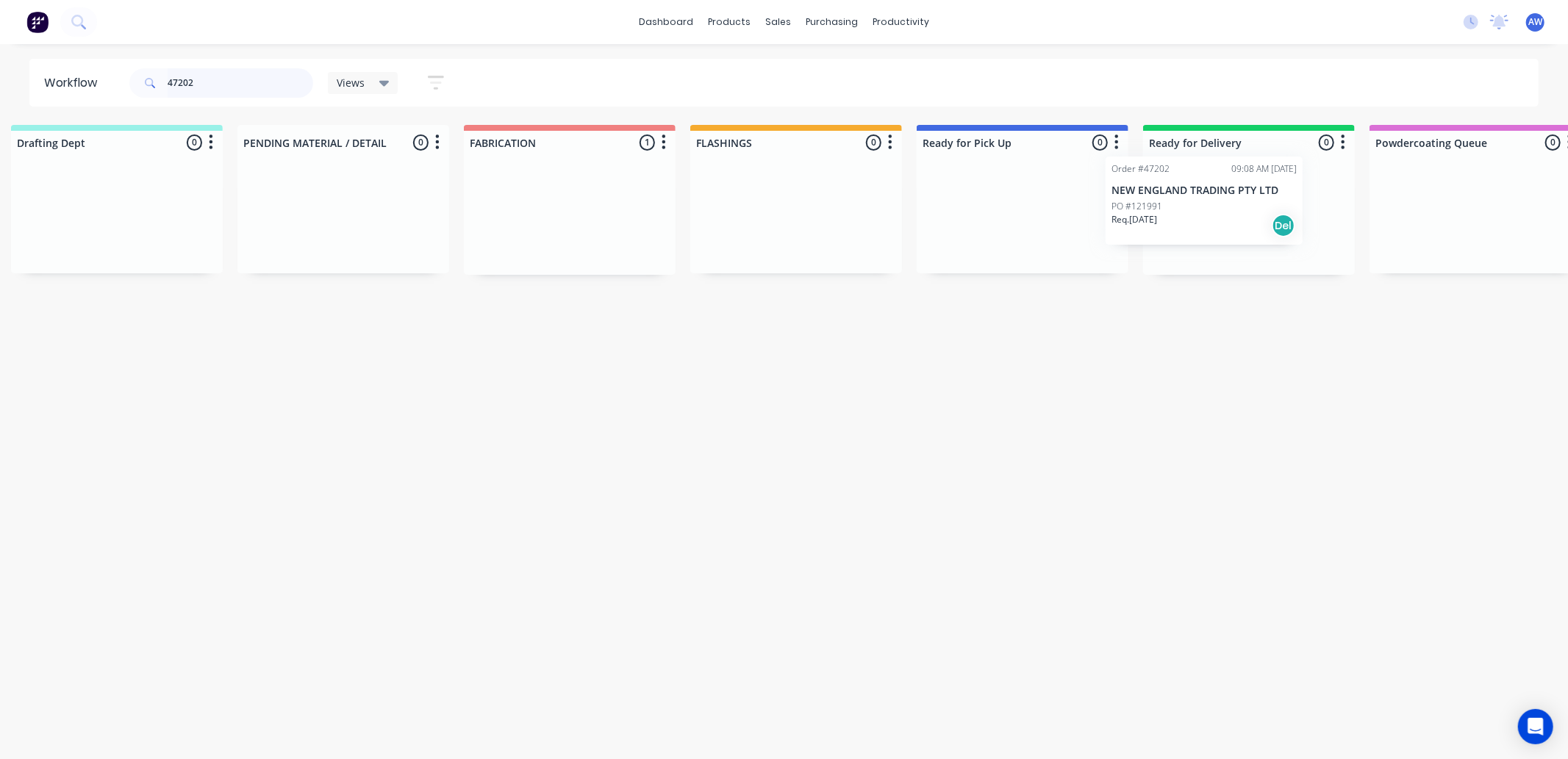
drag, startPoint x: 832, startPoint y: 219, endPoint x: 1228, endPoint y: 204, distance: 396.3
click at [1228, 204] on div "Submitted 0 Sort By Created date Required date Order number Customer name Most …" at bounding box center [968, 200] width 2452 height 150
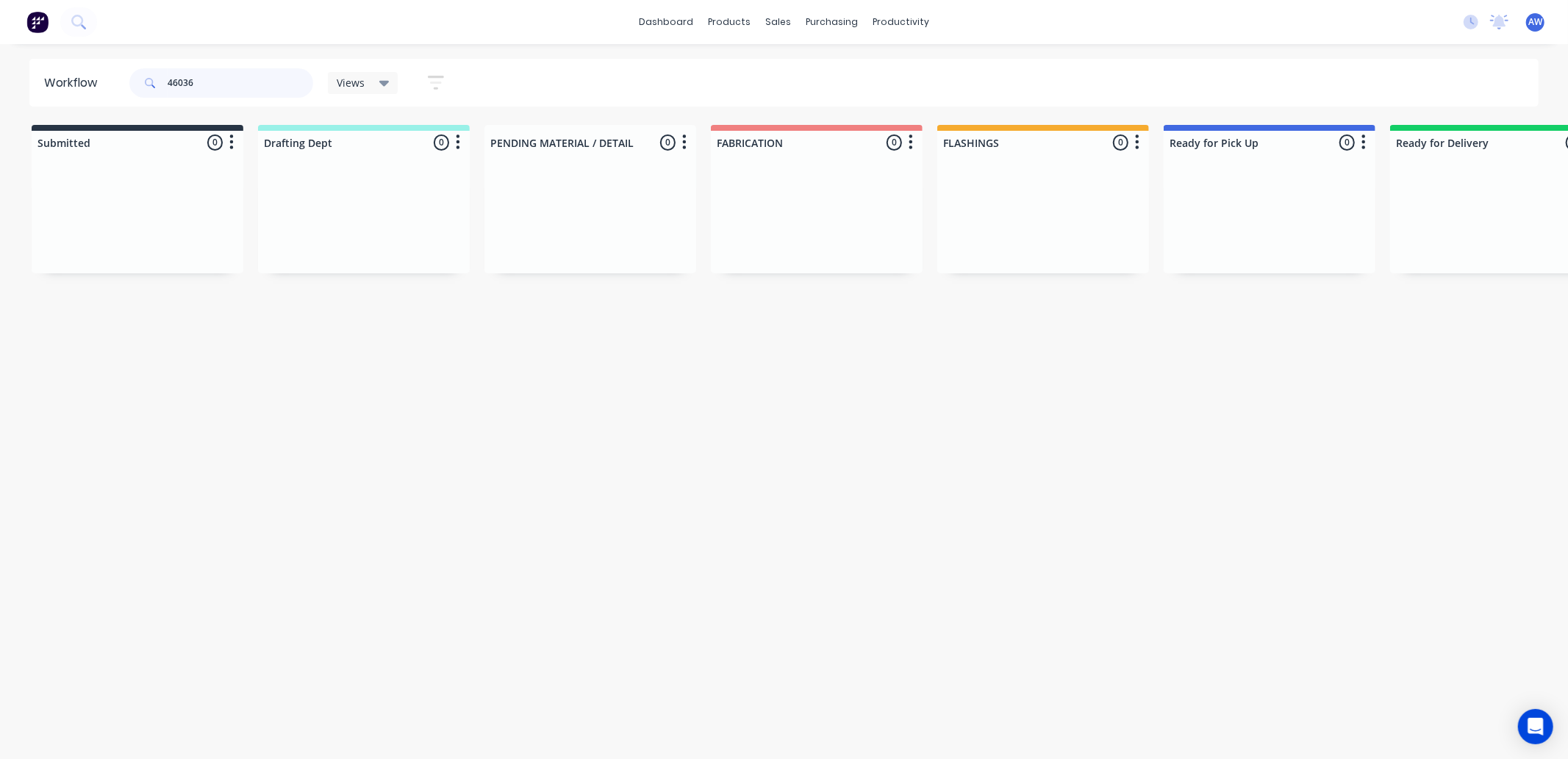
scroll to position [0, 884]
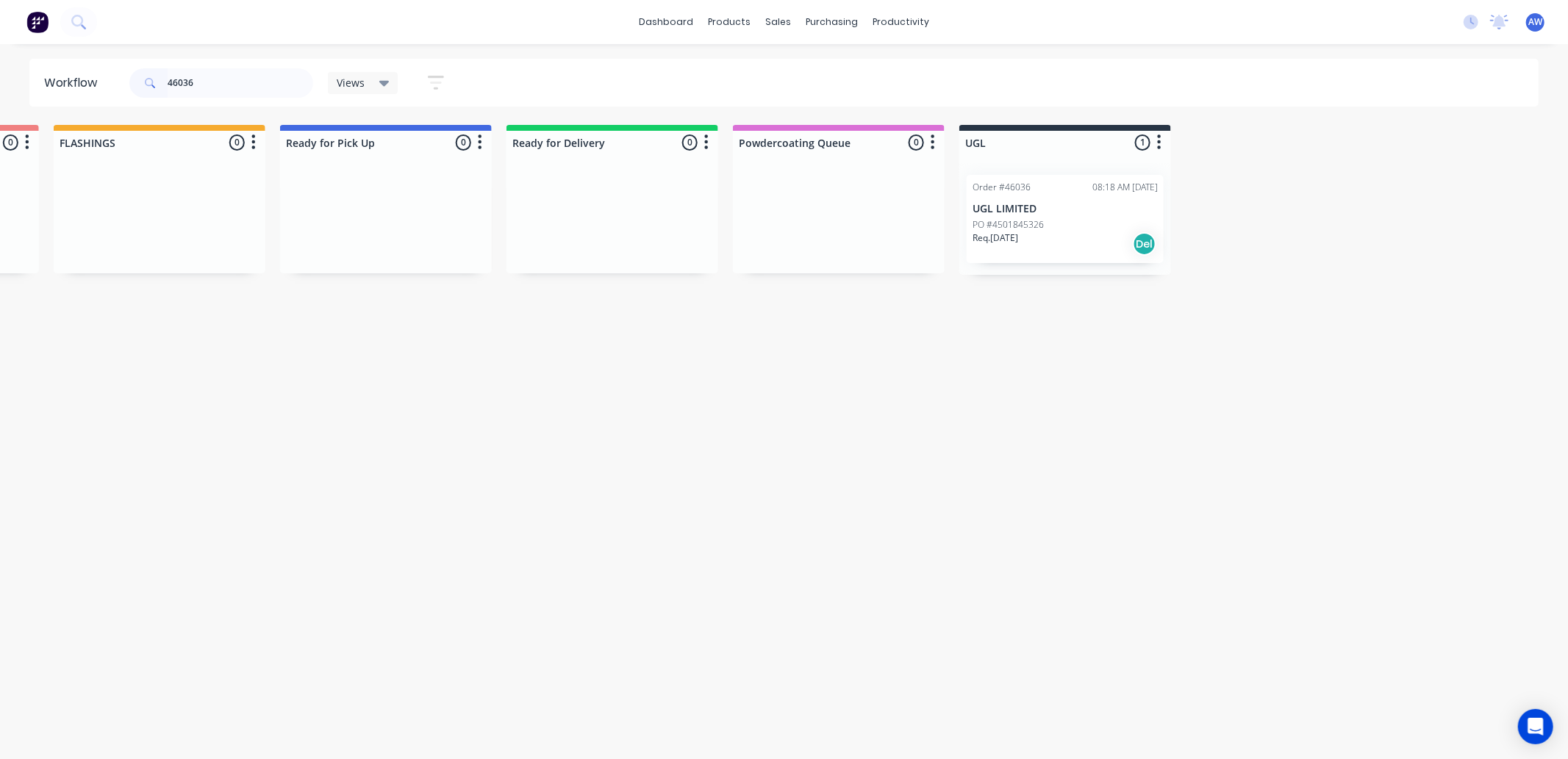
click at [1083, 203] on p "UGL LIMITED" at bounding box center [1065, 209] width 185 height 13
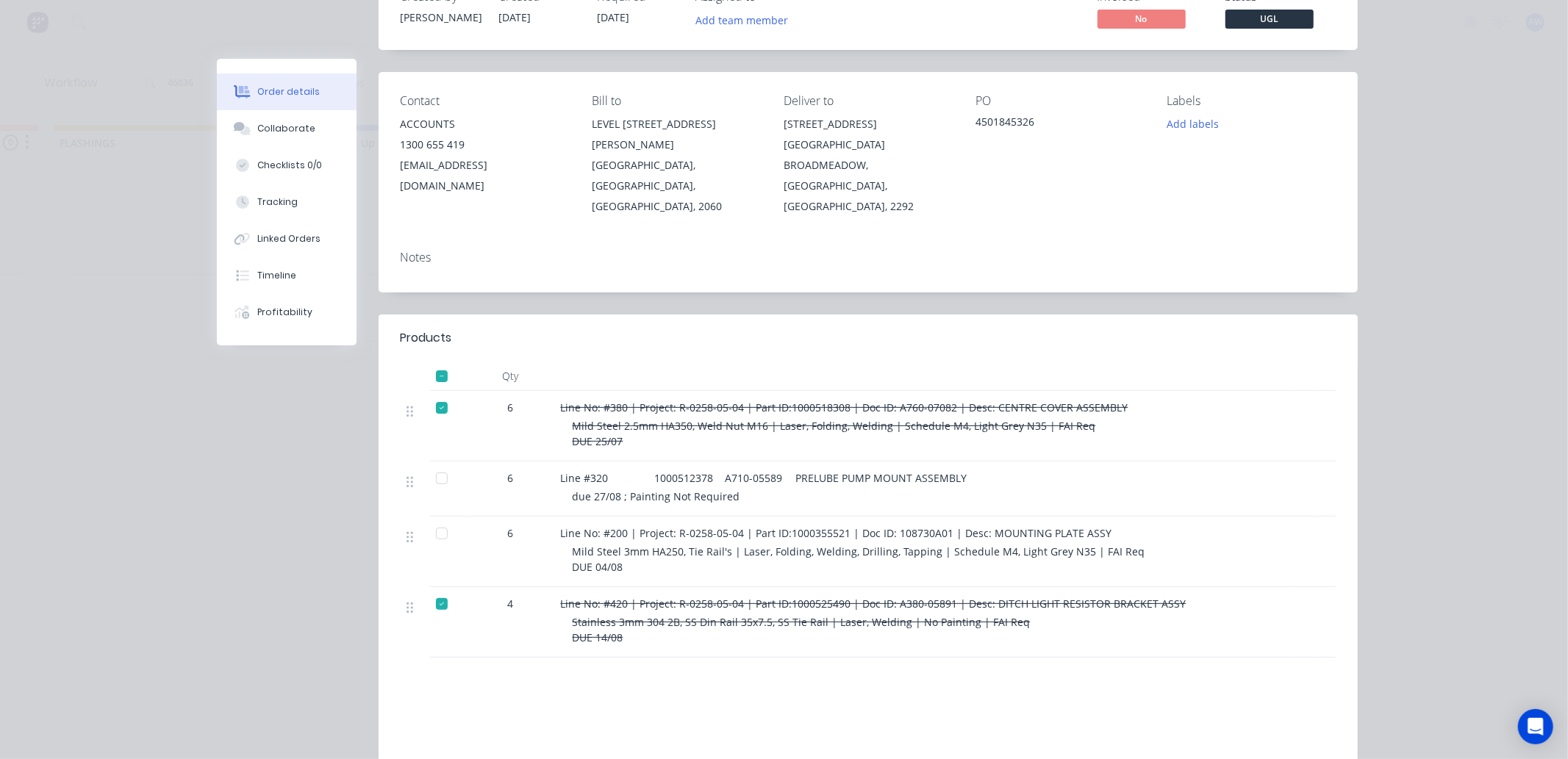
scroll to position [282, 0]
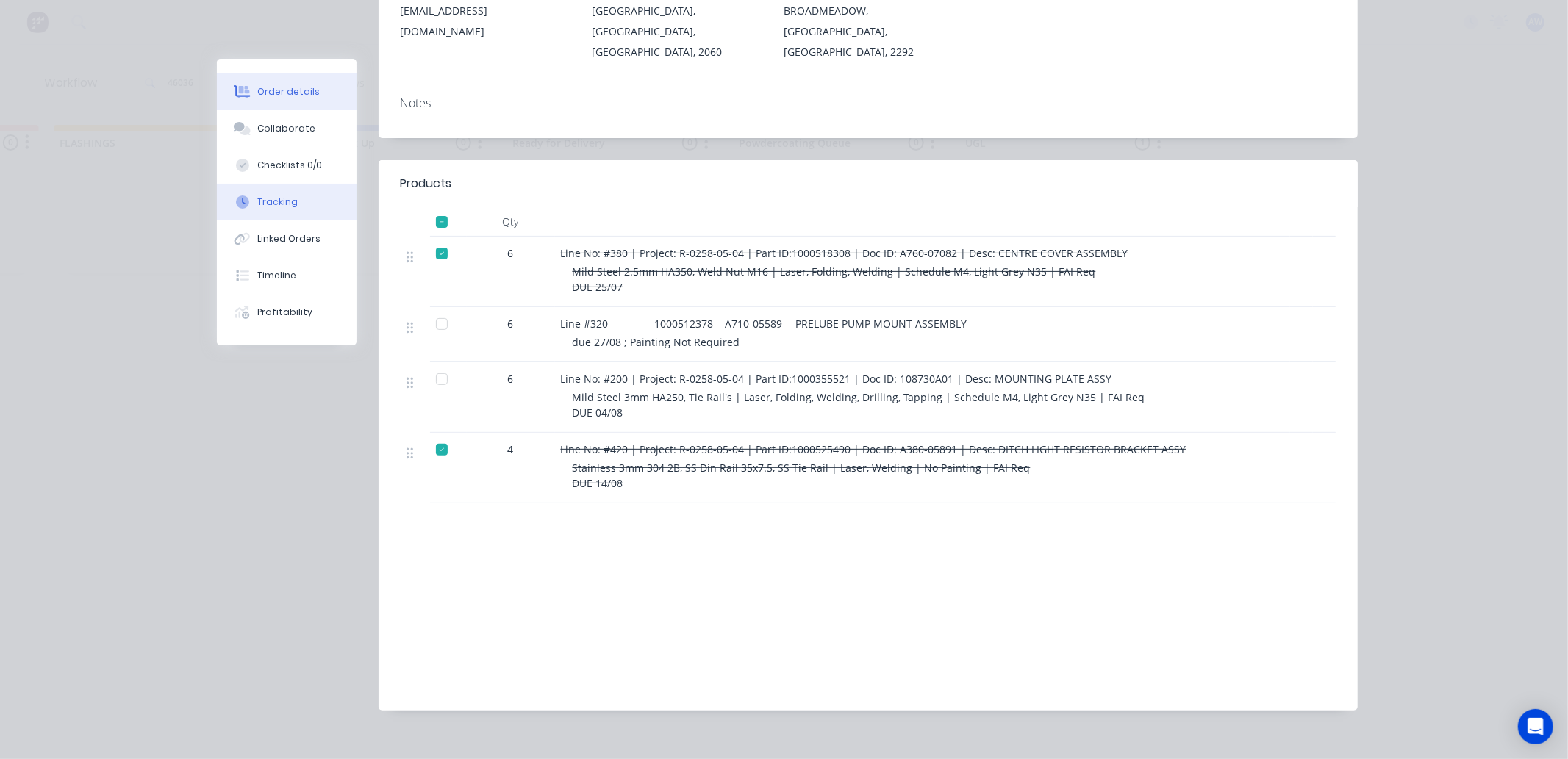
click at [283, 196] on div "Tracking" at bounding box center [277, 202] width 40 height 13
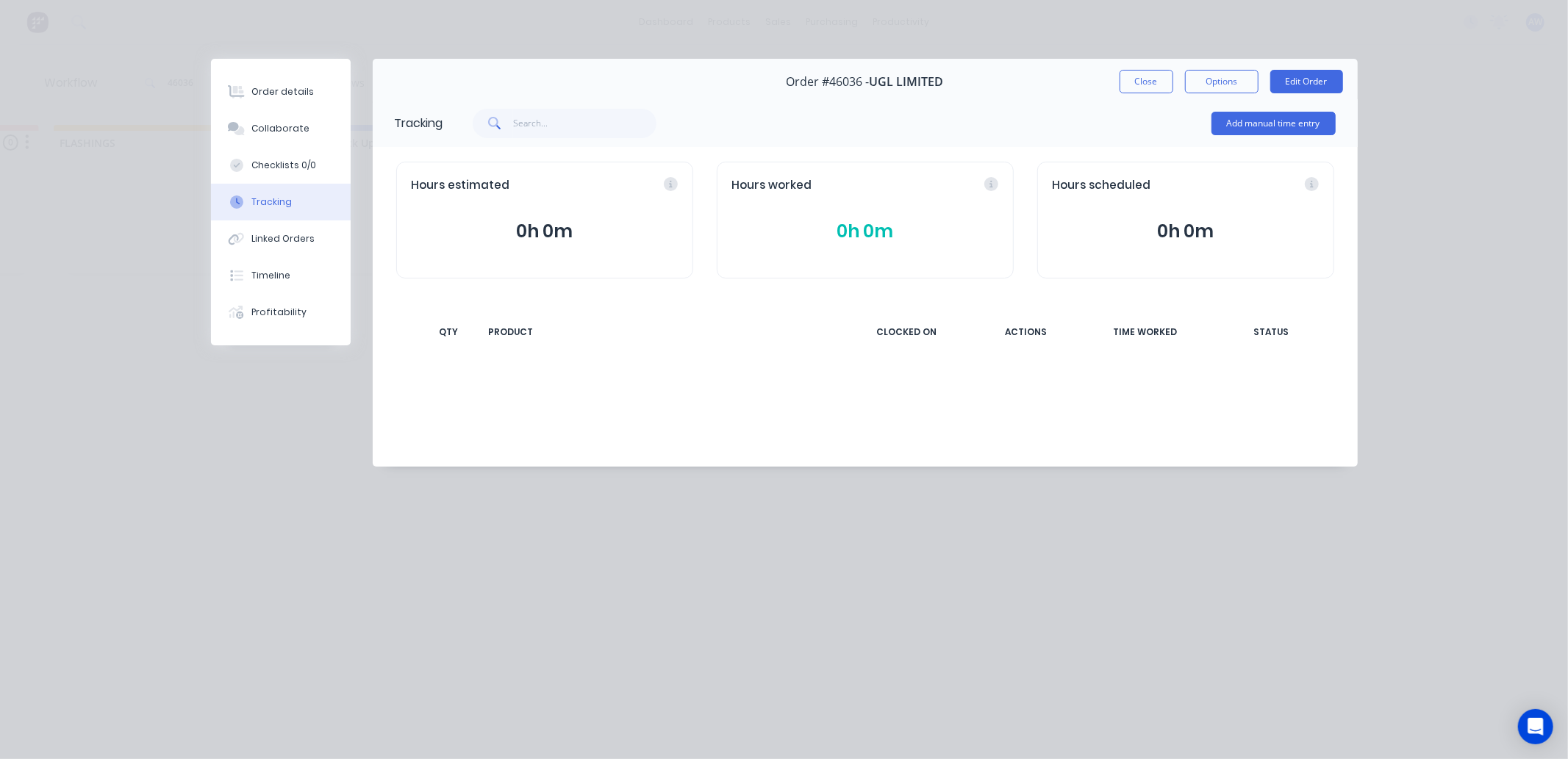
scroll to position [0, 0]
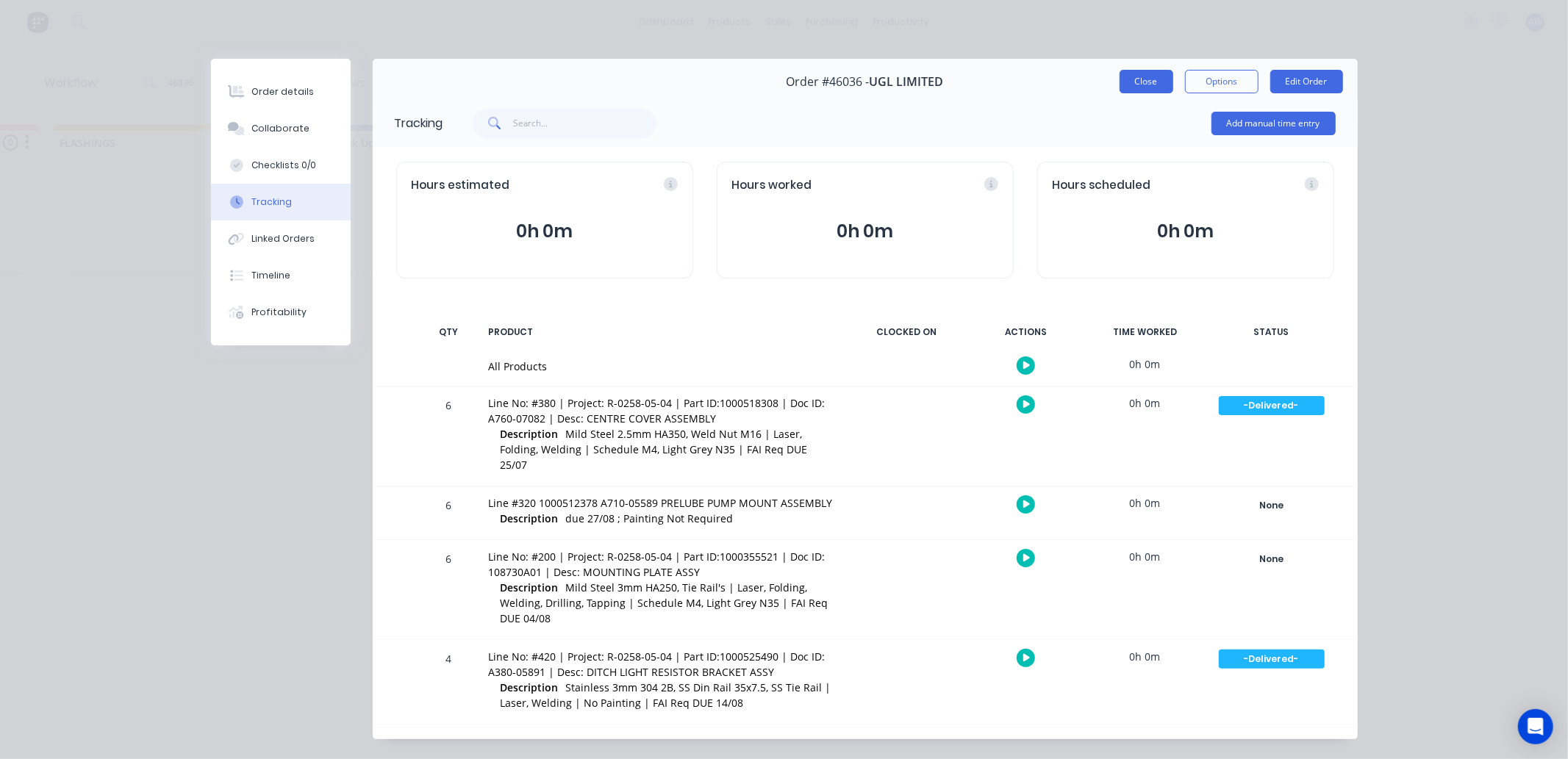
click at [1133, 79] on button "Close" at bounding box center [1146, 82] width 54 height 24
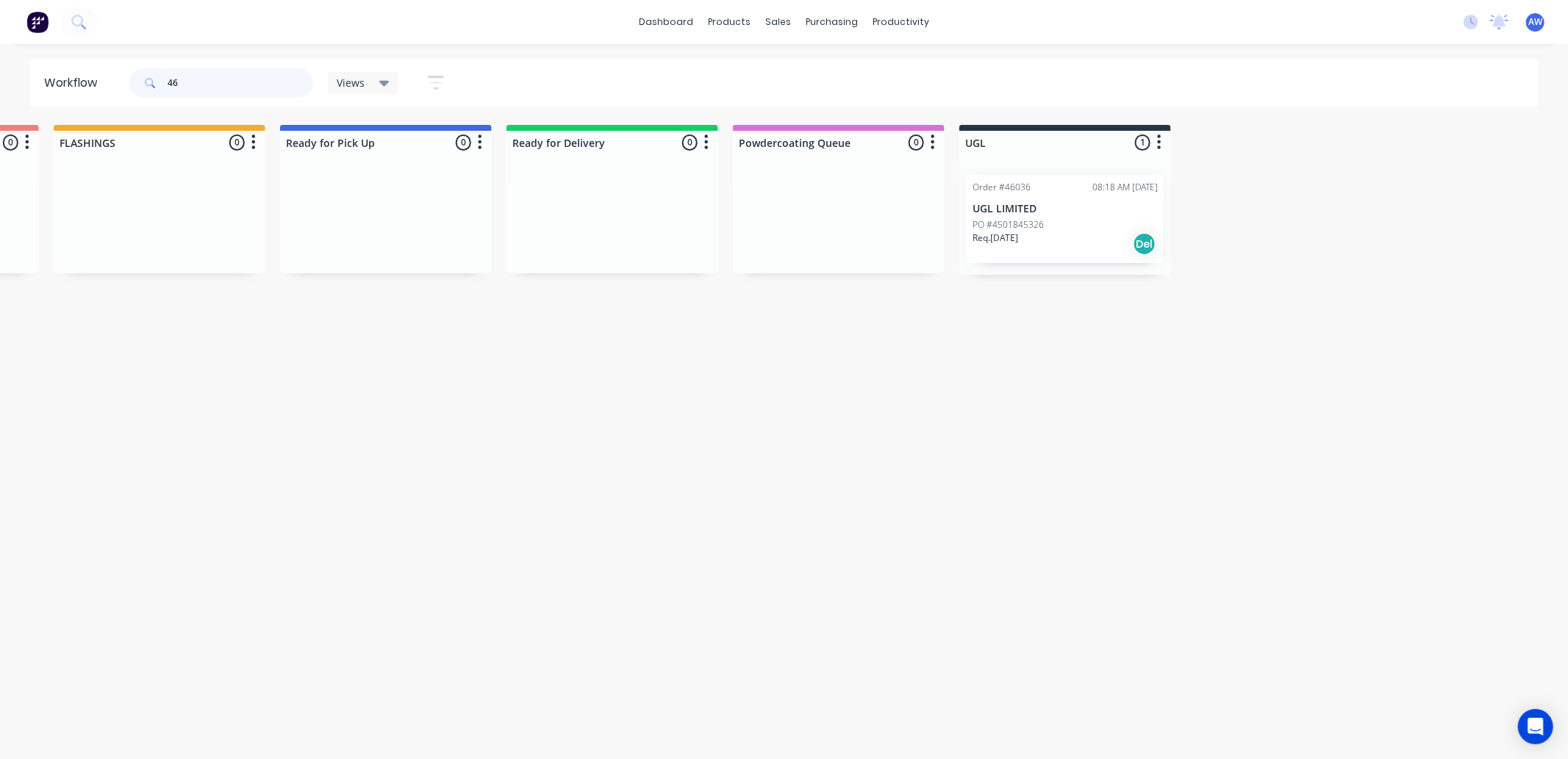
type input "4"
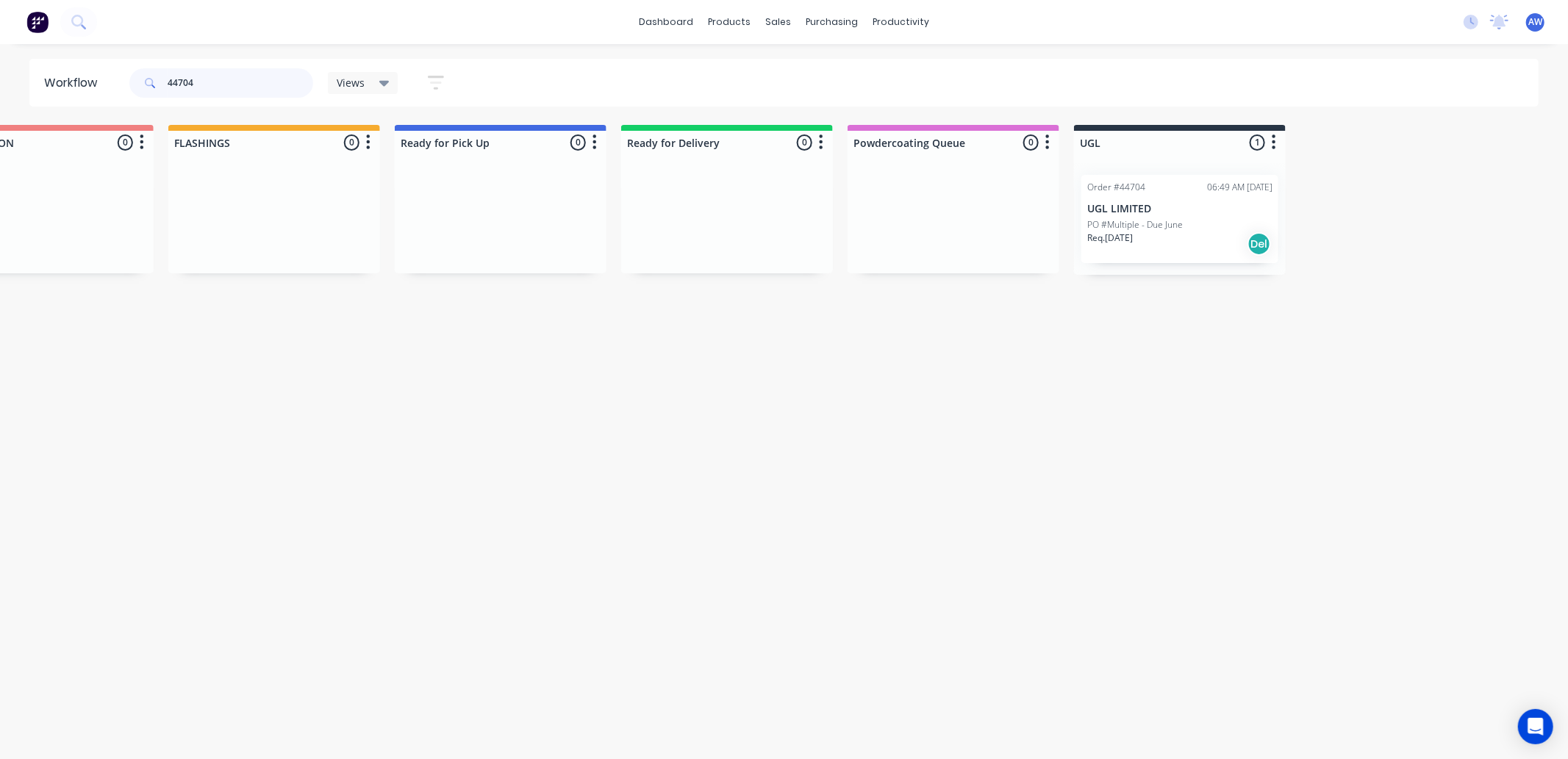
scroll to position [0, 789]
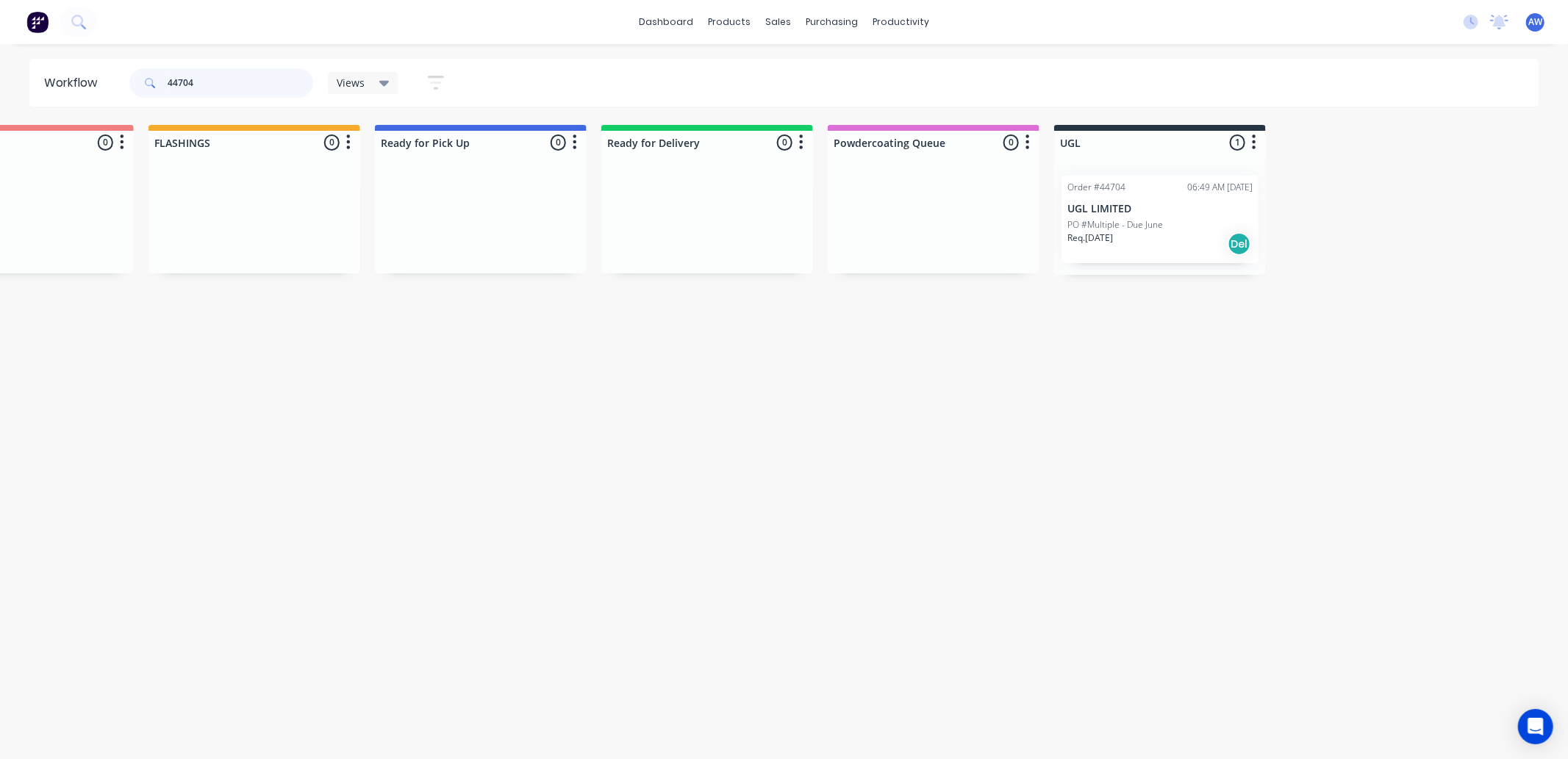
type input "44704"
click at [1137, 244] on div "Req. 30/06/25 Del" at bounding box center [1160, 244] width 185 height 25
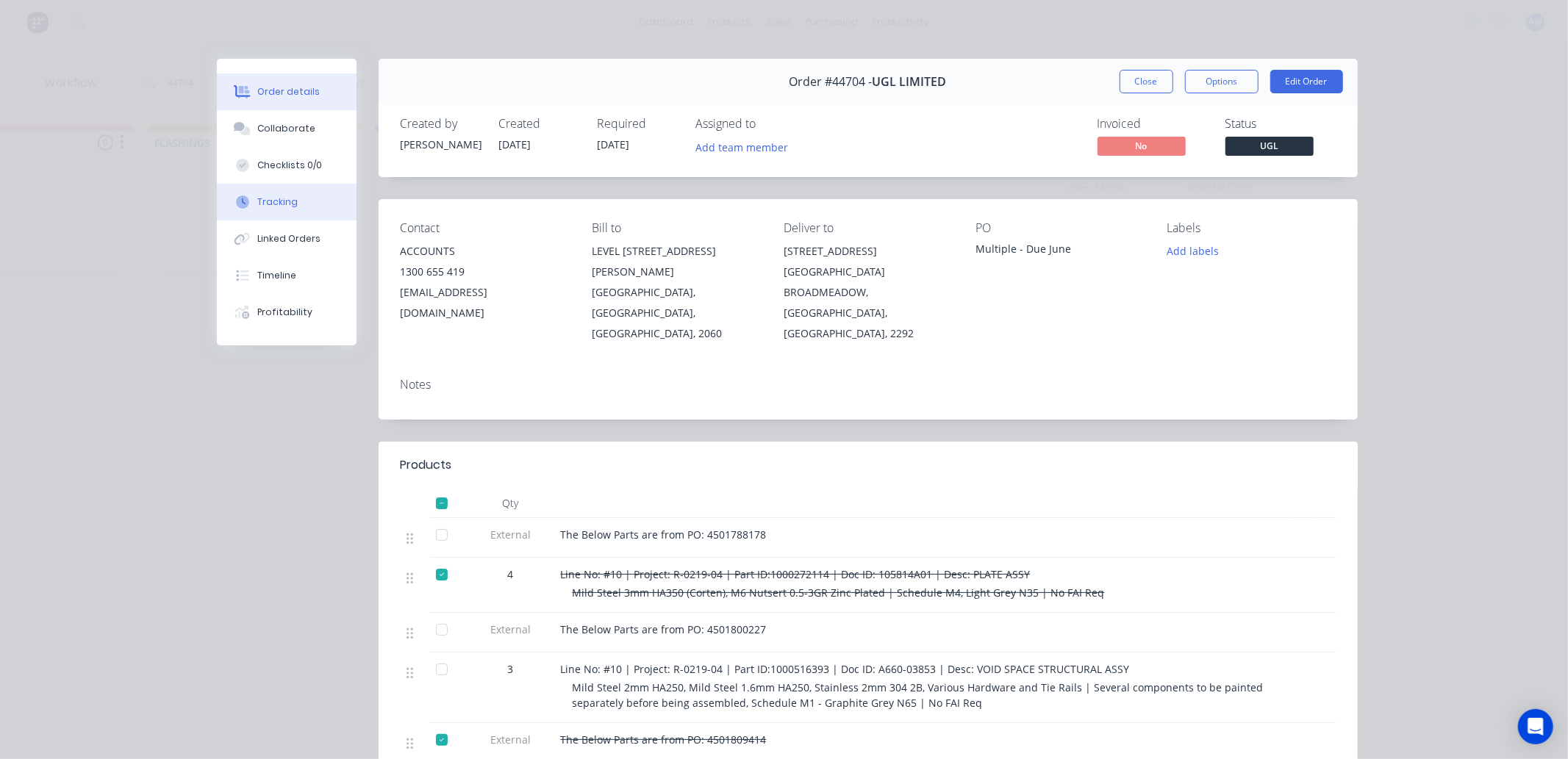
click at [274, 196] on div "Tracking" at bounding box center [277, 202] width 40 height 13
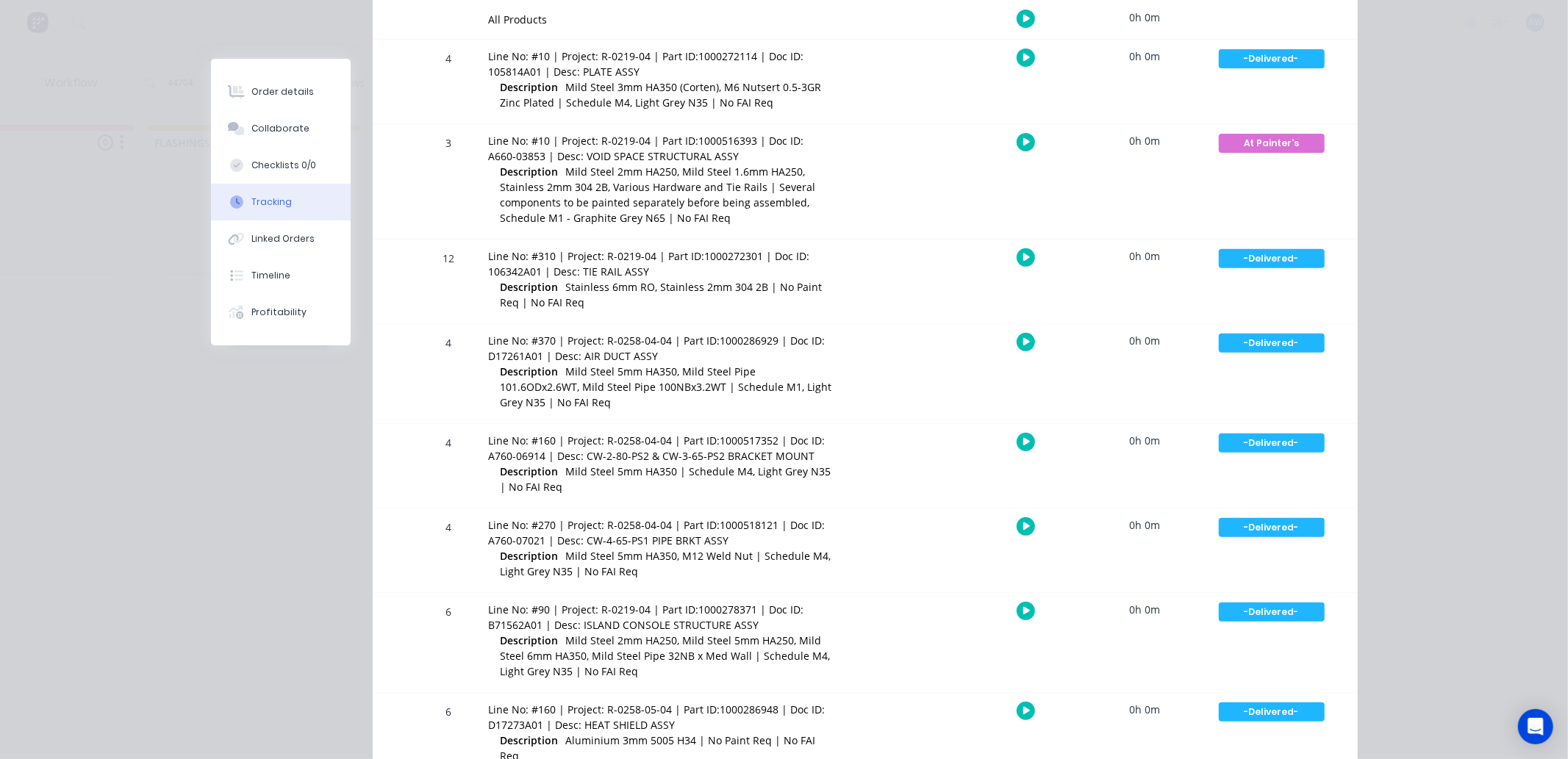
scroll to position [0, 0]
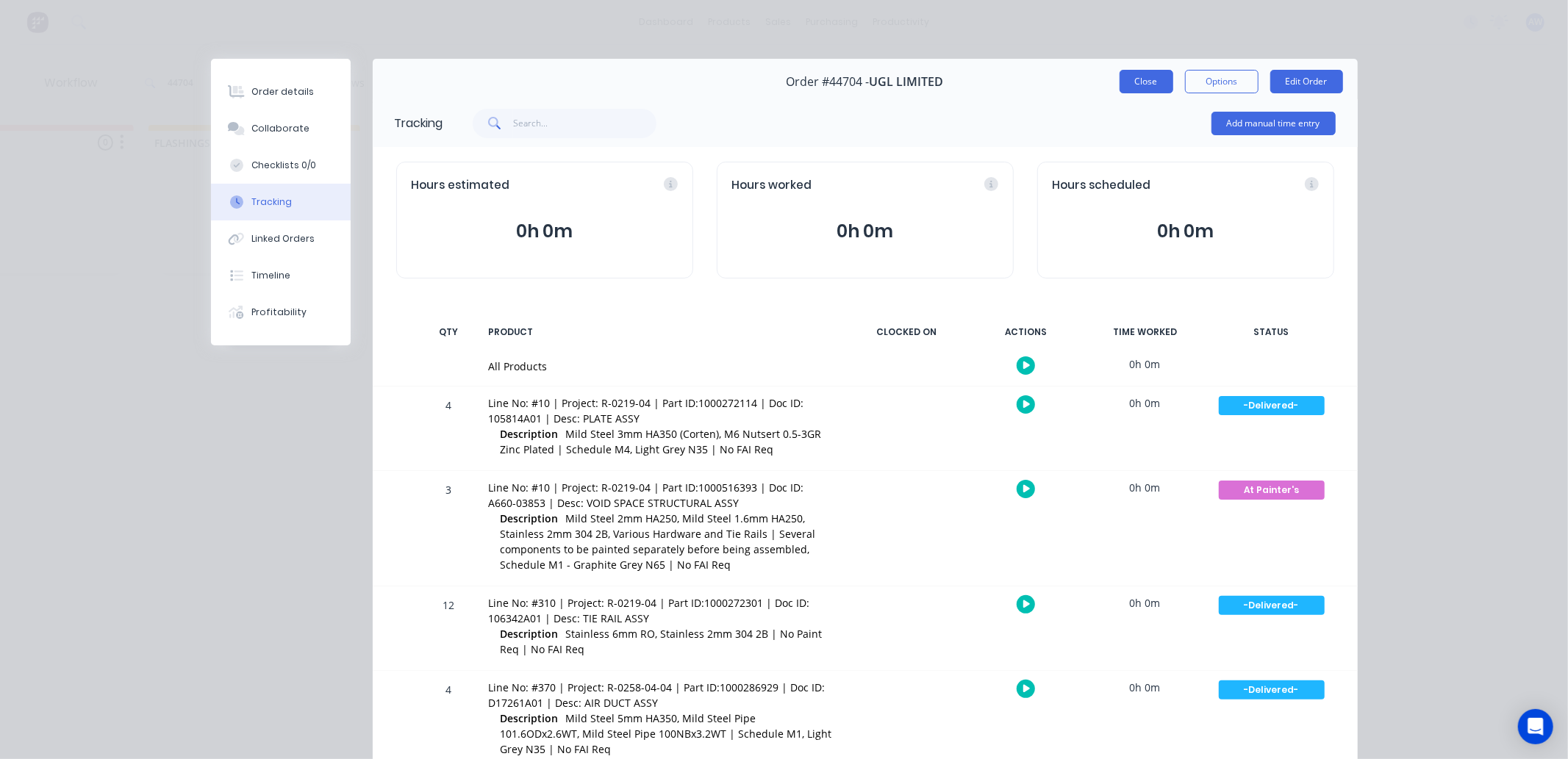
click at [1133, 89] on button "Close" at bounding box center [1146, 82] width 54 height 24
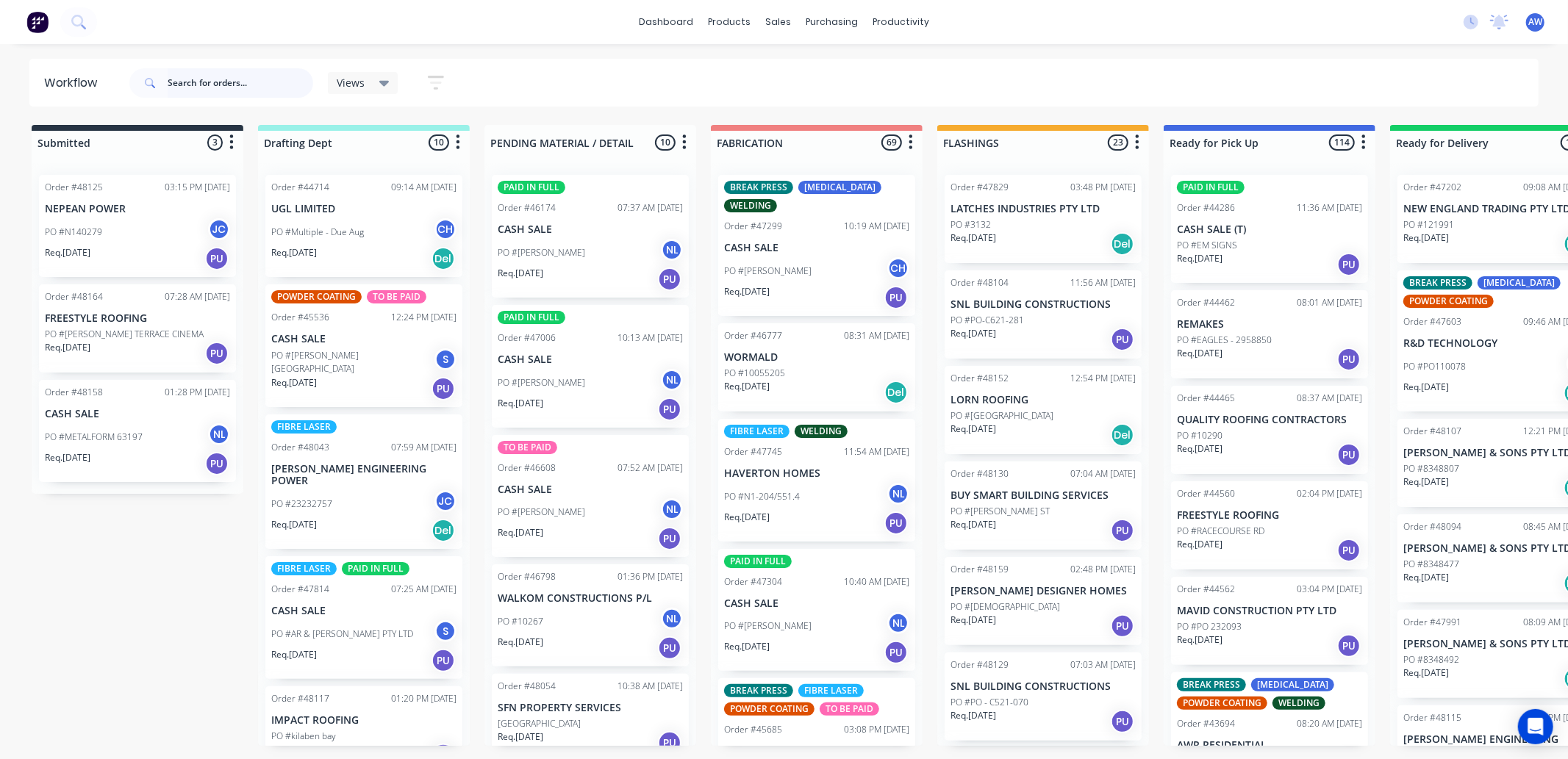
click at [199, 74] on input "text" at bounding box center [241, 83] width 146 height 29
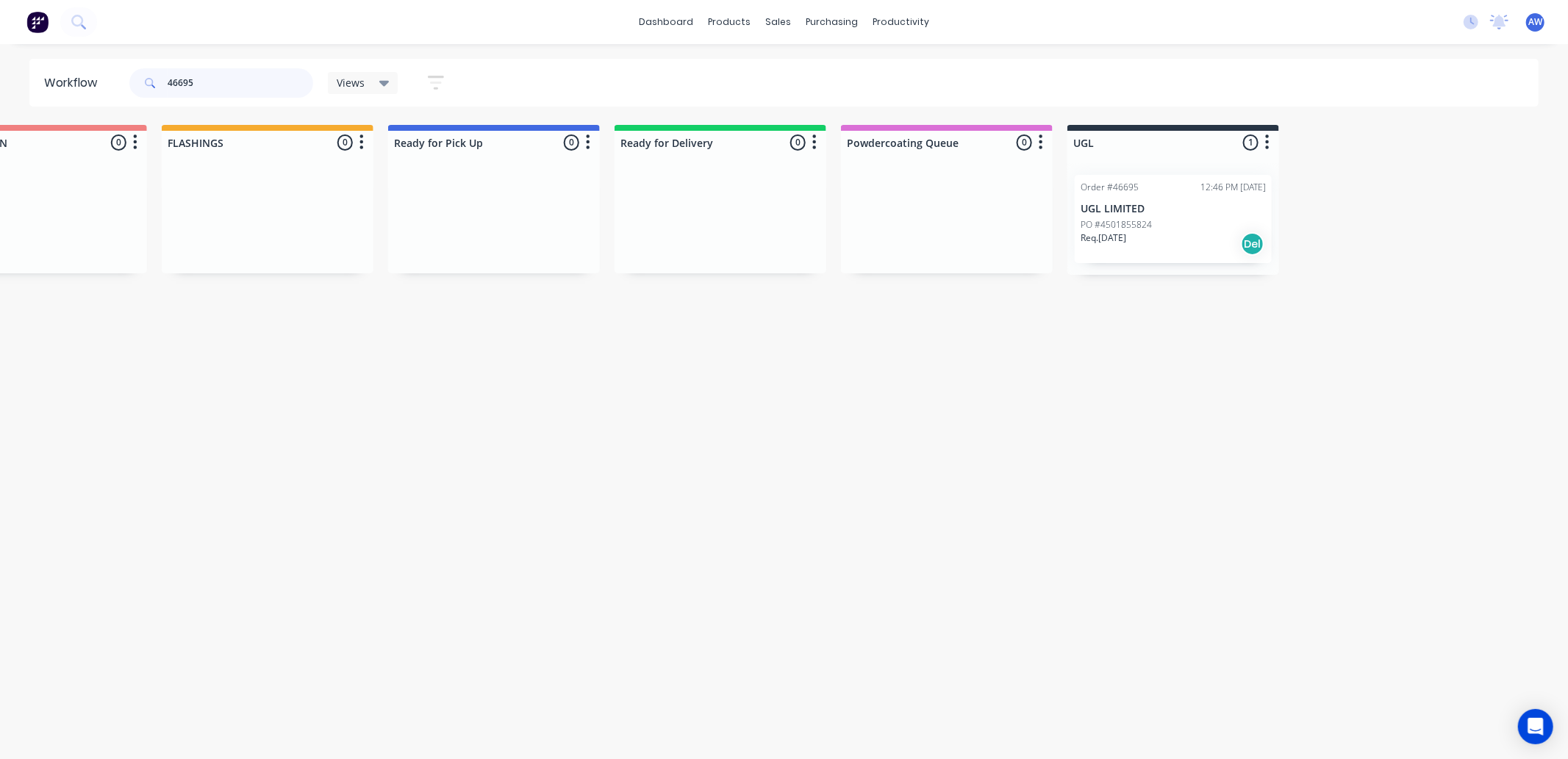
scroll to position [0, 782]
click at [1170, 243] on div "Req. [DATE] Del" at bounding box center [1167, 244] width 185 height 25
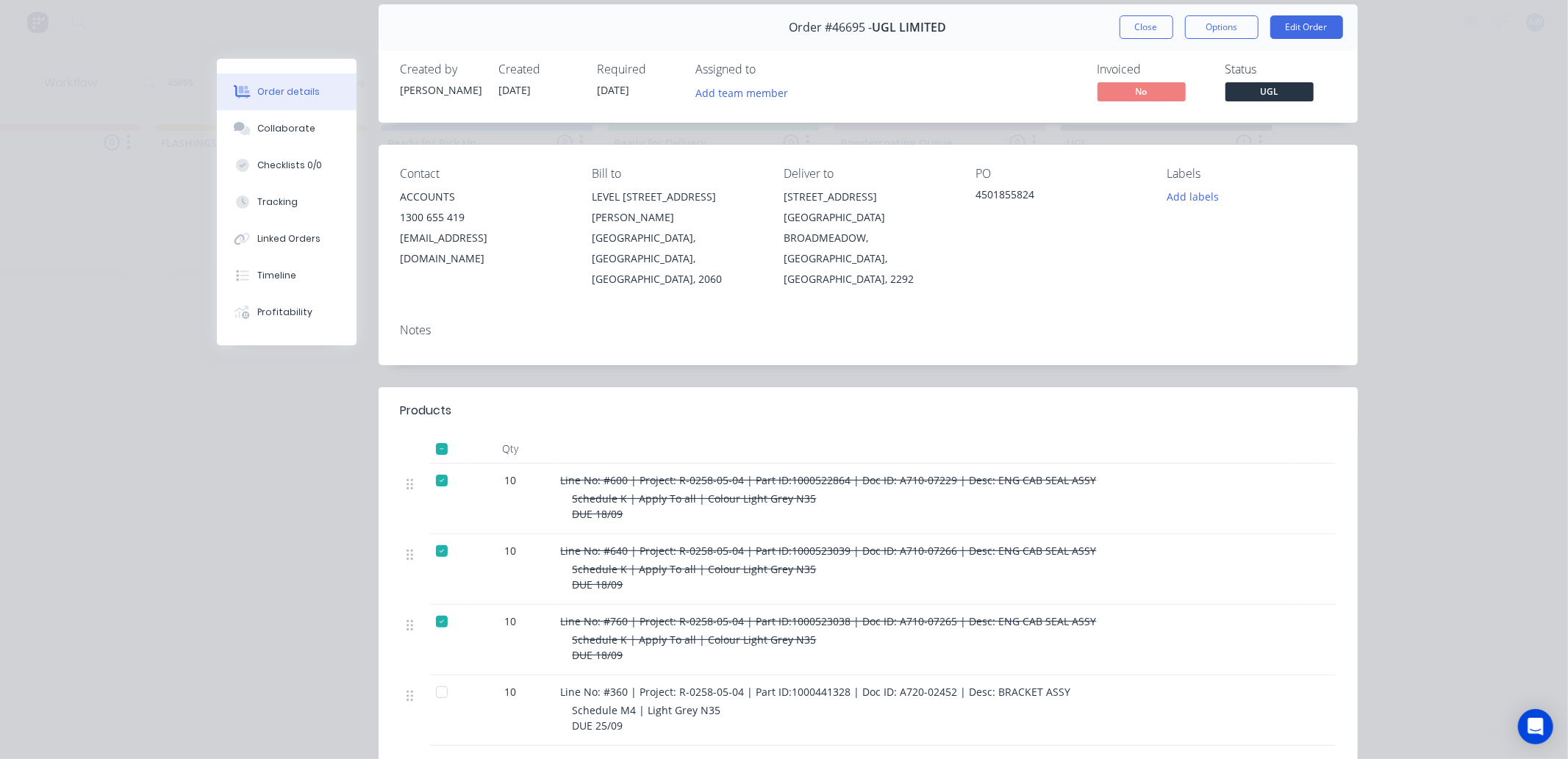
scroll to position [297, 0]
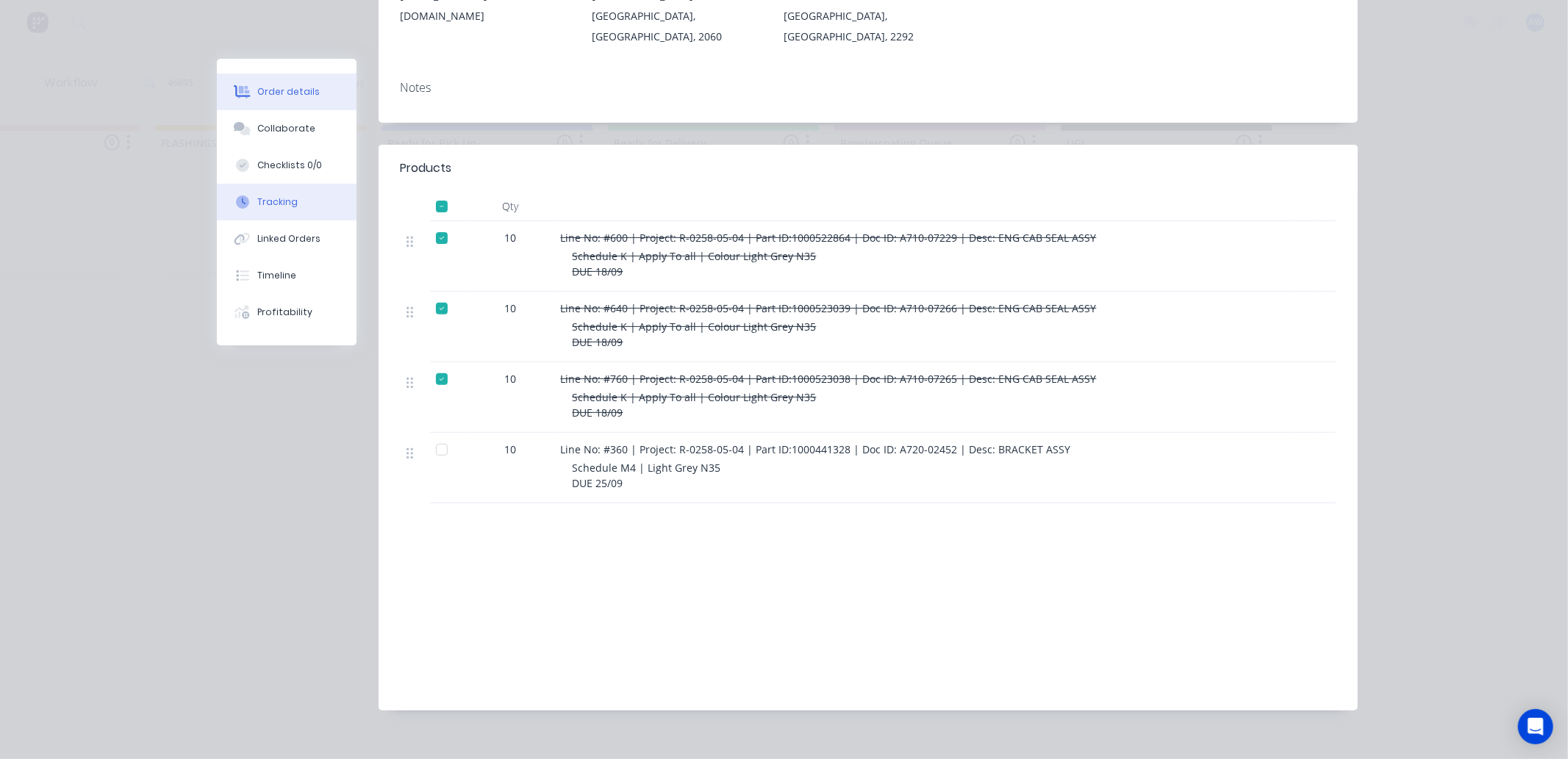
click at [272, 202] on div "Tracking" at bounding box center [277, 202] width 40 height 13
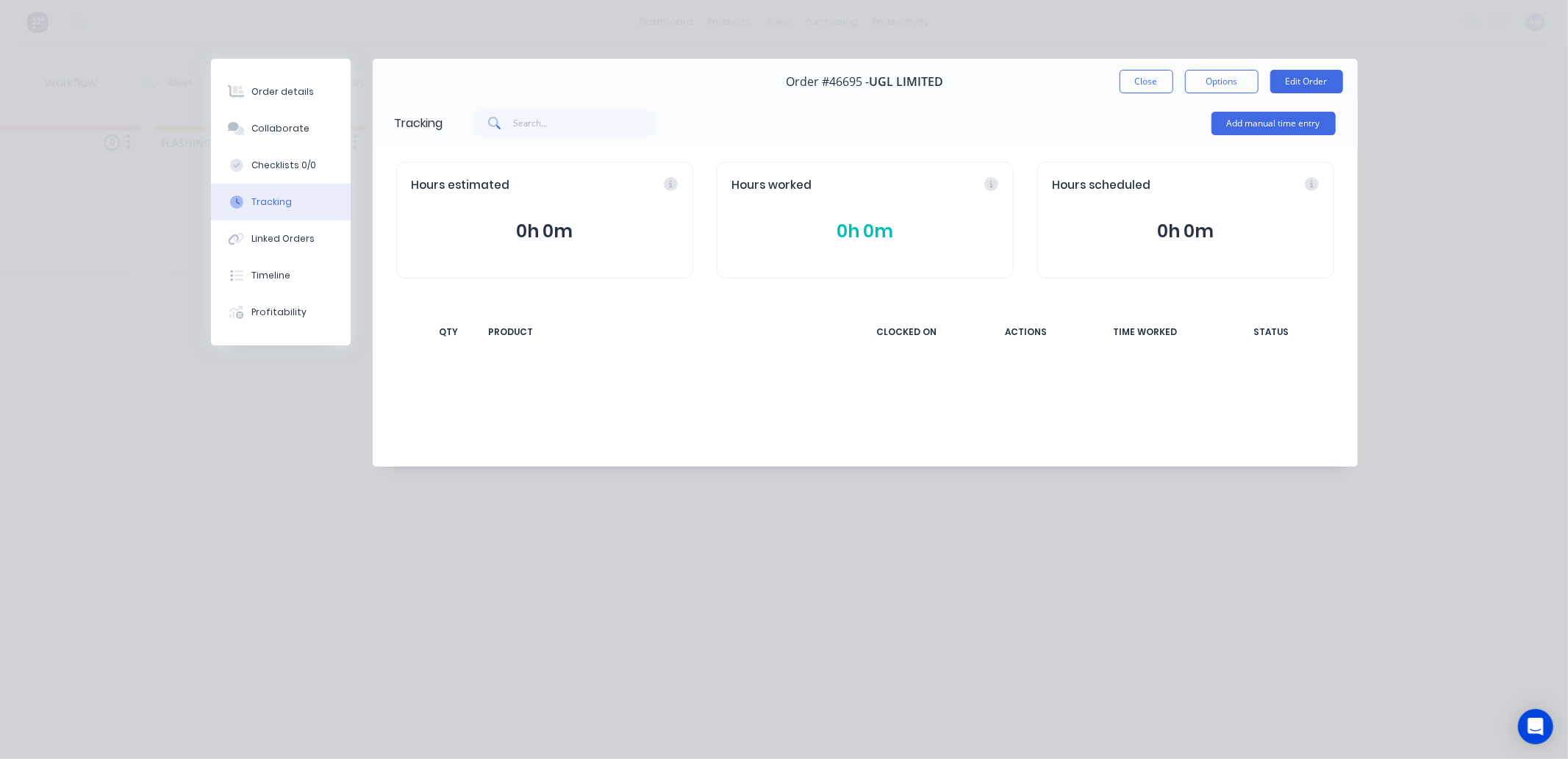
scroll to position [0, 0]
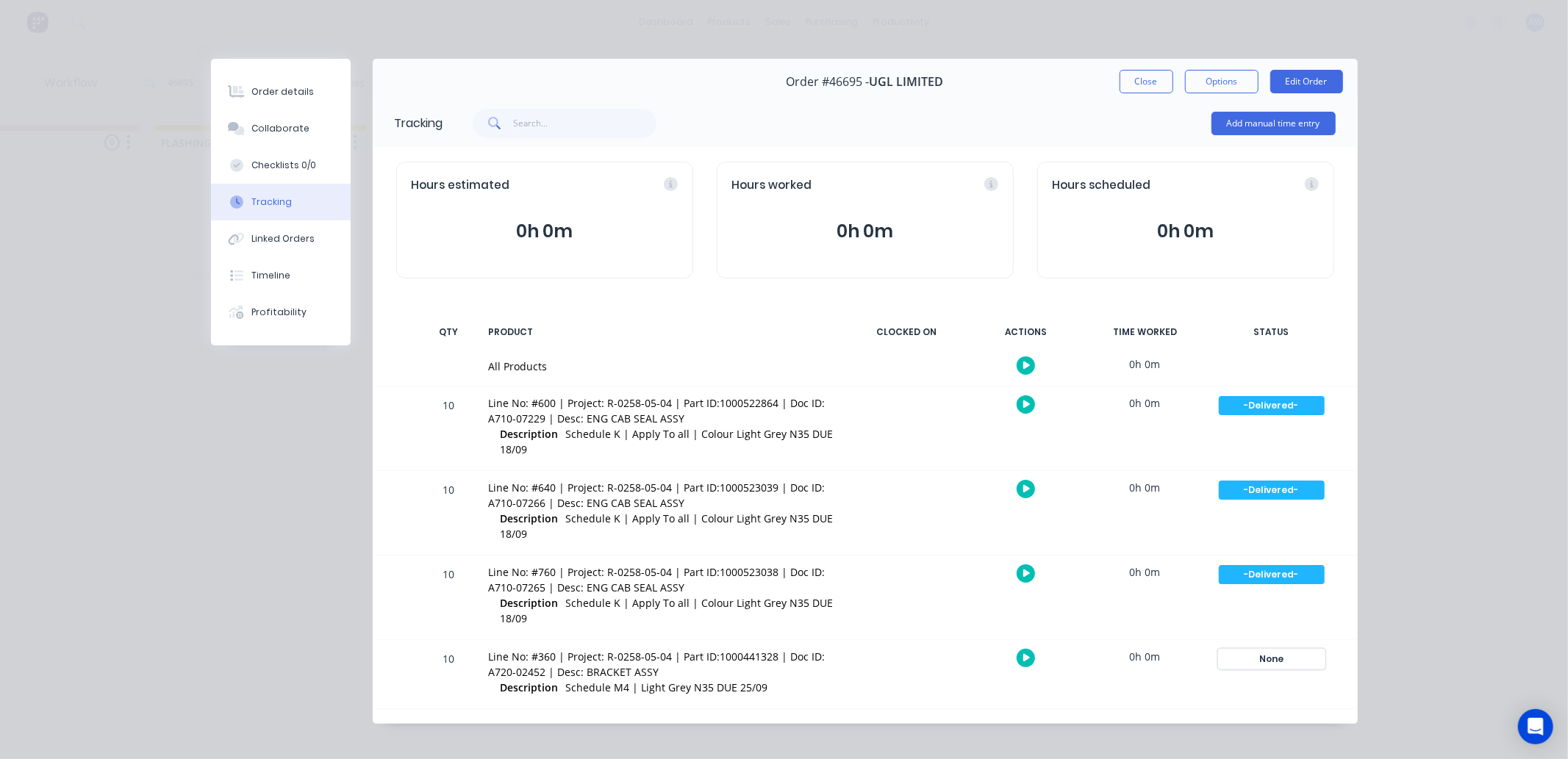
click at [1259, 658] on div "None" at bounding box center [1272, 659] width 106 height 19
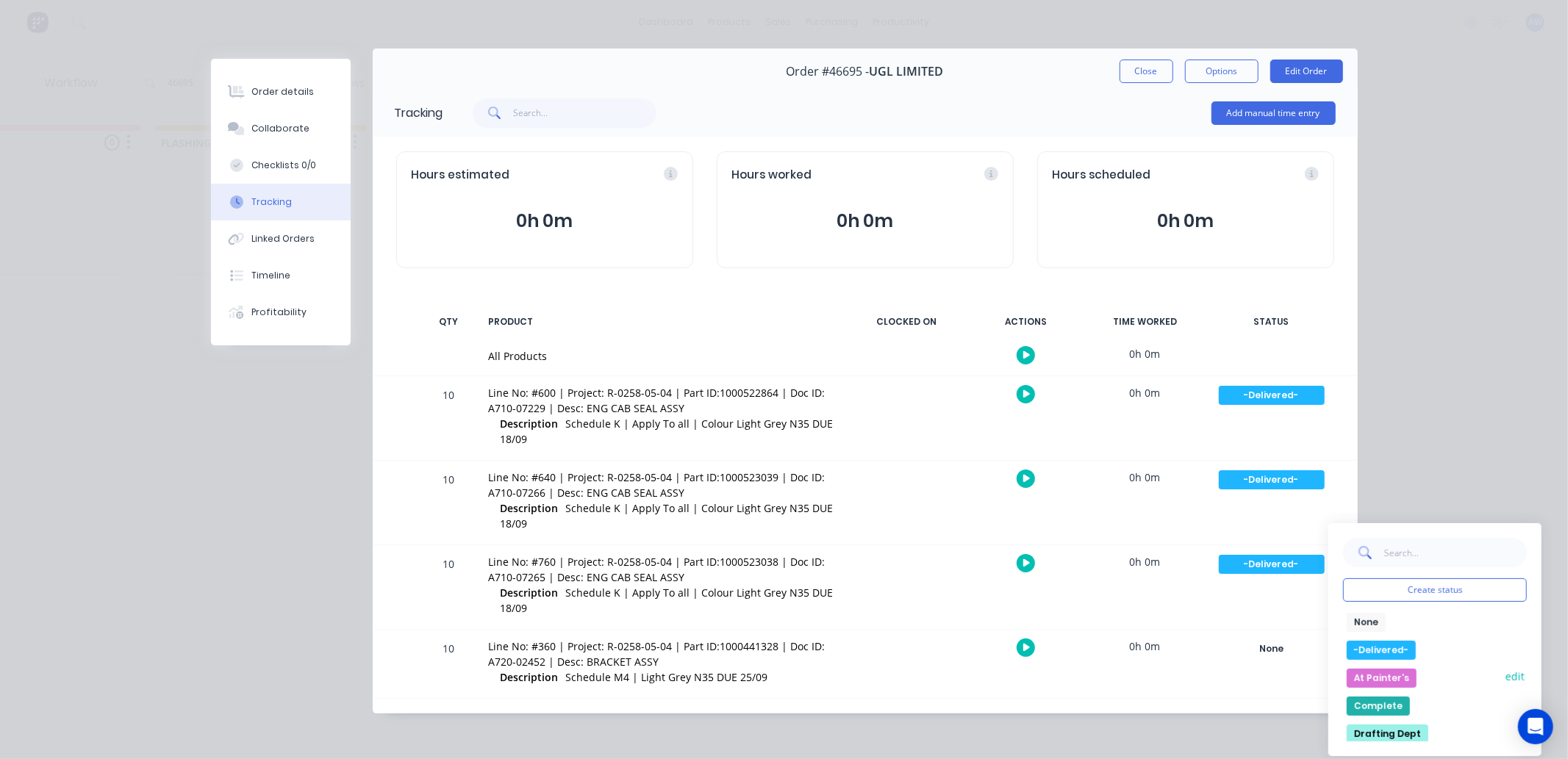
click at [1384, 679] on button "At Painter's" at bounding box center [1382, 678] width 70 height 19
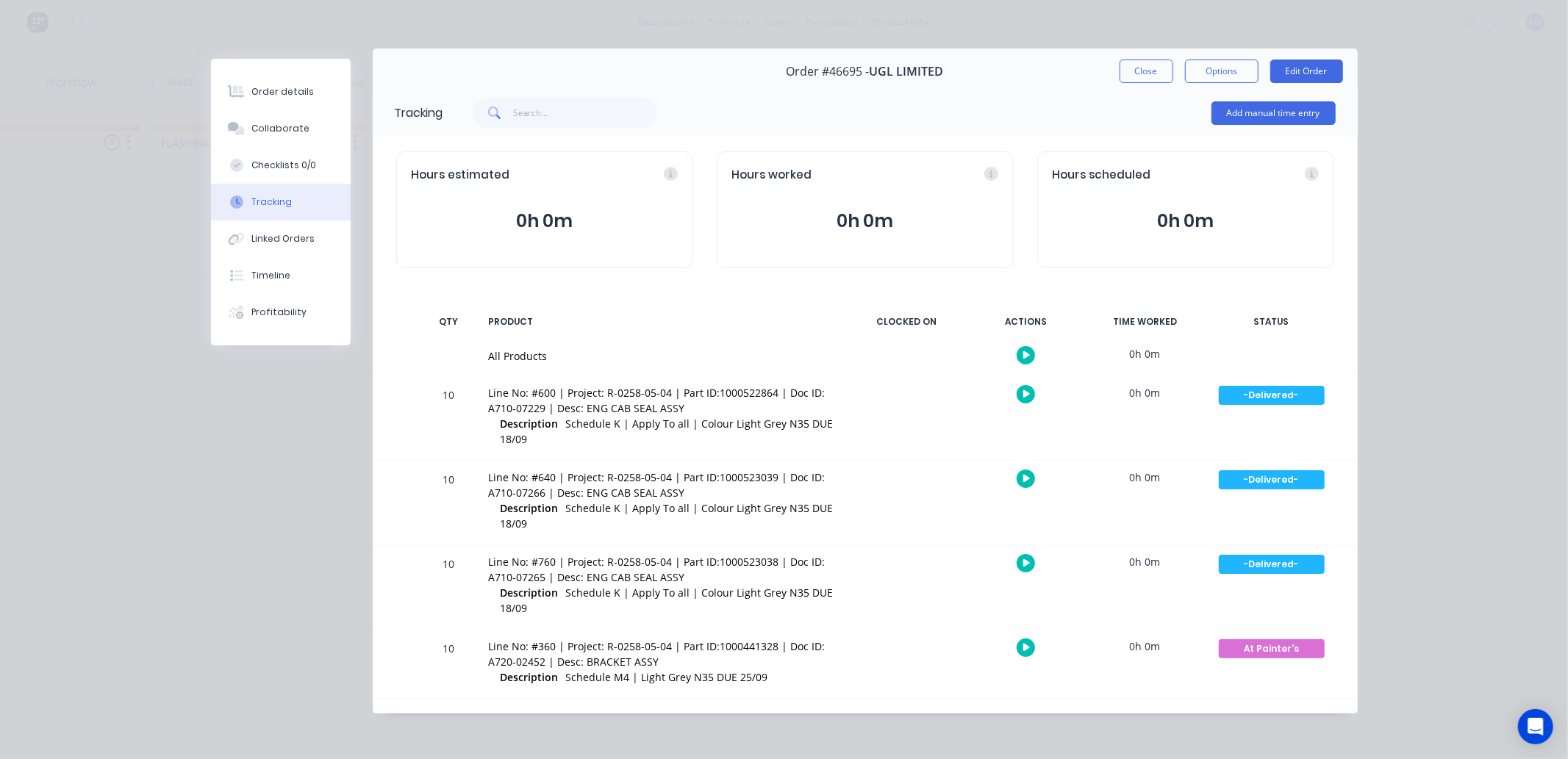
click at [1129, 68] on button "Close" at bounding box center [1146, 71] width 54 height 24
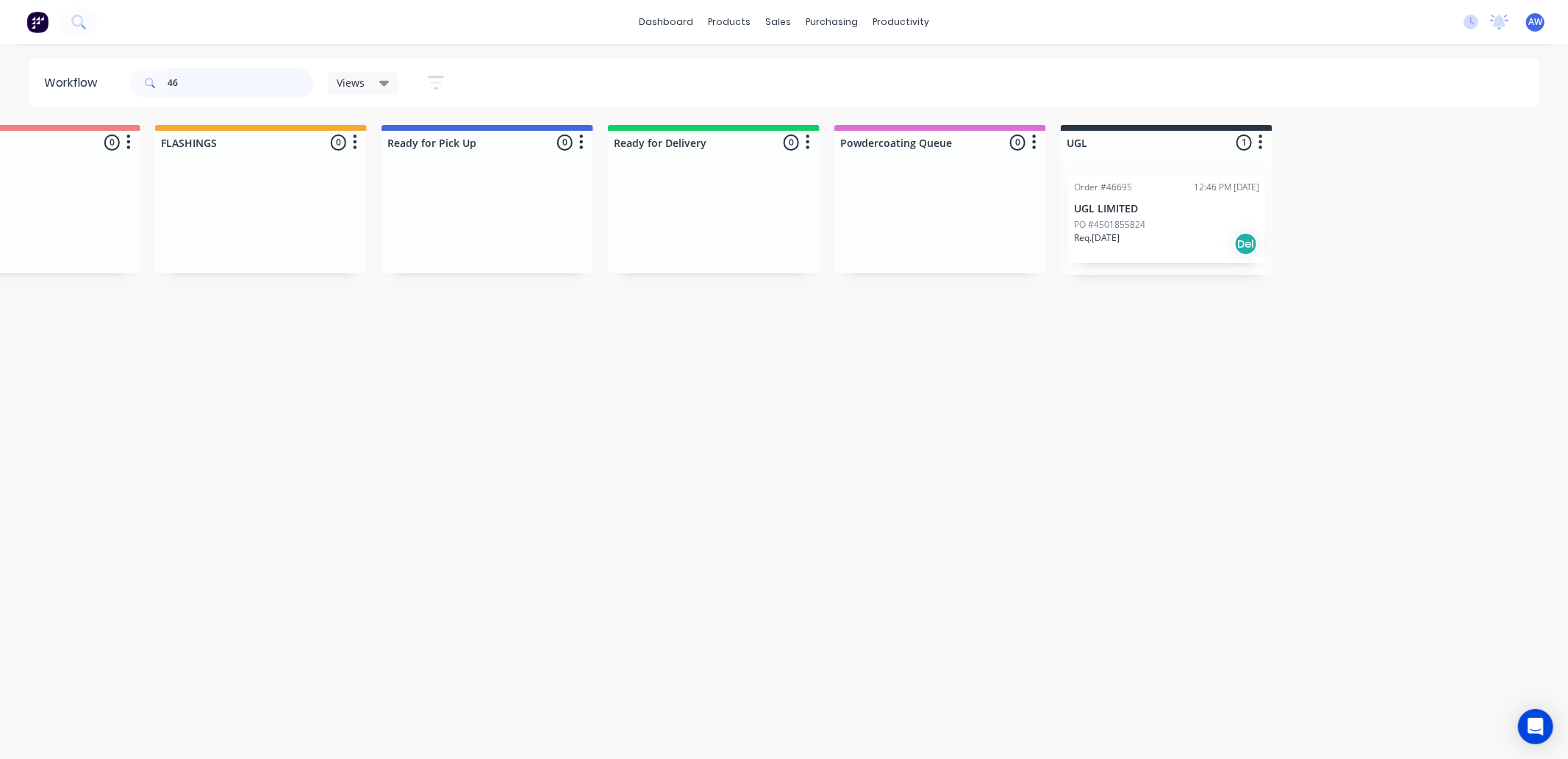
type input "4"
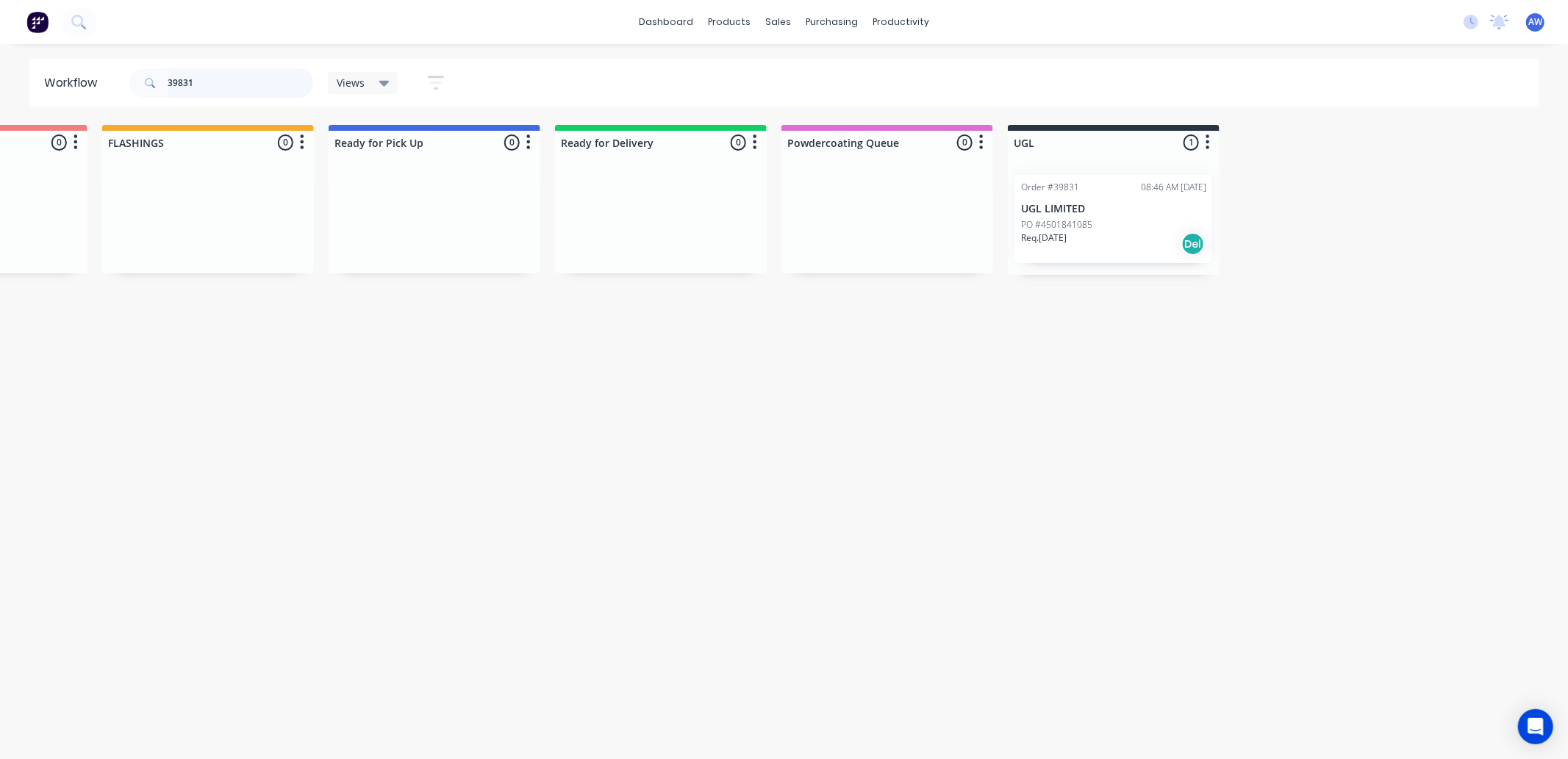
scroll to position [0, 873]
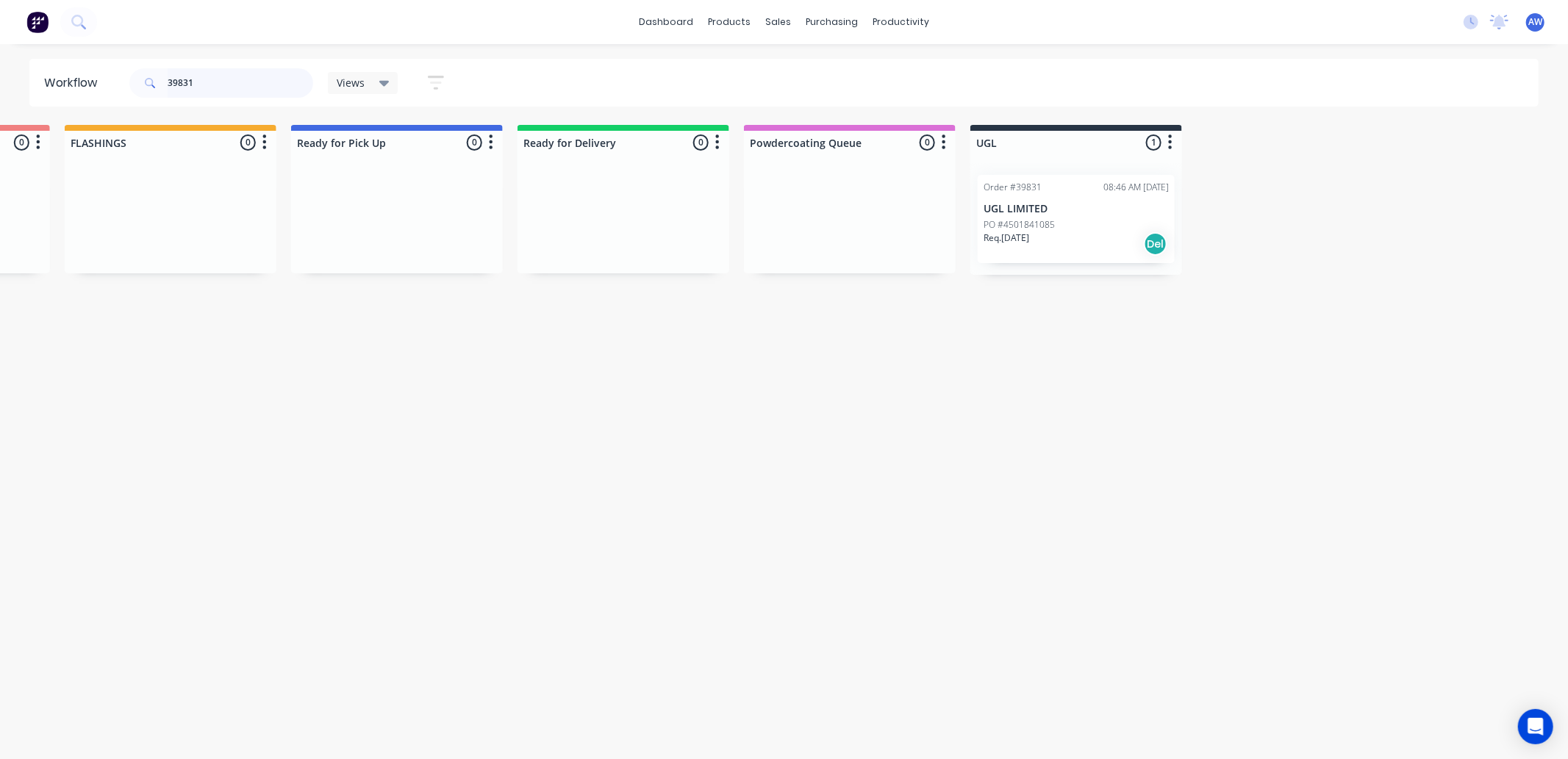
type input "39831"
click at [1088, 204] on p "UGL LIMITED" at bounding box center [1076, 209] width 185 height 13
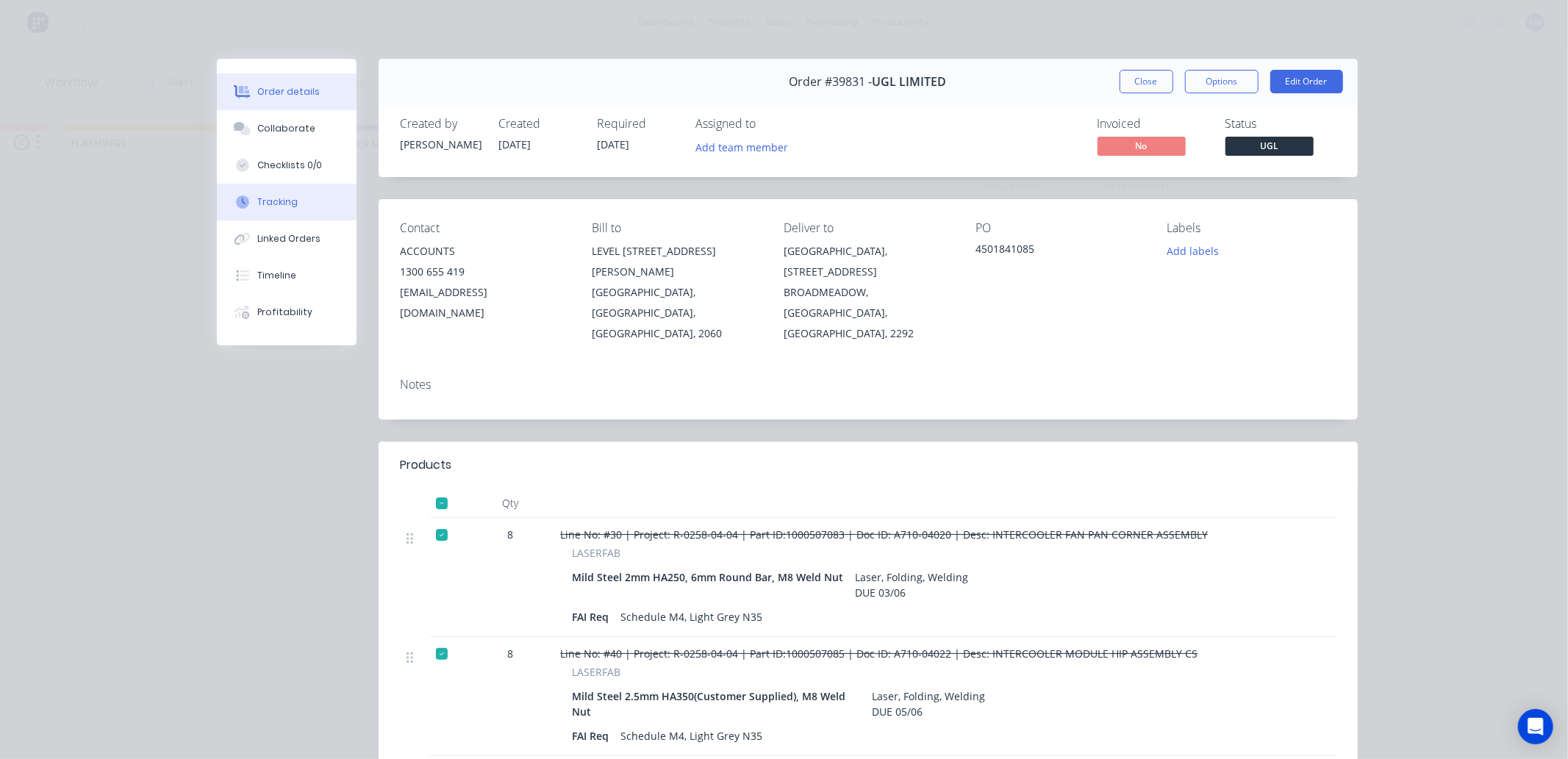
click at [273, 197] on div "Tracking" at bounding box center [277, 202] width 40 height 13
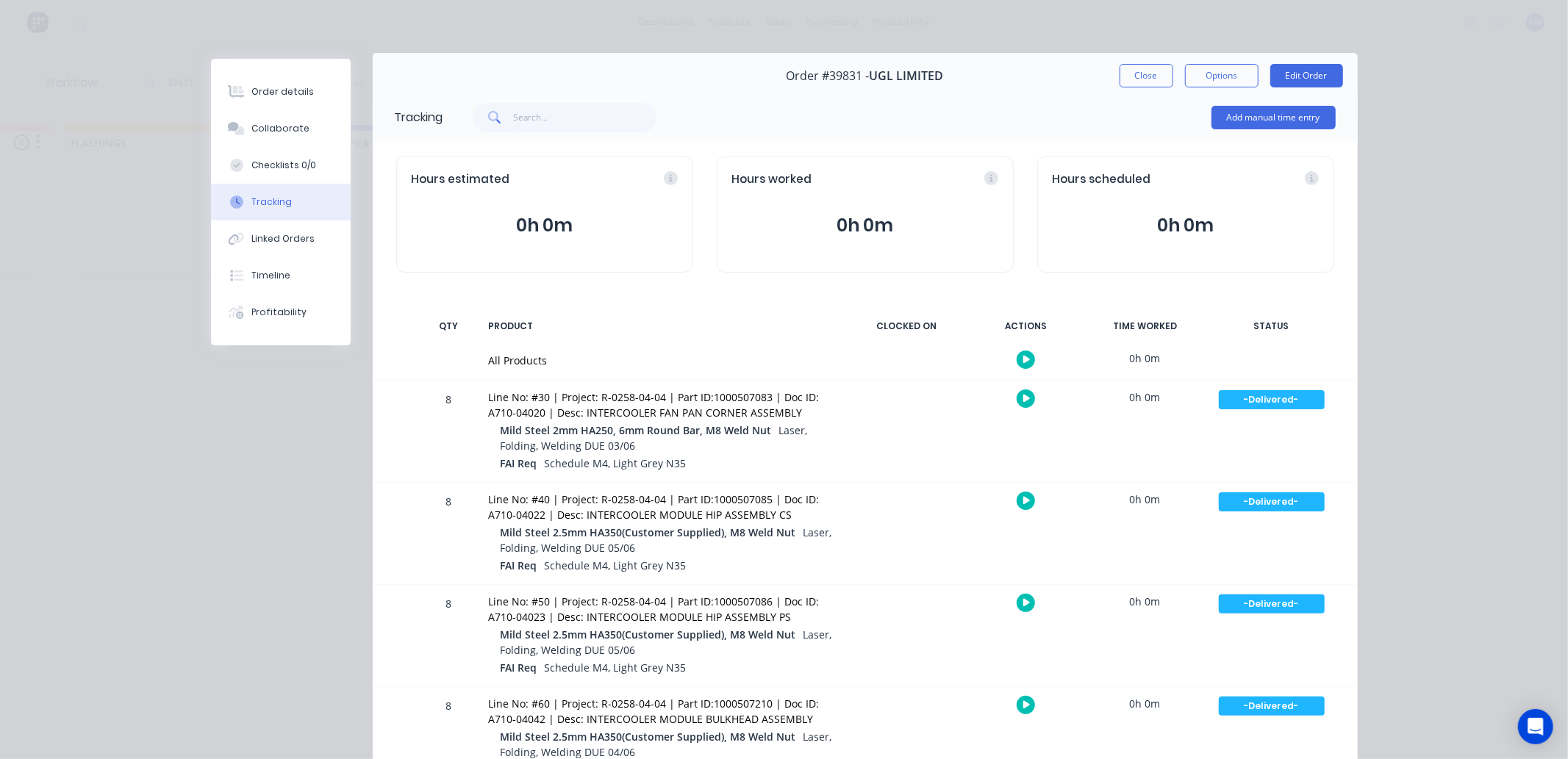
scroll to position [0, 0]
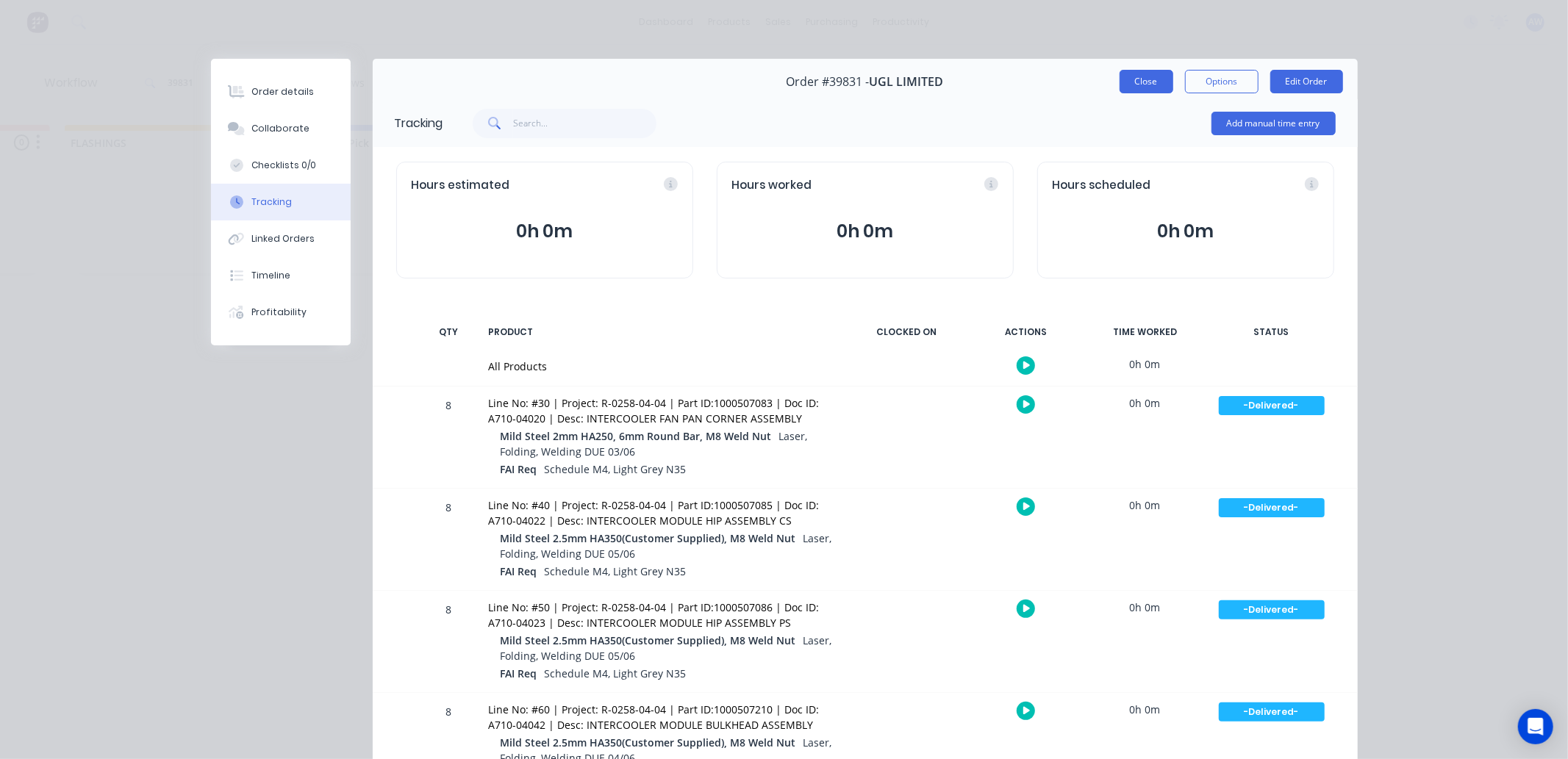
click at [1121, 89] on button "Close" at bounding box center [1146, 82] width 54 height 24
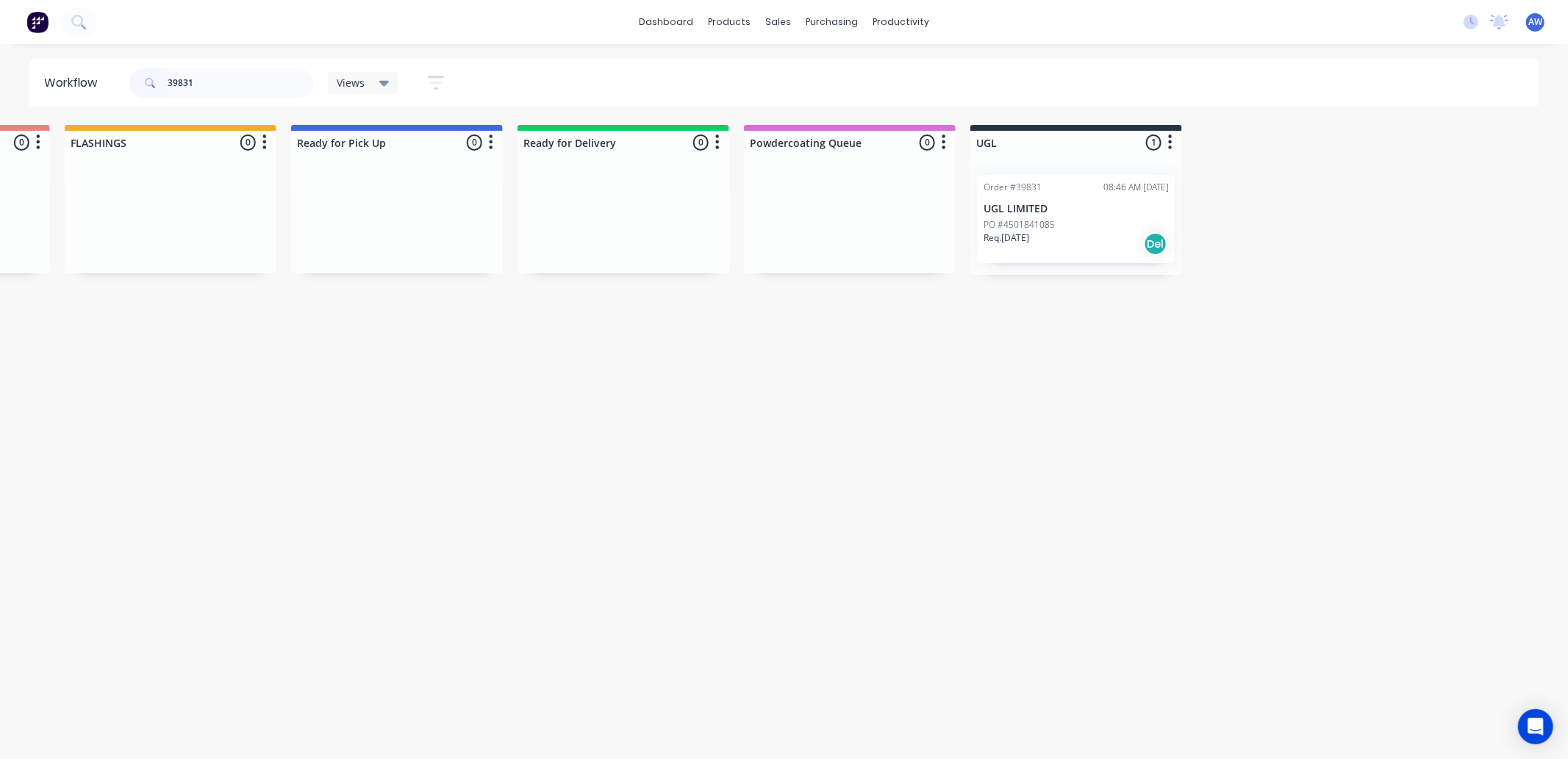
click at [1084, 232] on div "Req. 17/07/25 Del" at bounding box center [1076, 244] width 185 height 25
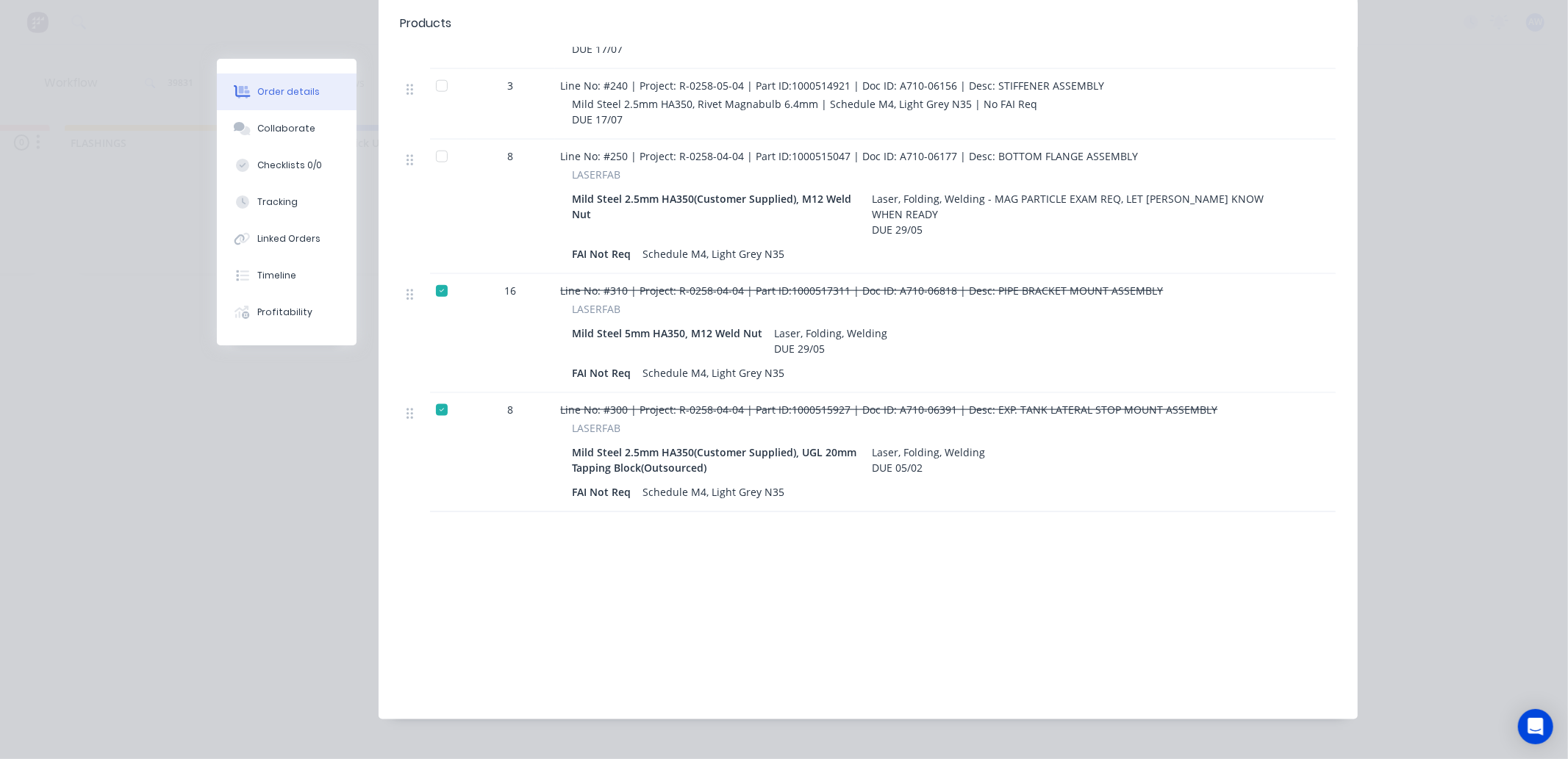
scroll to position [1437, 0]
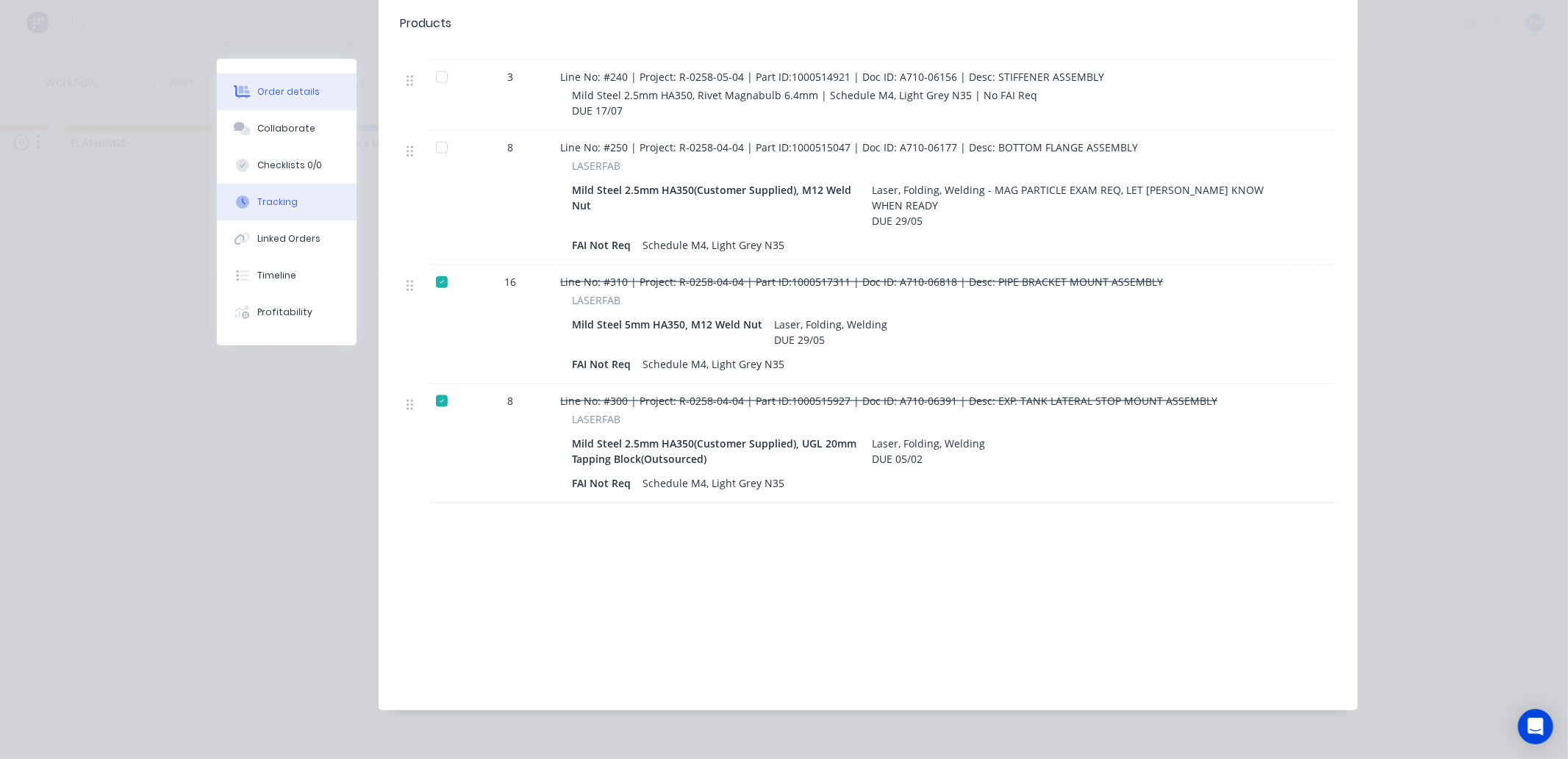
click at [274, 203] on div "Tracking" at bounding box center [277, 202] width 40 height 13
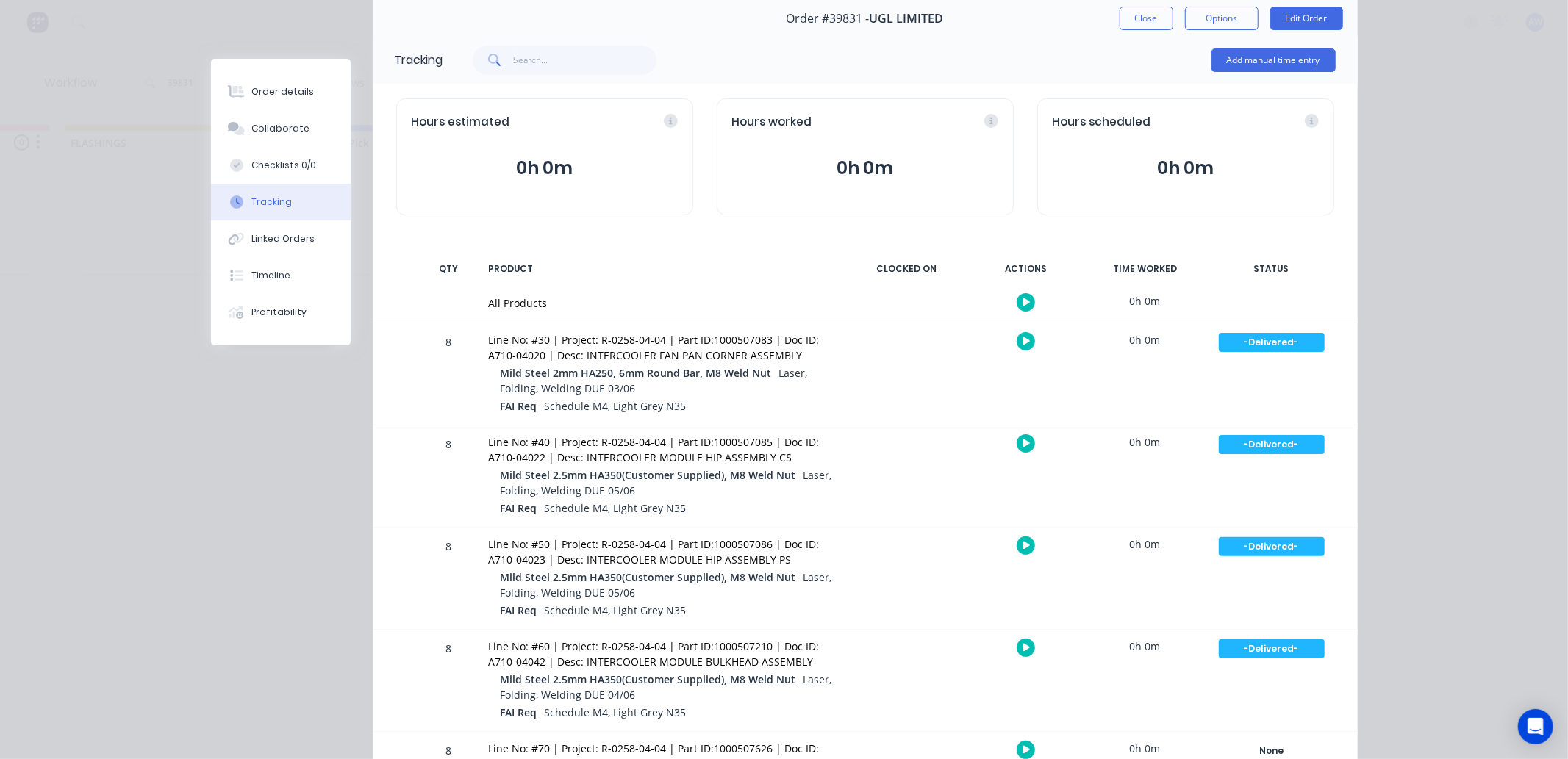
scroll to position [0, 0]
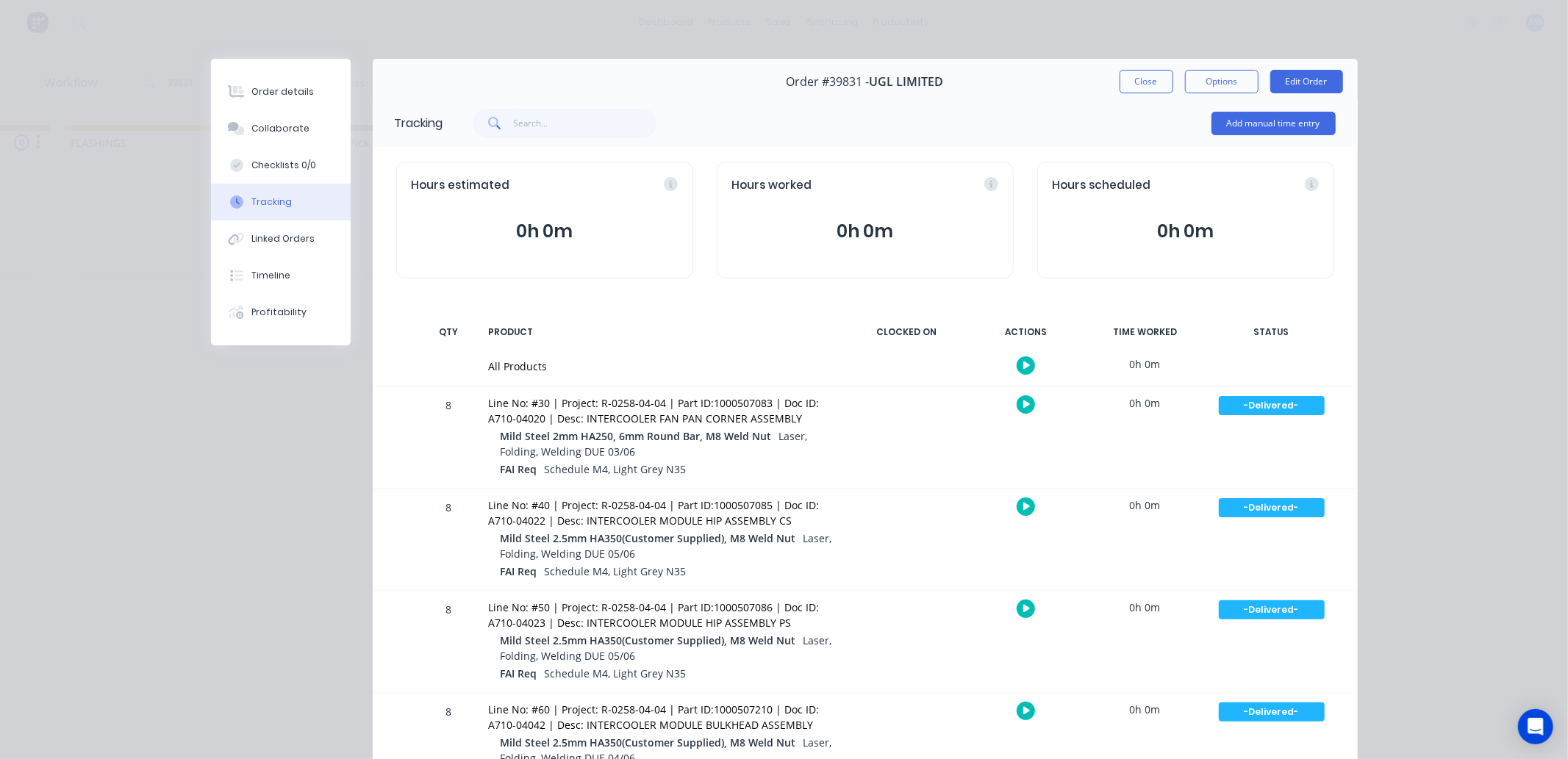
click at [1135, 82] on button "Close" at bounding box center [1146, 82] width 54 height 24
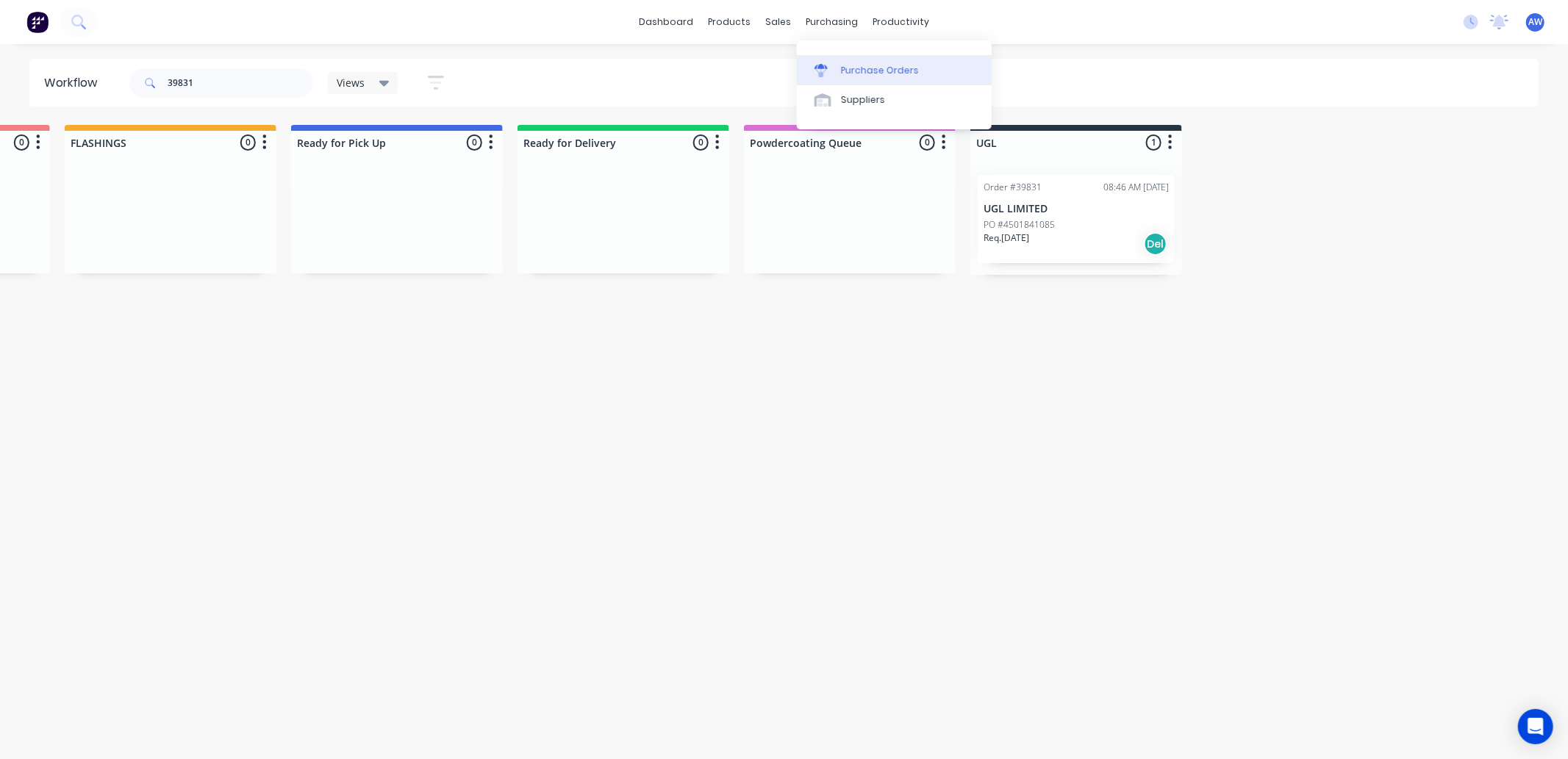
click at [851, 71] on div "Purchase Orders" at bounding box center [880, 71] width 78 height 13
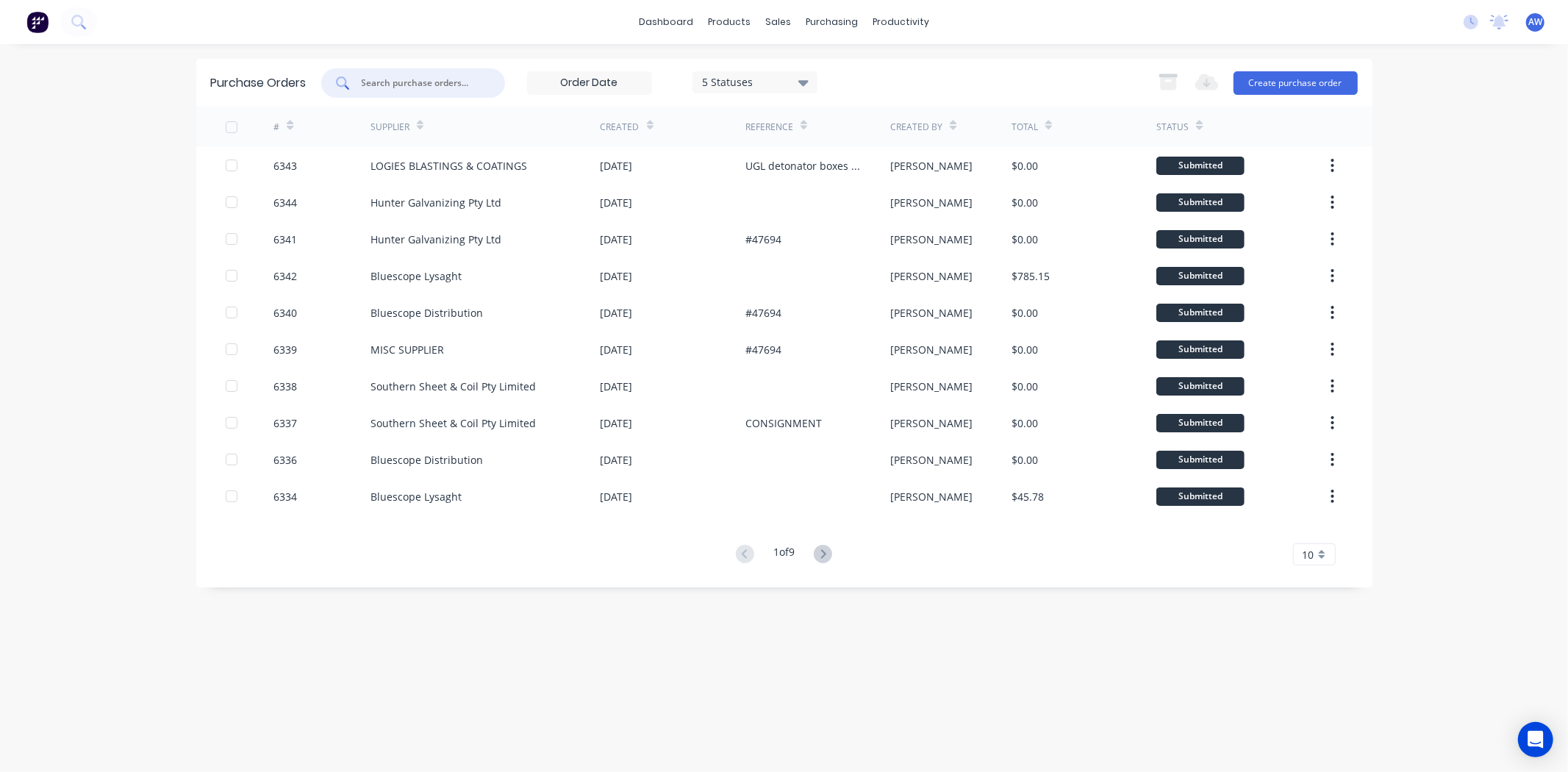
click at [408, 79] on input "text" at bounding box center [422, 83] width 122 height 15
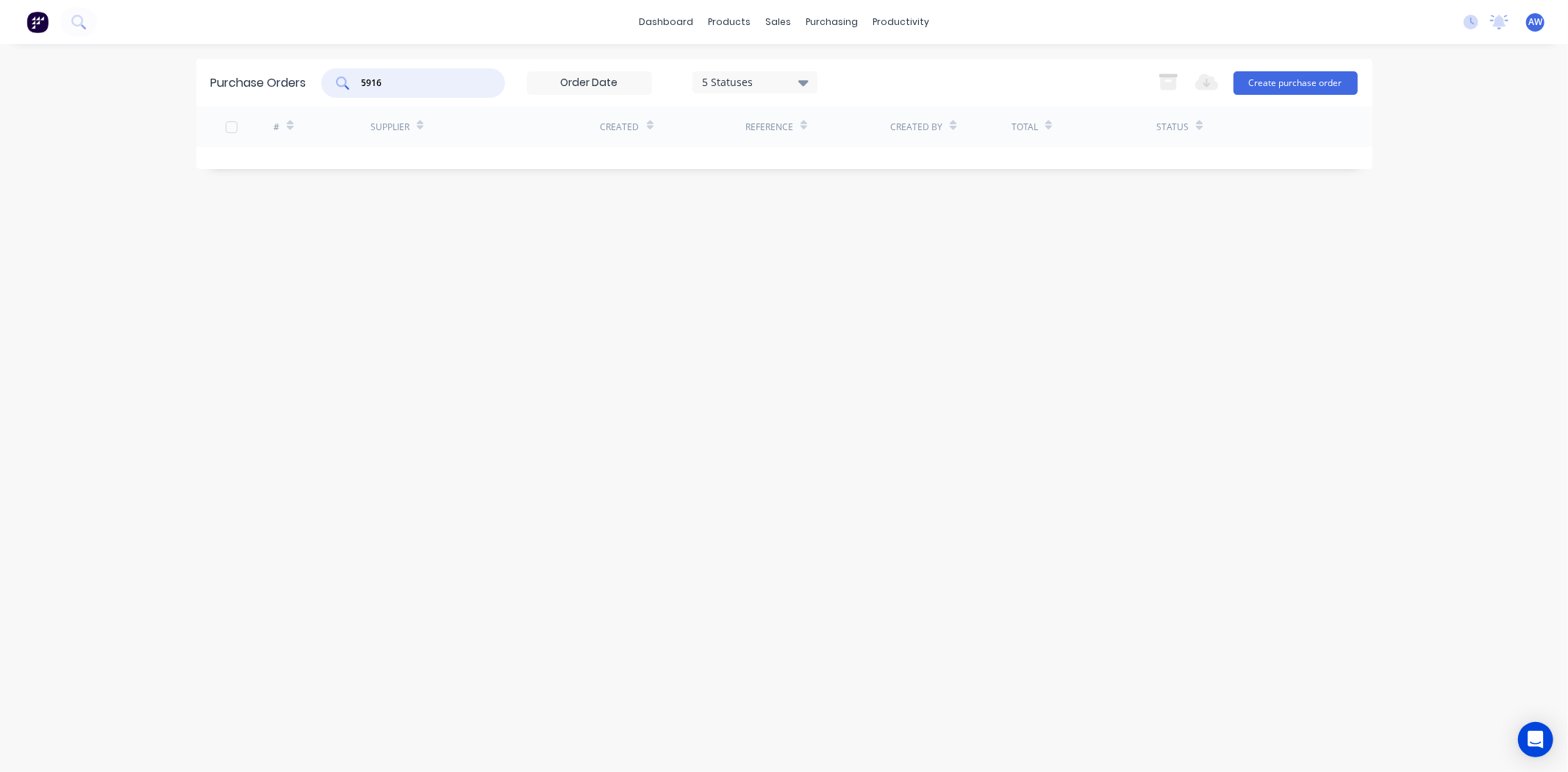
type input "5916"
click at [806, 85] on icon at bounding box center [803, 82] width 10 height 16
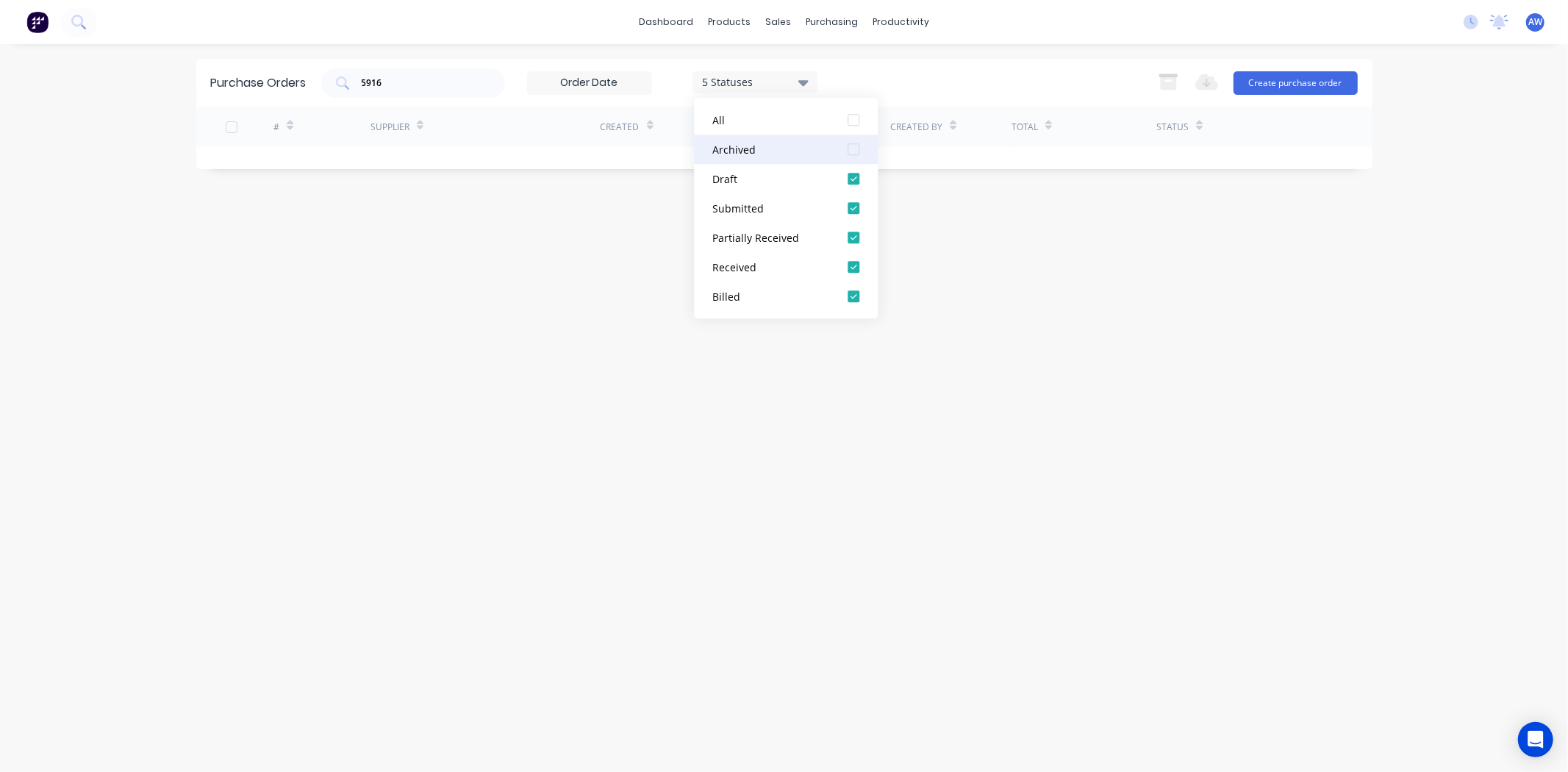
click at [857, 148] on div at bounding box center [854, 149] width 29 height 29
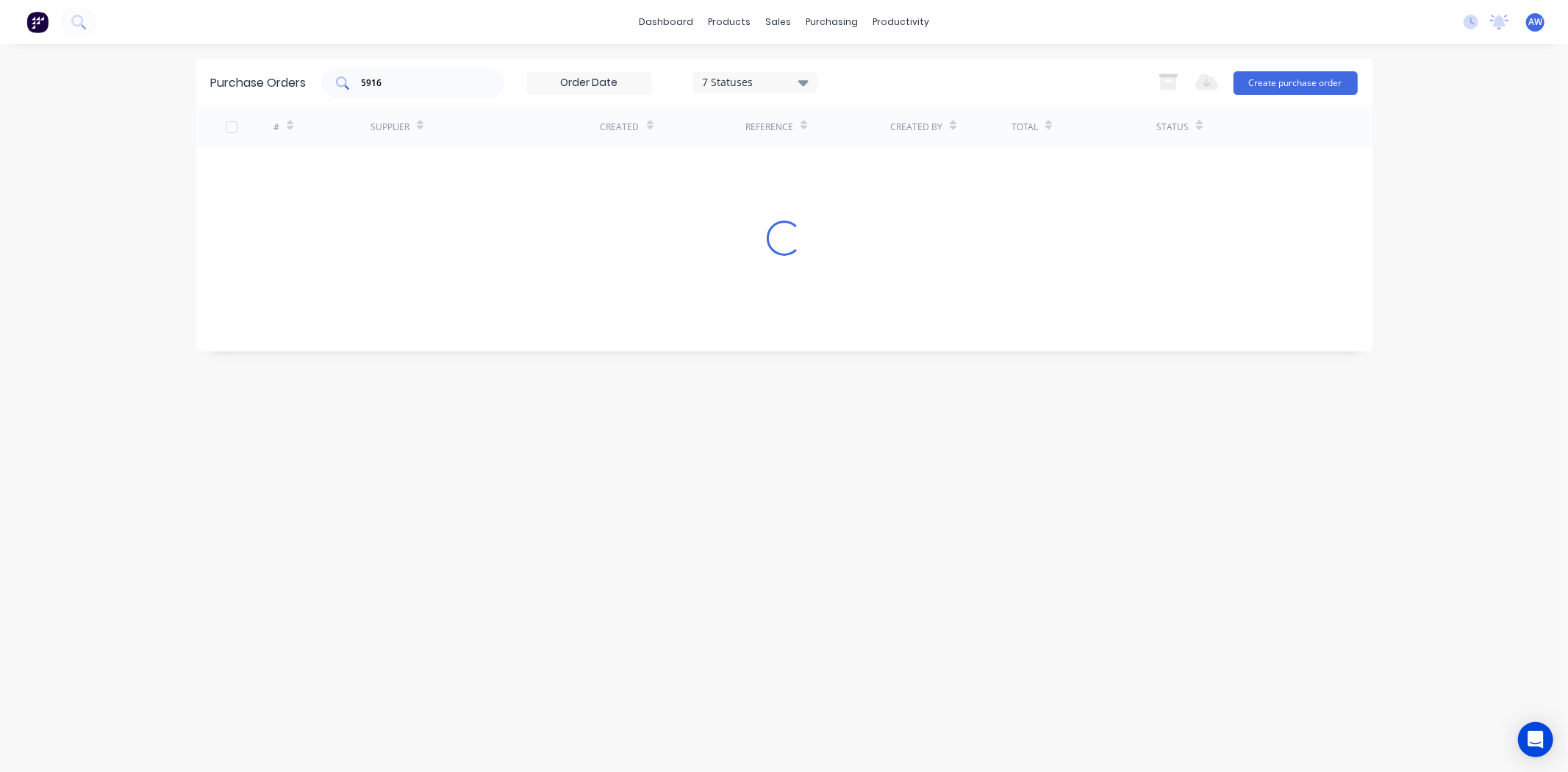
click at [453, 74] on div "5916" at bounding box center [414, 83] width 184 height 29
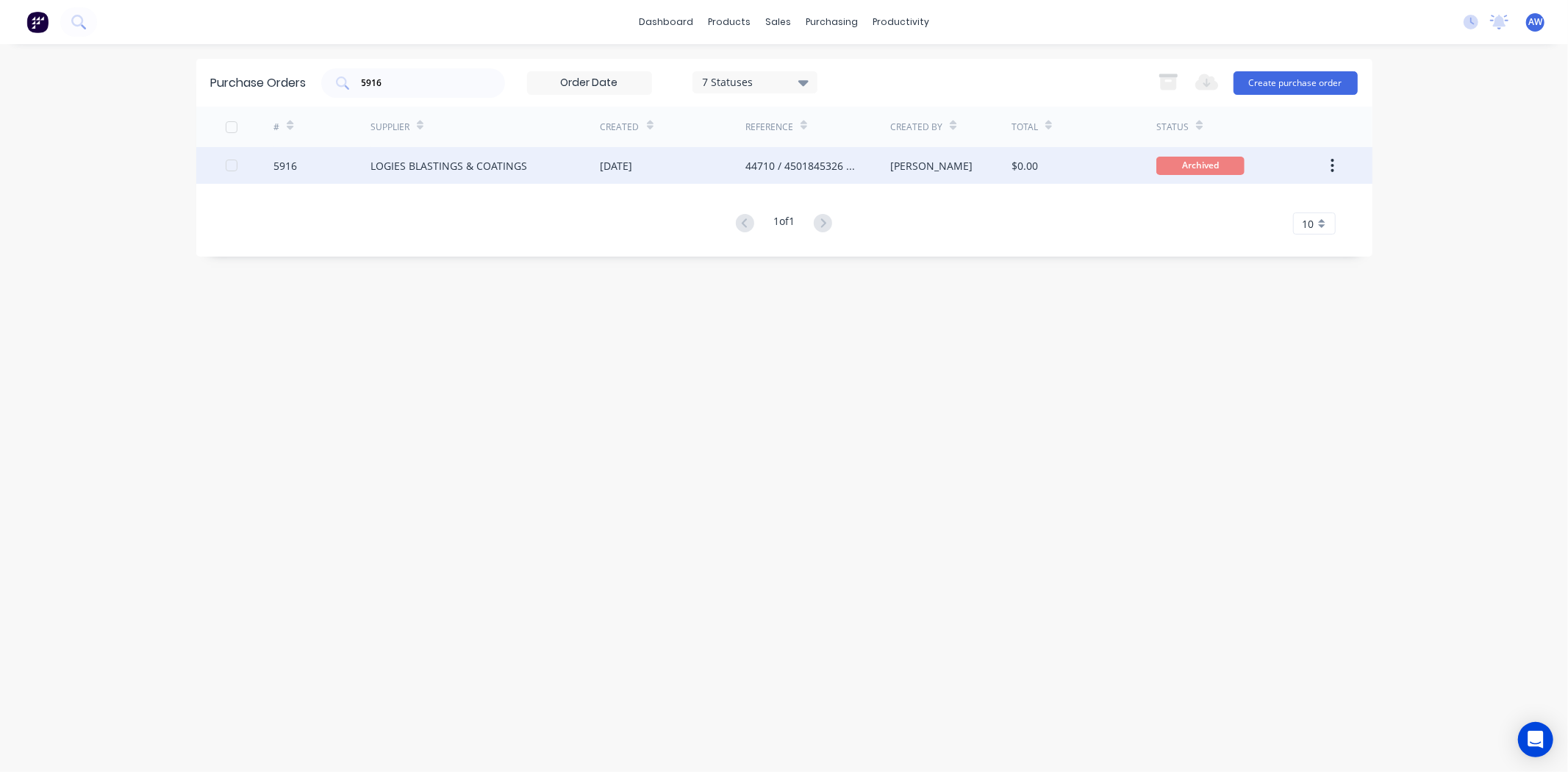
click at [447, 166] on div "LOGIES BLASTINGS & COATINGS" at bounding box center [449, 166] width 157 height 15
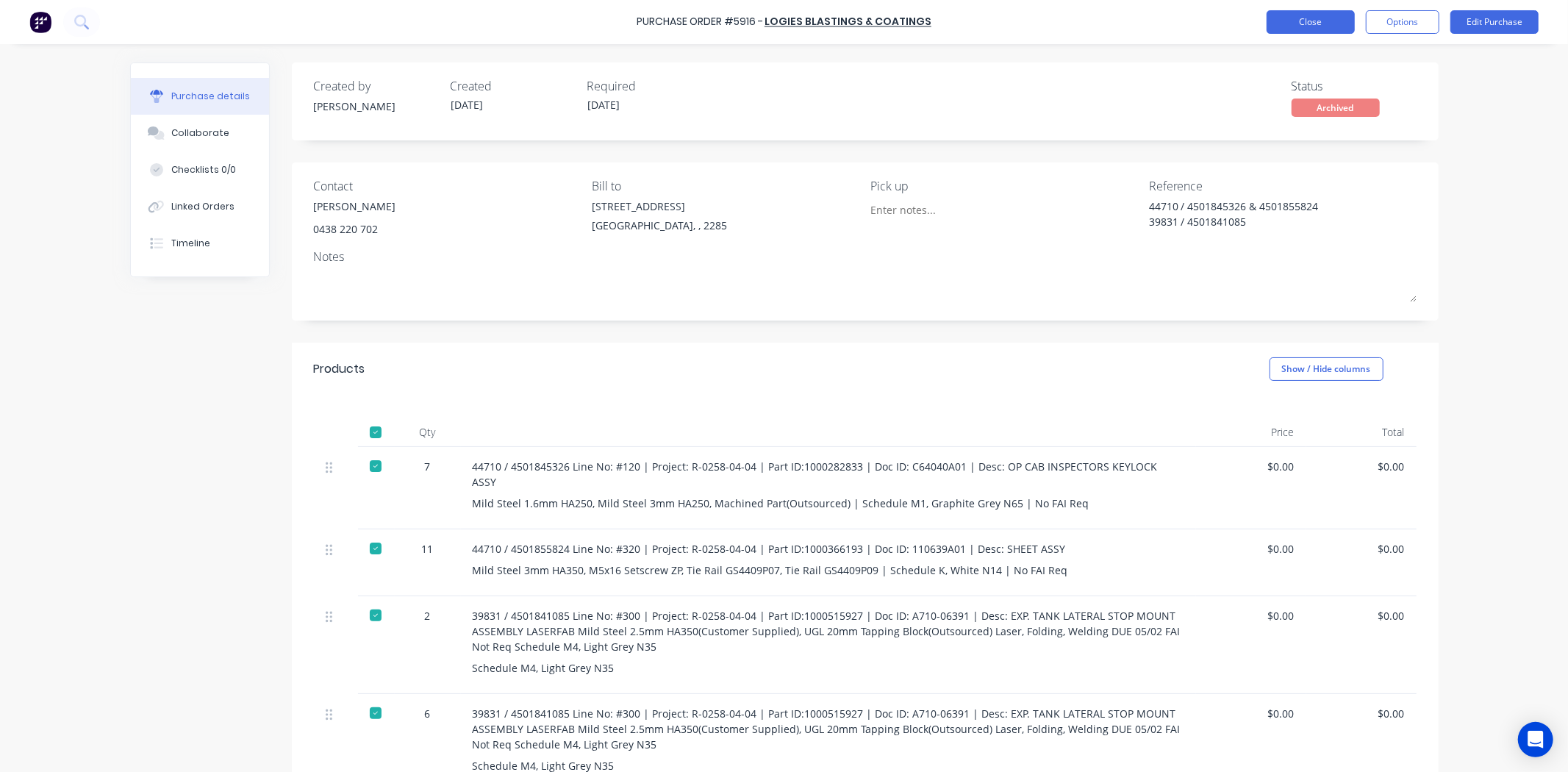
click at [1324, 25] on button "Close" at bounding box center [1311, 22] width 88 height 24
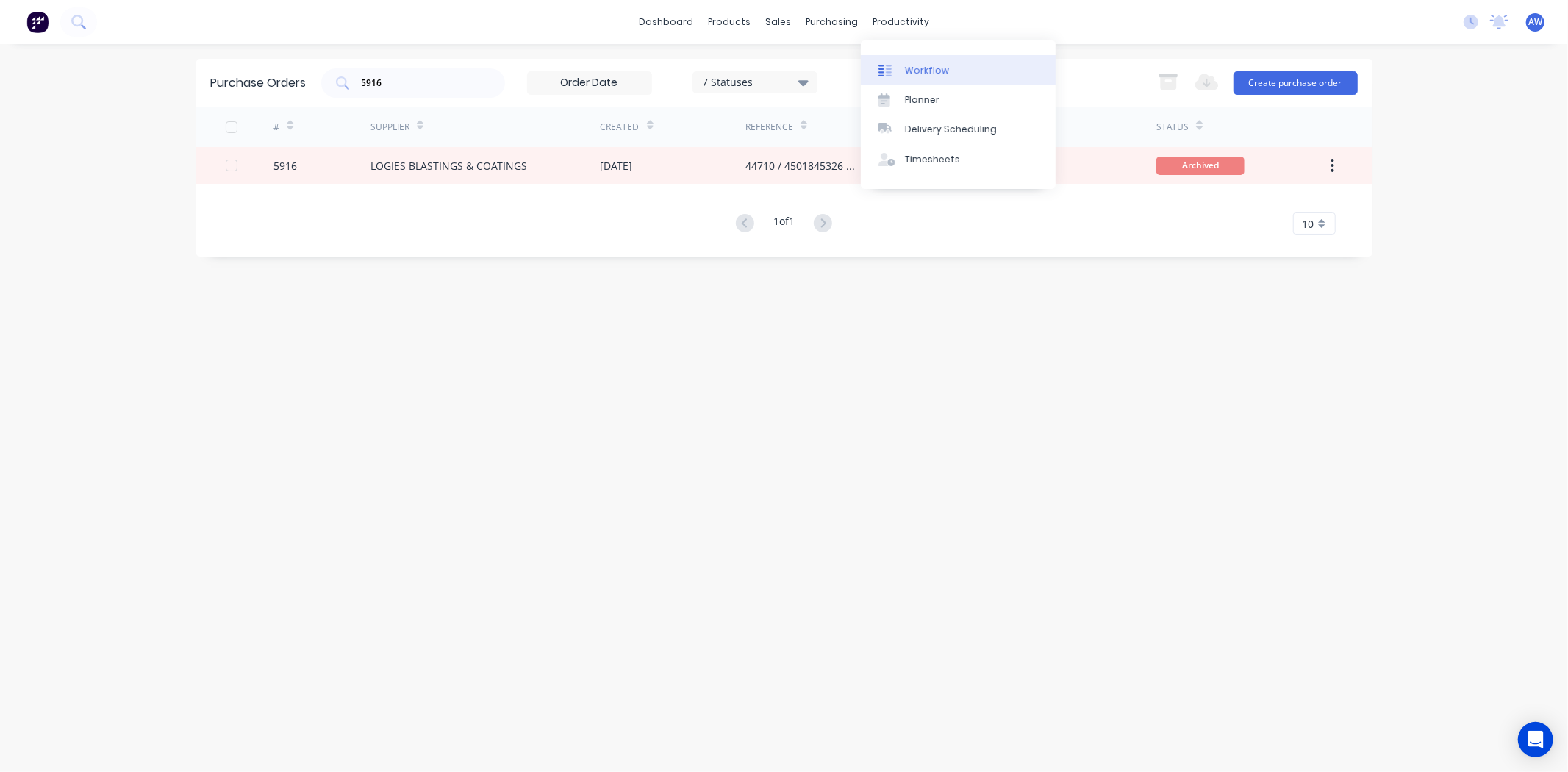
click at [924, 64] on div "Workflow" at bounding box center [927, 71] width 44 height 13
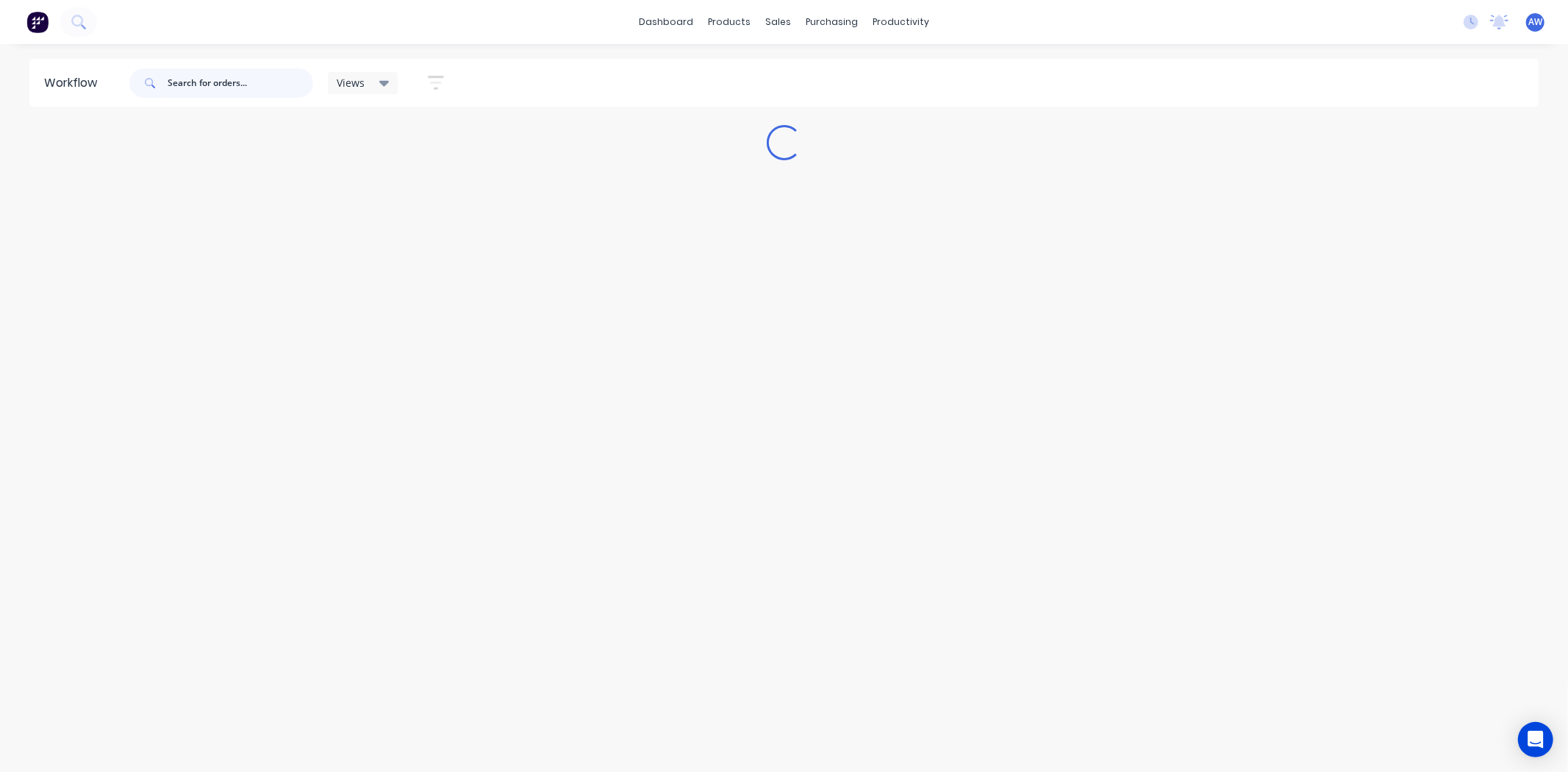
click at [241, 77] on input "text" at bounding box center [241, 83] width 146 height 29
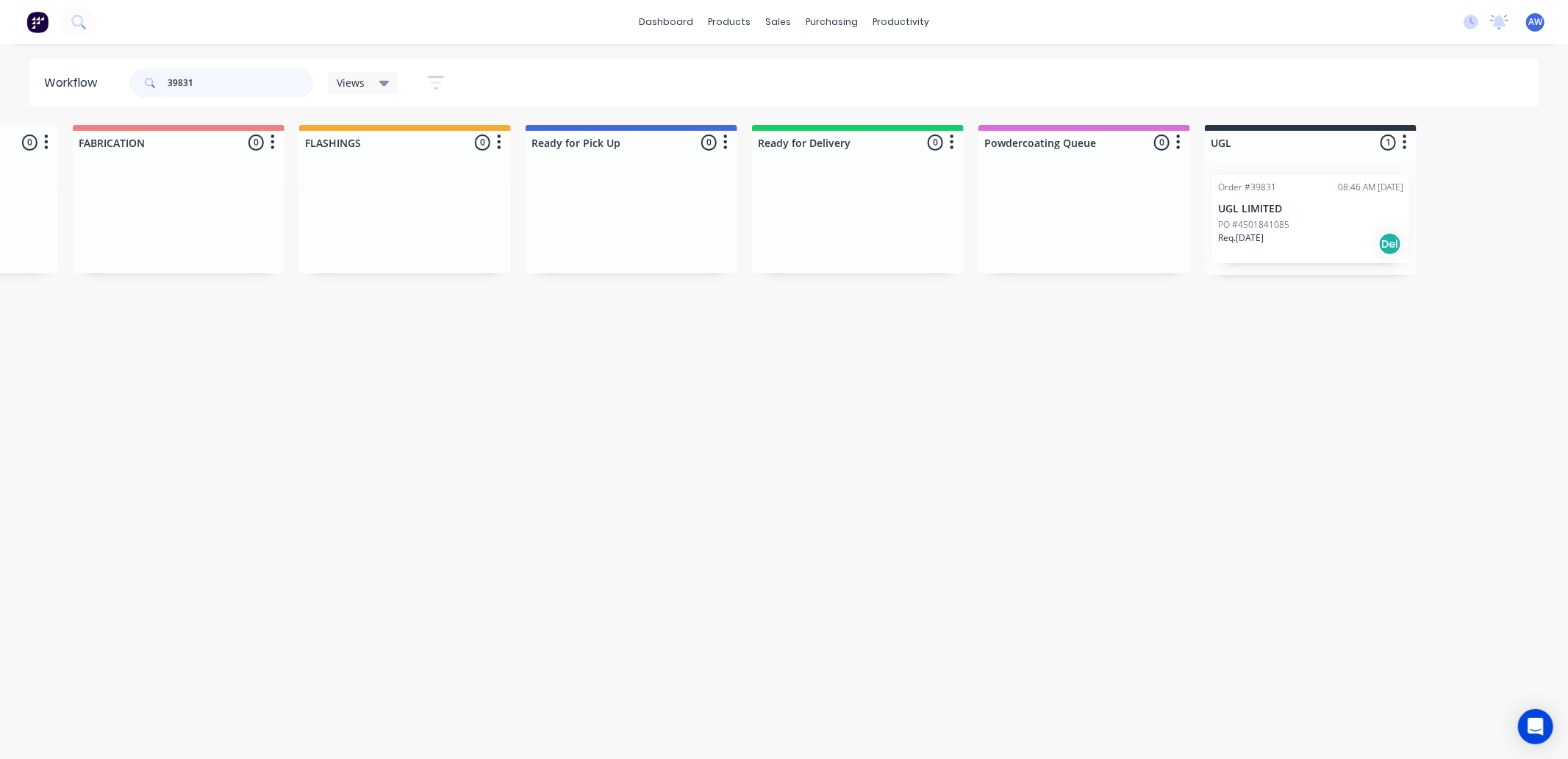
scroll to position [0, 647]
click at [1324, 238] on div "Req. 17/07/25 Del" at bounding box center [1302, 244] width 185 height 25
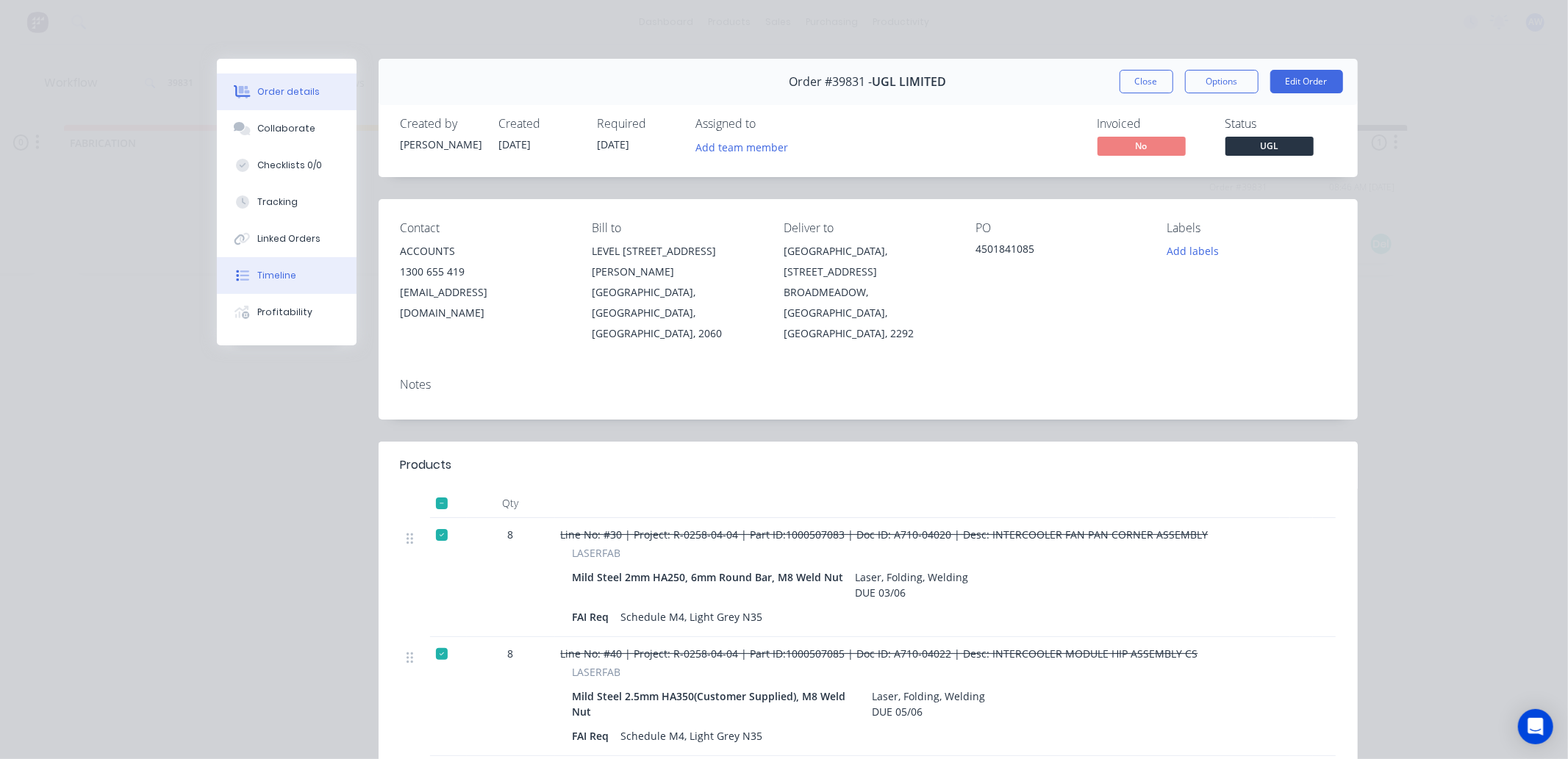
click at [282, 274] on div "Timeline" at bounding box center [277, 276] width 39 height 13
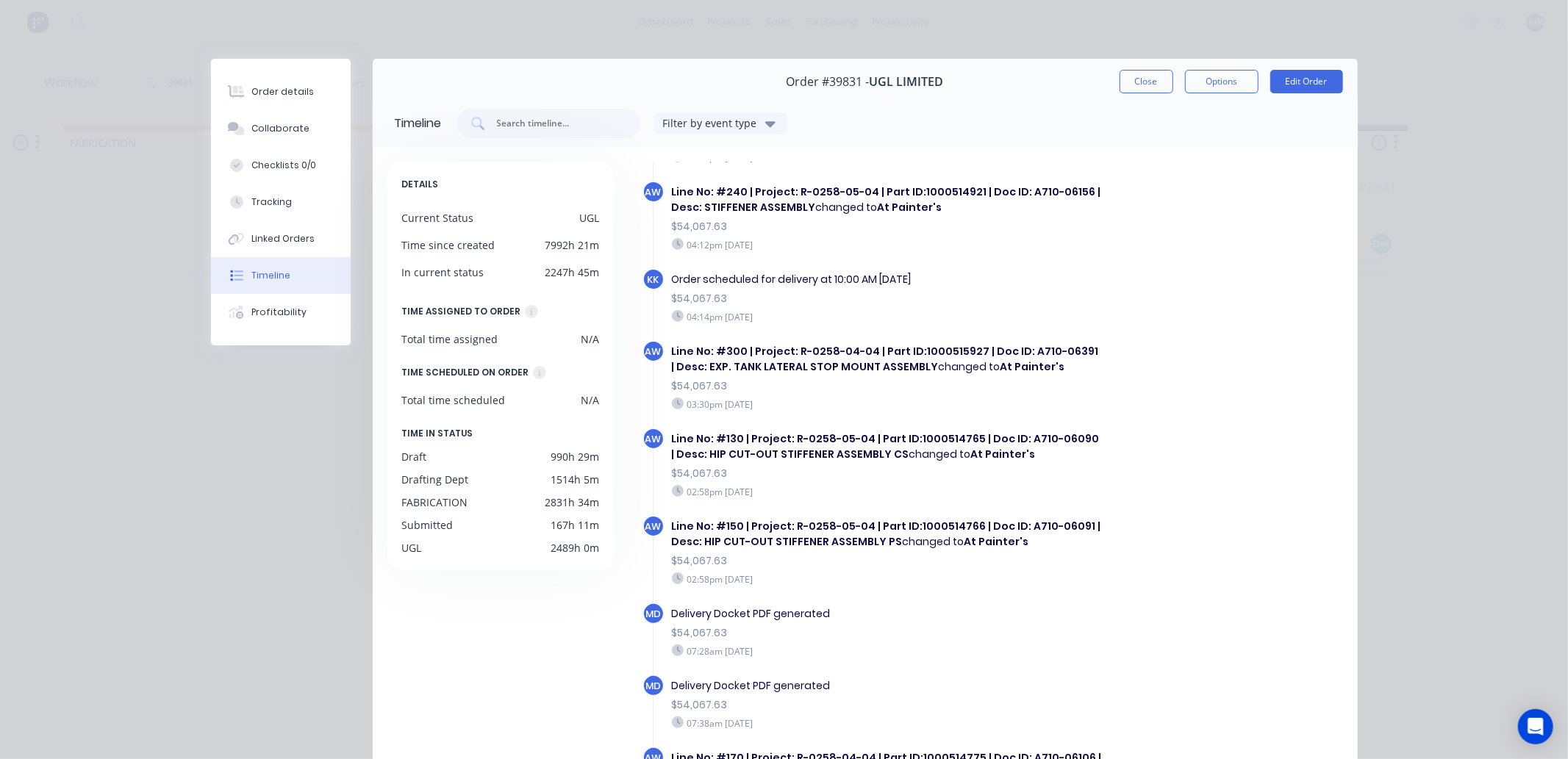
scroll to position [3288, 0]
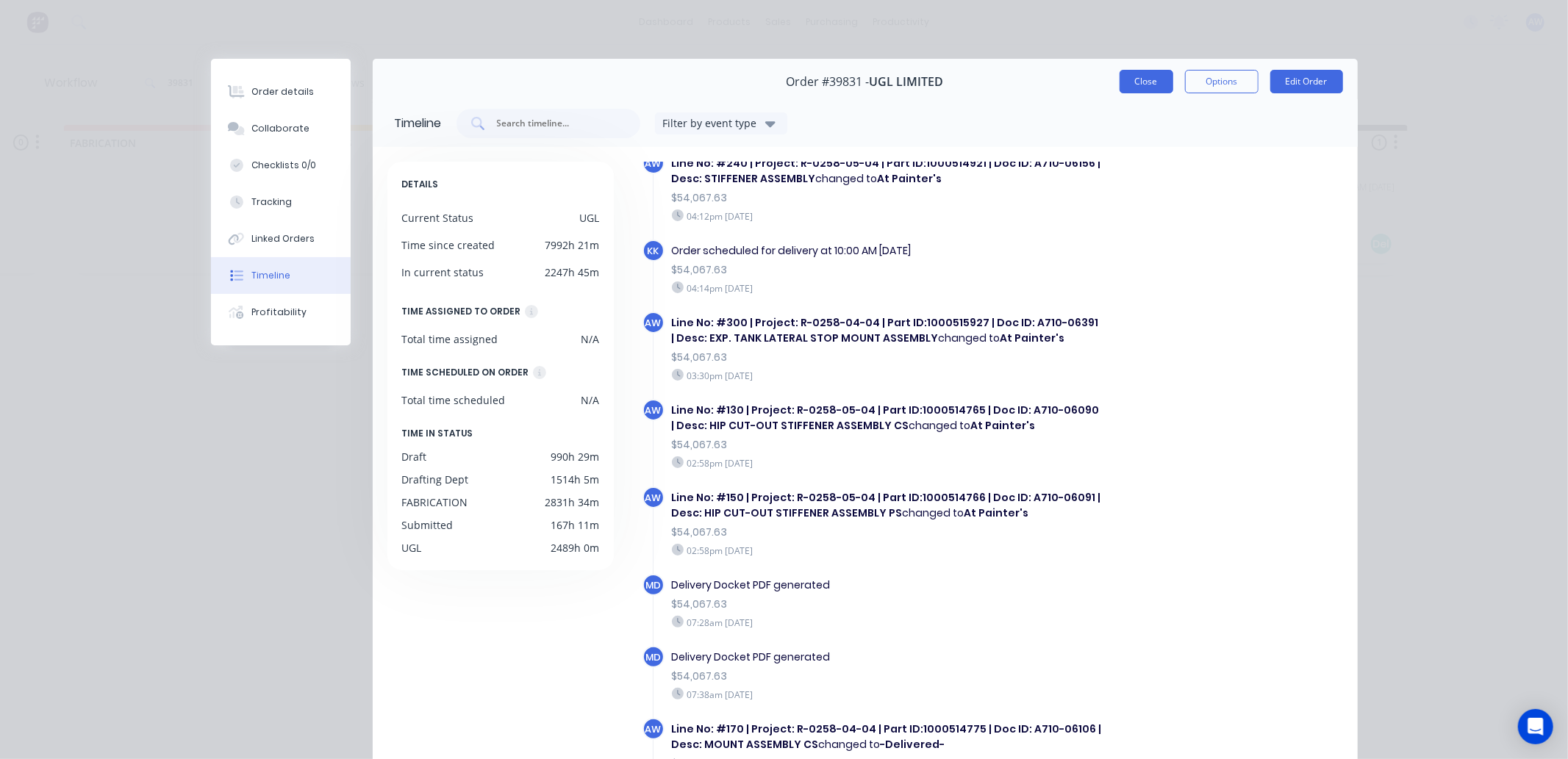
click at [1135, 78] on button "Close" at bounding box center [1146, 82] width 54 height 24
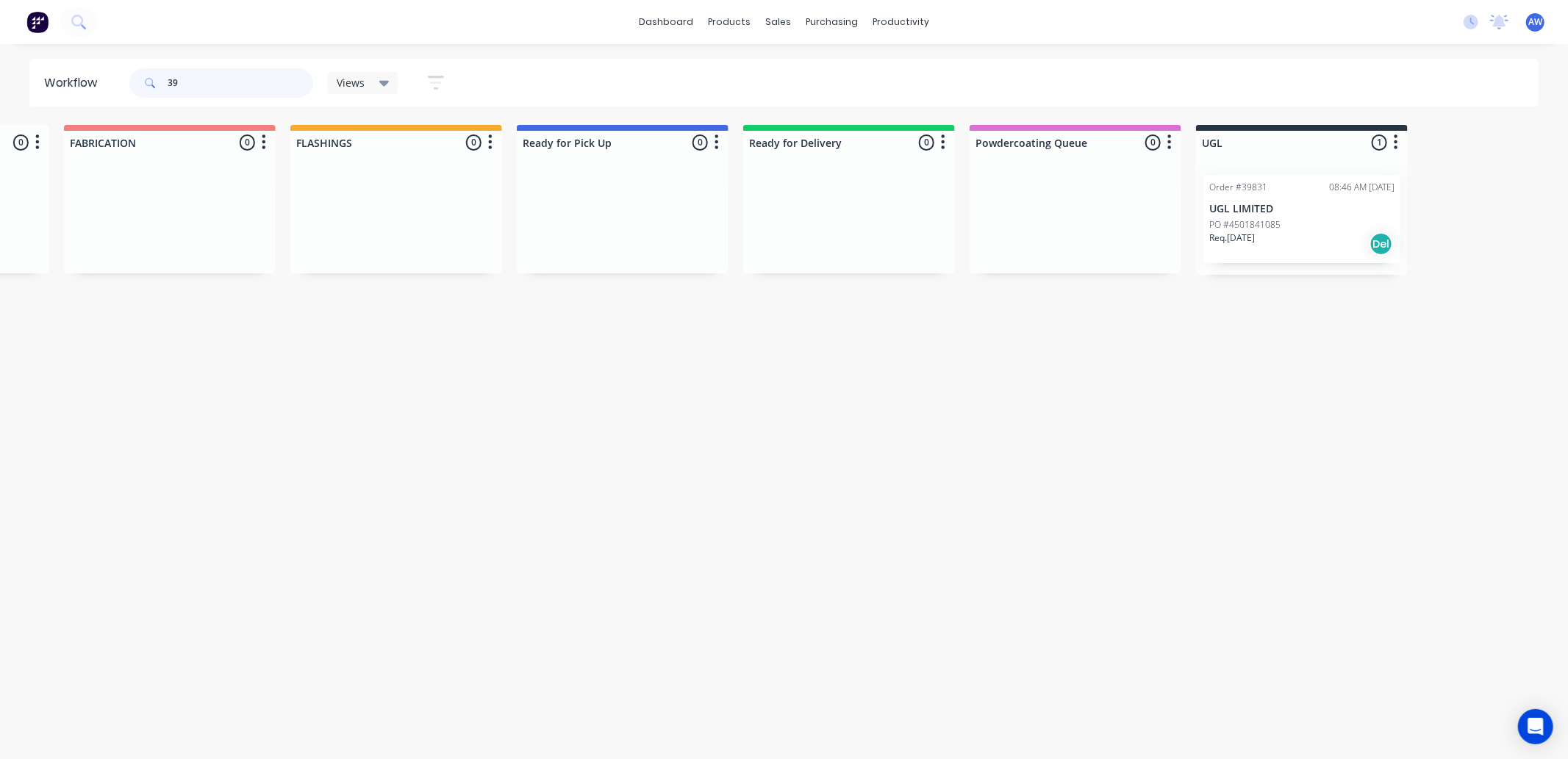
type input "3"
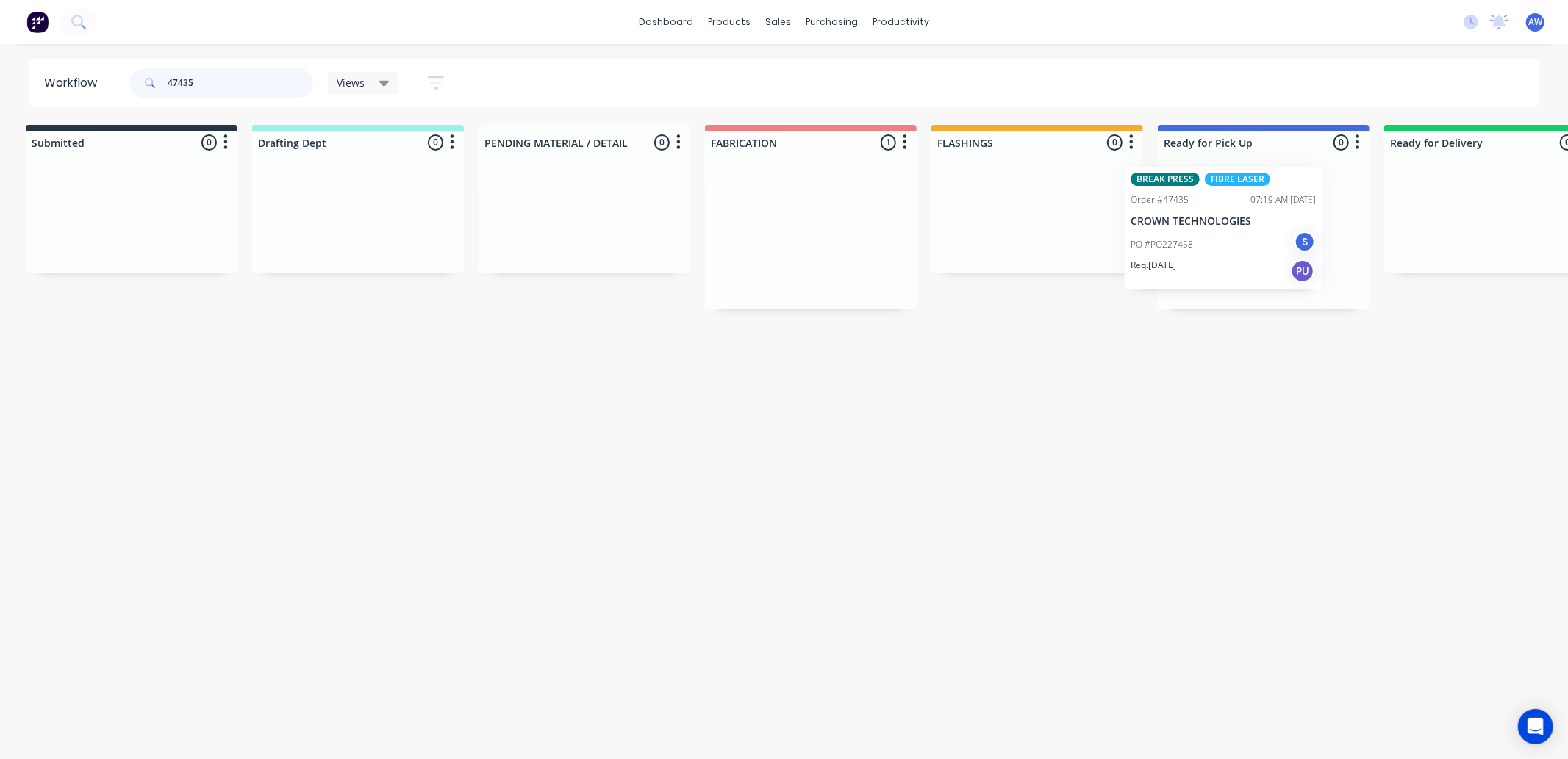
scroll to position [0, 15]
drag, startPoint x: 767, startPoint y: 267, endPoint x: 1162, endPoint y: 259, distance: 395.1
click at [1162, 259] on div "Submitted 0 Sort By Created date Required date Order number Customer name Most …" at bounding box center [1201, 217] width 2452 height 185
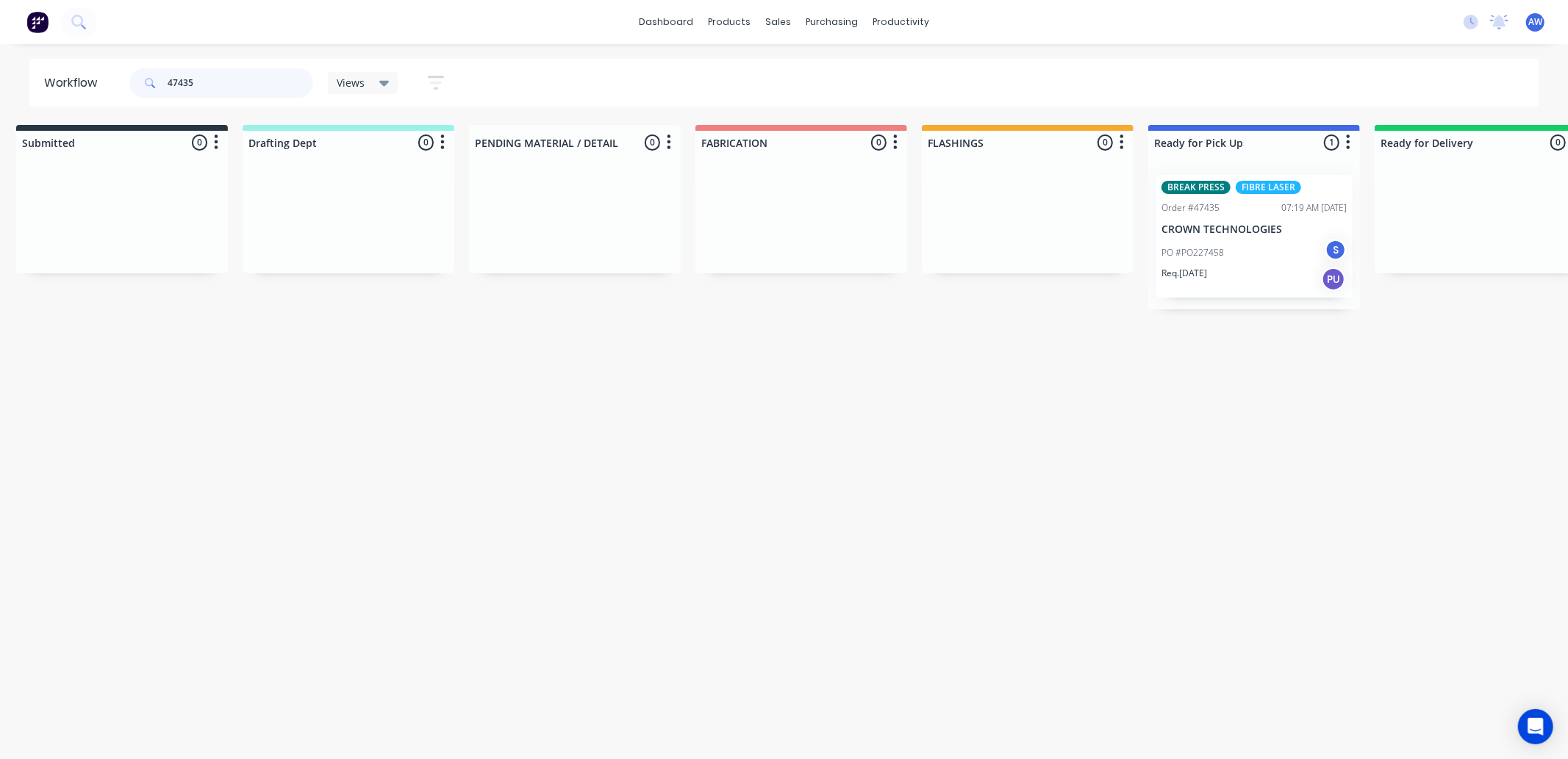
type input "47435"
click at [1213, 248] on p "PO #PO227458" at bounding box center [1193, 253] width 63 height 13
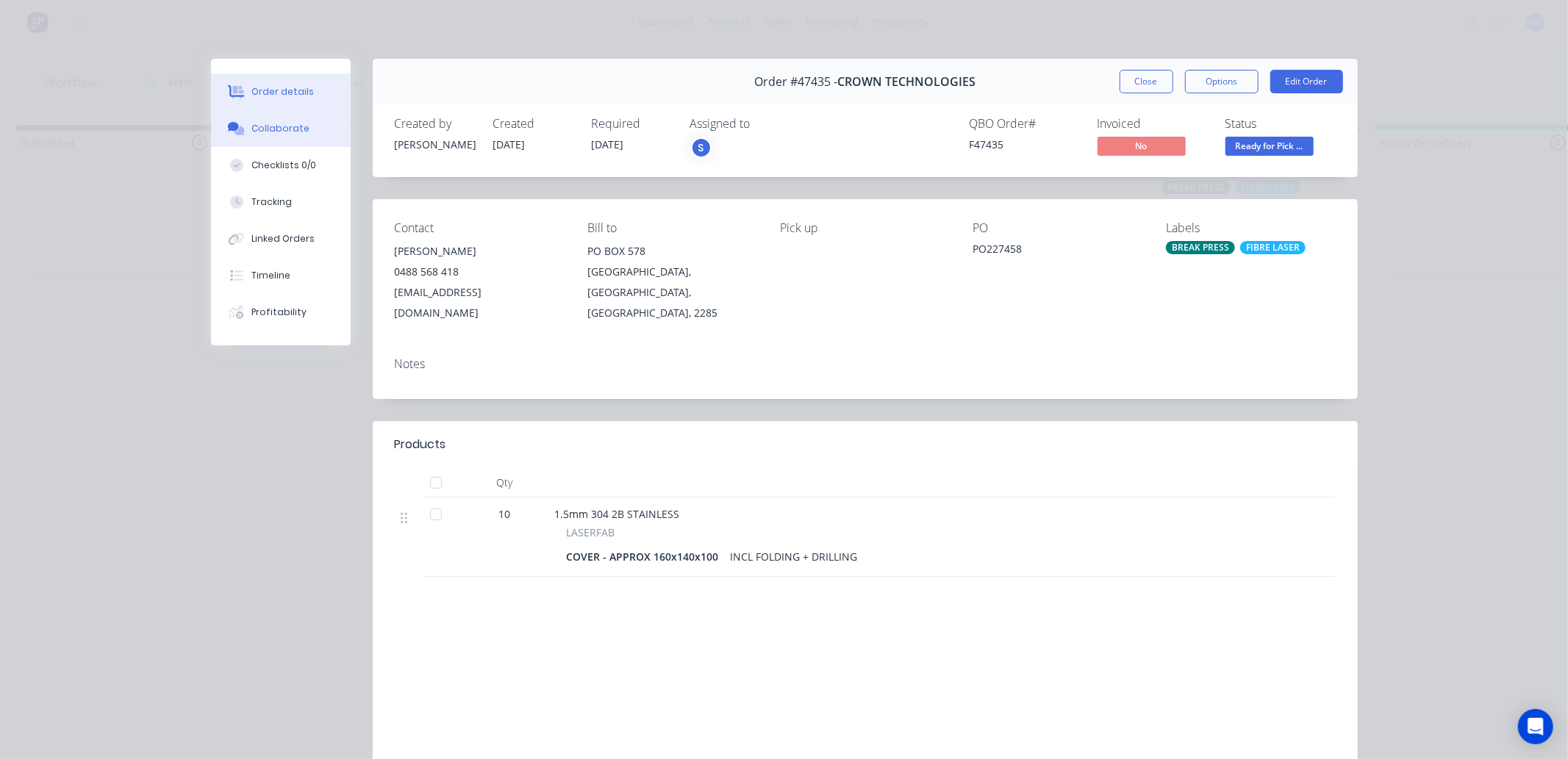
click at [294, 126] on div "Collaborate" at bounding box center [280, 129] width 58 height 13
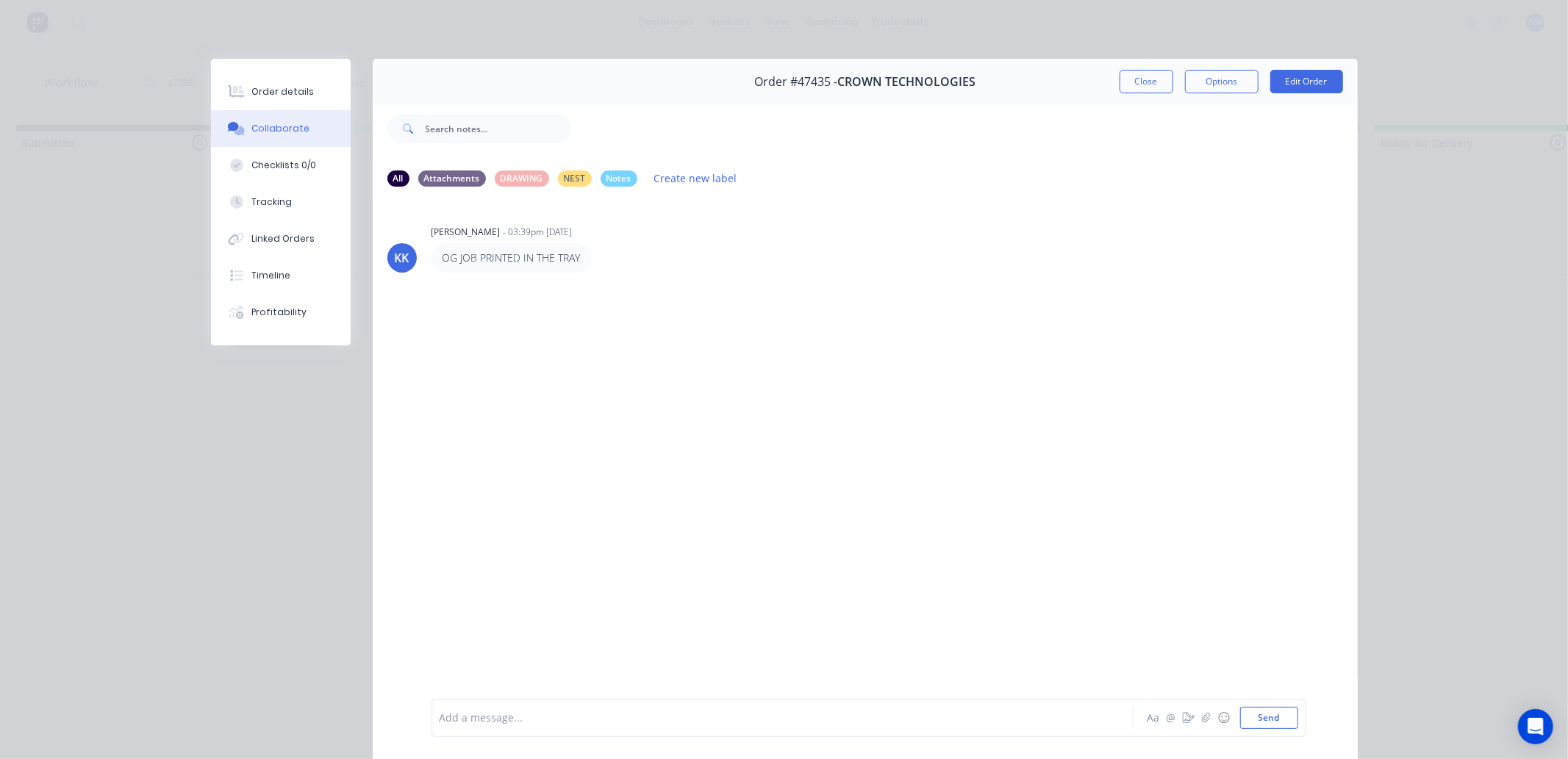
click at [457, 724] on div at bounding box center [762, 718] width 643 height 15
click at [514, 713] on span "in pool room on Ç' shelf" at bounding box center [499, 718] width 117 height 14
click at [600, 724] on div "in pool room on 'Ç' shelf" at bounding box center [762, 718] width 643 height 15
click at [522, 718] on span "in pool room on 'Ç' shelf" at bounding box center [500, 718] width 119 height 14
click at [1149, 82] on button "Close" at bounding box center [1146, 82] width 54 height 24
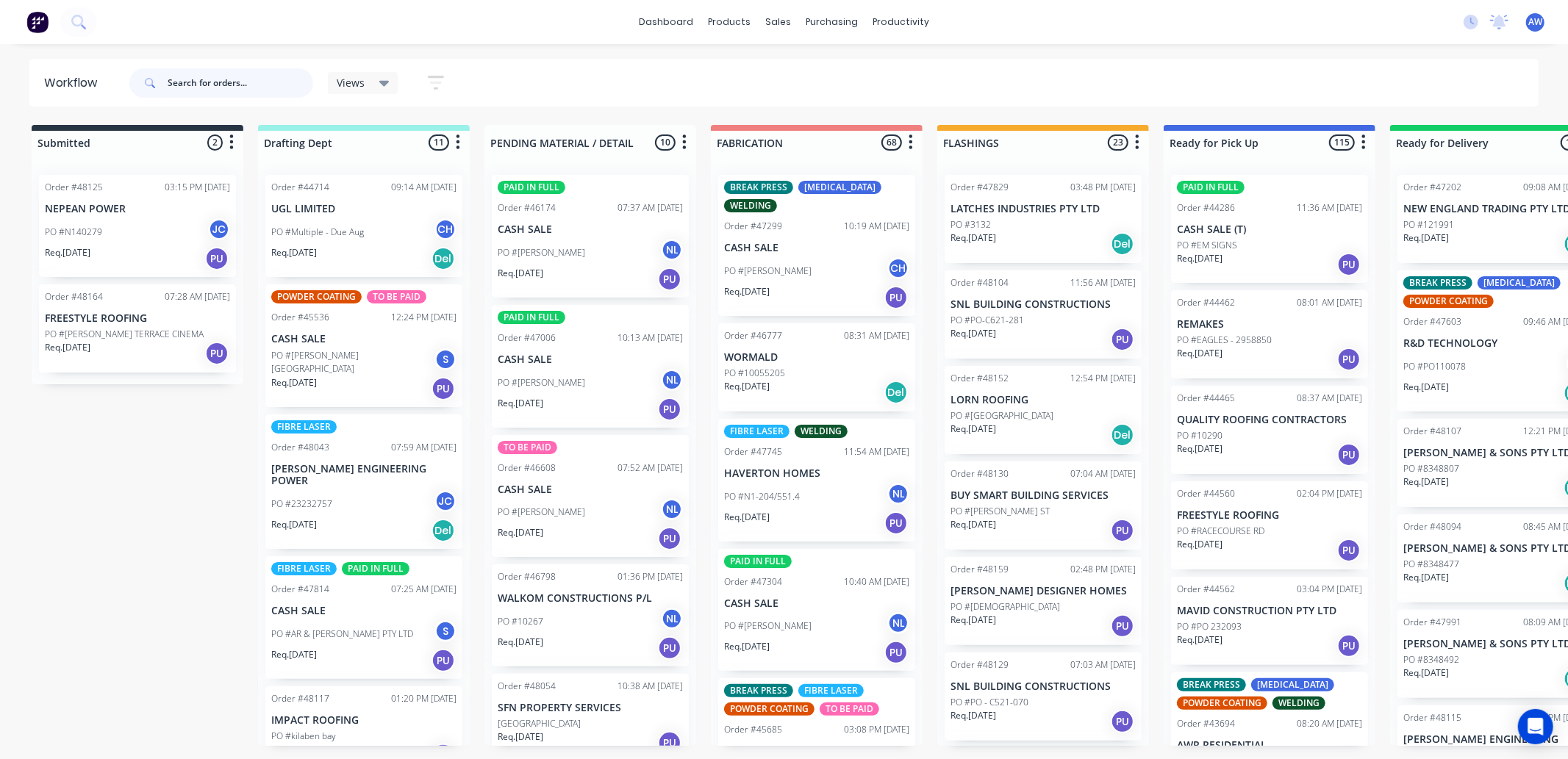
click at [213, 85] on input "text" at bounding box center [241, 83] width 146 height 29
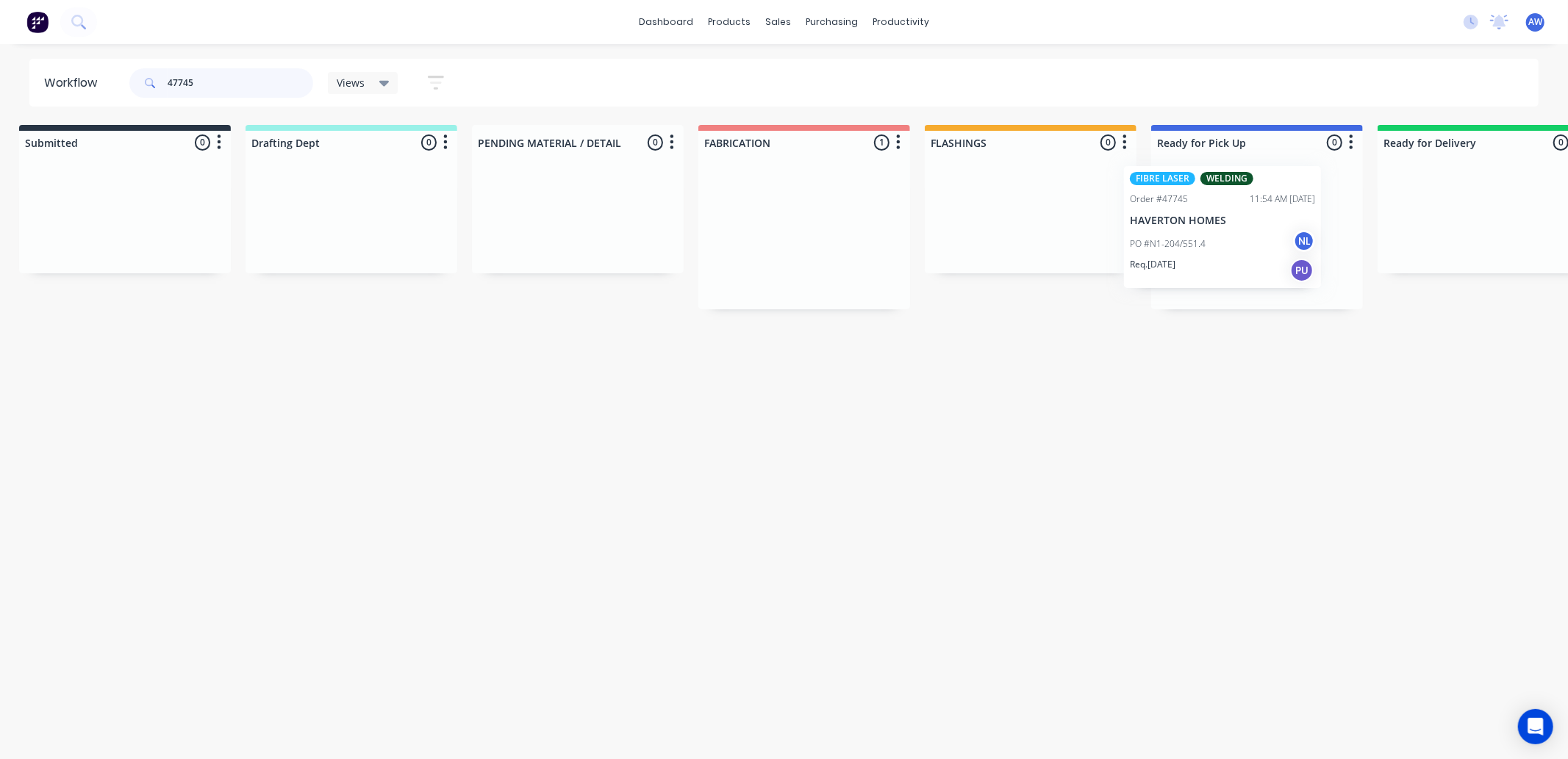
drag, startPoint x: 812, startPoint y: 243, endPoint x: 1223, endPoint y: 235, distance: 411.1
click at [1223, 235] on div "Submitted 0 Sort By Created date Required date Order number Customer name Most …" at bounding box center [1202, 217] width 2452 height 185
type input "47745"
click at [1258, 277] on div "Req. [DATE] PU" at bounding box center [1255, 279] width 185 height 25
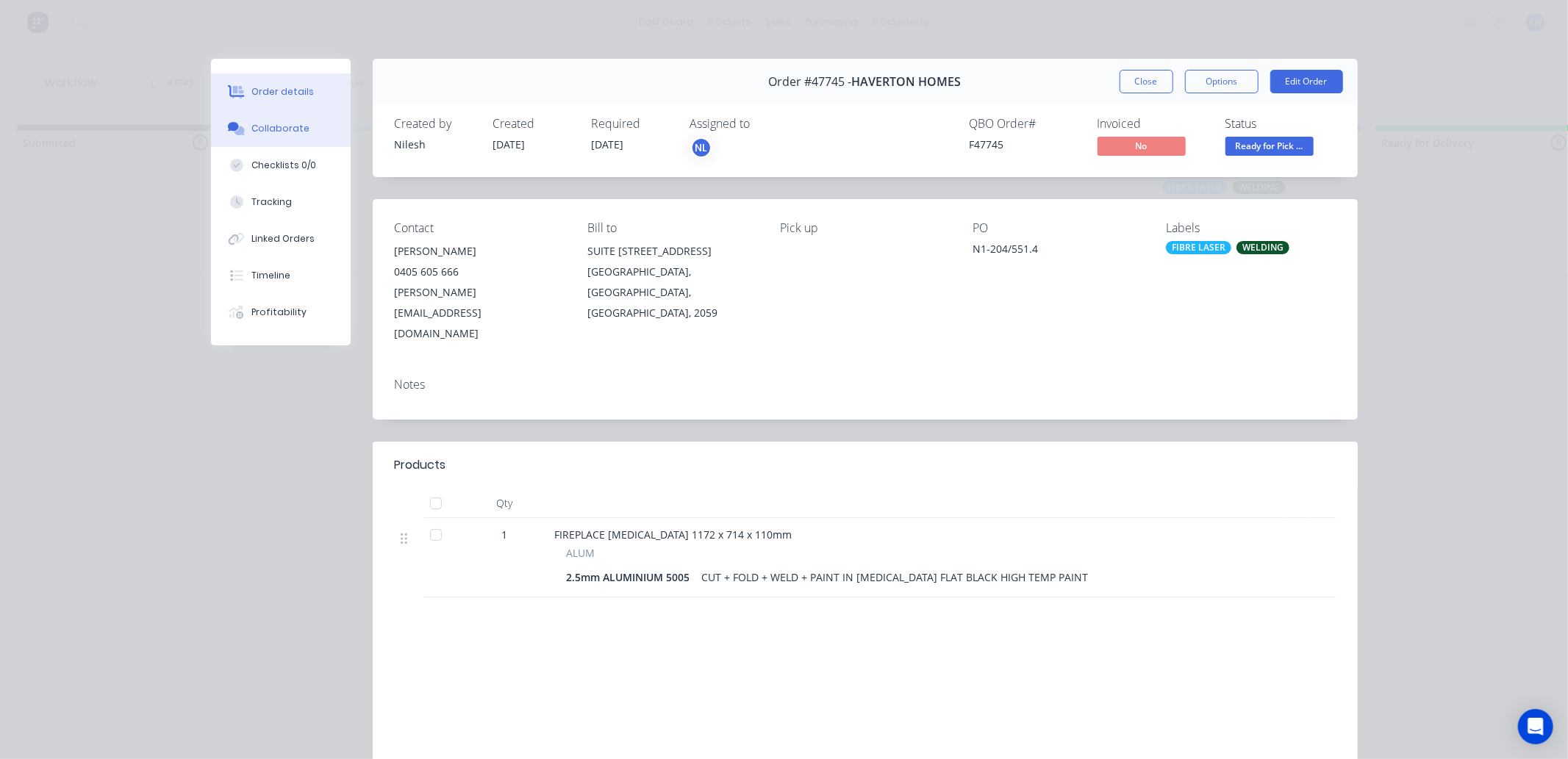
click at [234, 134] on icon at bounding box center [239, 131] width 10 height 9
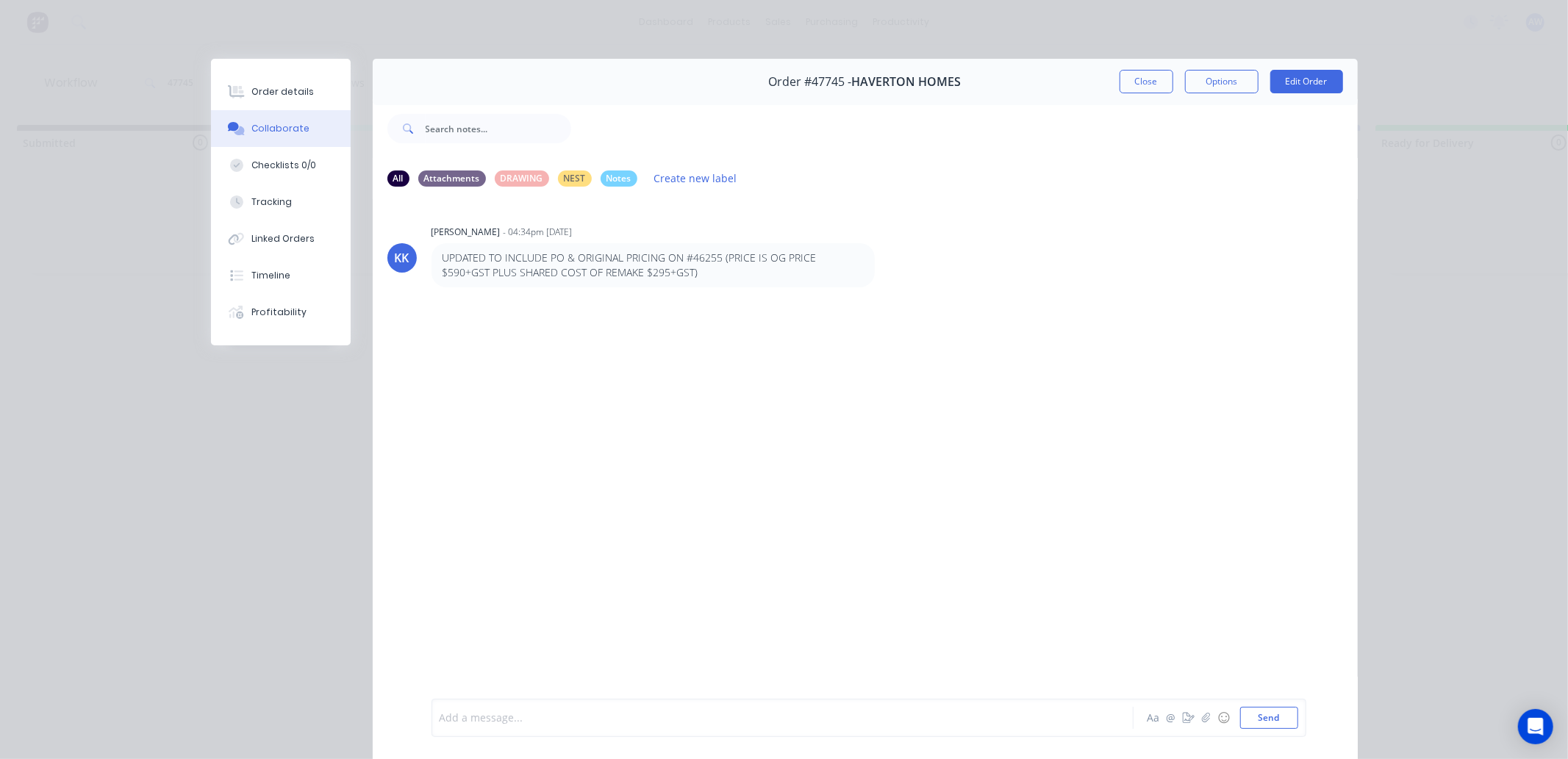
click at [489, 713] on div at bounding box center [762, 718] width 643 height 15
click at [1124, 76] on button "Close" at bounding box center [1146, 82] width 54 height 24
